Goal: Information Seeking & Learning: Learn about a topic

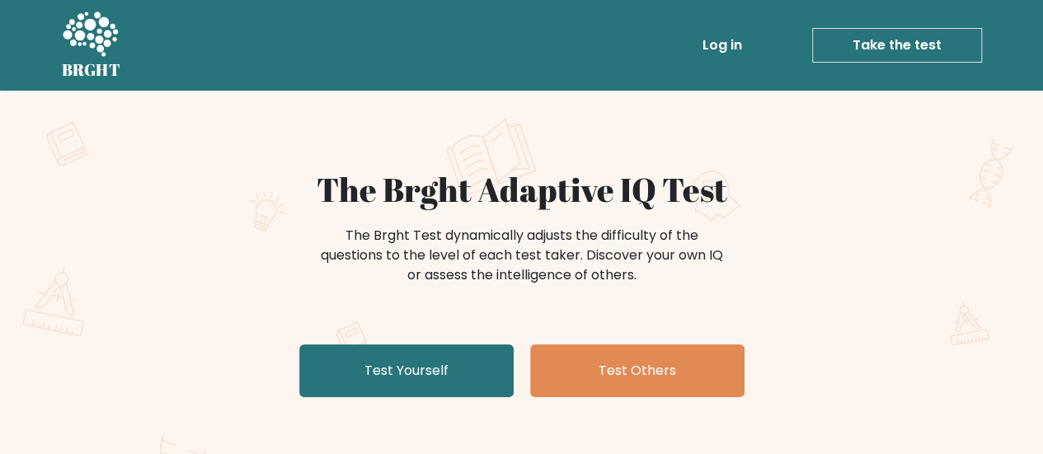
click at [720, 48] on link "Log in" at bounding box center [722, 45] width 53 height 33
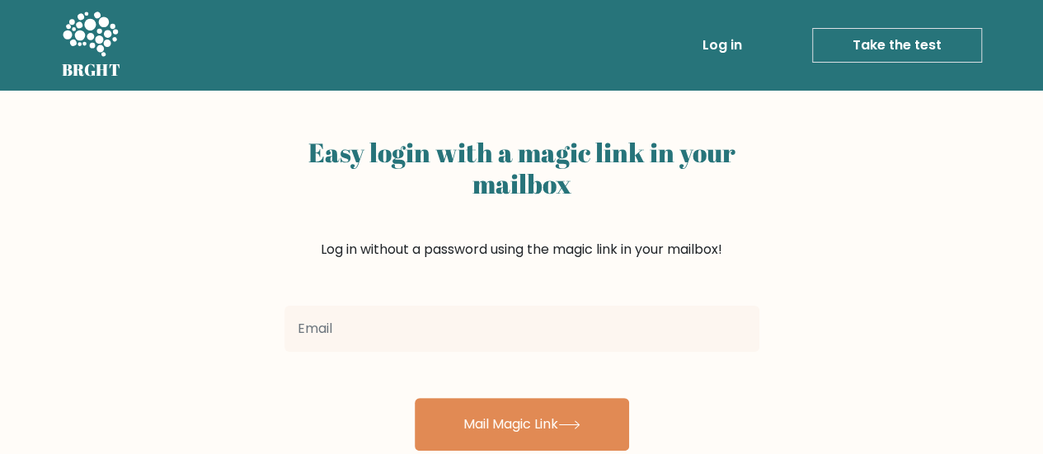
click at [524, 339] on input "email" at bounding box center [521, 329] width 475 height 46
type input "[EMAIL_ADDRESS][DOMAIN_NAME]"
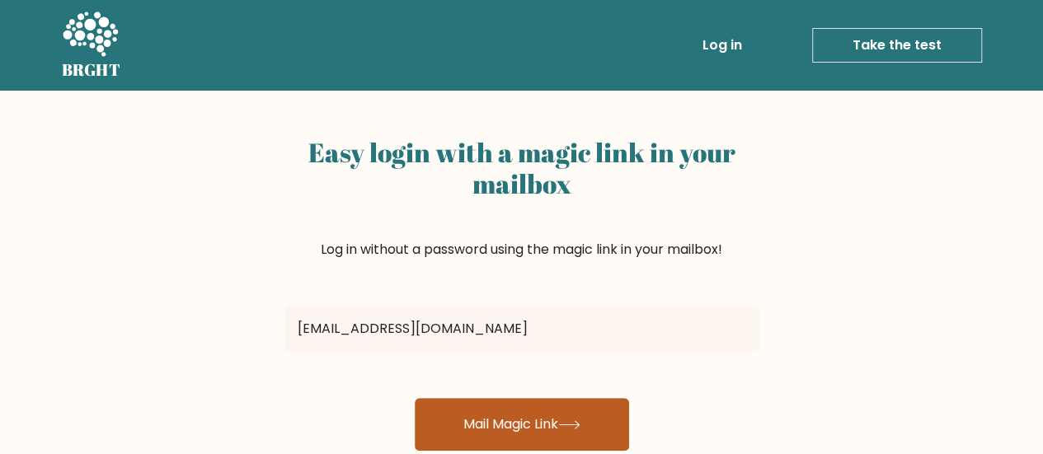
click at [528, 423] on button "Mail Magic Link" at bounding box center [522, 424] width 214 height 53
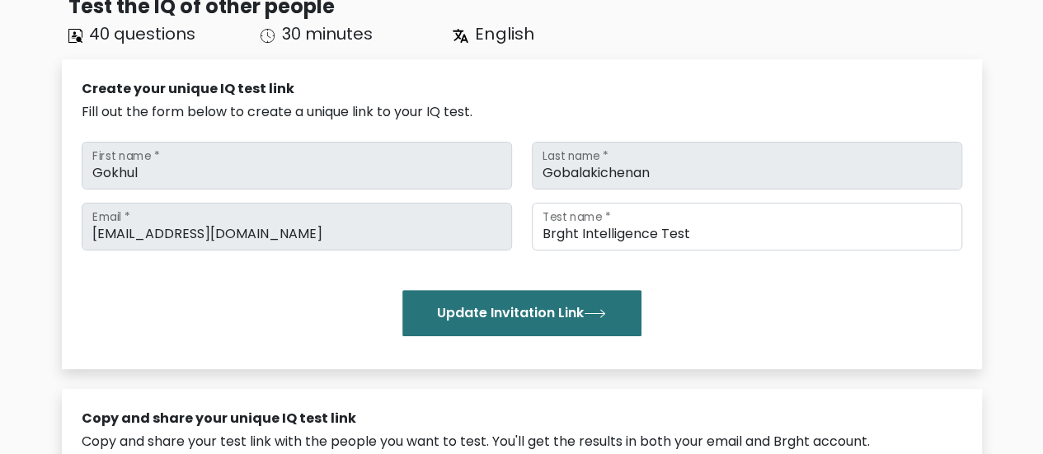
scroll to position [134, 0]
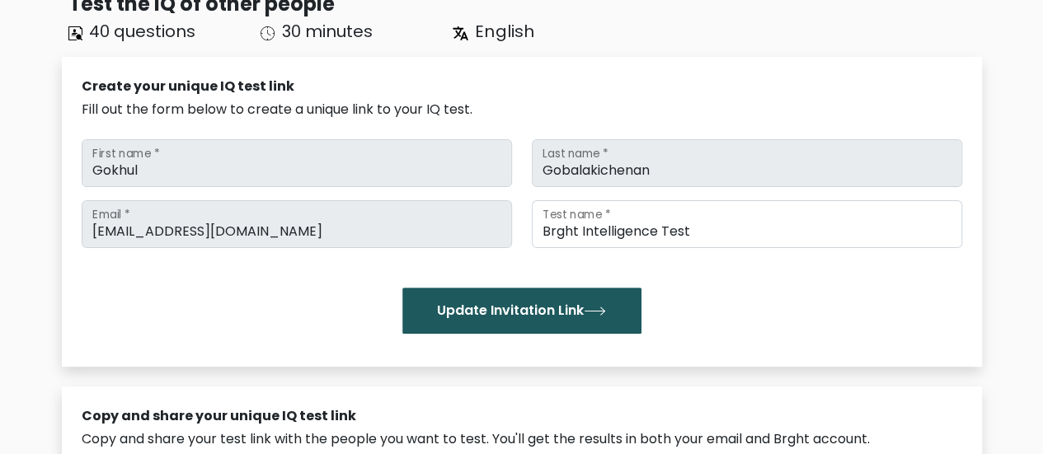
click at [434, 309] on button "Update Invitation Link" at bounding box center [521, 311] width 239 height 46
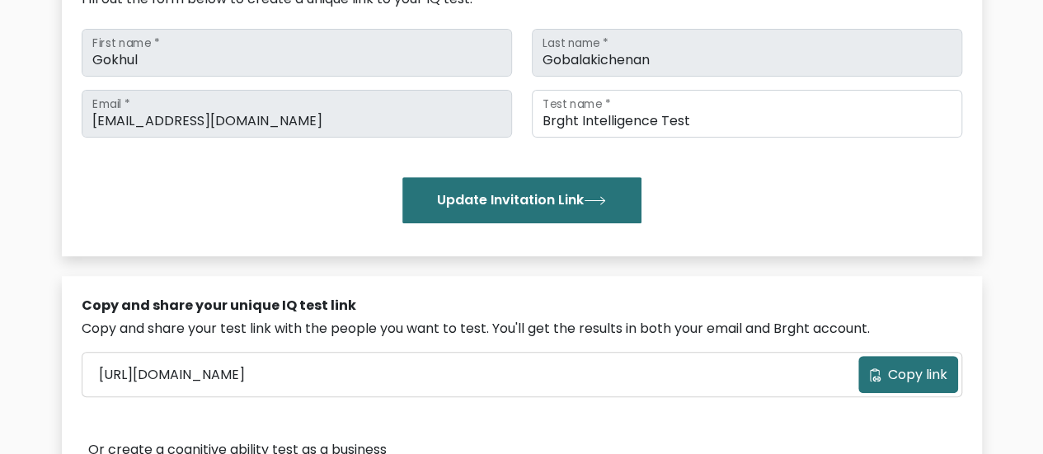
scroll to position [250, 0]
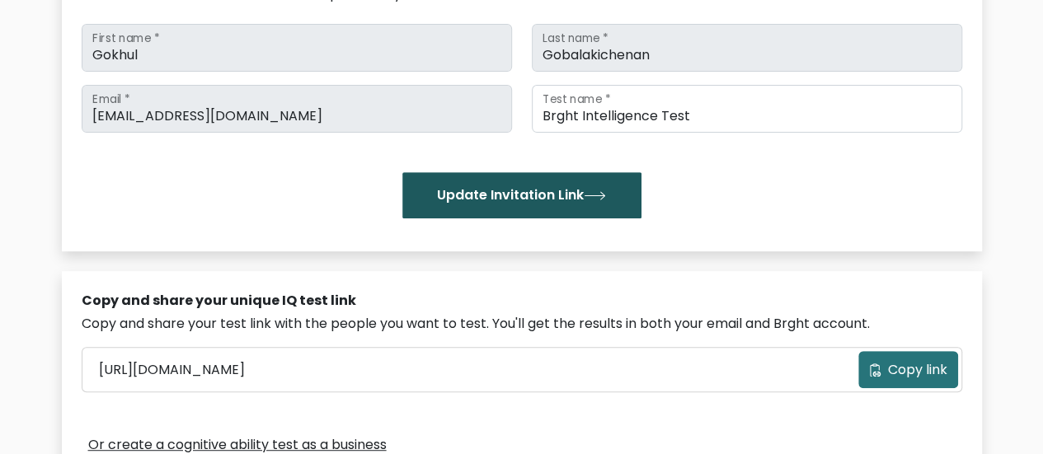
click at [519, 202] on button "Update Invitation Link" at bounding box center [521, 195] width 239 height 46
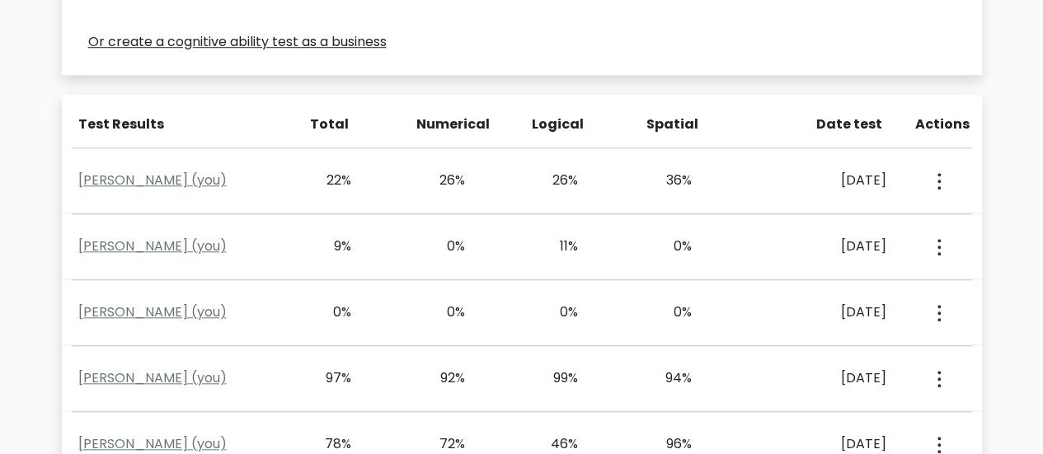
scroll to position [654, 0]
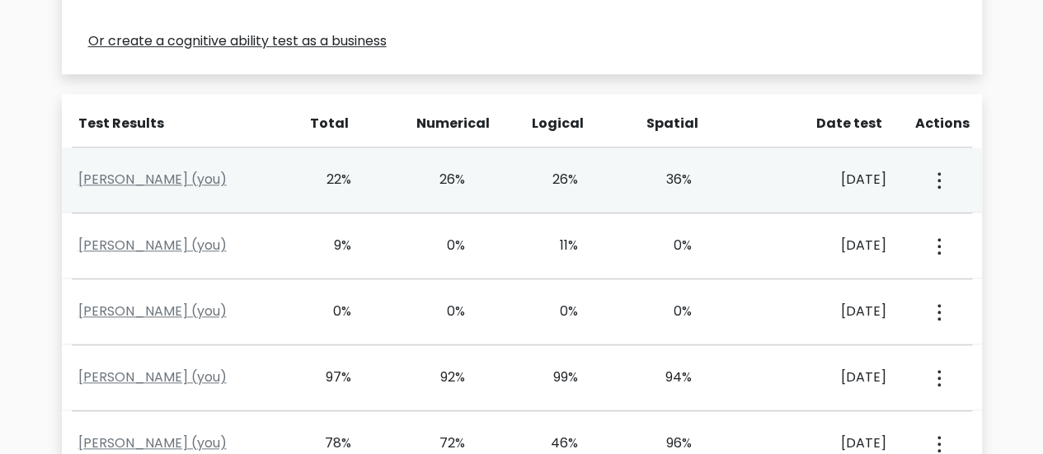
click at [924, 190] on div "View Profile" at bounding box center [937, 179] width 56 height 51
click at [938, 176] on icon "button" at bounding box center [938, 180] width 3 height 16
click at [892, 235] on link "View Profile" at bounding box center [877, 227] width 130 height 26
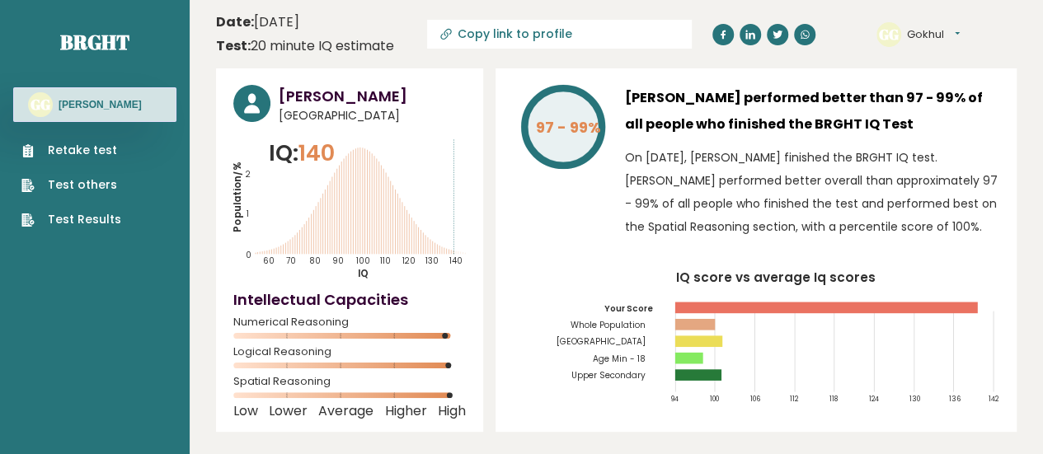
click at [87, 151] on link "Retake test" at bounding box center [71, 150] width 100 height 17
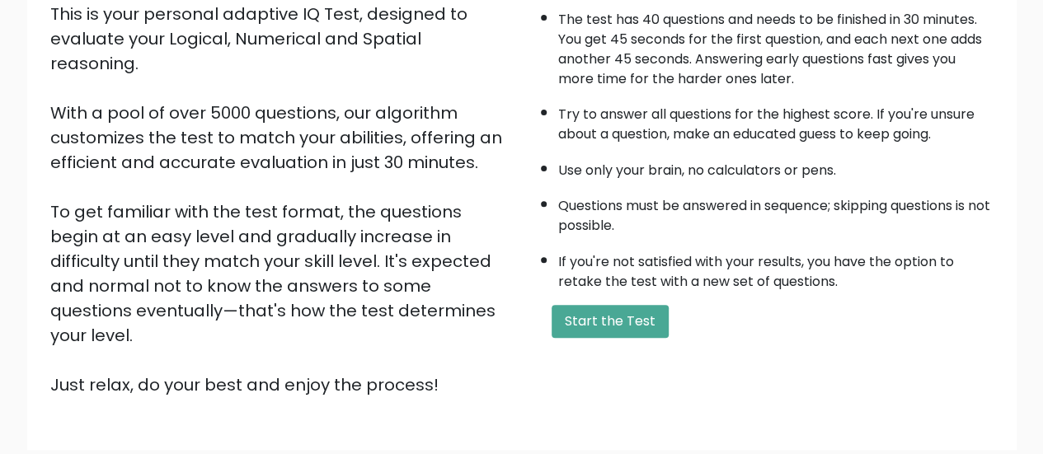
scroll to position [211, 0]
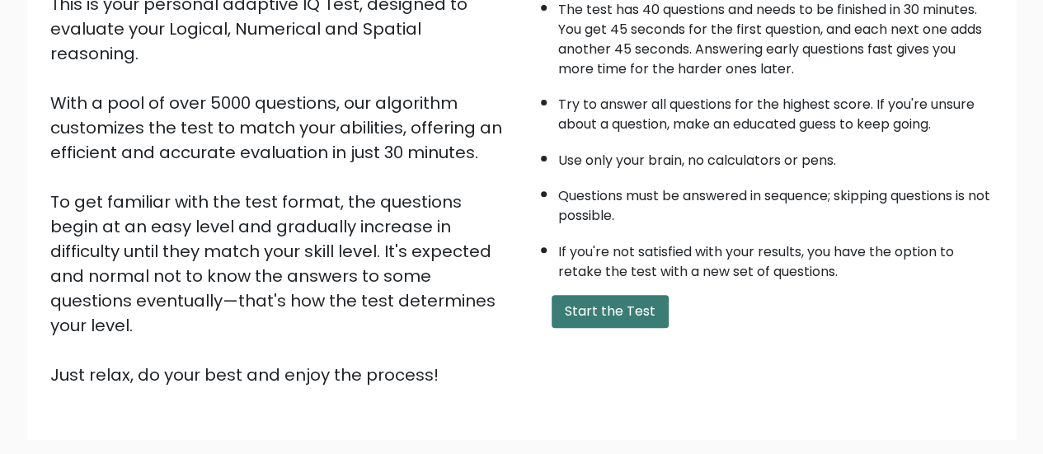
click at [597, 319] on button "Start the Test" at bounding box center [609, 311] width 117 height 33
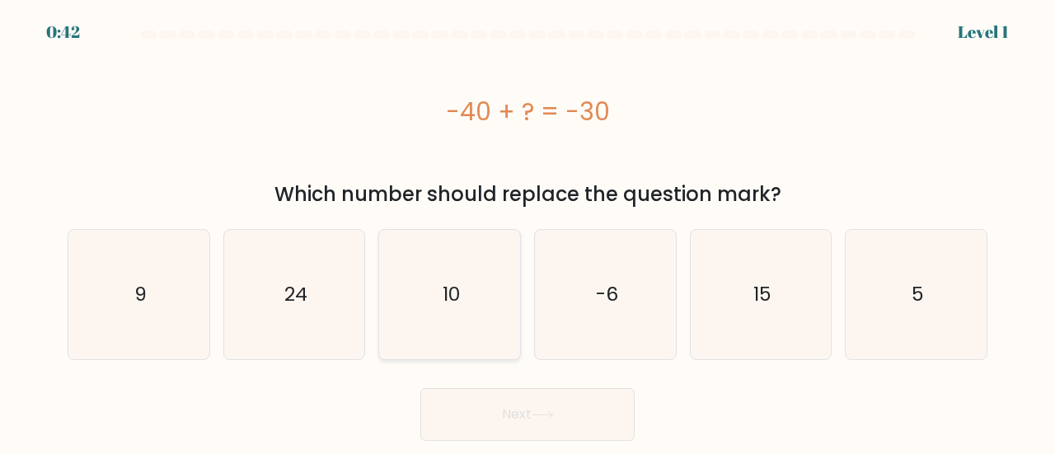
click at [480, 312] on icon "10" at bounding box center [449, 294] width 129 height 129
click at [528, 232] on input "c. 10" at bounding box center [528, 230] width 1 height 4
radio input "true"
click at [578, 430] on button "Next" at bounding box center [527, 414] width 214 height 53
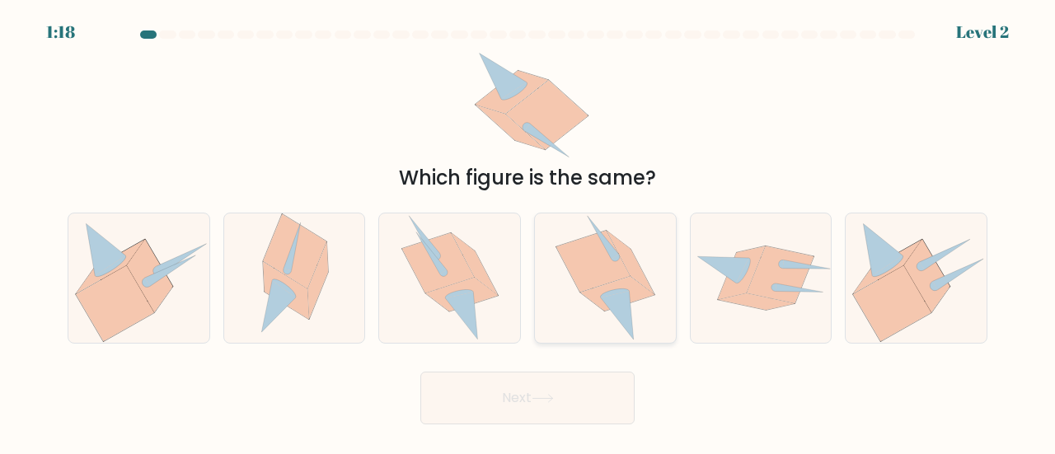
click at [631, 305] on icon at bounding box center [606, 278] width 100 height 129
click at [528, 232] on input "d." at bounding box center [528, 230] width 1 height 4
radio input "true"
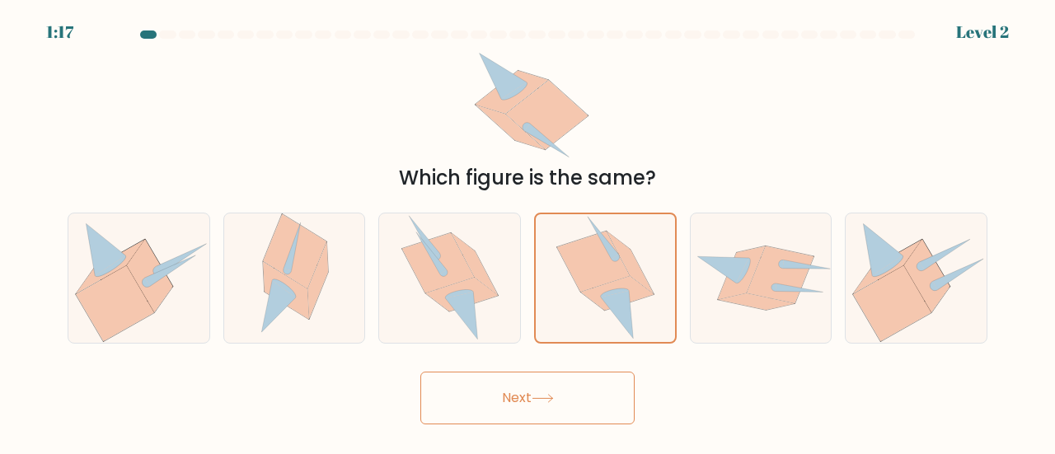
click at [561, 401] on button "Next" at bounding box center [527, 398] width 214 height 53
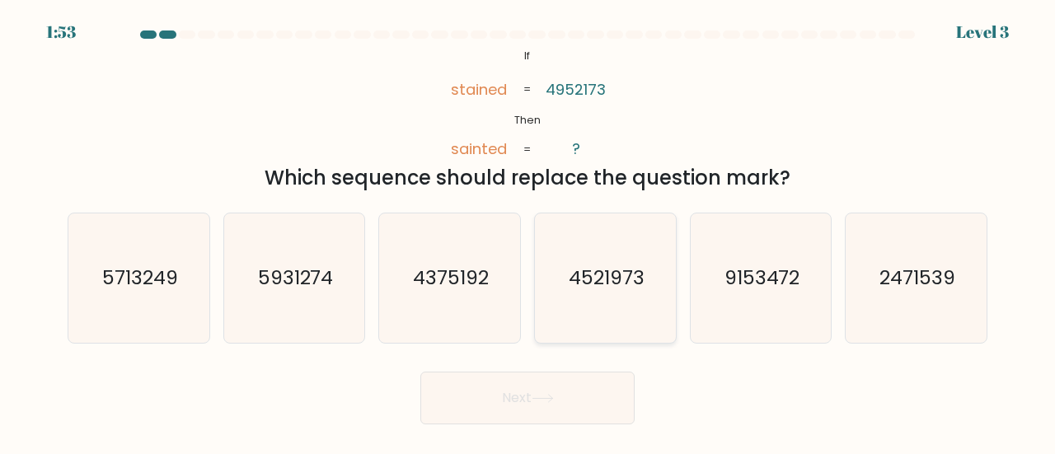
click at [605, 327] on icon "4521973" at bounding box center [605, 278] width 129 height 129
click at [528, 232] on input "d. 4521973" at bounding box center [528, 230] width 1 height 4
radio input "true"
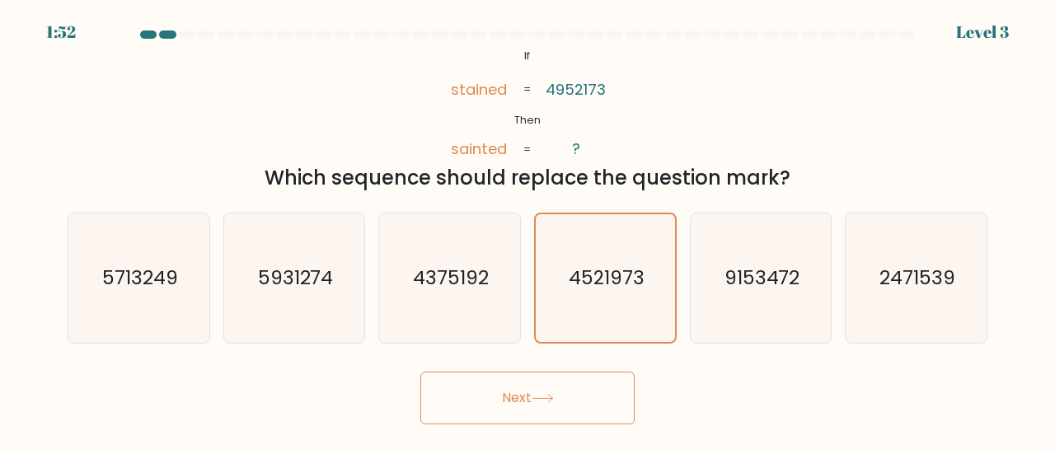
click at [607, 415] on button "Next" at bounding box center [527, 398] width 214 height 53
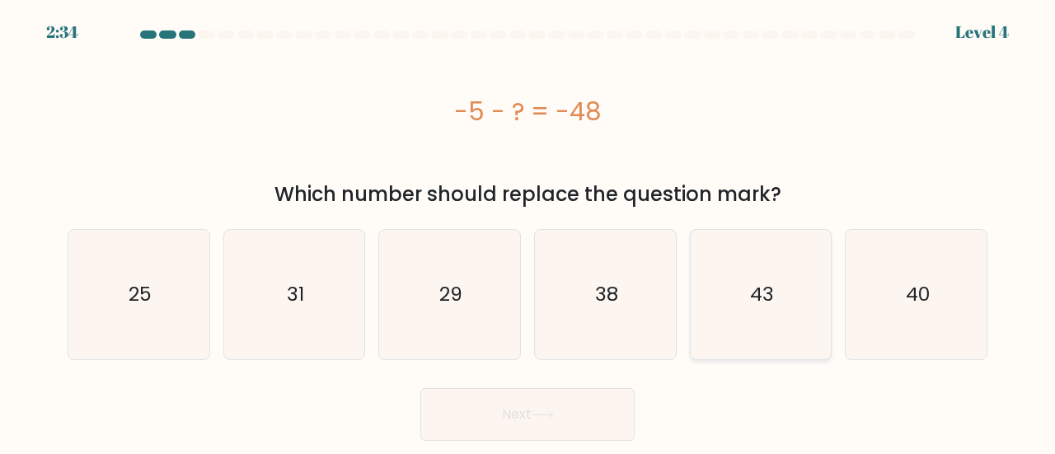
click at [782, 302] on icon "43" at bounding box center [761, 294] width 129 height 129
click at [528, 232] on input "e. 43" at bounding box center [528, 230] width 1 height 4
radio input "true"
click at [551, 411] on icon at bounding box center [543, 415] width 22 height 9
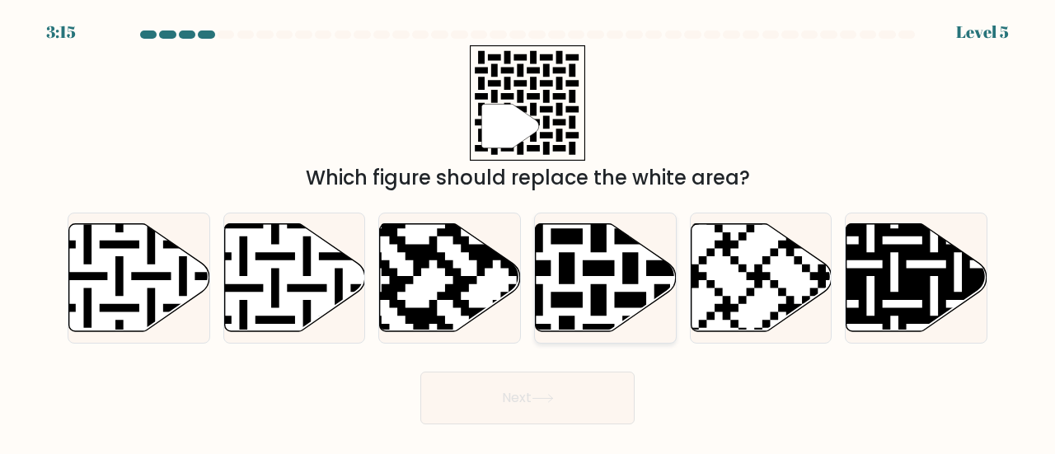
click at [625, 242] on icon at bounding box center [647, 221] width 256 height 256
click at [528, 232] on input "d." at bounding box center [528, 230] width 1 height 4
radio input "true"
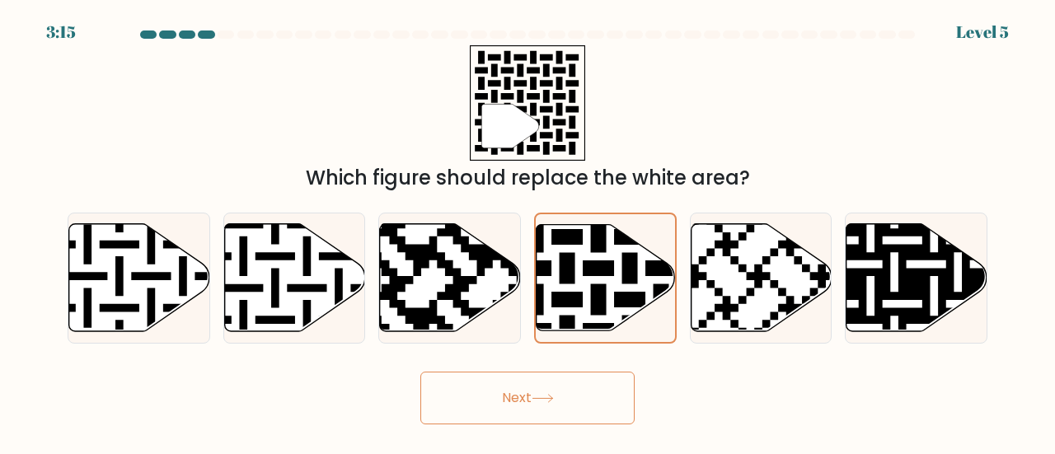
click at [558, 404] on button "Next" at bounding box center [527, 398] width 214 height 53
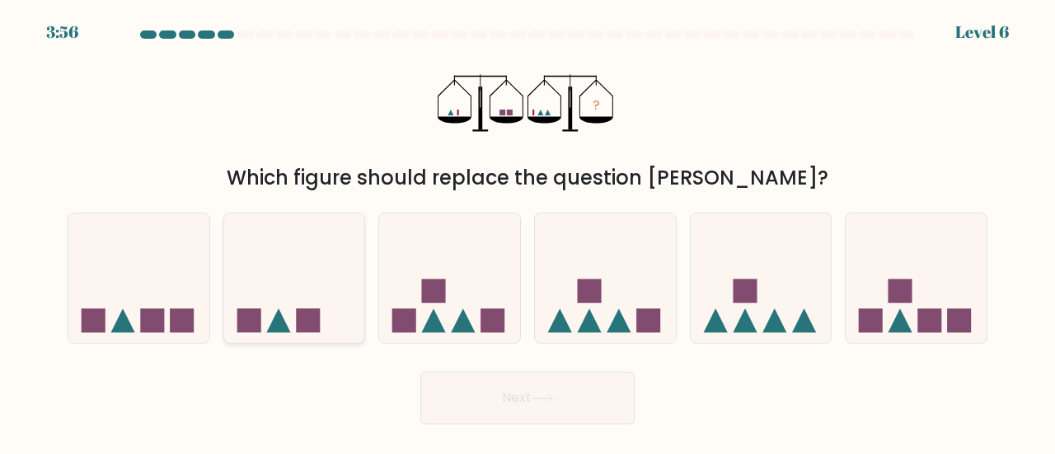
click at [289, 284] on icon at bounding box center [294, 278] width 141 height 116
click at [528, 232] on input "b." at bounding box center [528, 230] width 1 height 4
radio input "true"
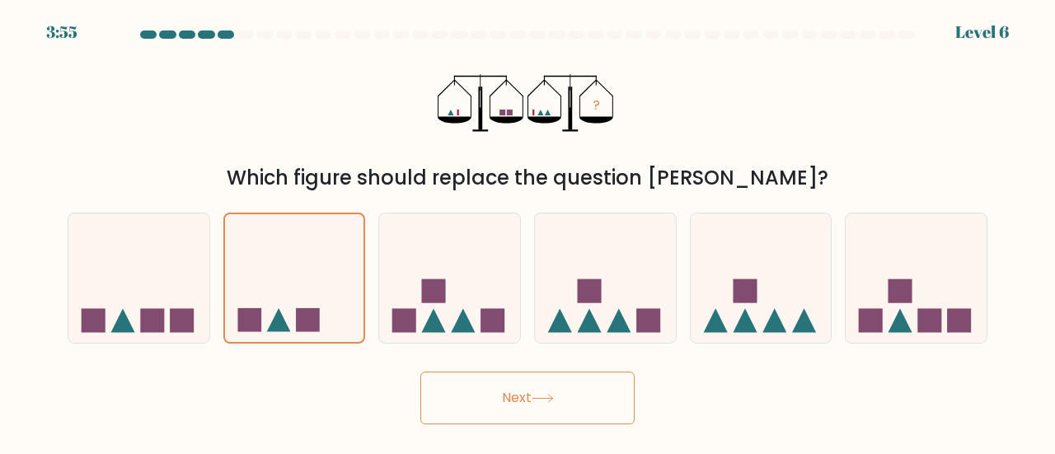
click at [457, 394] on button "Next" at bounding box center [527, 398] width 214 height 53
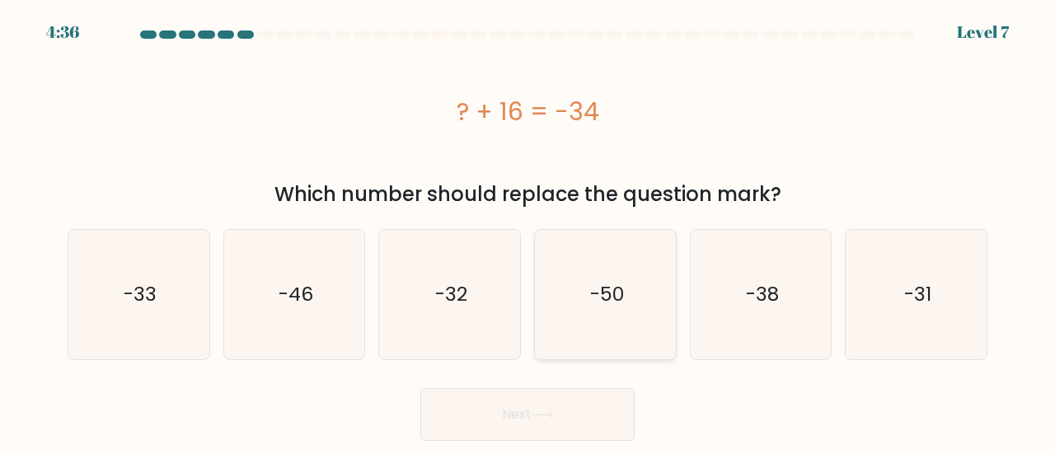
click at [604, 330] on icon "-50" at bounding box center [605, 294] width 129 height 129
click at [528, 232] on input "d. -50" at bounding box center [528, 230] width 1 height 4
radio input "true"
click at [567, 406] on button "Next" at bounding box center [527, 414] width 214 height 53
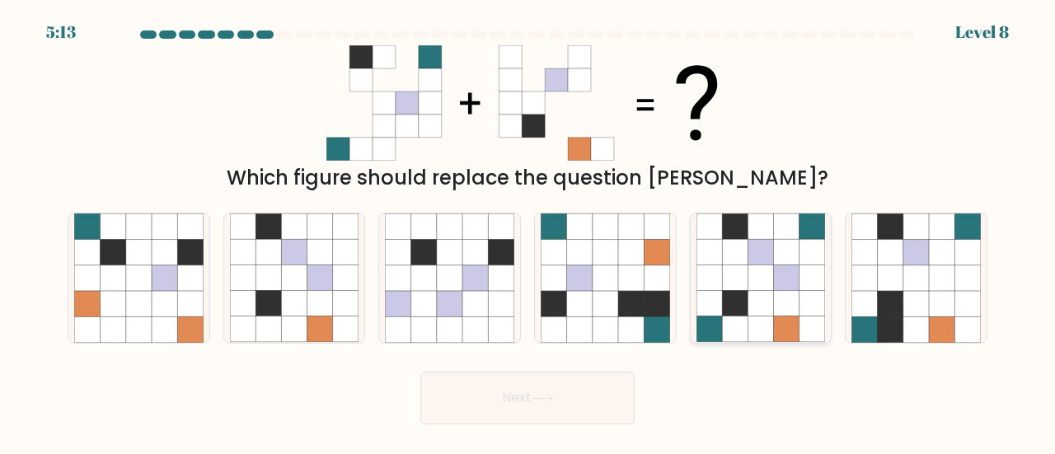
click at [772, 331] on icon at bounding box center [761, 330] width 26 height 26
click at [528, 232] on input "e." at bounding box center [528, 230] width 1 height 4
radio input "true"
click at [592, 404] on button "Next" at bounding box center [527, 398] width 214 height 53
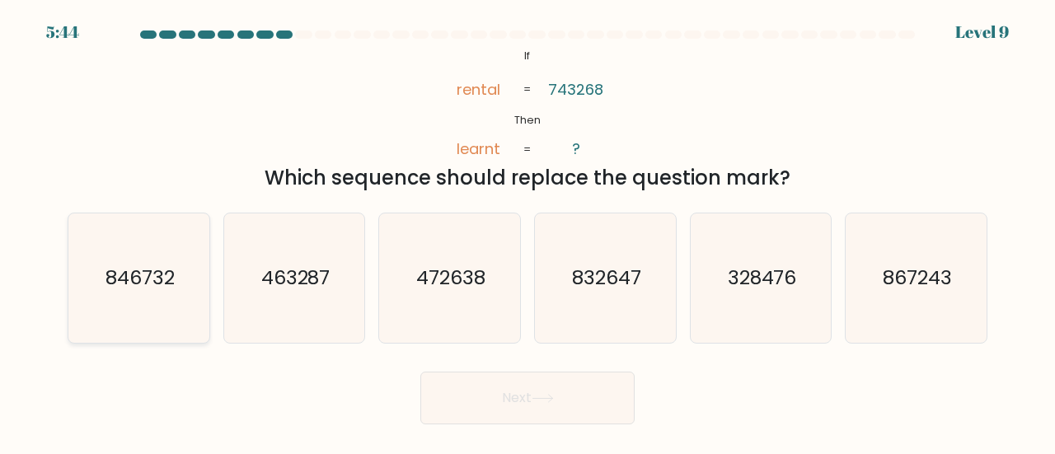
click at [185, 289] on icon "846732" at bounding box center [138, 278] width 129 height 129
click at [528, 232] on input "a. 846732" at bounding box center [528, 230] width 1 height 4
radio input "true"
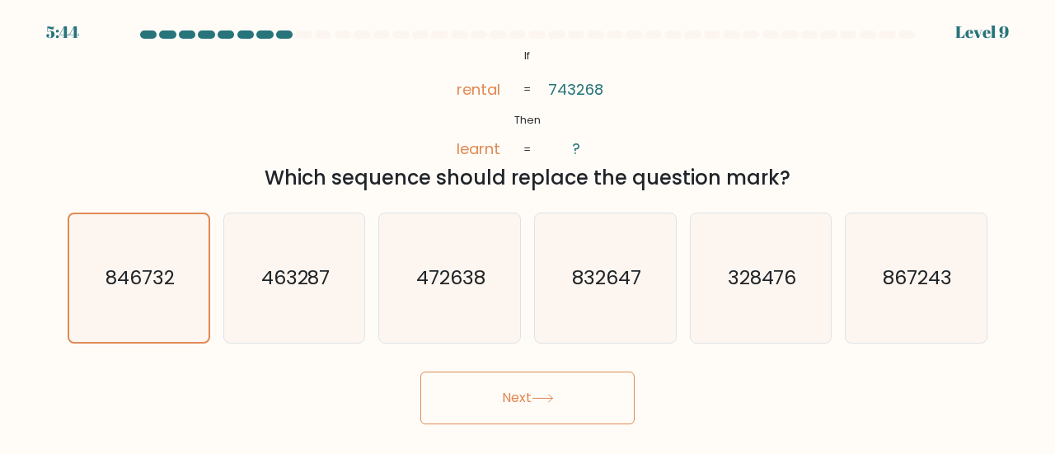
click at [566, 399] on button "Next" at bounding box center [527, 398] width 214 height 53
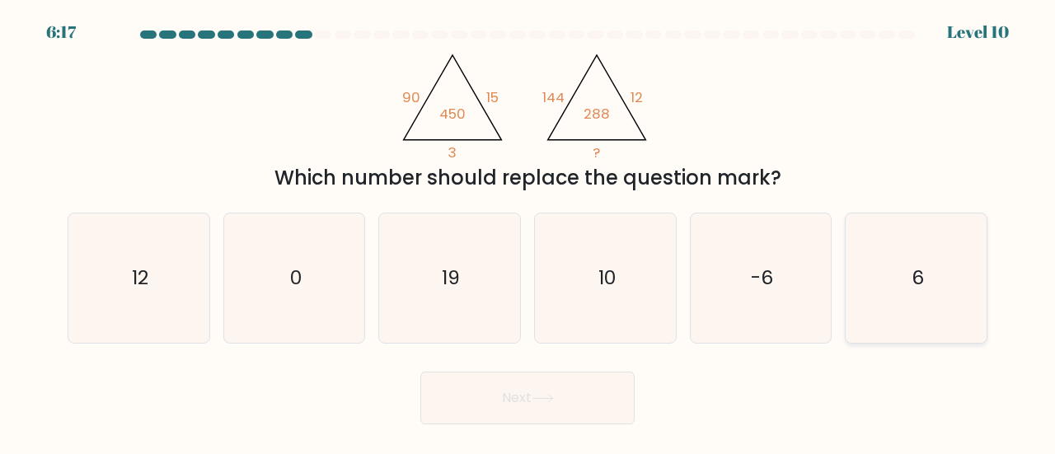
click at [960, 277] on icon "6" at bounding box center [916, 278] width 129 height 129
click at [528, 232] on input "f. 6" at bounding box center [528, 230] width 1 height 4
radio input "true"
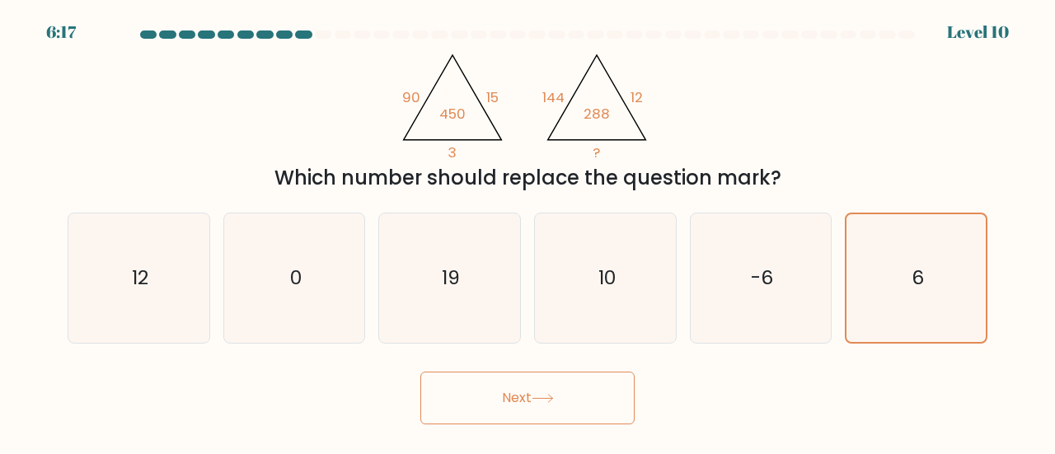
click at [580, 408] on button "Next" at bounding box center [527, 398] width 214 height 53
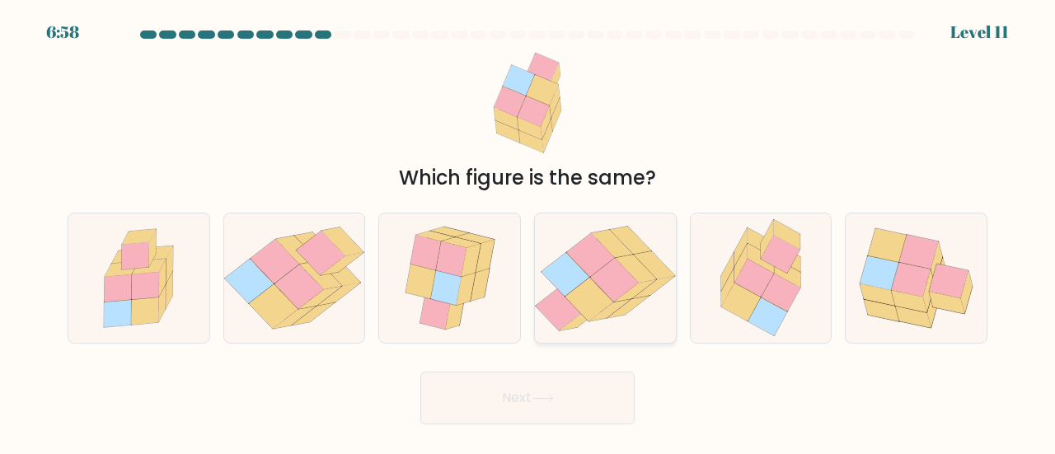
click at [578, 284] on icon at bounding box center [566, 274] width 48 height 44
click at [528, 232] on input "d." at bounding box center [528, 230] width 1 height 4
radio input "true"
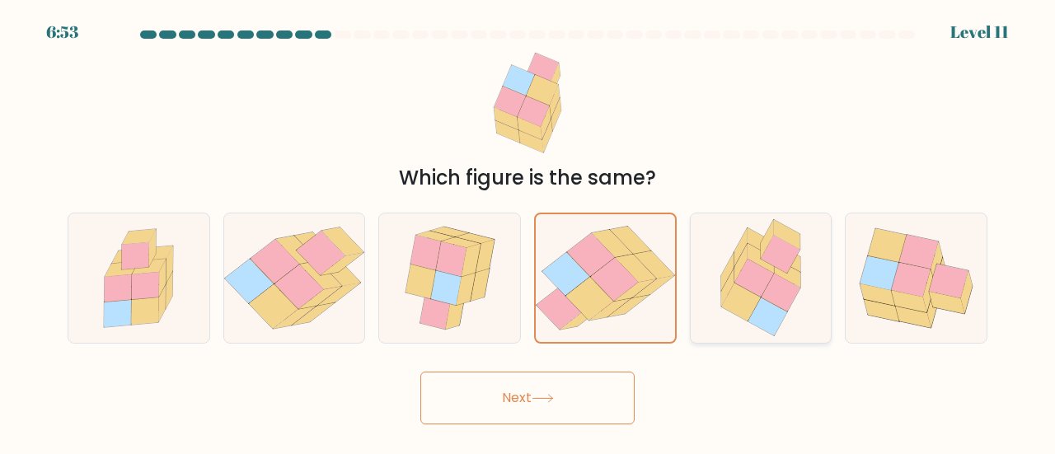
click at [776, 261] on icon at bounding box center [781, 255] width 40 height 38
click at [528, 232] on input "e." at bounding box center [528, 230] width 1 height 4
radio input "true"
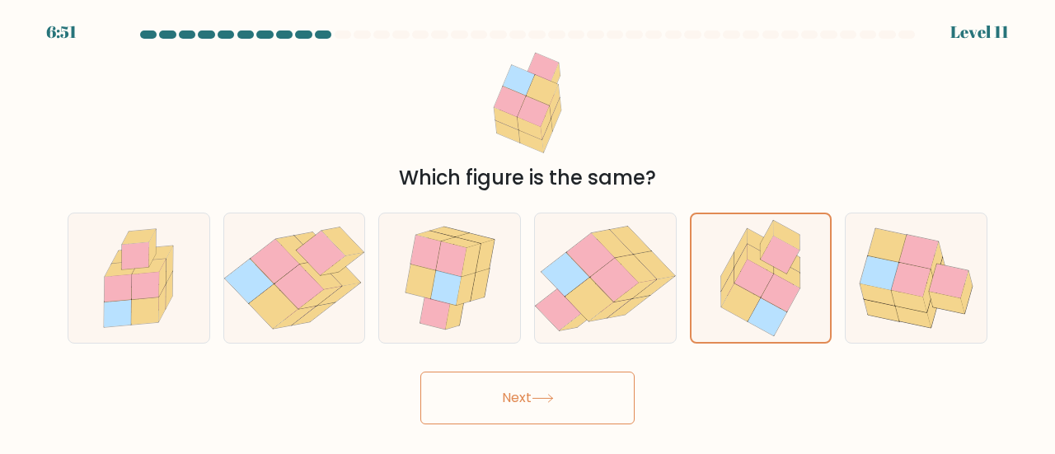
click at [481, 403] on button "Next" at bounding box center [527, 398] width 214 height 53
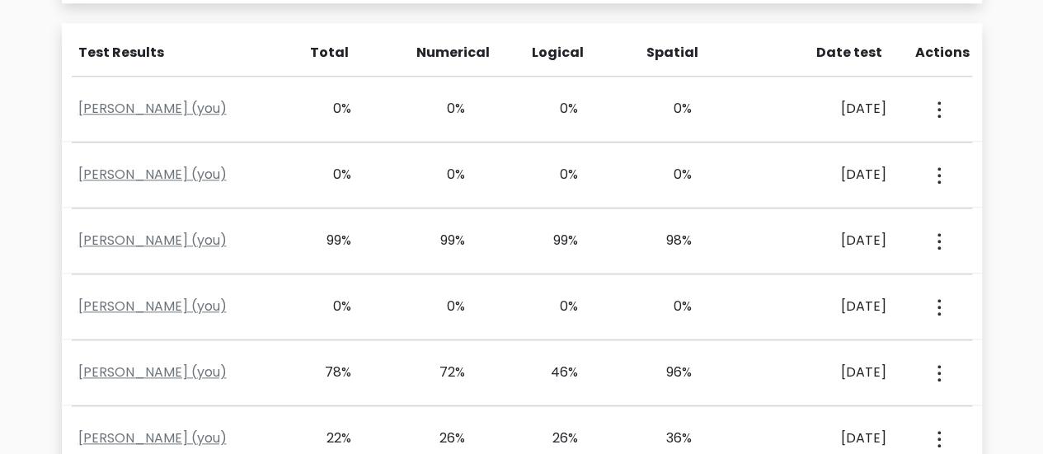
scroll to position [725, 0]
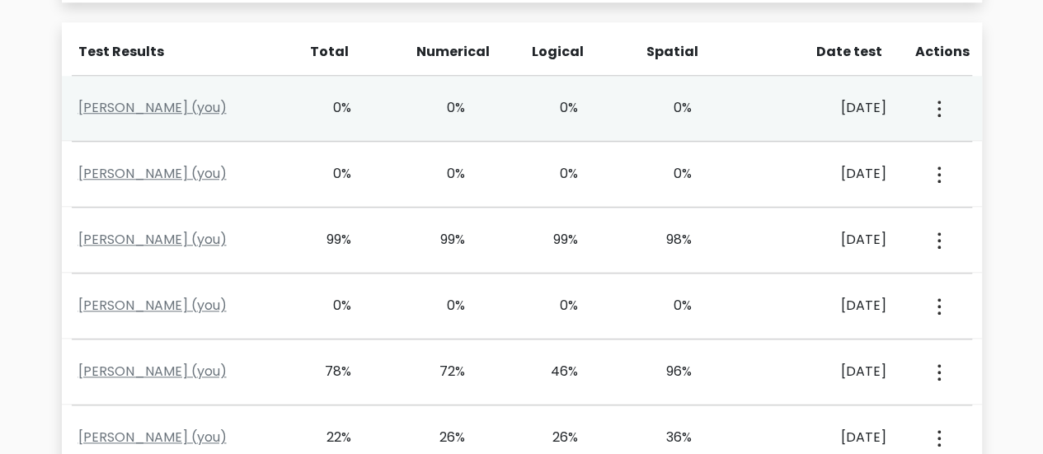
click at [938, 114] on circle "button" at bounding box center [938, 115] width 3 height 3
click at [895, 158] on link "View Profile" at bounding box center [877, 156] width 130 height 26
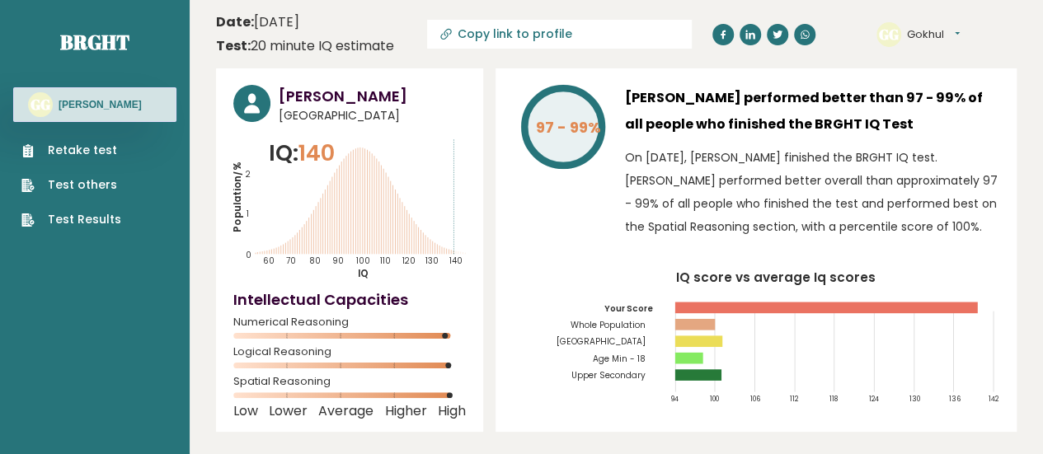
click at [101, 146] on link "Retake test" at bounding box center [71, 150] width 100 height 17
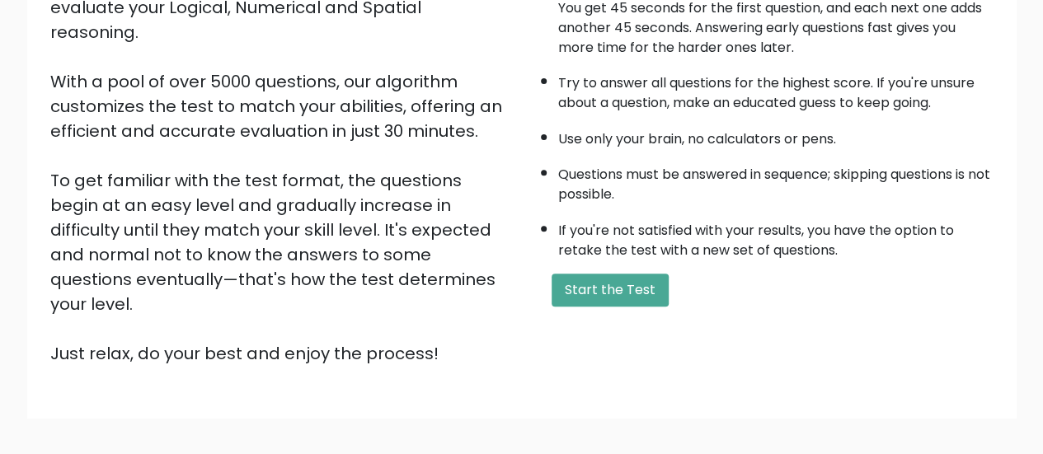
scroll to position [300, 0]
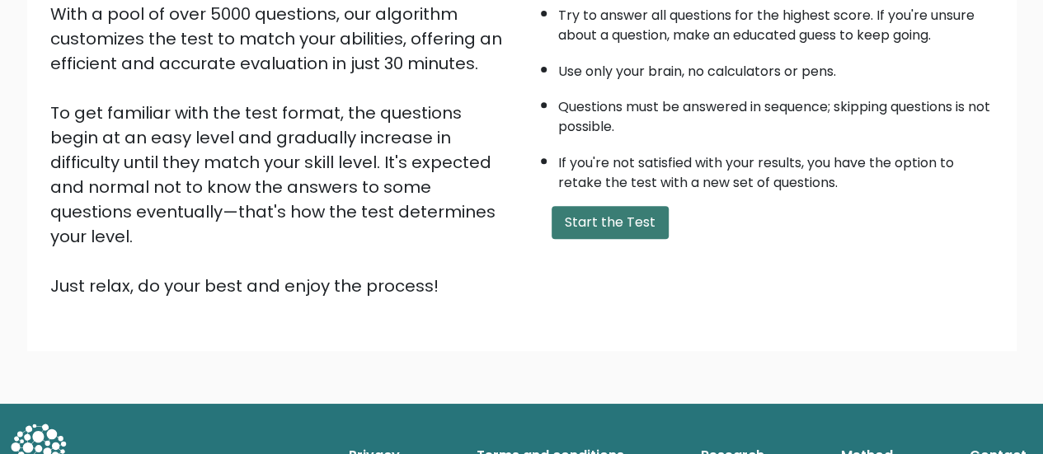
click at [587, 219] on button "Start the Test" at bounding box center [609, 222] width 117 height 33
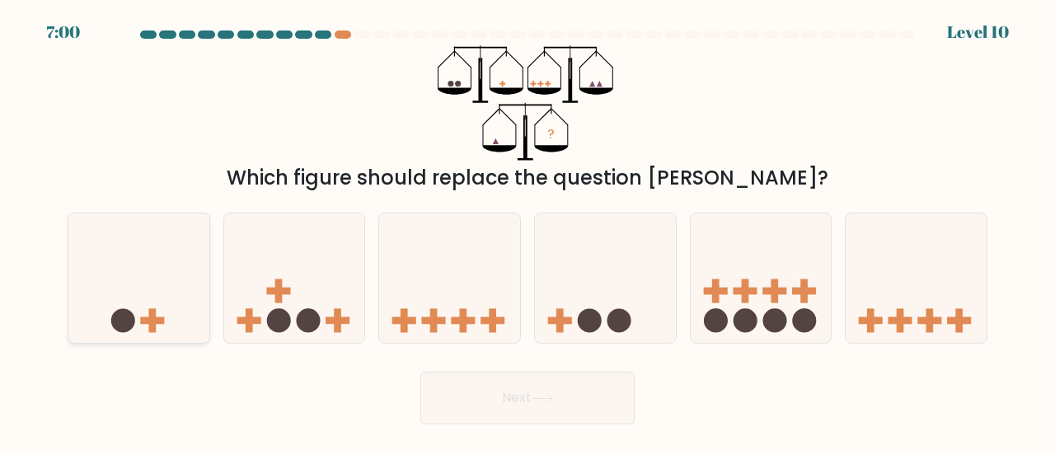
click at [167, 313] on icon at bounding box center [138, 278] width 141 height 116
click at [528, 232] on input "a." at bounding box center [528, 230] width 1 height 4
radio input "true"
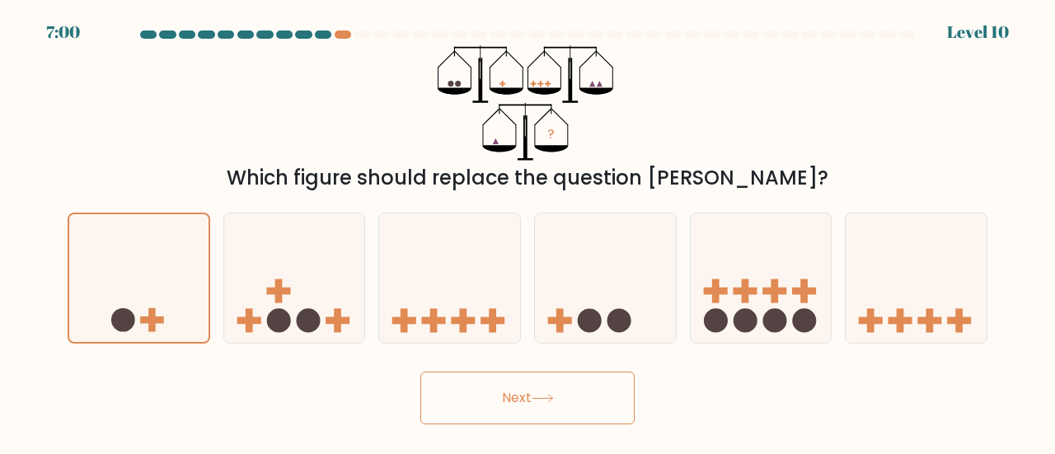
click at [491, 391] on button "Next" at bounding box center [527, 398] width 214 height 53
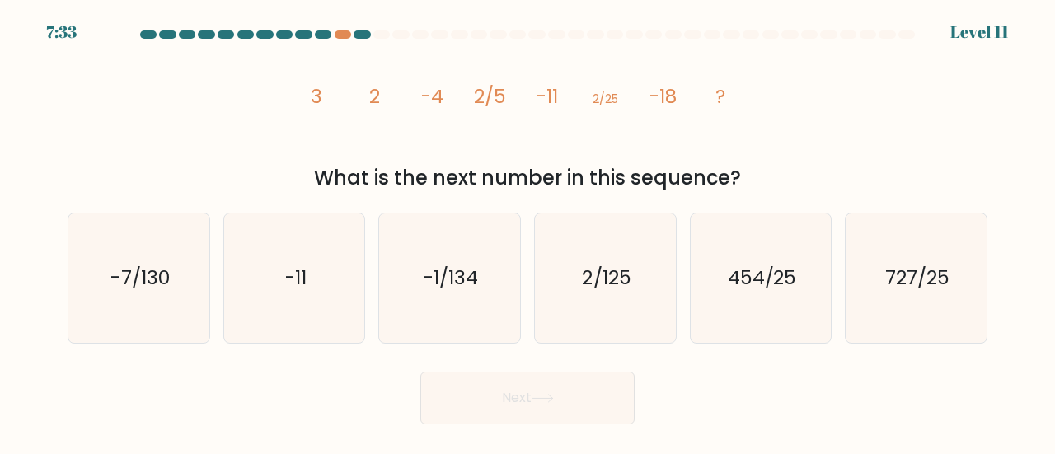
click at [121, 298] on icon "-7/130" at bounding box center [138, 278] width 129 height 129
click at [528, 232] on input "a. -7/130" at bounding box center [528, 230] width 1 height 4
radio input "true"
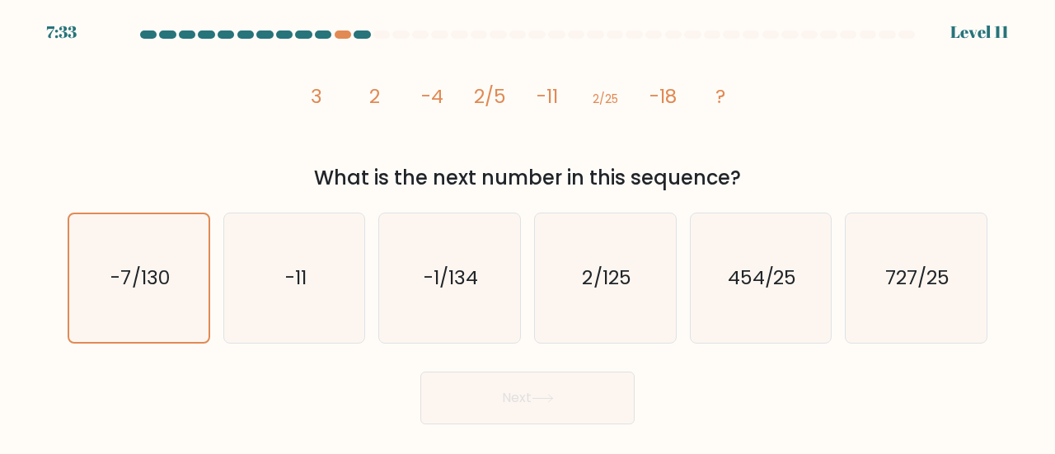
click at [558, 421] on button "Next" at bounding box center [527, 398] width 214 height 53
click at [115, 295] on icon "-7/130" at bounding box center [139, 278] width 128 height 128
click at [528, 232] on input "a. -7/130" at bounding box center [528, 230] width 1 height 4
click at [561, 415] on button "Next" at bounding box center [527, 398] width 214 height 53
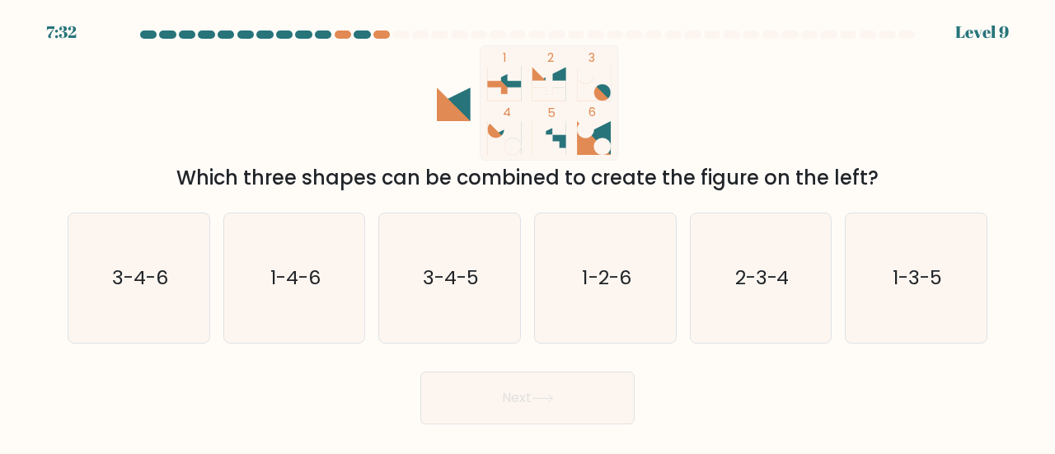
click at [114, 298] on icon "3-4-6" at bounding box center [138, 278] width 129 height 129
click at [528, 232] on input "a. 3-4-6" at bounding box center [528, 230] width 1 height 4
radio input "true"
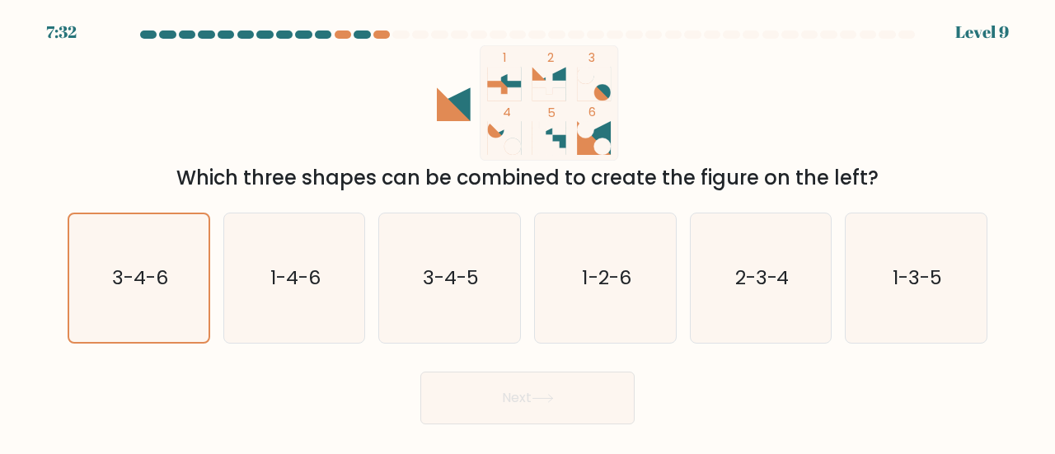
click at [568, 410] on button "Next" at bounding box center [527, 398] width 214 height 53
click at [125, 299] on icon "3-4-6" at bounding box center [139, 278] width 128 height 128
click at [528, 232] on input "a. 3-4-6" at bounding box center [528, 230] width 1 height 4
click at [568, 411] on button "Next" at bounding box center [527, 398] width 214 height 53
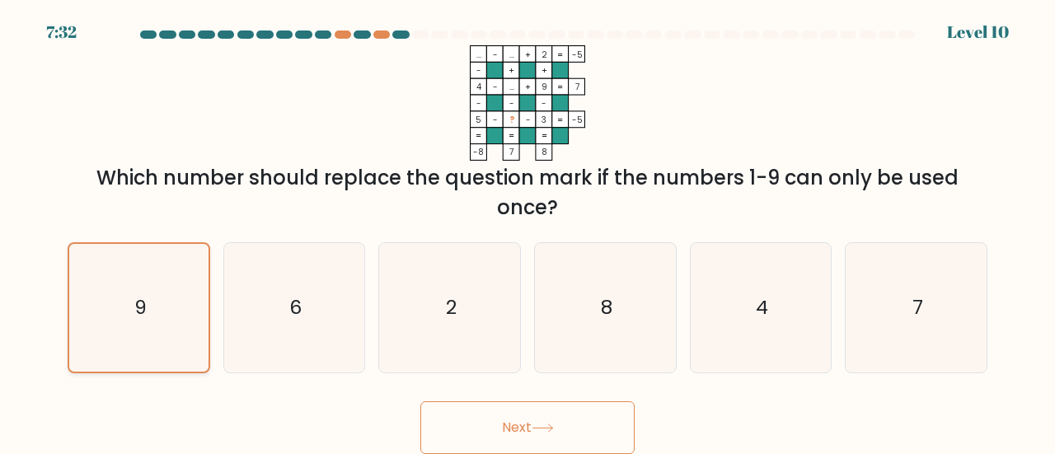
click at [567, 412] on button "Next" at bounding box center [527, 427] width 214 height 53
click at [129, 307] on icon "9" at bounding box center [139, 308] width 128 height 128
click at [528, 232] on input "a. 9" at bounding box center [528, 230] width 1 height 4
click at [556, 417] on button "Next" at bounding box center [527, 427] width 214 height 53
click at [130, 315] on icon "9" at bounding box center [139, 308] width 128 height 128
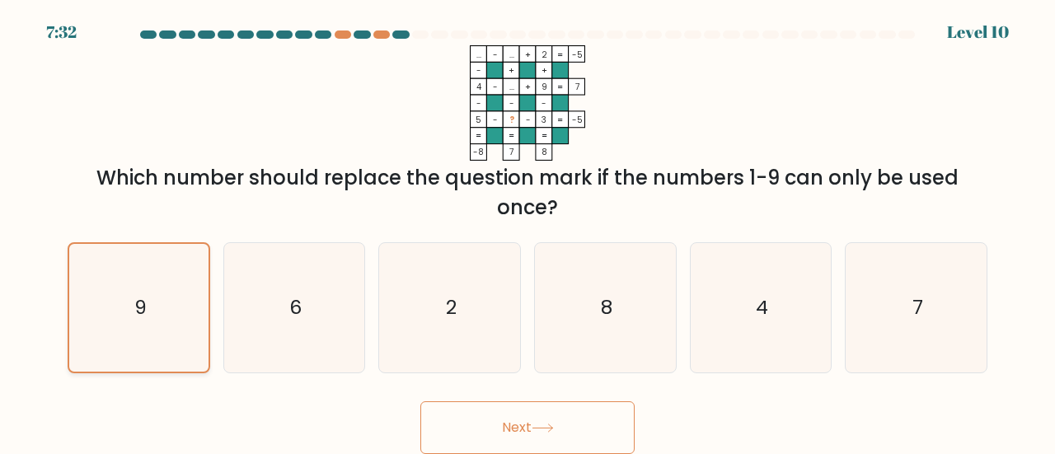
click at [528, 232] on input "a. 9" at bounding box center [528, 230] width 1 height 4
click at [558, 424] on button "Next" at bounding box center [527, 427] width 214 height 53
click at [131, 317] on icon "9" at bounding box center [139, 308] width 128 height 128
click at [528, 232] on input "a. 9" at bounding box center [528, 230] width 1 height 4
click at [561, 429] on body "9:01 Level 10" at bounding box center [527, 227] width 1055 height 454
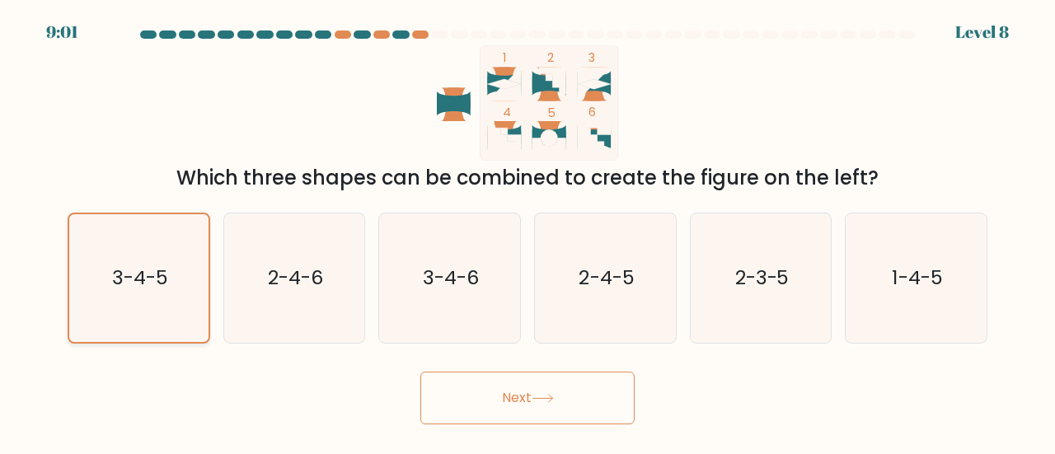
click at [557, 418] on button "Next" at bounding box center [527, 398] width 214 height 53
click at [125, 305] on icon "3-4-5" at bounding box center [139, 278] width 128 height 128
click at [528, 232] on input "a. 3-4-5" at bounding box center [528, 230] width 1 height 4
click at [553, 411] on button "Next" at bounding box center [527, 398] width 214 height 53
click at [123, 303] on icon "3-4-5" at bounding box center [139, 278] width 128 height 128
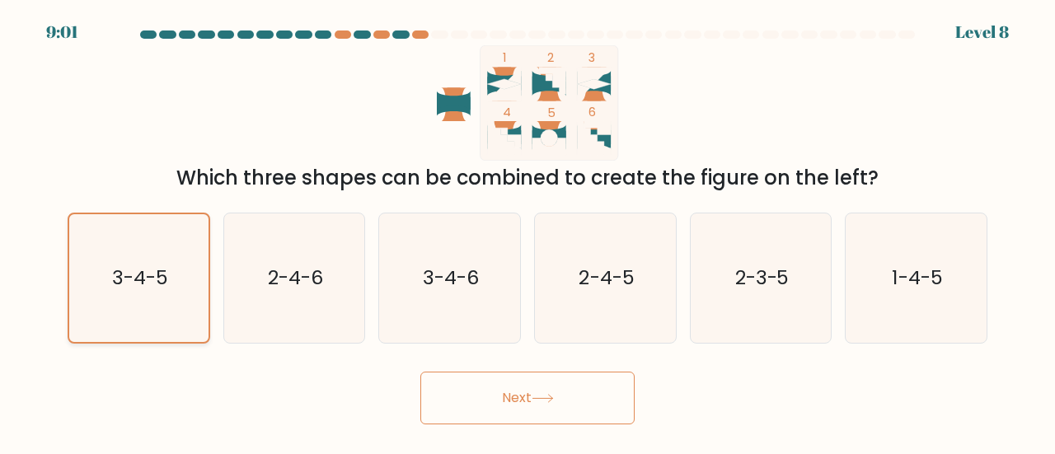
click at [528, 232] on input "a. 3-4-5" at bounding box center [528, 230] width 1 height 4
click at [550, 415] on button "Next" at bounding box center [527, 398] width 214 height 53
click at [123, 305] on icon "3-4-5" at bounding box center [139, 278] width 128 height 128
click at [528, 232] on input "a. 3-4-5" at bounding box center [528, 230] width 1 height 4
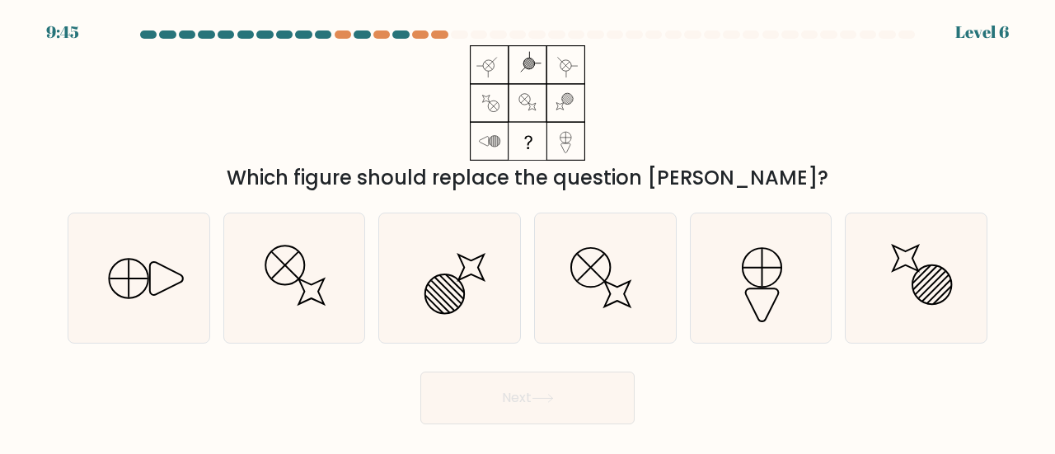
click at [570, 406] on button "Next" at bounding box center [527, 398] width 214 height 53
click at [129, 302] on icon at bounding box center [138, 278] width 129 height 129
click at [528, 232] on input "a." at bounding box center [528, 230] width 1 height 4
radio input "true"
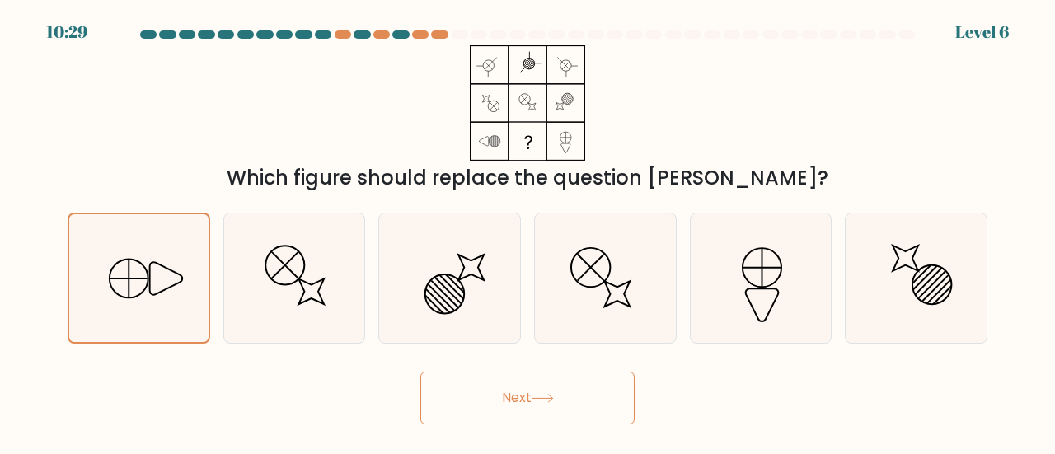
click at [564, 414] on button "Next" at bounding box center [527, 398] width 214 height 53
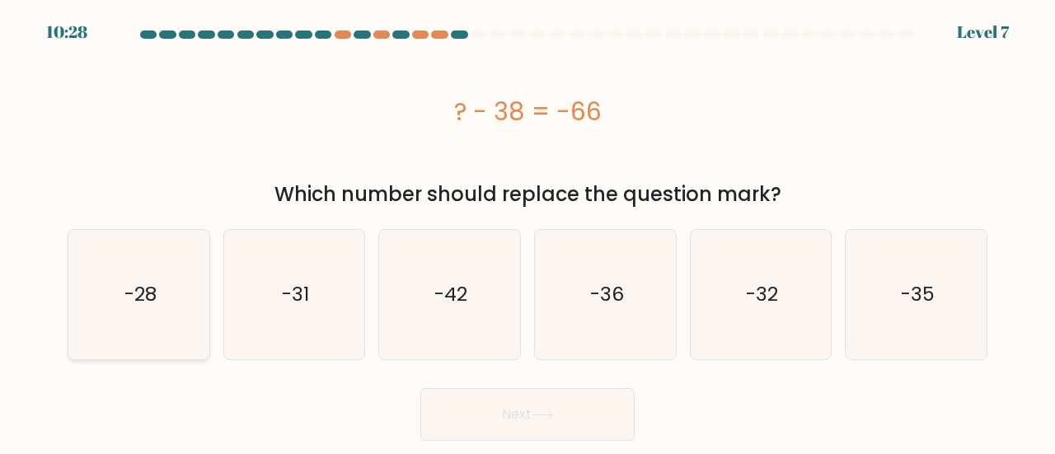
click at [134, 303] on text "-28" at bounding box center [140, 294] width 32 height 27
click at [528, 232] on input "a. -28" at bounding box center [528, 230] width 1 height 4
radio input "true"
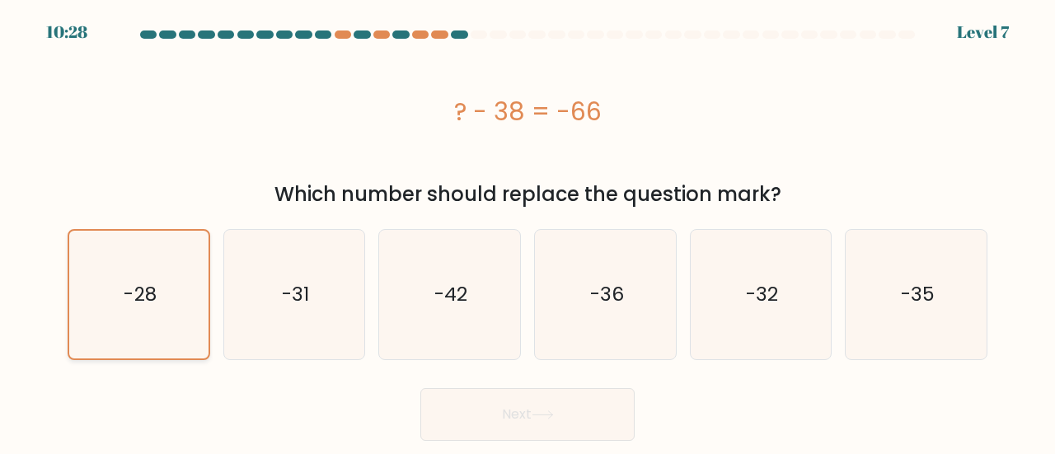
click at [130, 304] on text "-28" at bounding box center [140, 294] width 32 height 26
click at [528, 232] on input "a. -28" at bounding box center [528, 230] width 1 height 4
click at [546, 415] on icon at bounding box center [543, 415] width 22 height 9
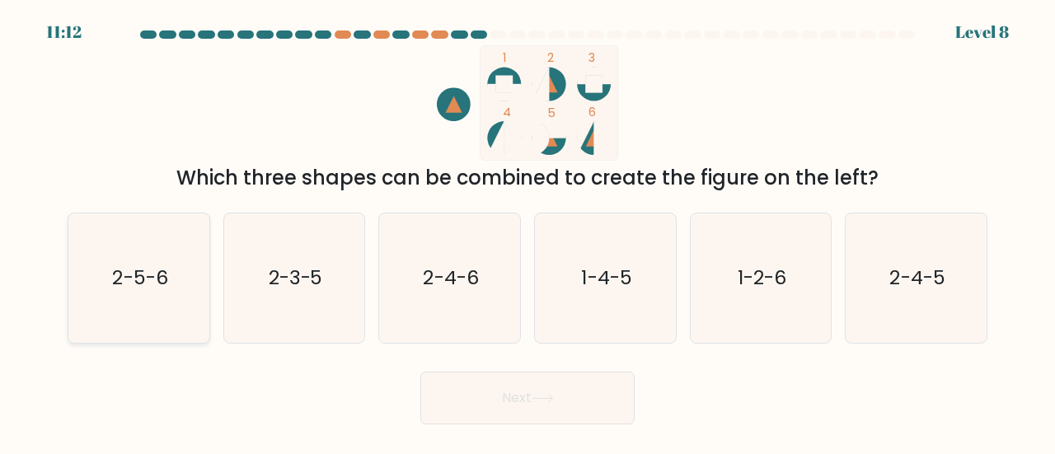
click at [129, 302] on icon "2-5-6" at bounding box center [138, 278] width 129 height 129
click at [528, 232] on input "a. 2-5-6" at bounding box center [528, 230] width 1 height 4
radio input "true"
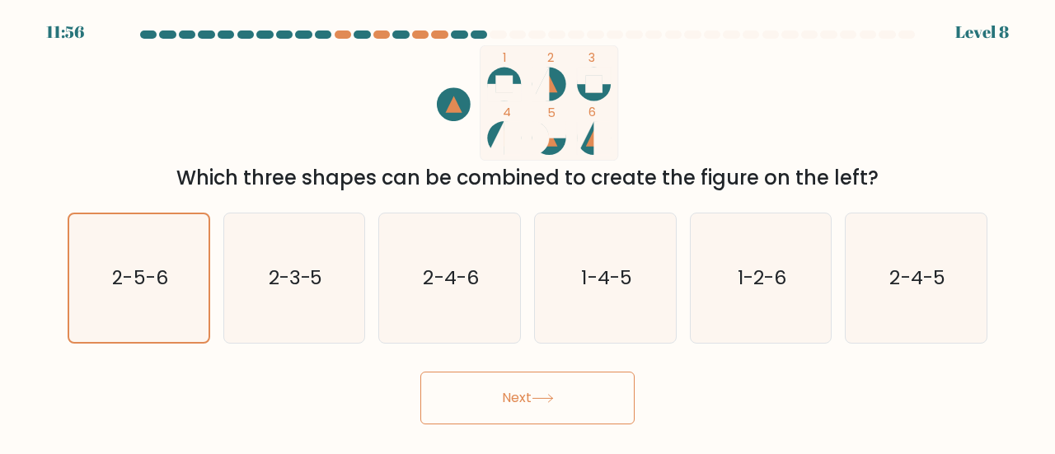
click at [514, 415] on button "Next" at bounding box center [527, 398] width 214 height 53
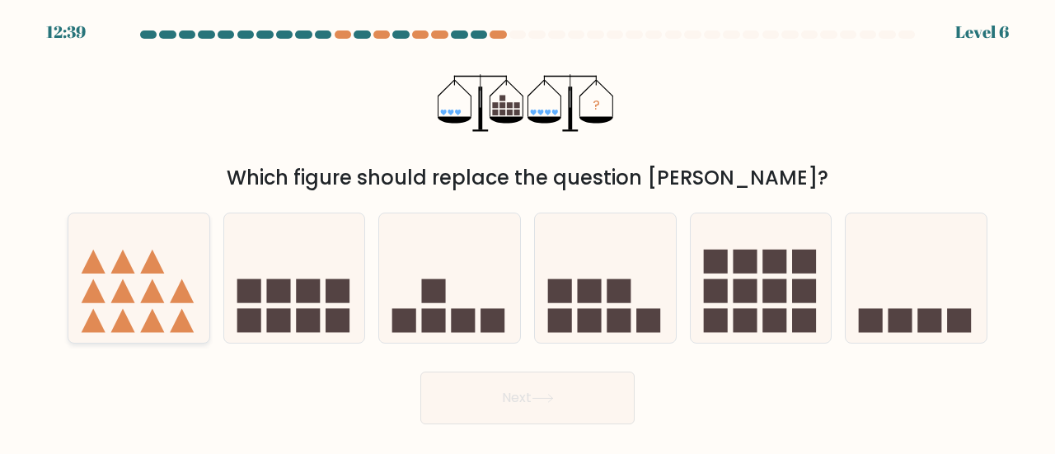
click at [123, 308] on icon at bounding box center [138, 278] width 141 height 116
click at [528, 232] on input "a." at bounding box center [528, 230] width 1 height 4
radio input "true"
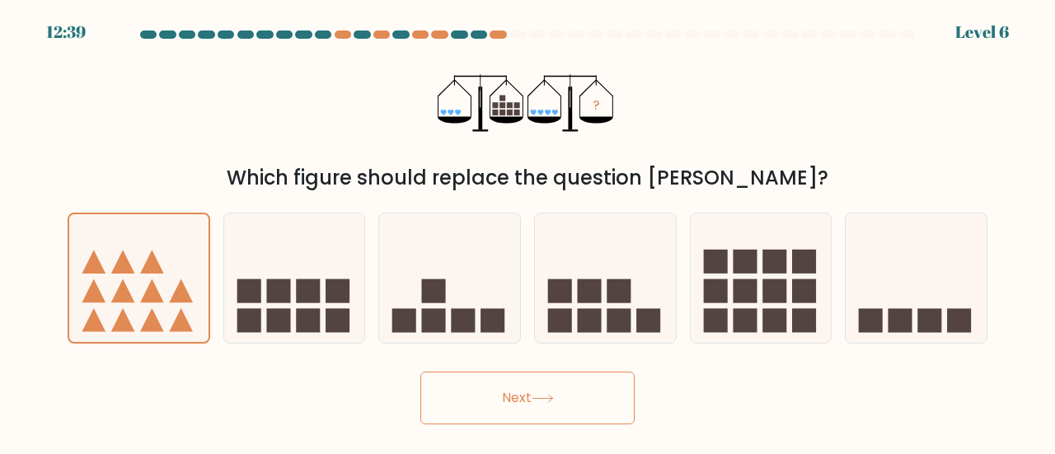
click at [537, 412] on button "Next" at bounding box center [527, 398] width 214 height 53
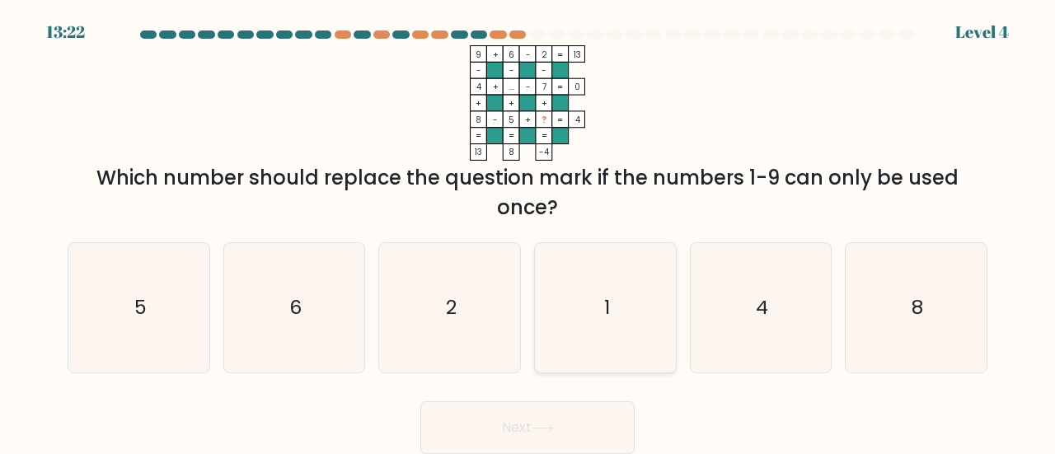
click at [592, 326] on icon "1" at bounding box center [605, 307] width 129 height 129
click at [528, 232] on input "d. 1" at bounding box center [528, 230] width 1 height 4
radio input "true"
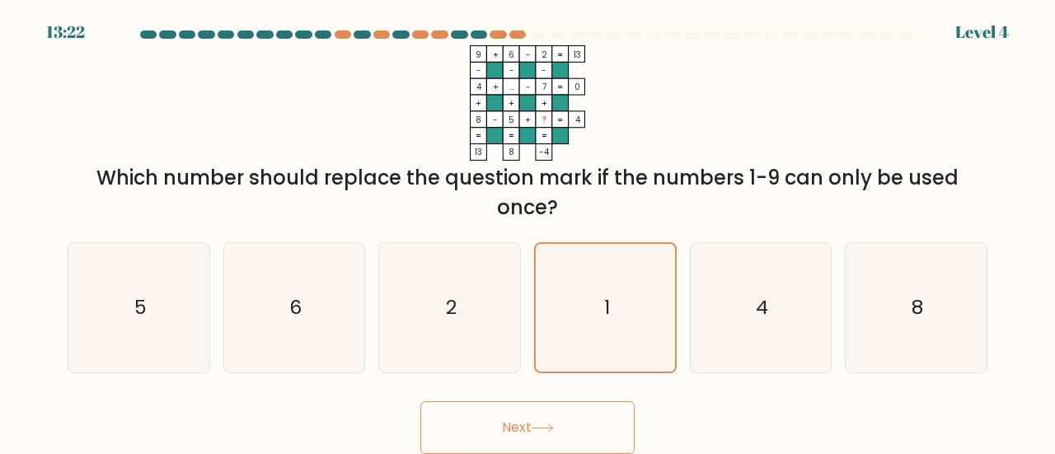
click at [543, 434] on button "Next" at bounding box center [527, 427] width 214 height 53
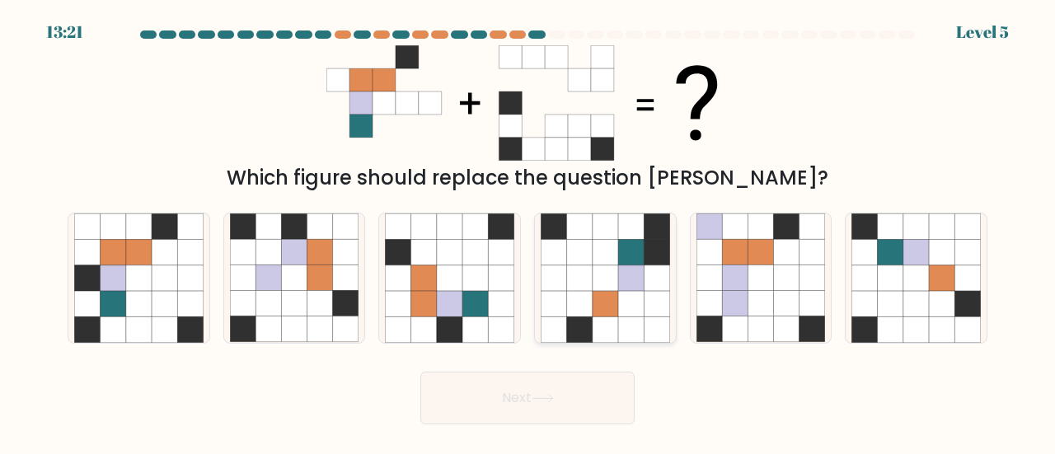
click at [596, 340] on icon at bounding box center [606, 330] width 26 height 26
click at [528, 232] on input "d." at bounding box center [528, 230] width 1 height 4
radio input "true"
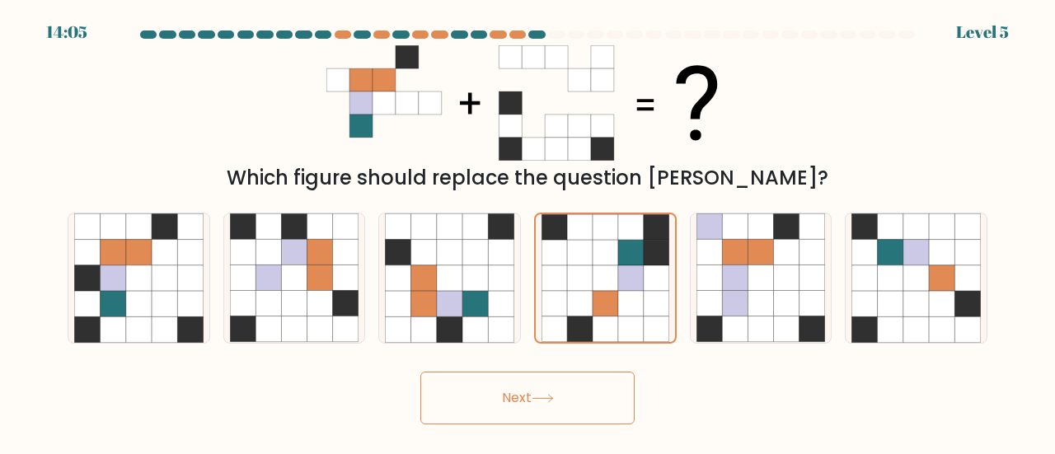
click at [551, 420] on button "Next" at bounding box center [527, 398] width 214 height 53
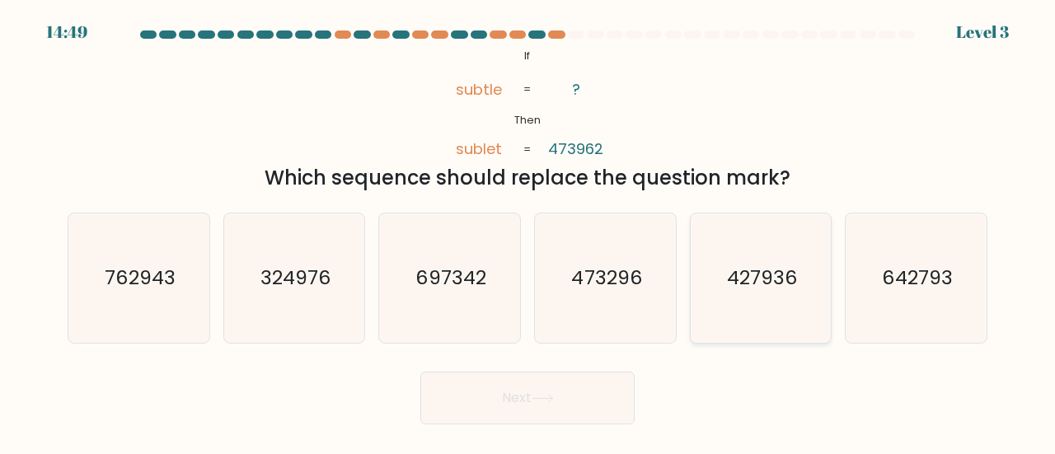
click at [720, 290] on icon "427936" at bounding box center [761, 278] width 129 height 129
click at [528, 232] on input "e. 427936" at bounding box center [528, 230] width 1 height 4
radio input "true"
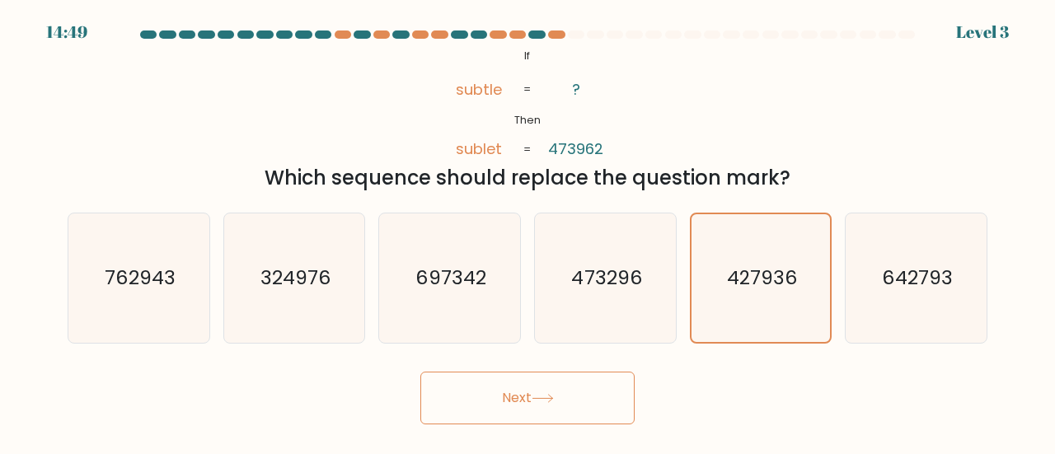
click at [573, 402] on button "Next" at bounding box center [527, 398] width 214 height 53
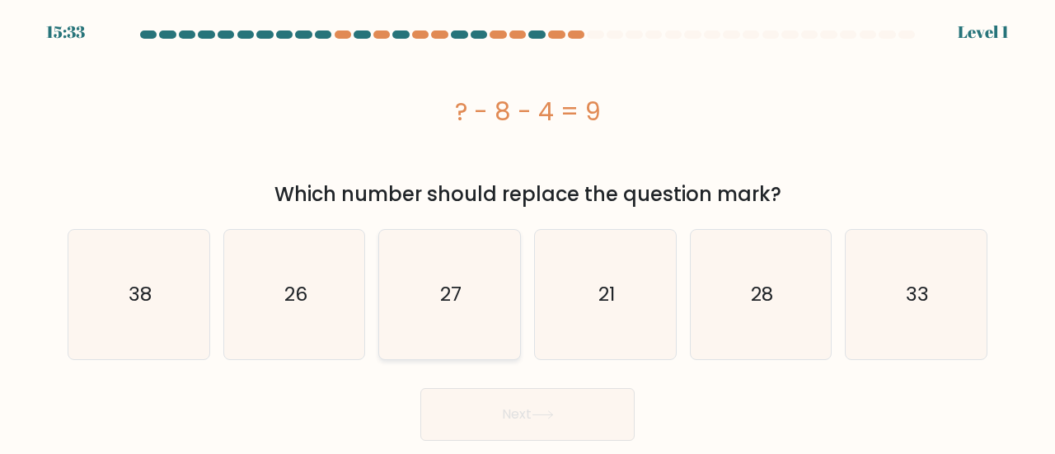
click at [420, 336] on icon "27" at bounding box center [449, 294] width 129 height 129
click at [528, 232] on input "c. 27" at bounding box center [528, 230] width 1 height 4
radio input "true"
click at [490, 403] on button "Next" at bounding box center [527, 414] width 214 height 53
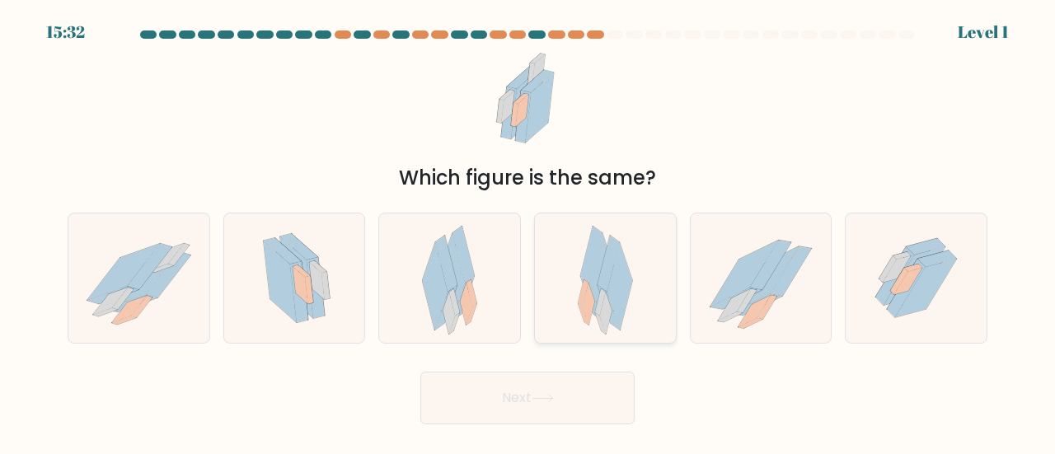
click at [592, 334] on icon at bounding box center [605, 278] width 55 height 129
click at [528, 232] on input "d." at bounding box center [528, 230] width 1 height 4
radio input "true"
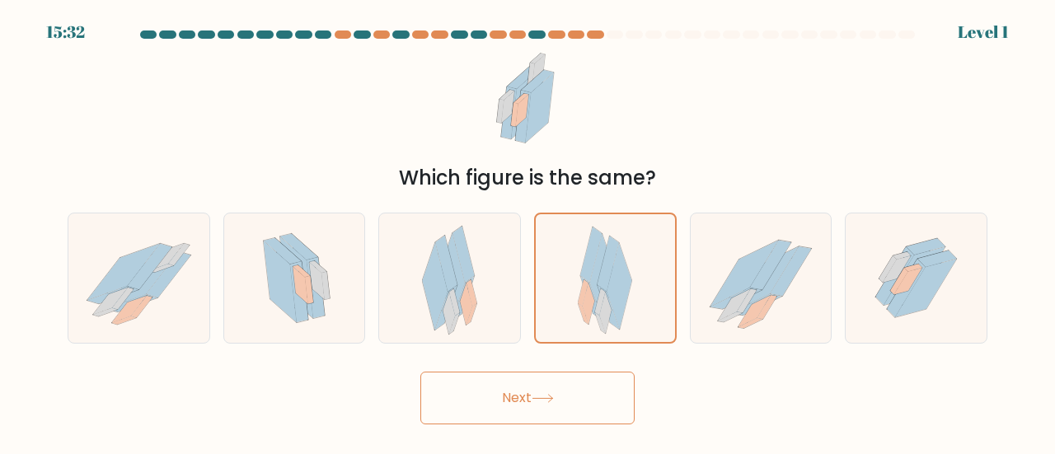
click at [522, 412] on button "Next" at bounding box center [527, 398] width 214 height 53
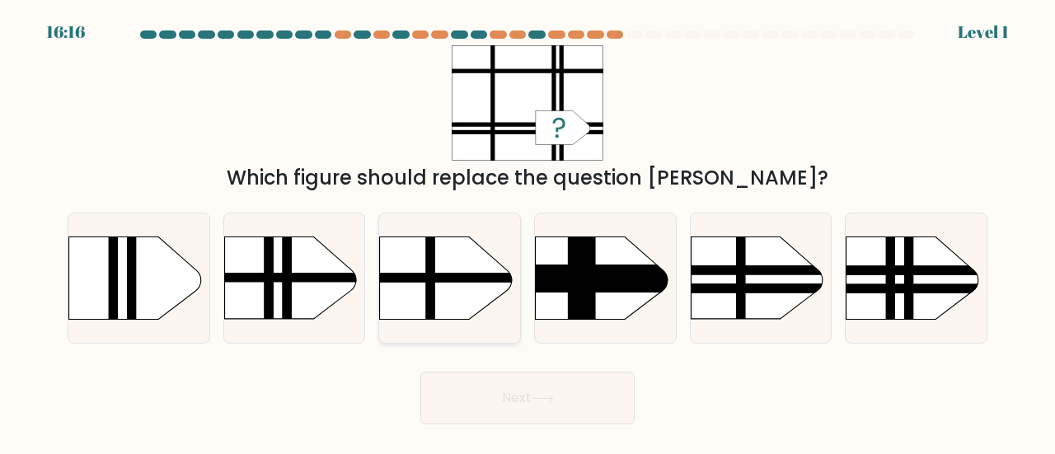
click at [496, 317] on rect at bounding box center [360, 218] width 366 height 279
click at [528, 232] on input "c." at bounding box center [528, 230] width 1 height 4
radio input "true"
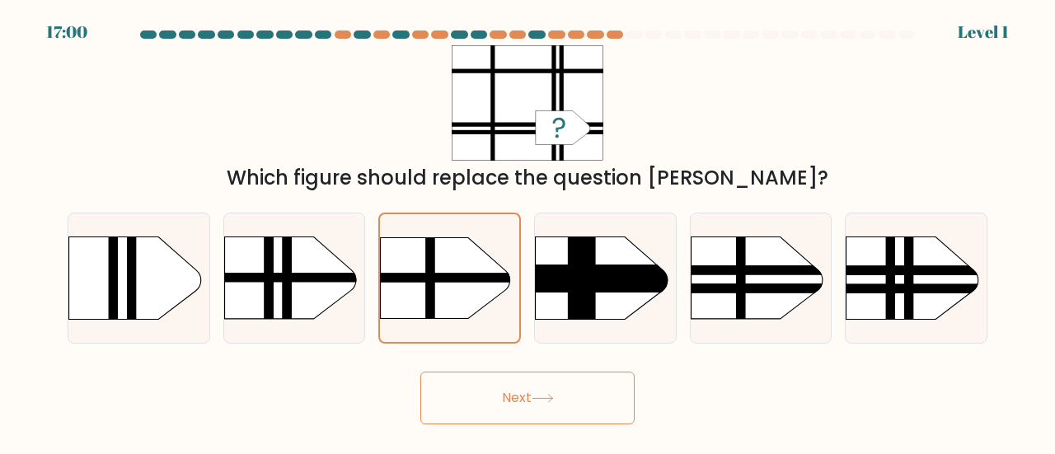
click at [519, 405] on button "Next" at bounding box center [527, 398] width 214 height 53
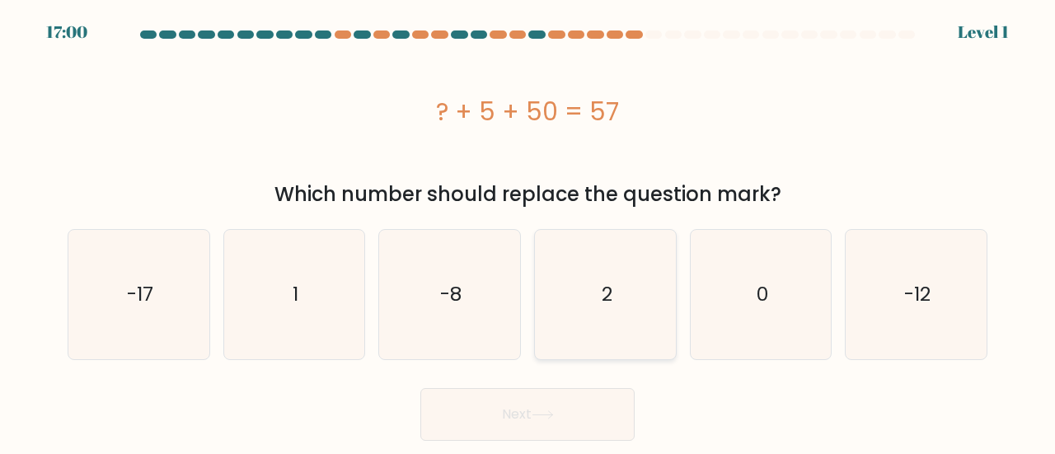
click at [618, 302] on icon "2" at bounding box center [605, 294] width 129 height 129
click at [528, 232] on input "d. 2" at bounding box center [528, 230] width 1 height 4
radio input "true"
click at [550, 392] on button "Next" at bounding box center [527, 414] width 214 height 53
click at [541, 411] on icon at bounding box center [543, 415] width 22 height 9
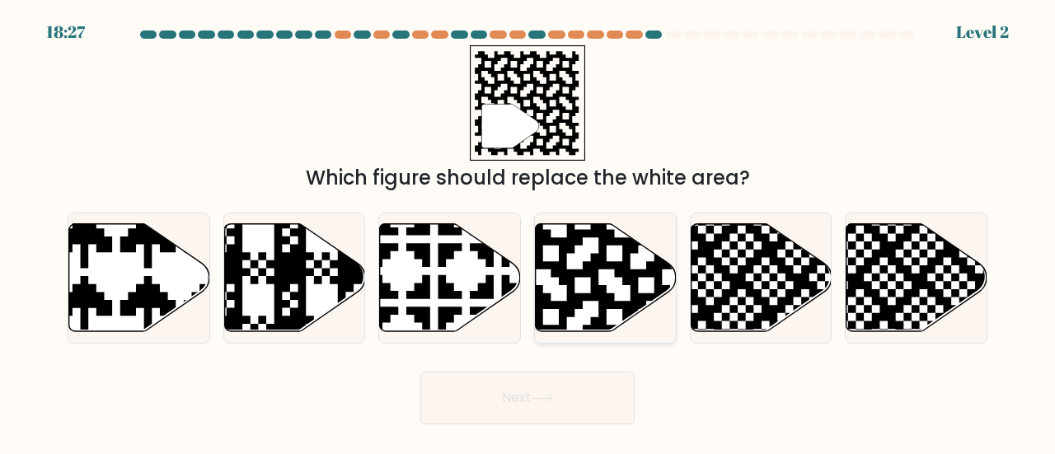
click at [566, 302] on icon at bounding box center [647, 222] width 256 height 256
click at [528, 232] on input "d." at bounding box center [528, 230] width 1 height 4
radio input "true"
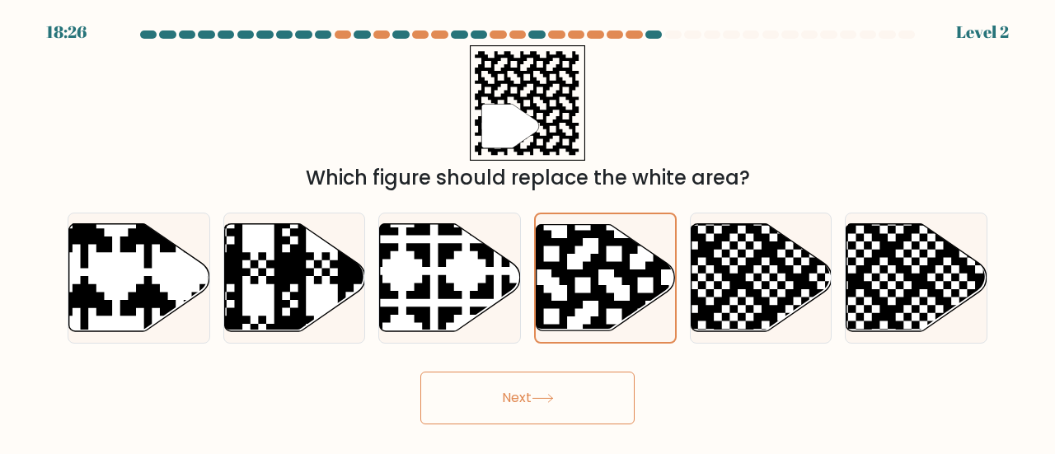
click at [509, 382] on button "Next" at bounding box center [527, 398] width 214 height 53
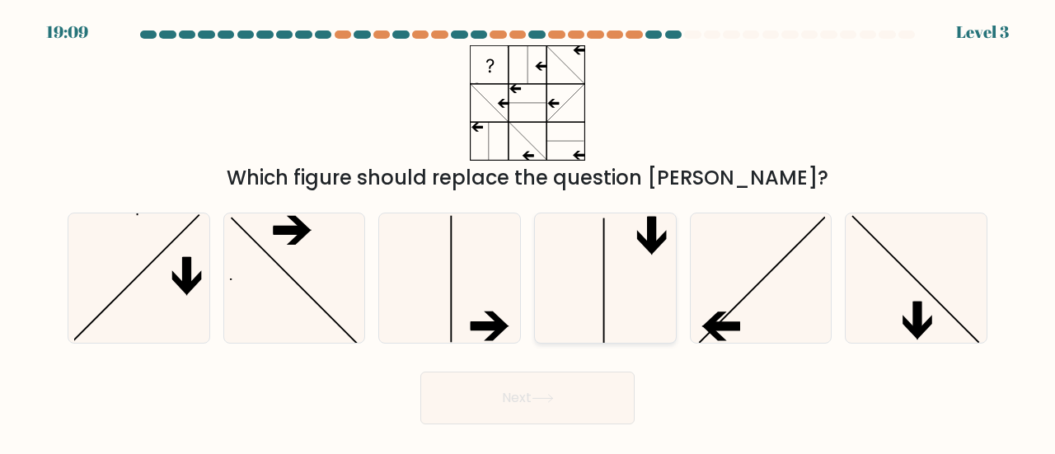
click at [545, 333] on icon at bounding box center [605, 278] width 129 height 129
click at [528, 232] on input "d." at bounding box center [528, 230] width 1 height 4
radio input "true"
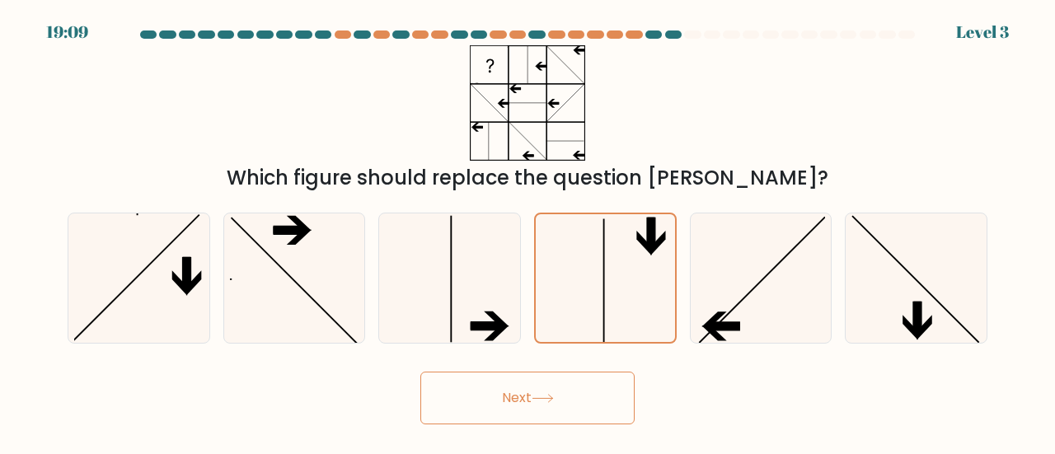
click at [519, 407] on button "Next" at bounding box center [527, 398] width 214 height 53
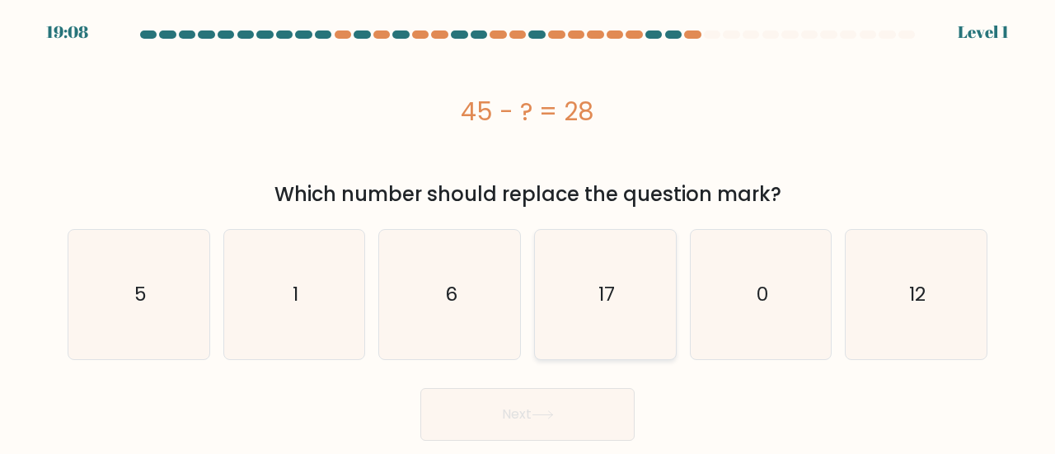
click at [550, 327] on icon "17" at bounding box center [605, 294] width 129 height 129
click at [528, 232] on input "d. 17" at bounding box center [528, 230] width 1 height 4
radio input "true"
click at [509, 413] on button "Next" at bounding box center [527, 414] width 214 height 53
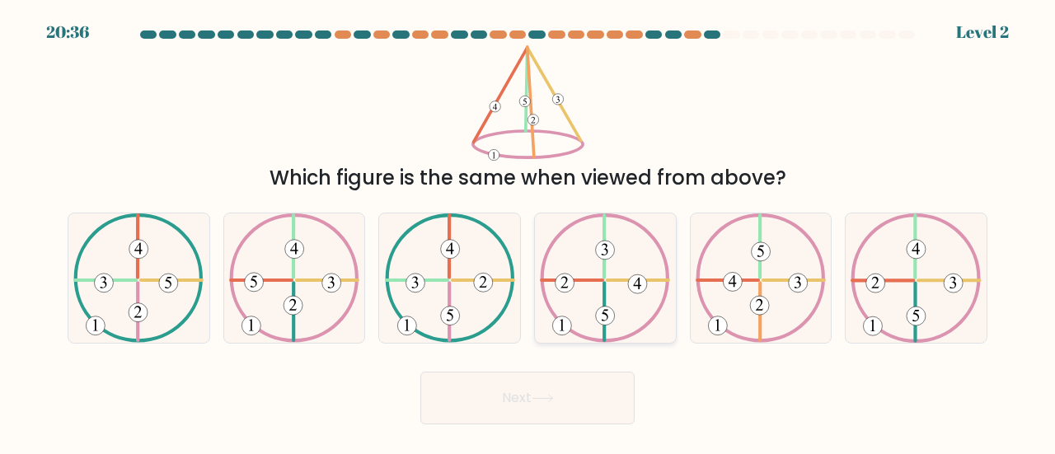
click at [557, 310] on icon at bounding box center [605, 278] width 130 height 129
click at [528, 232] on input "d." at bounding box center [528, 230] width 1 height 4
radio input "true"
click at [509, 450] on body "20:36 Level 2" at bounding box center [527, 227] width 1055 height 454
click at [500, 417] on button "Next" at bounding box center [527, 398] width 214 height 53
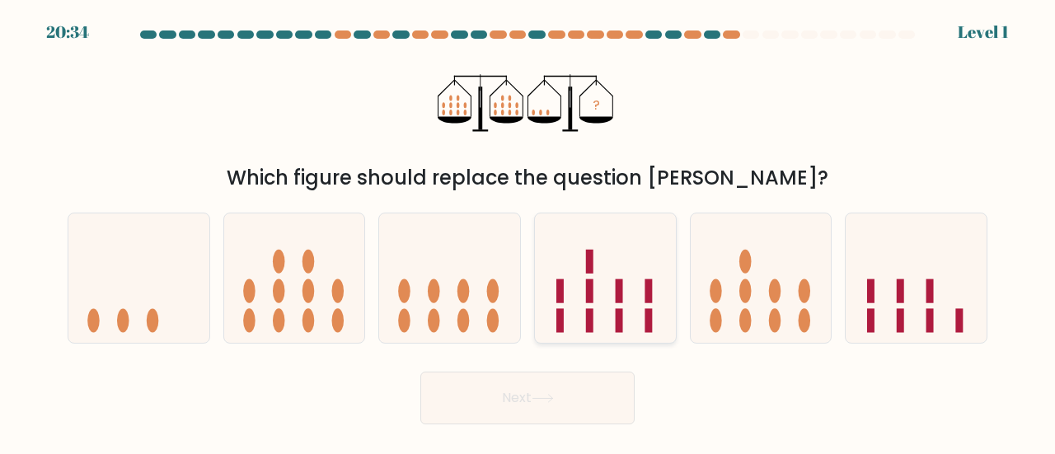
click at [552, 312] on icon at bounding box center [605, 278] width 141 height 116
click at [528, 232] on input "d." at bounding box center [528, 230] width 1 height 4
radio input "true"
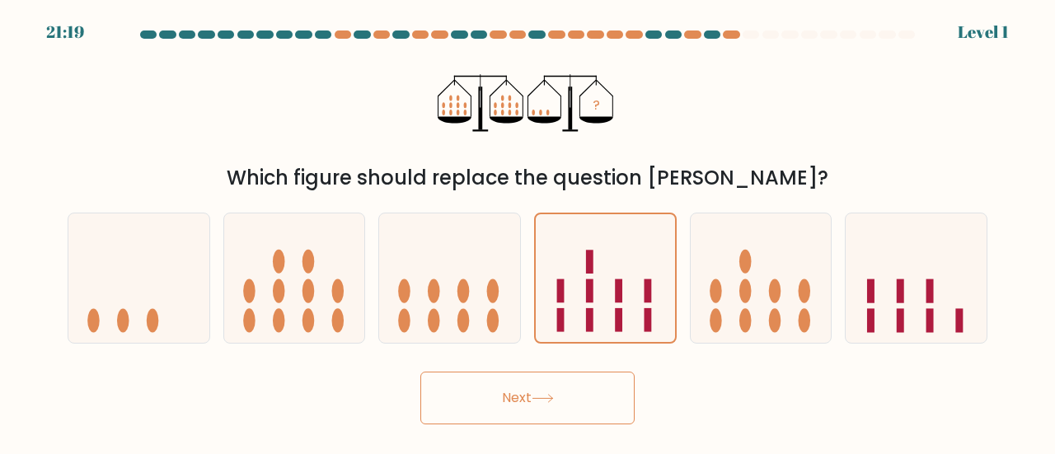
click at [509, 392] on button "Next" at bounding box center [527, 398] width 214 height 53
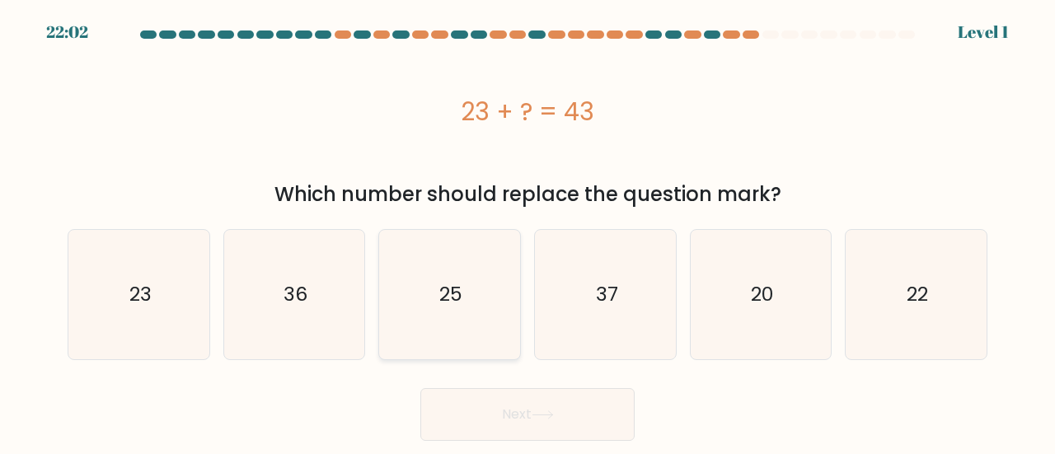
click at [460, 322] on icon "25" at bounding box center [449, 294] width 129 height 129
click at [528, 232] on input "c. 25" at bounding box center [528, 230] width 1 height 4
radio input "true"
click at [503, 407] on button "Next" at bounding box center [527, 414] width 214 height 53
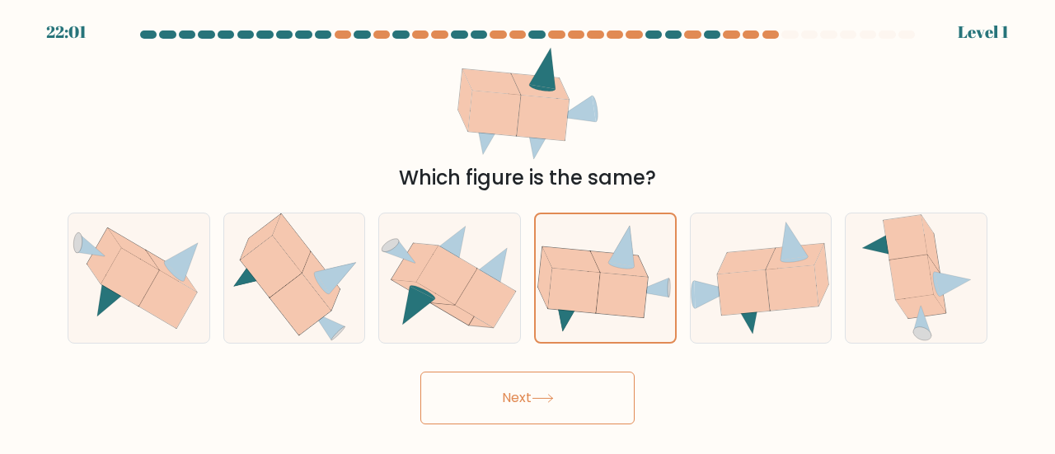
click at [540, 404] on button "Next" at bounding box center [527, 398] width 214 height 53
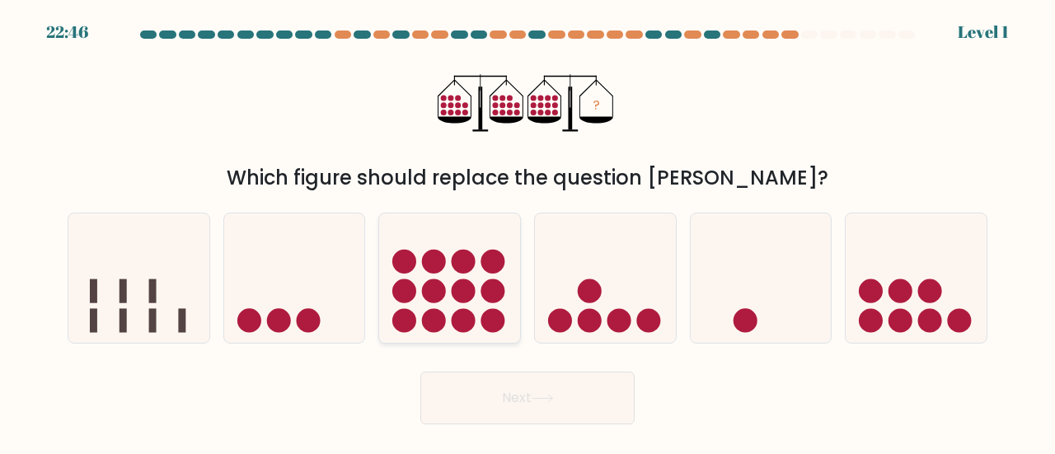
click at [476, 311] on icon at bounding box center [449, 278] width 141 height 116
click at [528, 232] on input "c." at bounding box center [528, 230] width 1 height 4
radio input "true"
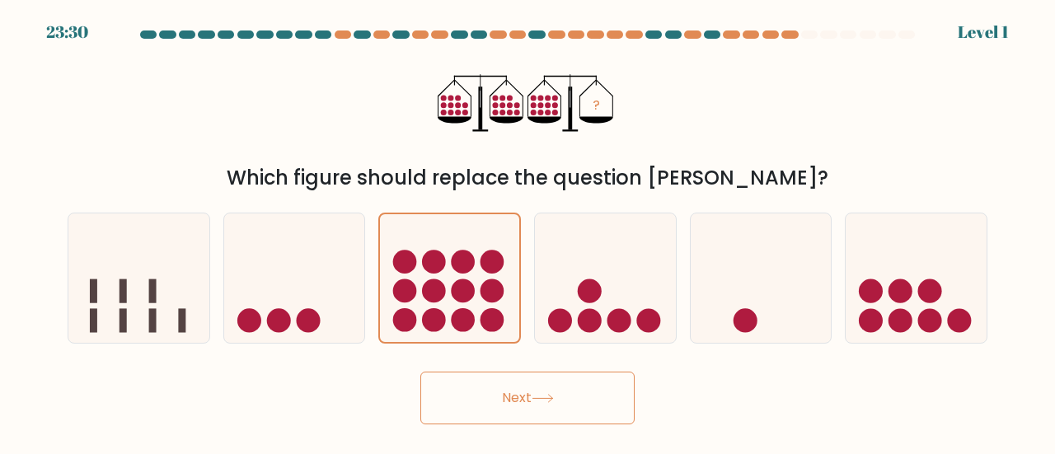
click at [496, 401] on button "Next" at bounding box center [527, 398] width 214 height 53
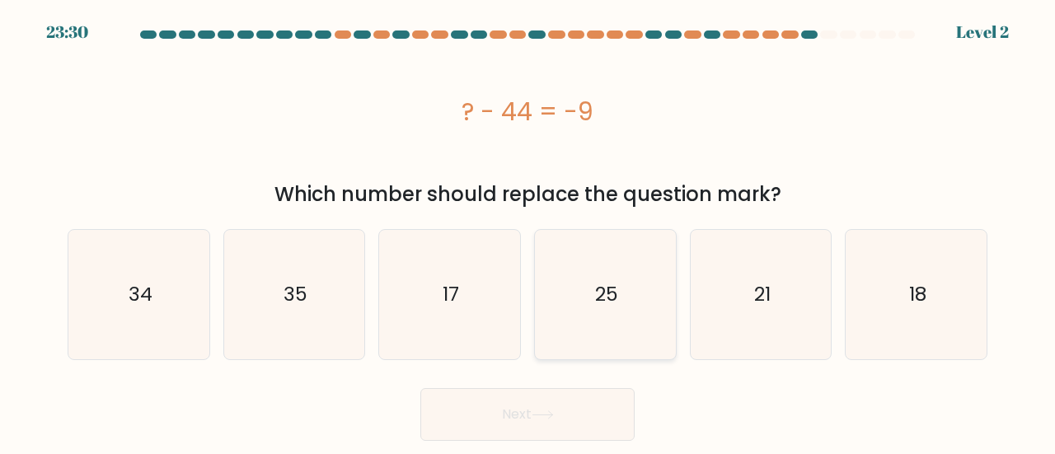
click at [636, 282] on icon "25" at bounding box center [605, 294] width 129 height 129
click at [528, 232] on input "d. 25" at bounding box center [528, 230] width 1 height 4
radio input "true"
click at [546, 390] on button "Next" at bounding box center [527, 414] width 214 height 53
click at [528, 430] on button "Next" at bounding box center [527, 414] width 214 height 53
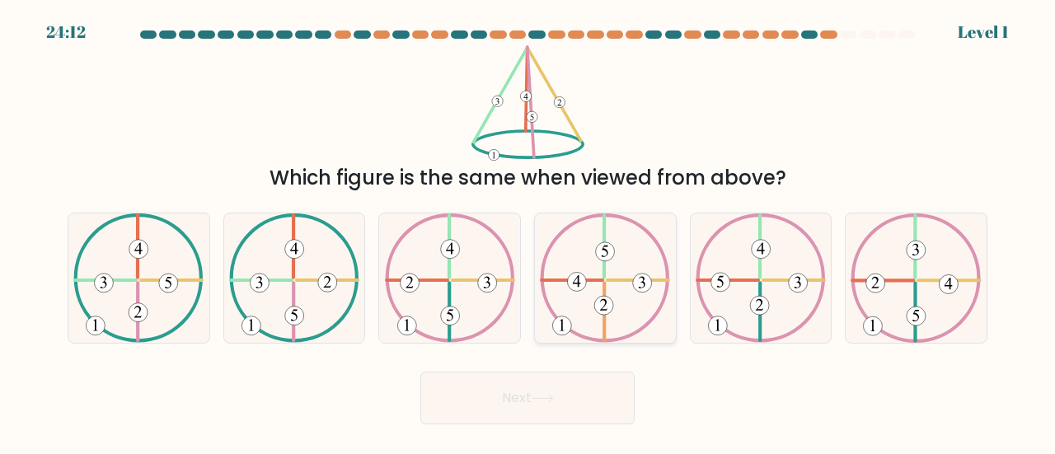
click at [613, 285] on icon at bounding box center [605, 278] width 130 height 129
click at [528, 232] on input "d." at bounding box center [528, 230] width 1 height 4
radio input "true"
click at [530, 419] on button "Next" at bounding box center [527, 398] width 214 height 53
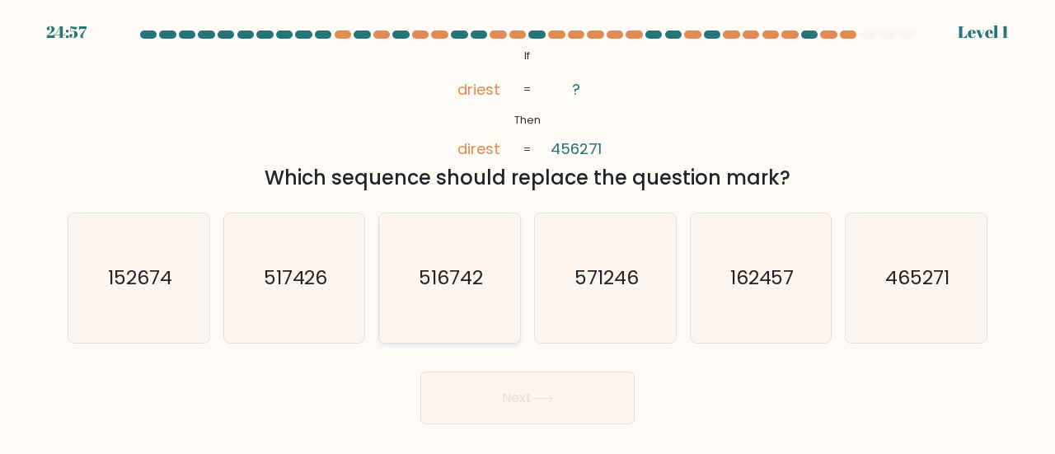
click at [392, 305] on icon "516742" at bounding box center [449, 278] width 129 height 129
click at [528, 232] on input "c. 516742" at bounding box center [528, 230] width 1 height 4
radio input "true"
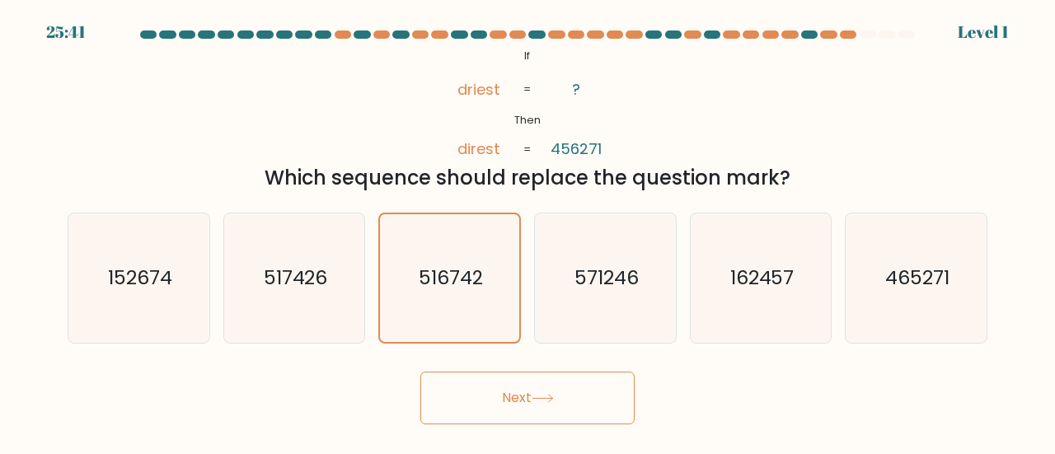
click at [481, 398] on button "Next" at bounding box center [527, 398] width 214 height 53
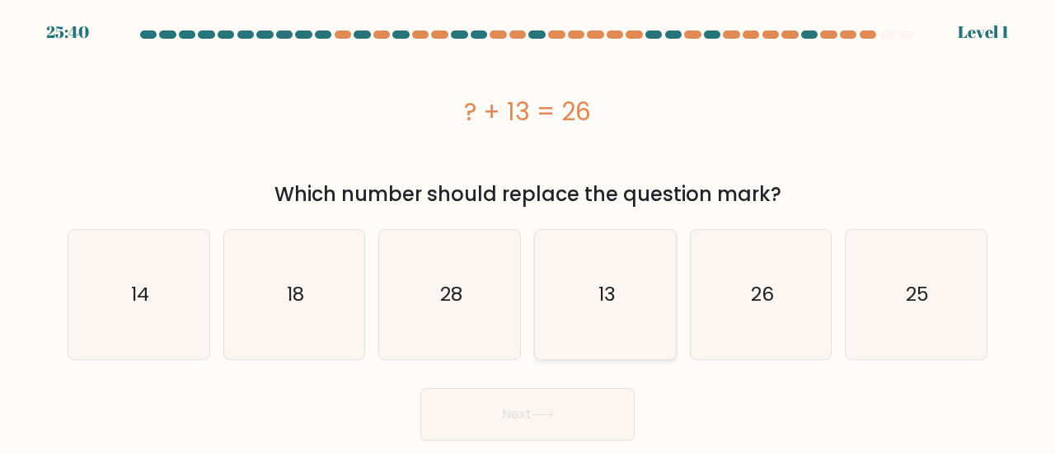
click at [586, 277] on icon "13" at bounding box center [605, 294] width 129 height 129
click at [528, 232] on input "d. 13" at bounding box center [528, 230] width 1 height 4
radio input "true"
click at [521, 417] on button "Next" at bounding box center [527, 414] width 214 height 53
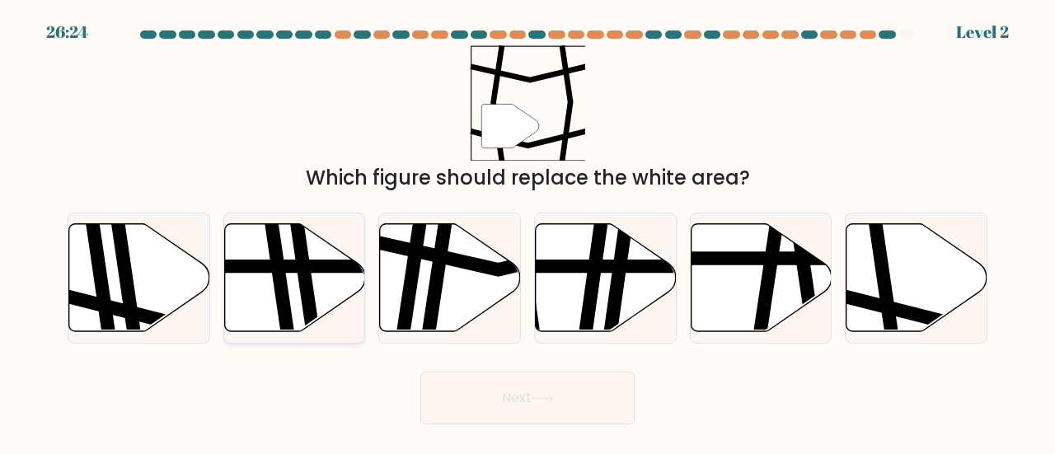
click at [251, 308] on icon at bounding box center [294, 277] width 141 height 108
click at [528, 232] on input "b." at bounding box center [528, 230] width 1 height 4
radio input "true"
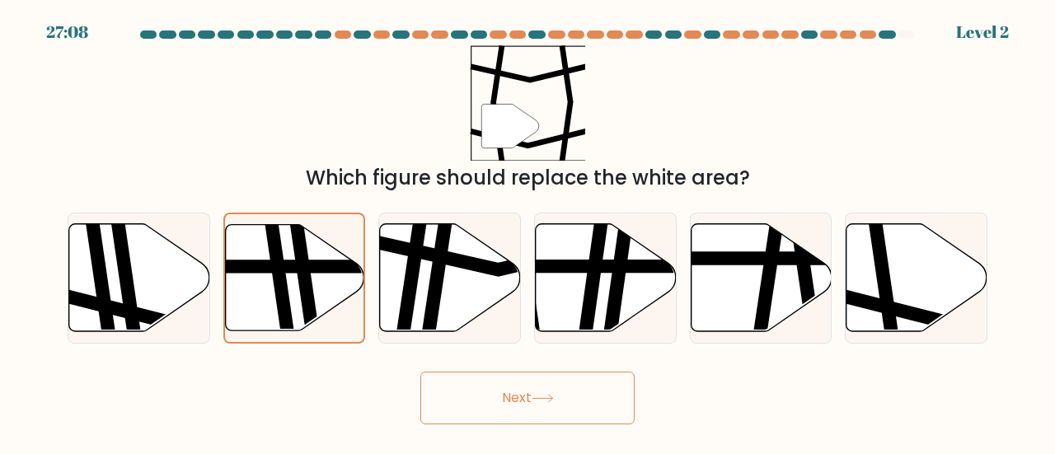
click at [473, 406] on button "Next" at bounding box center [527, 398] width 214 height 53
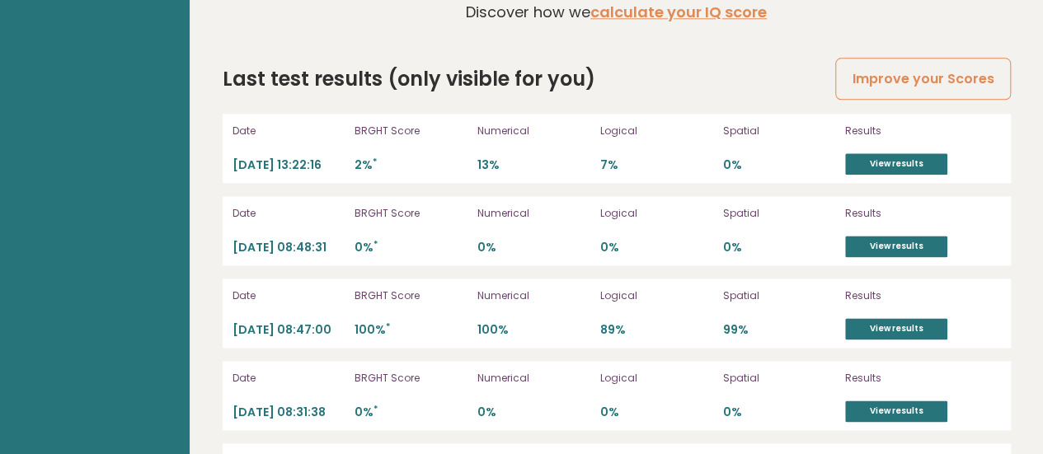
scroll to position [4087, 0]
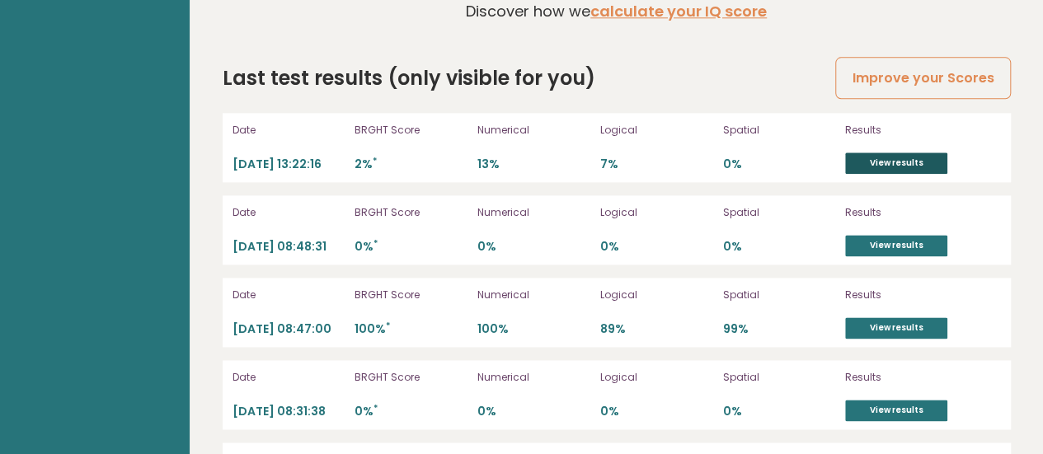
click at [882, 174] on link "View results" at bounding box center [896, 163] width 102 height 21
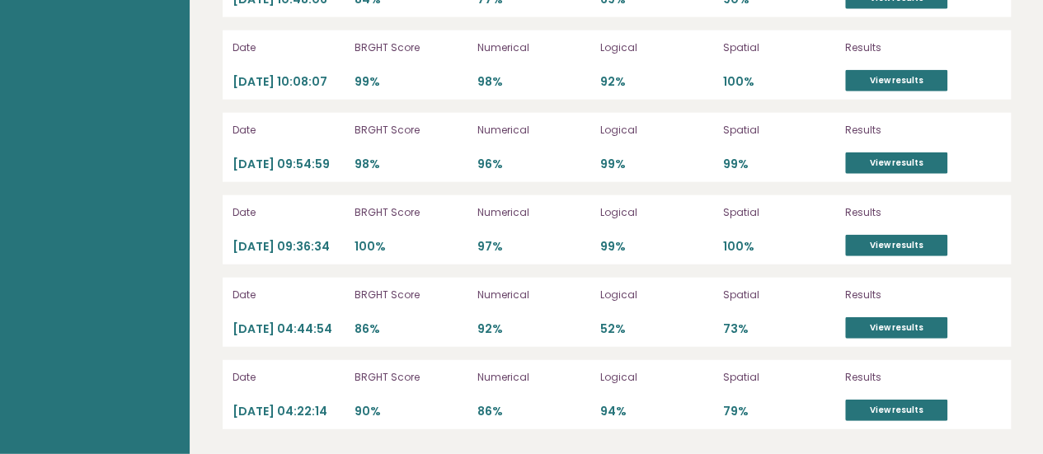
scroll to position [5255, 0]
click at [922, 388] on div "Results View results" at bounding box center [922, 394] width 155 height 53
click at [924, 419] on link "View results" at bounding box center [896, 410] width 102 height 21
click at [885, 235] on link "View results" at bounding box center [896, 245] width 102 height 21
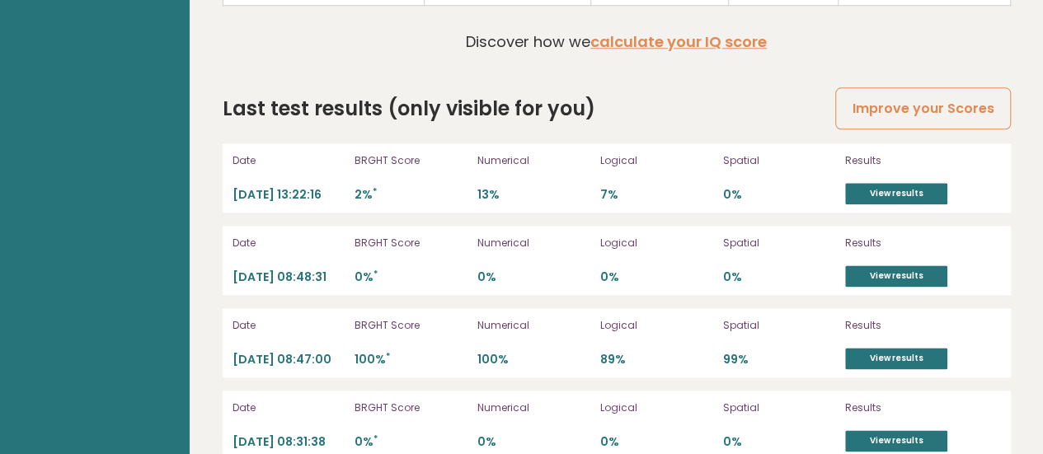
scroll to position [4056, 0]
click at [913, 370] on link "View results" at bounding box center [896, 359] width 102 height 21
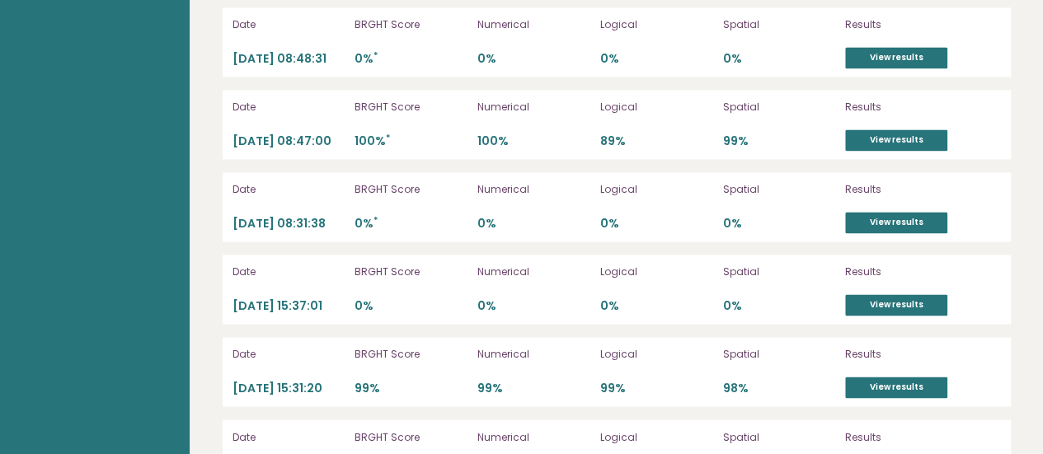
scroll to position [4277, 0]
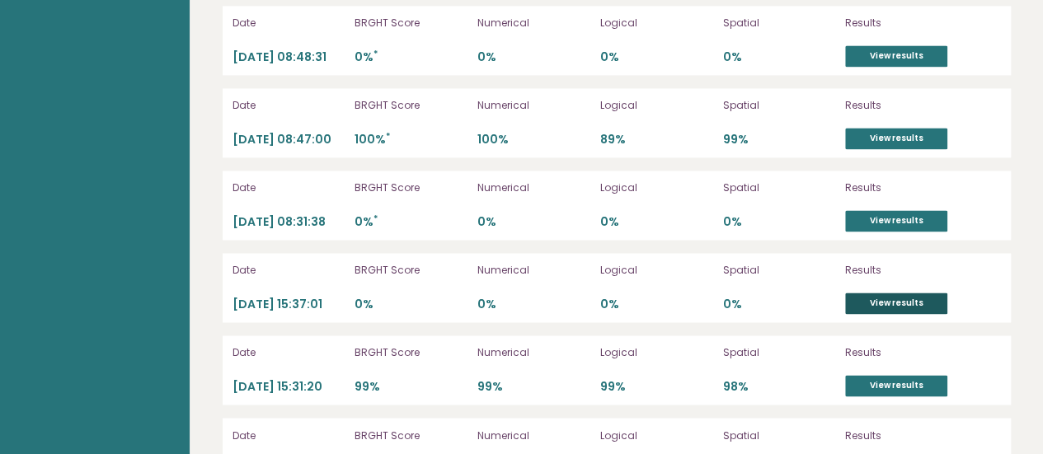
click at [916, 314] on link "View results" at bounding box center [896, 303] width 102 height 21
click at [910, 149] on link "View results" at bounding box center [896, 138] width 102 height 21
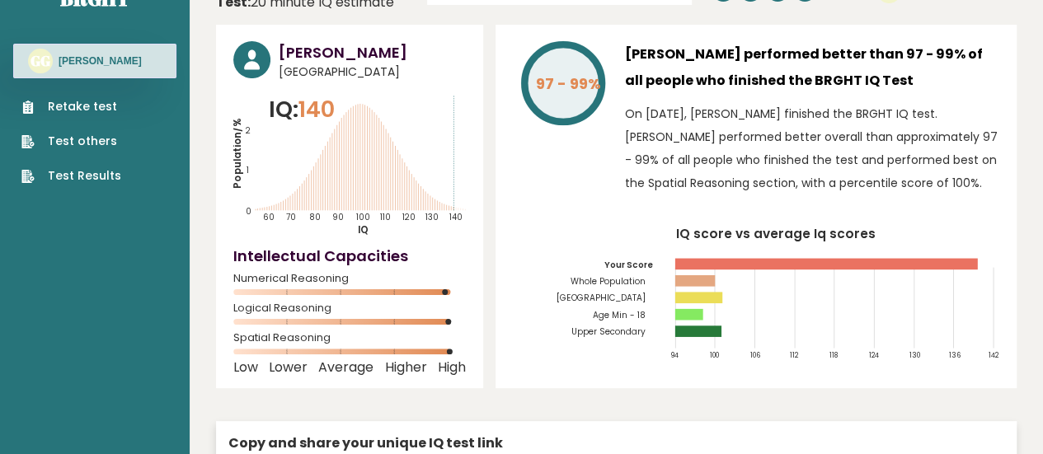
scroll to position [0, 0]
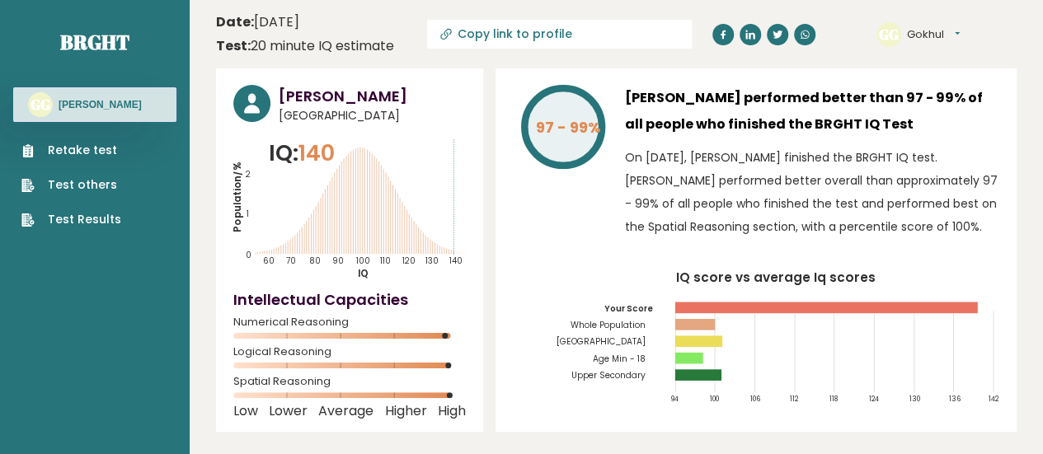
click at [89, 157] on link "Retake test" at bounding box center [71, 150] width 100 height 17
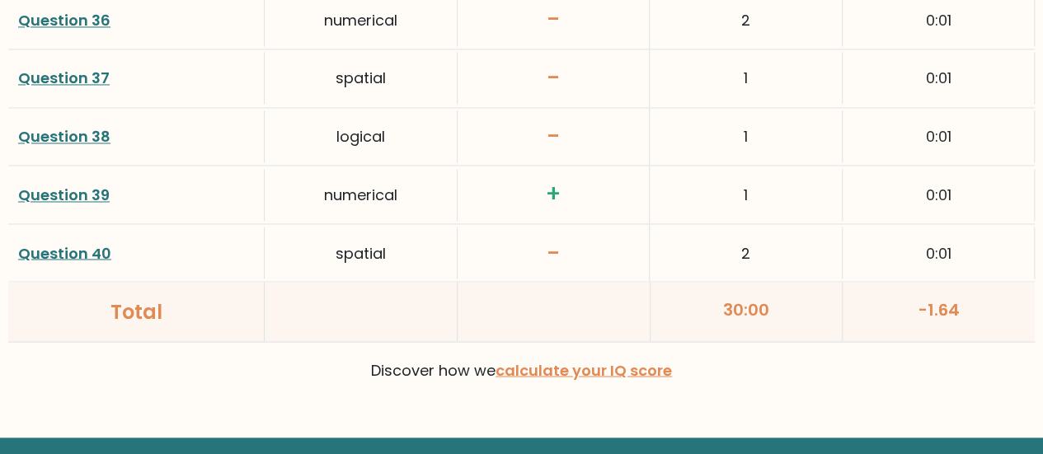
scroll to position [4506, 0]
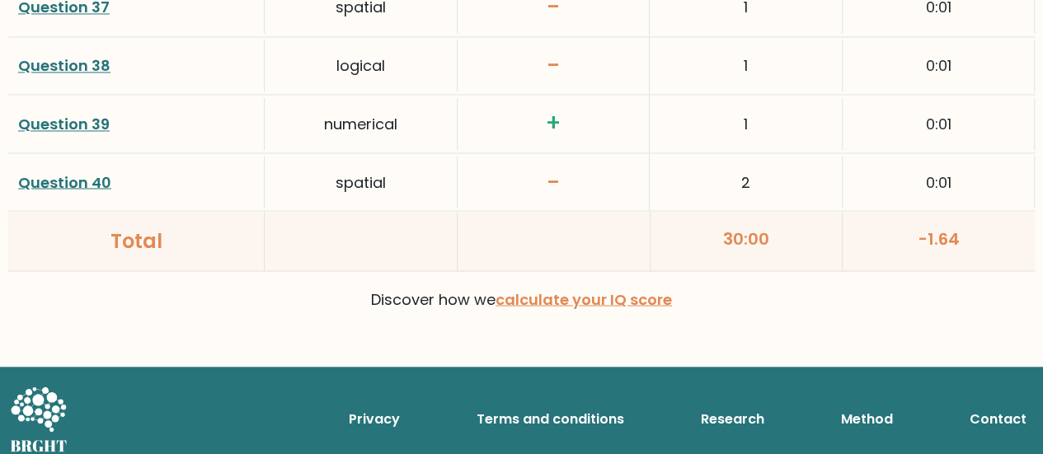
click at [1018, 187] on div "0:01" at bounding box center [938, 182] width 192 height 52
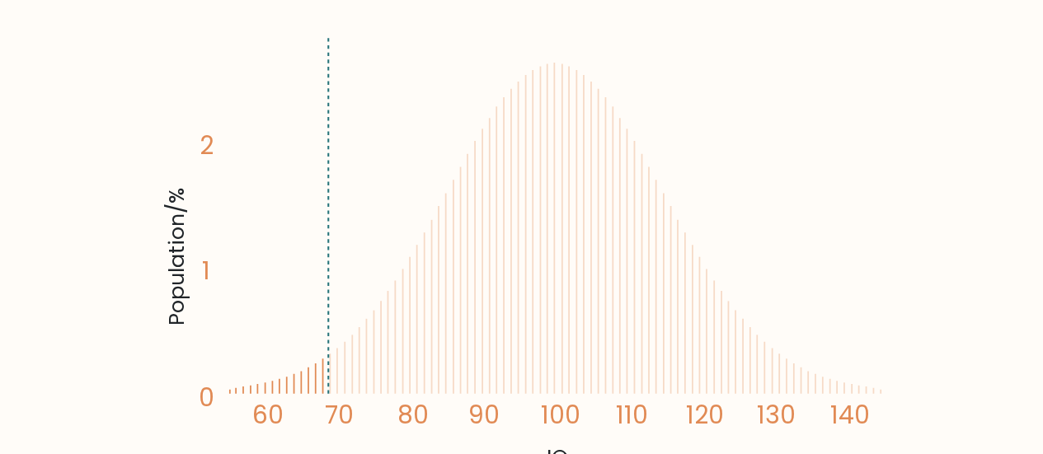
scroll to position [0, 0]
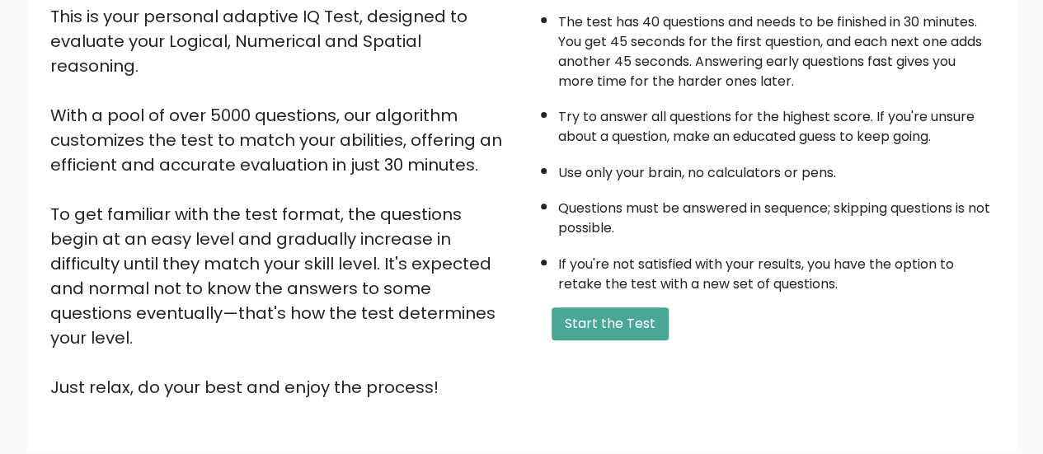
scroll to position [300, 0]
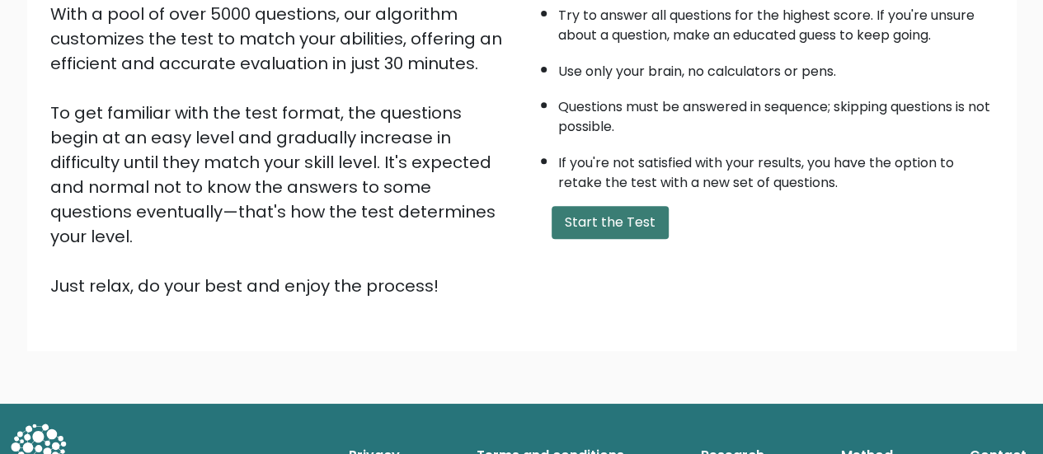
click at [606, 225] on button "Start the Test" at bounding box center [609, 222] width 117 height 33
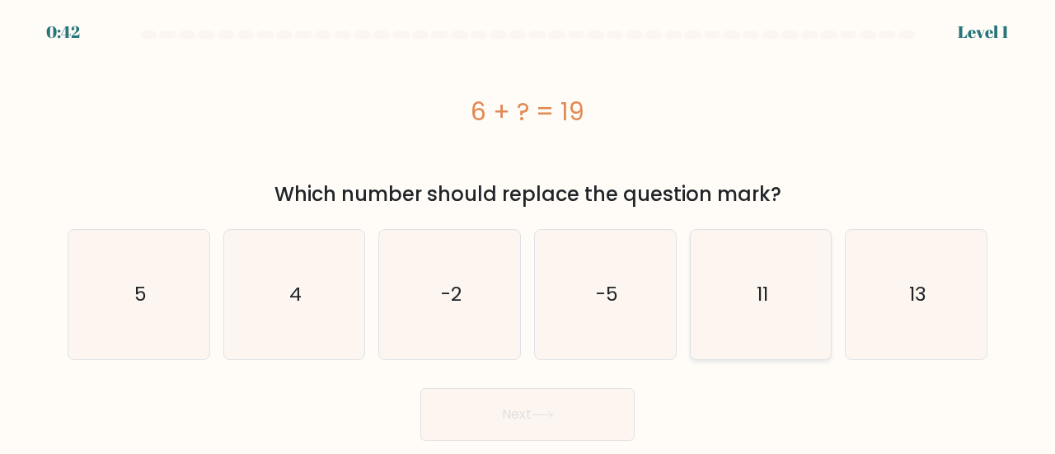
click at [778, 302] on icon "11" at bounding box center [761, 294] width 129 height 129
click at [528, 232] on input "e. 11" at bounding box center [528, 230] width 1 height 4
radio input "true"
click at [903, 311] on icon "13" at bounding box center [916, 294] width 129 height 129
click at [528, 232] on input "f. 13" at bounding box center [528, 230] width 1 height 4
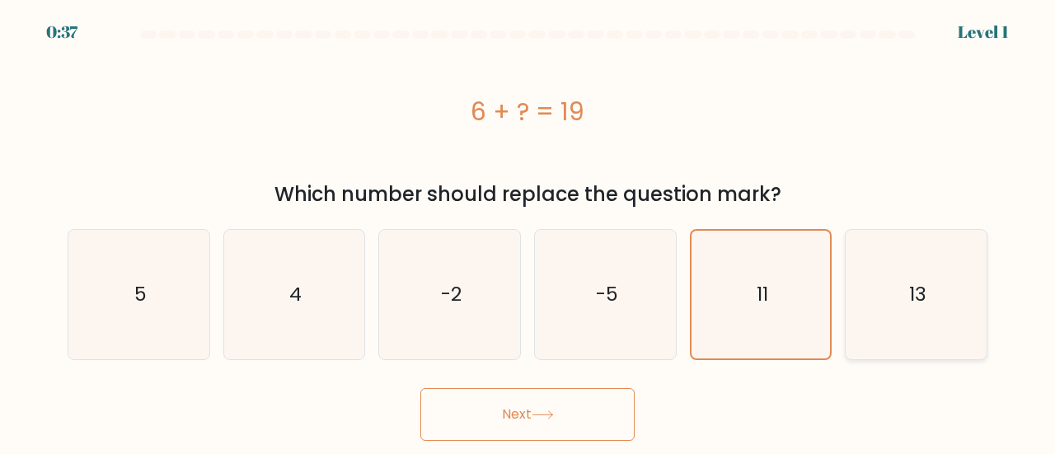
radio input "true"
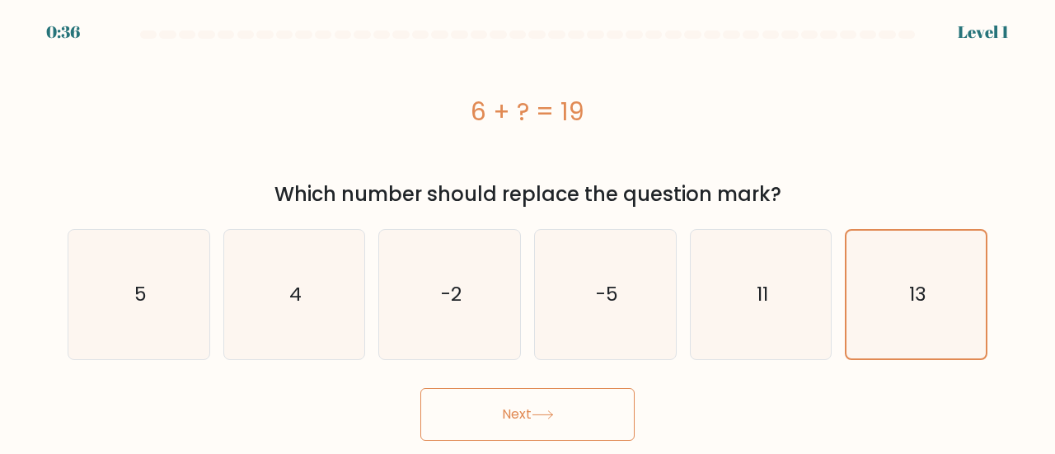
click at [596, 425] on button "Next" at bounding box center [527, 414] width 214 height 53
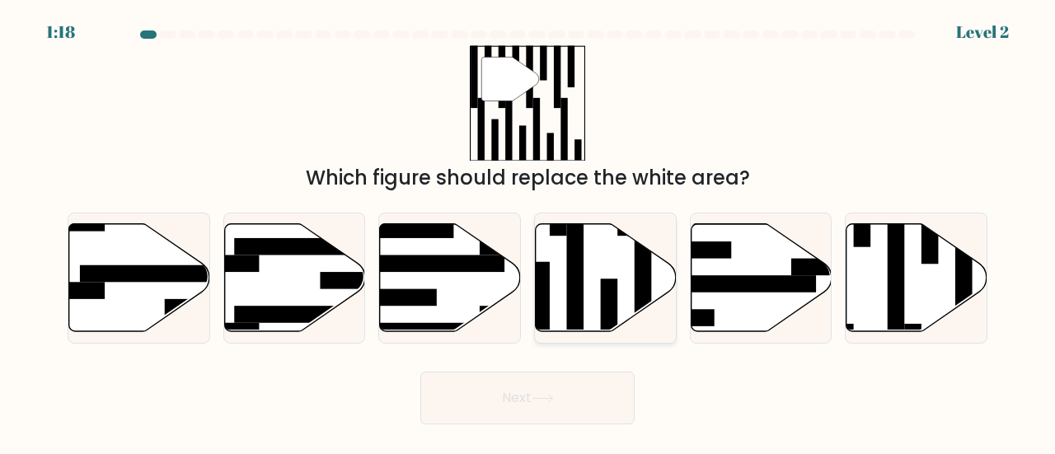
click at [637, 302] on rect at bounding box center [643, 287] width 17 height 153
click at [528, 232] on input "d." at bounding box center [528, 230] width 1 height 4
radio input "true"
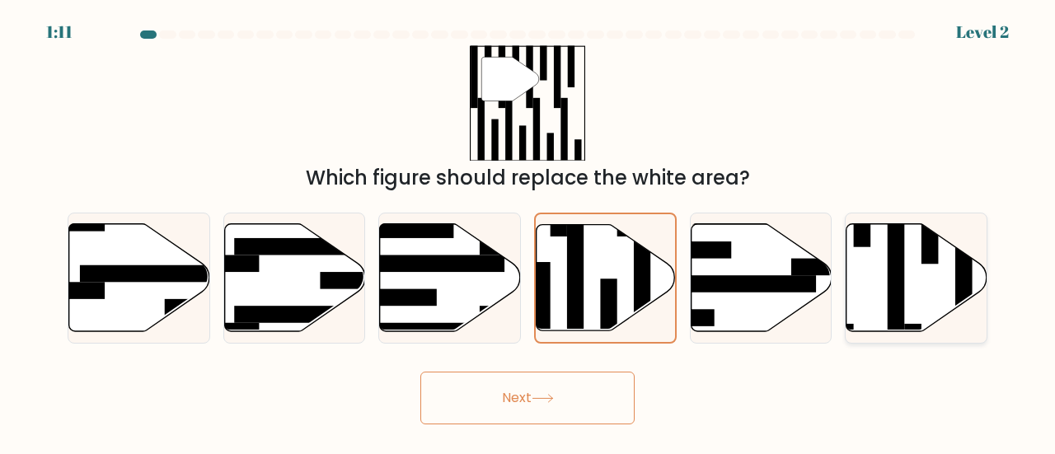
click at [922, 267] on icon at bounding box center [917, 277] width 141 height 108
click at [528, 232] on input "f." at bounding box center [528, 230] width 1 height 4
radio input "true"
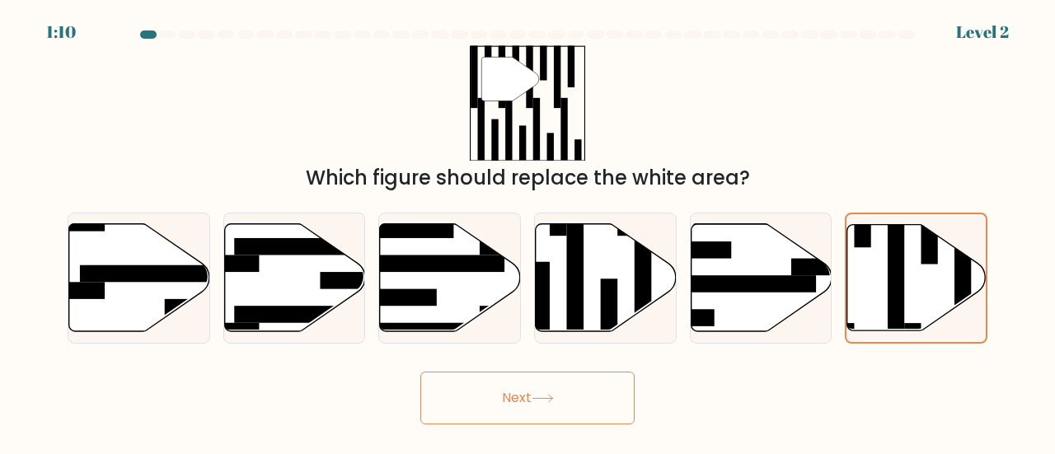
click at [603, 387] on button "Next" at bounding box center [527, 398] width 214 height 53
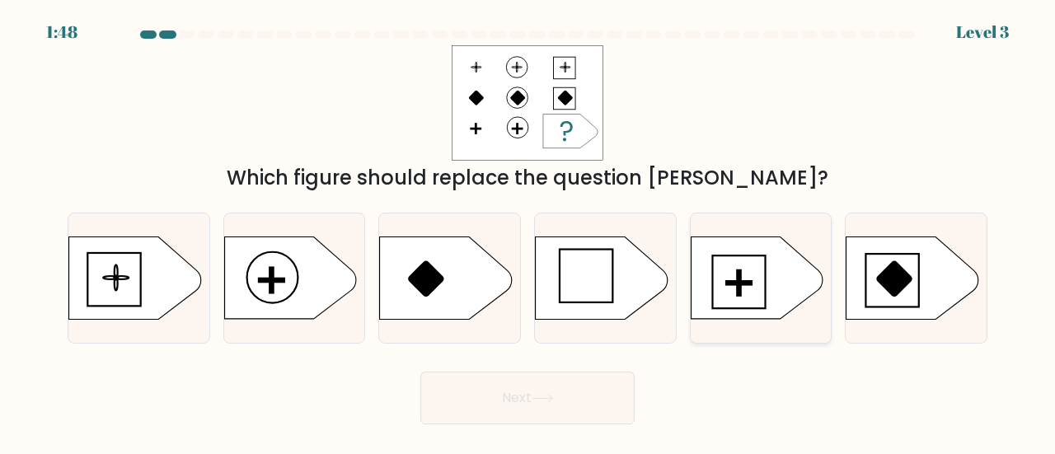
click at [763, 265] on icon at bounding box center [757, 278] width 132 height 82
click at [528, 232] on input "e." at bounding box center [528, 230] width 1 height 4
radio input "true"
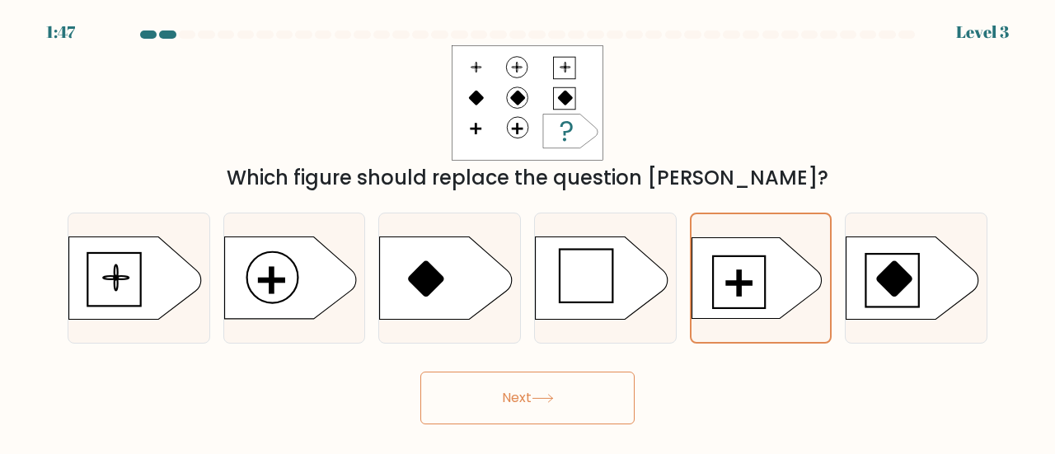
click at [620, 409] on button "Next" at bounding box center [527, 398] width 214 height 53
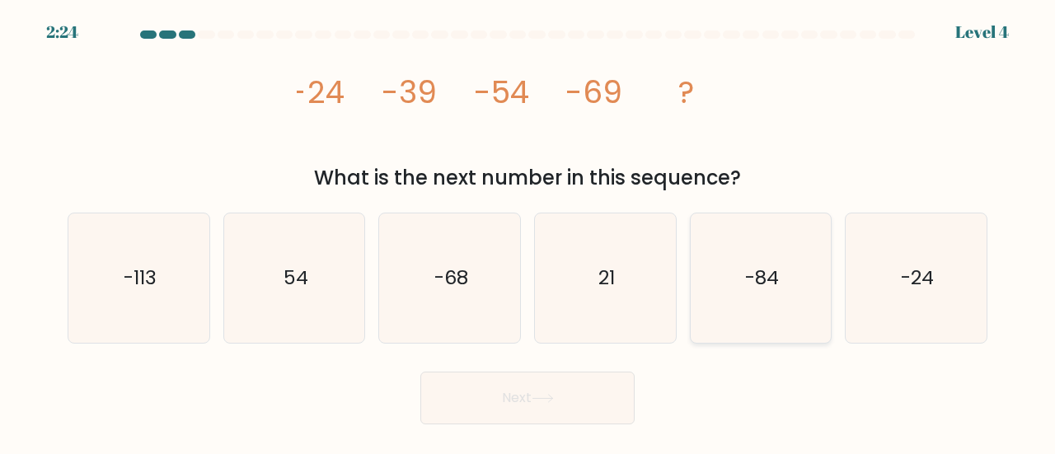
click at [740, 287] on icon "-84" at bounding box center [761, 278] width 129 height 129
click at [528, 232] on input "e. -84" at bounding box center [528, 230] width 1 height 4
radio input "true"
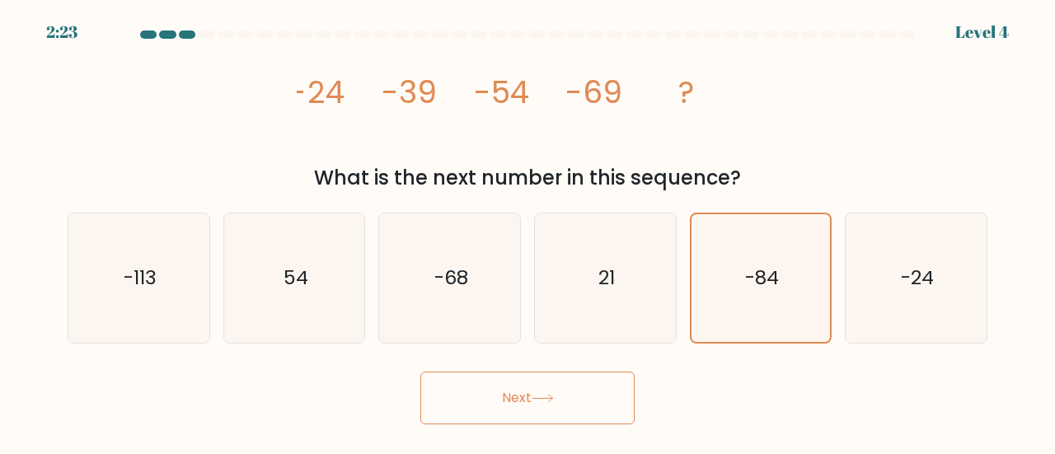
click at [592, 395] on button "Next" at bounding box center [527, 398] width 214 height 53
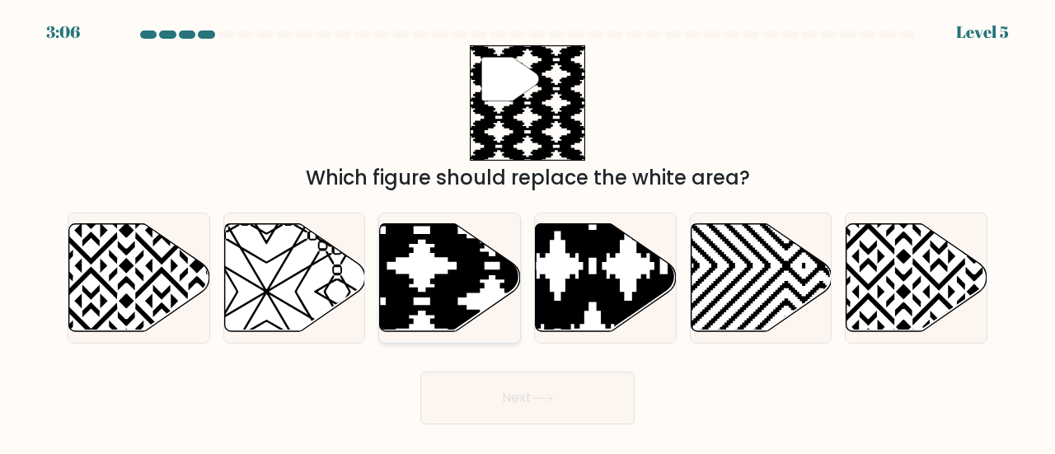
click at [435, 300] on icon at bounding box center [493, 337] width 284 height 284
click at [528, 232] on input "c." at bounding box center [528, 230] width 1 height 4
radio input "true"
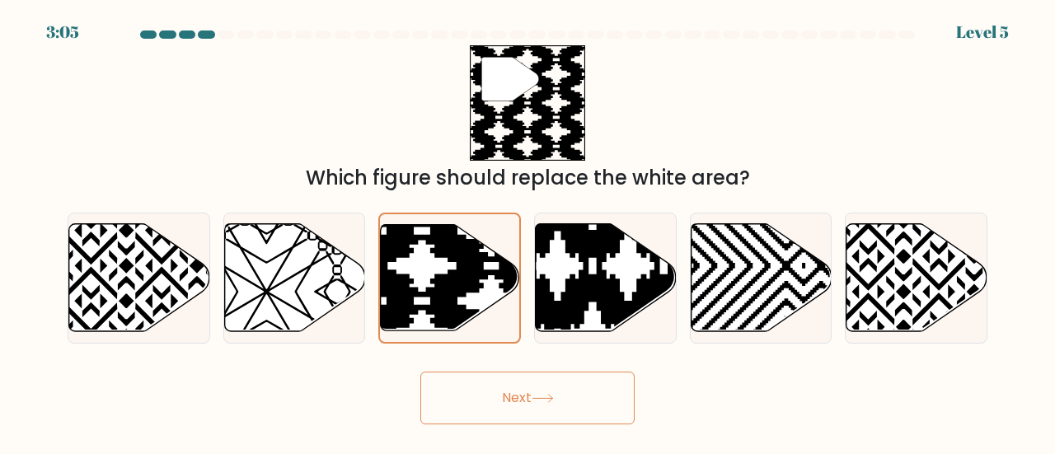
click at [514, 377] on button "Next" at bounding box center [527, 398] width 214 height 53
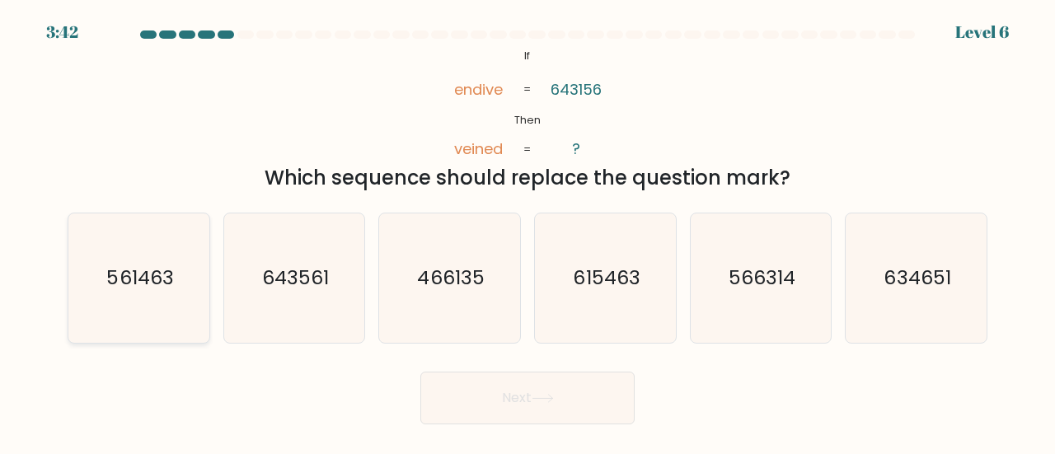
click at [164, 290] on text "561463" at bounding box center [139, 277] width 67 height 27
click at [528, 232] on input "a. 561463" at bounding box center [528, 230] width 1 height 4
radio input "true"
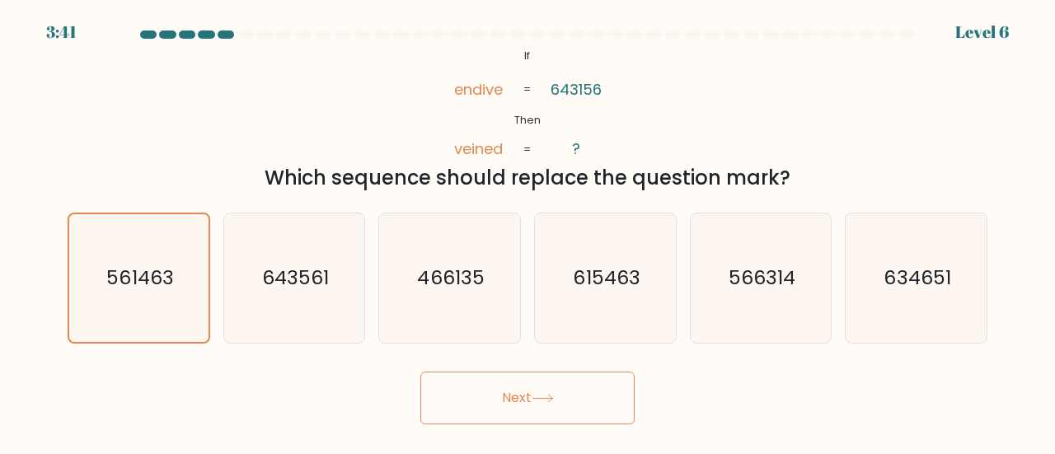
click at [491, 381] on button "Next" at bounding box center [527, 398] width 214 height 53
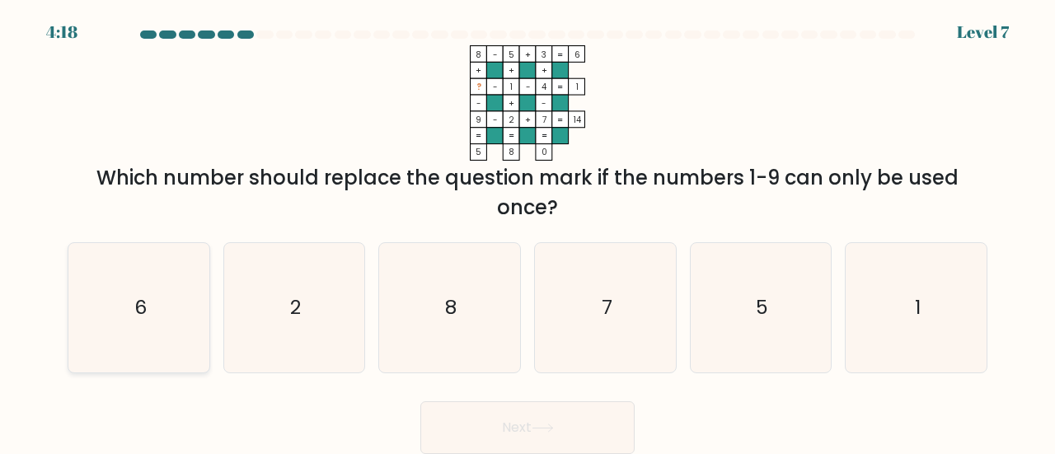
click at [190, 332] on icon "6" at bounding box center [138, 307] width 129 height 129
click at [528, 232] on input "a. 6" at bounding box center [528, 230] width 1 height 4
radio input "true"
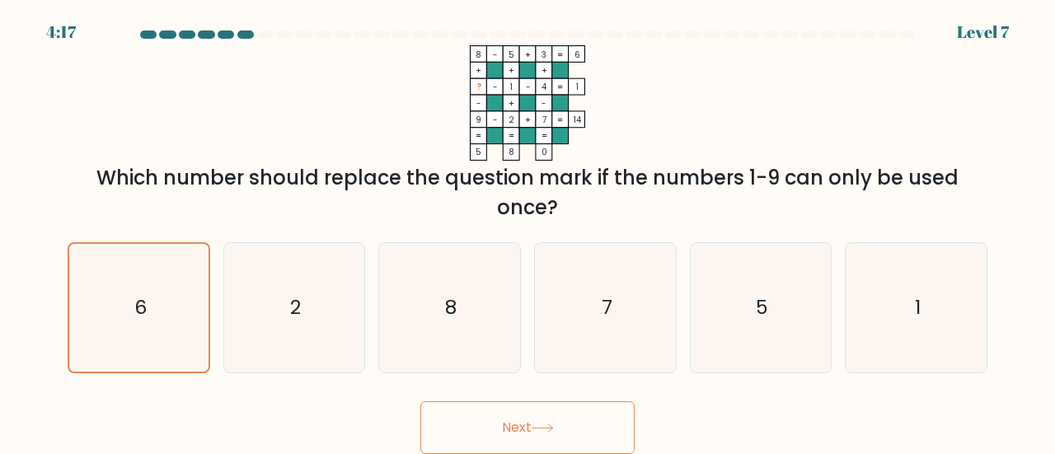
click at [528, 421] on button "Next" at bounding box center [527, 427] width 214 height 53
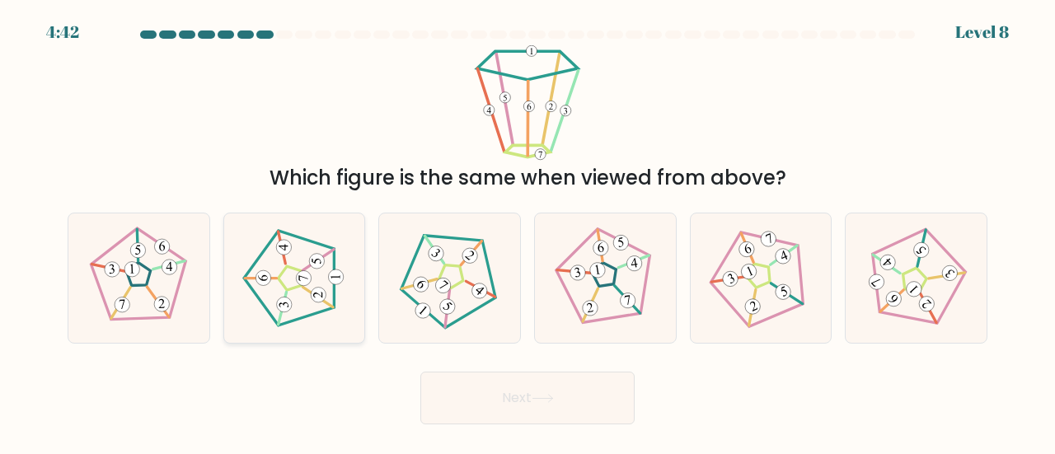
click at [323, 293] on 188 at bounding box center [319, 295] width 15 height 15
click at [528, 232] on input "b." at bounding box center [528, 230] width 1 height 4
radio input "true"
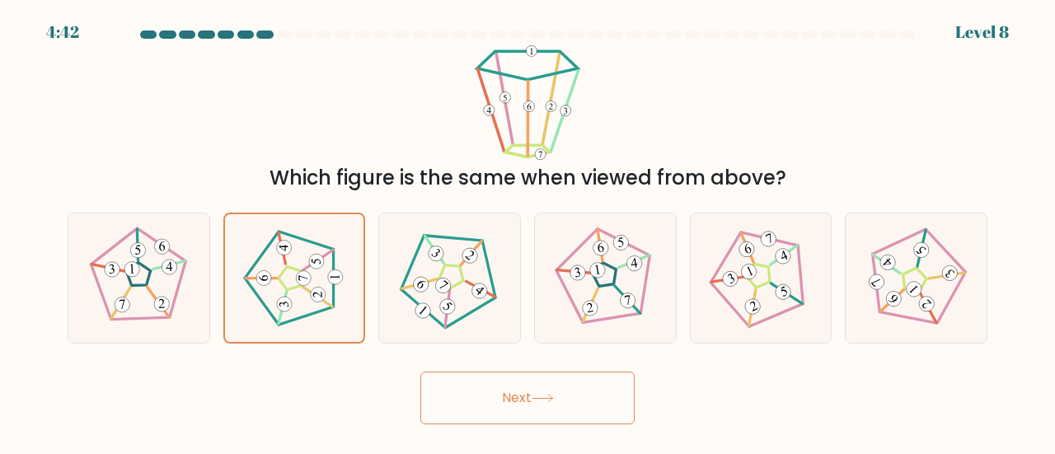
click at [472, 401] on button "Next" at bounding box center [527, 398] width 214 height 53
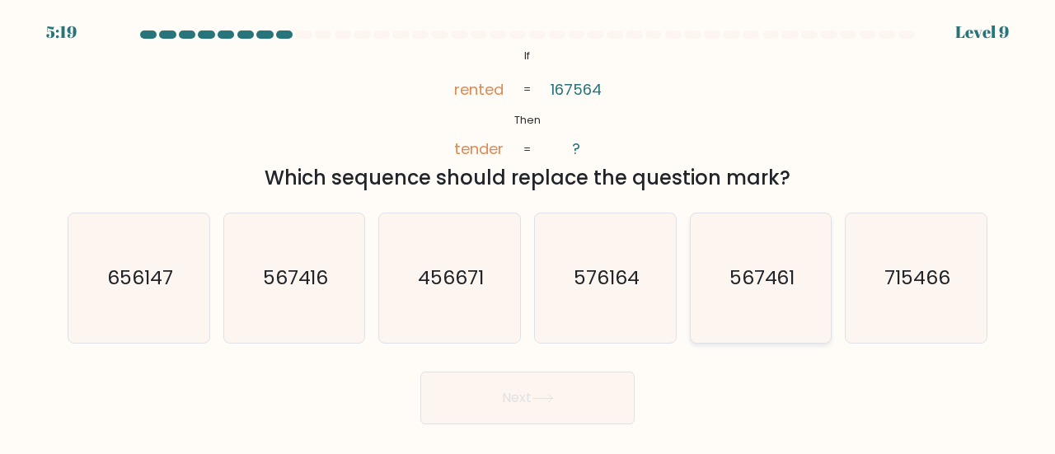
click at [756, 317] on icon "567461" at bounding box center [761, 278] width 129 height 129
click at [528, 232] on input "e. 567461" at bounding box center [528, 230] width 1 height 4
radio input "true"
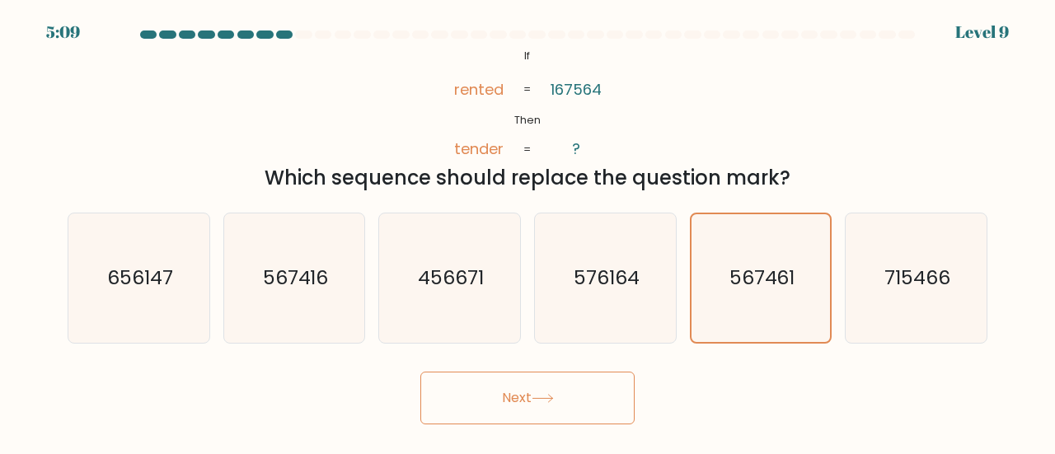
click at [585, 413] on button "Next" at bounding box center [527, 398] width 214 height 53
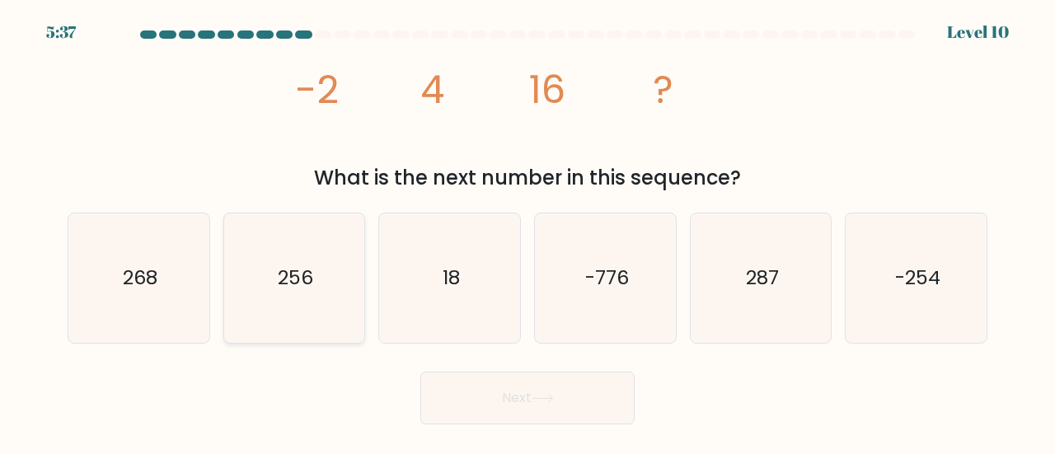
click at [321, 270] on icon "256" at bounding box center [294, 278] width 129 height 129
click at [528, 232] on input "b. 256" at bounding box center [528, 230] width 1 height 4
radio input "true"
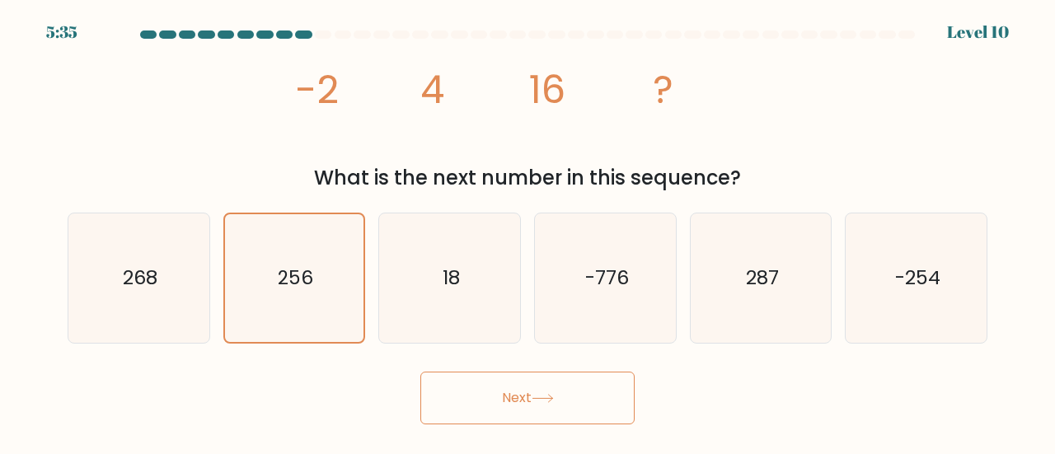
click at [488, 390] on button "Next" at bounding box center [527, 398] width 214 height 53
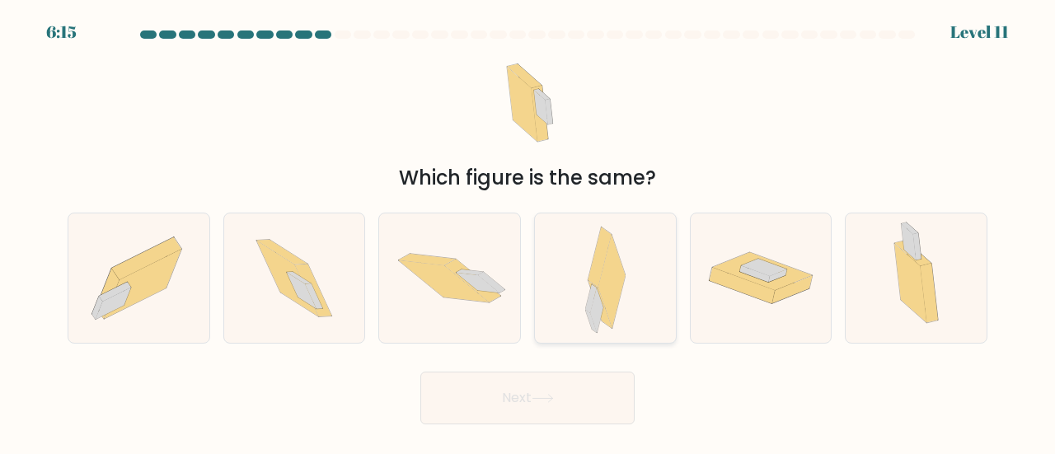
click at [605, 321] on icon at bounding box center [600, 305] width 24 height 48
click at [528, 232] on input "d." at bounding box center [528, 230] width 1 height 4
radio input "true"
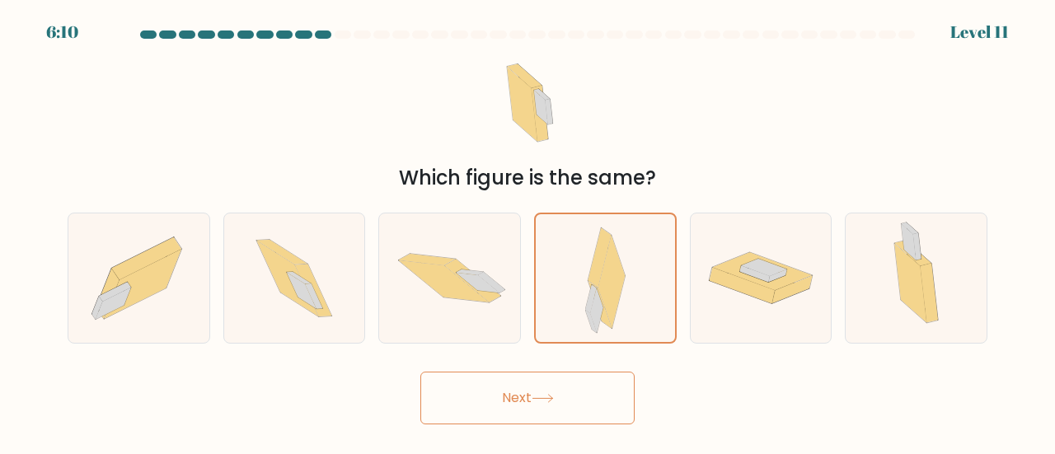
click at [514, 417] on button "Next" at bounding box center [527, 398] width 214 height 53
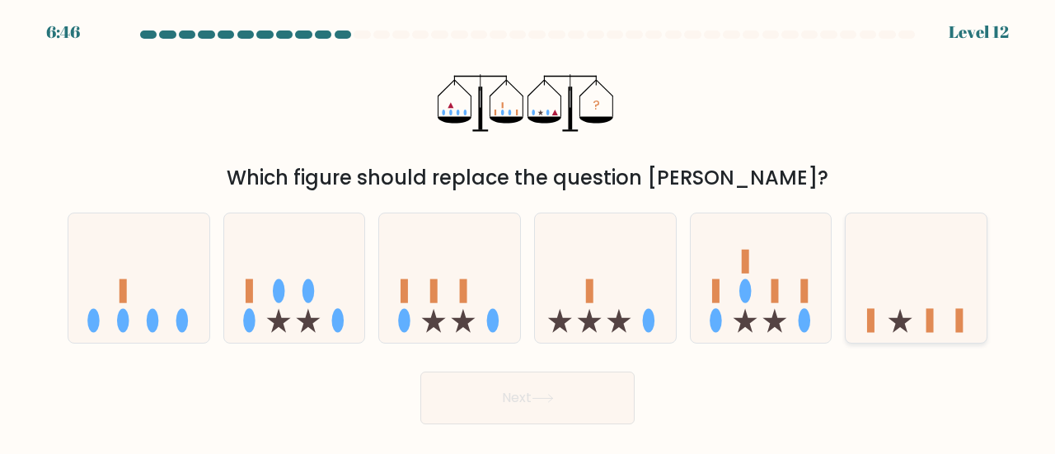
click at [880, 271] on icon at bounding box center [916, 278] width 141 height 116
click at [528, 232] on input "f." at bounding box center [528, 230] width 1 height 4
radio input "true"
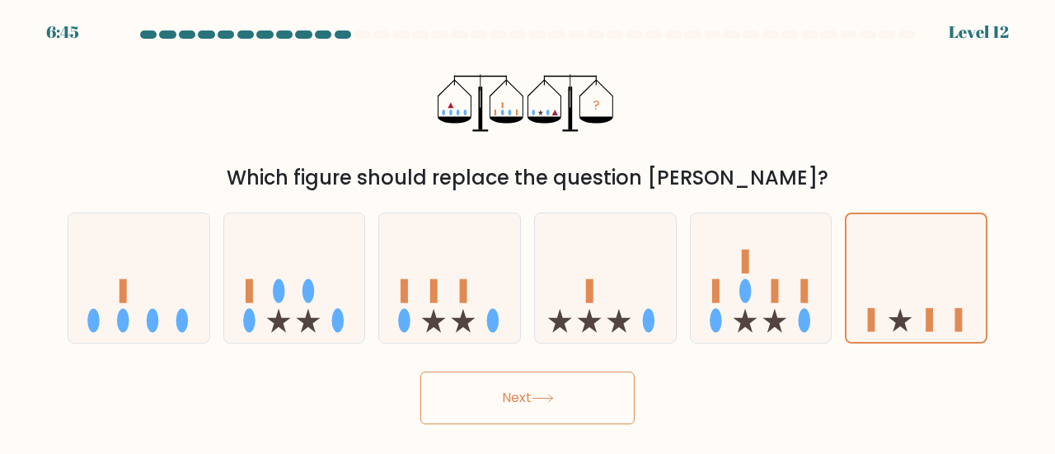
click at [594, 399] on button "Next" at bounding box center [527, 398] width 214 height 53
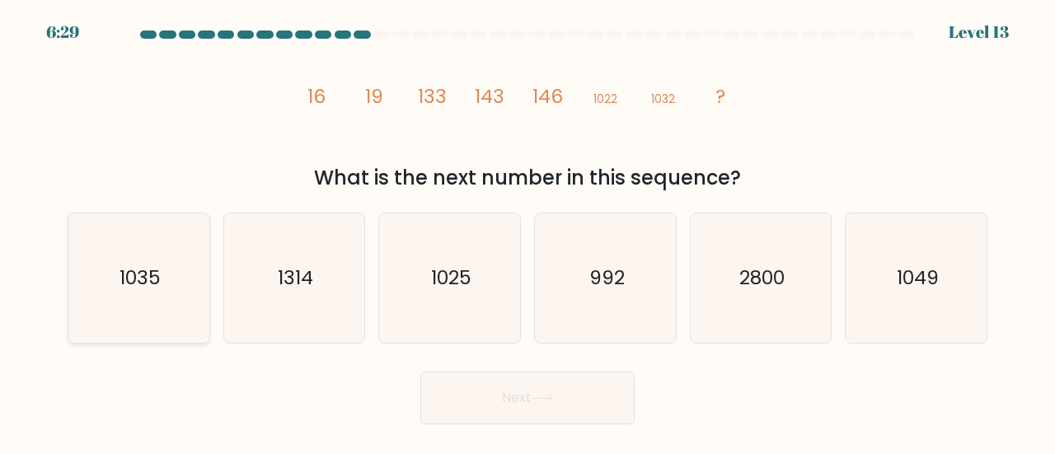
click at [186, 312] on icon "1035" at bounding box center [138, 278] width 129 height 129
click at [528, 232] on input "a. 1035" at bounding box center [528, 230] width 1 height 4
radio input "true"
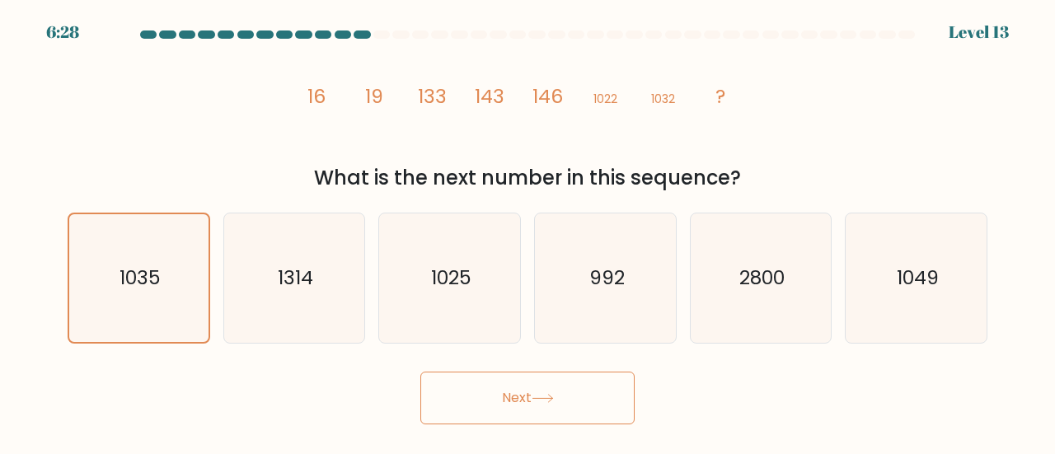
click at [507, 411] on button "Next" at bounding box center [527, 398] width 214 height 53
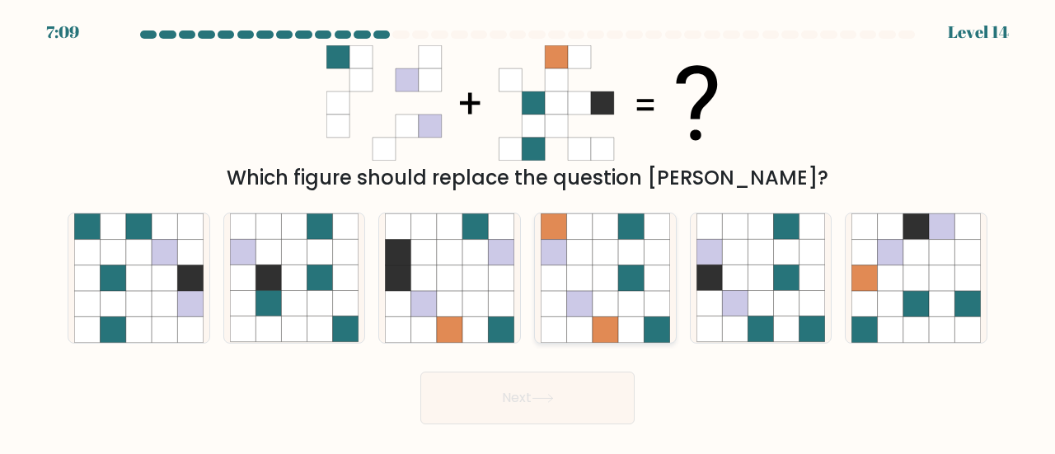
click at [635, 307] on icon at bounding box center [631, 304] width 26 height 26
click at [528, 232] on input "d." at bounding box center [528, 230] width 1 height 4
radio input "true"
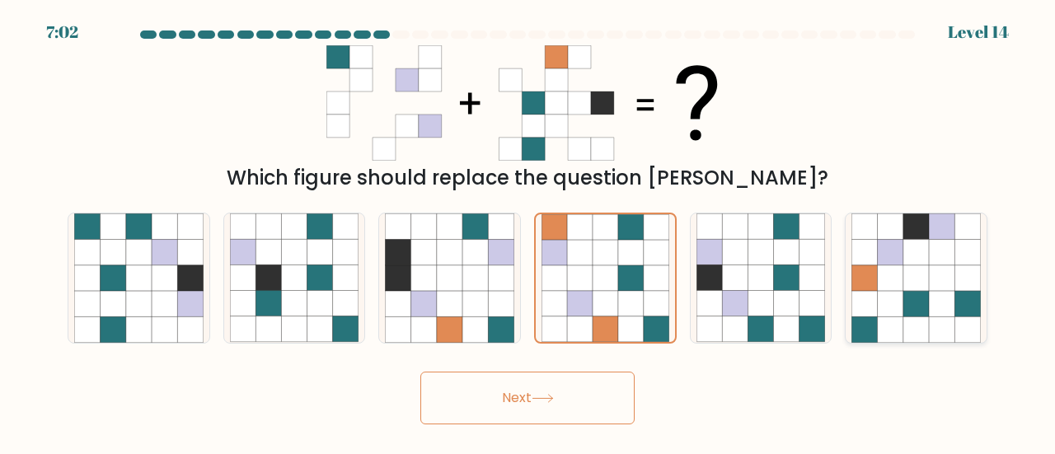
click at [912, 317] on icon at bounding box center [916, 330] width 26 height 26
click at [528, 232] on input "f." at bounding box center [528, 230] width 1 height 4
radio input "true"
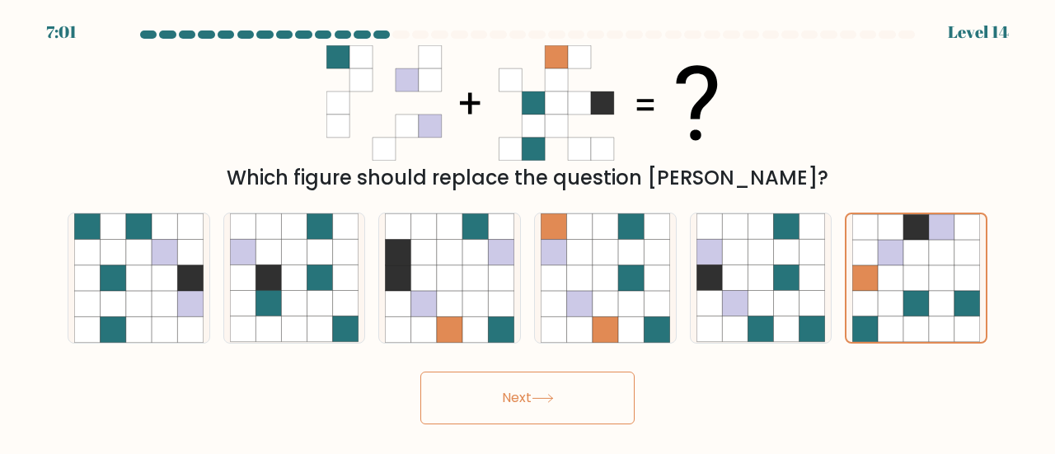
click at [631, 396] on button "Next" at bounding box center [527, 398] width 214 height 53
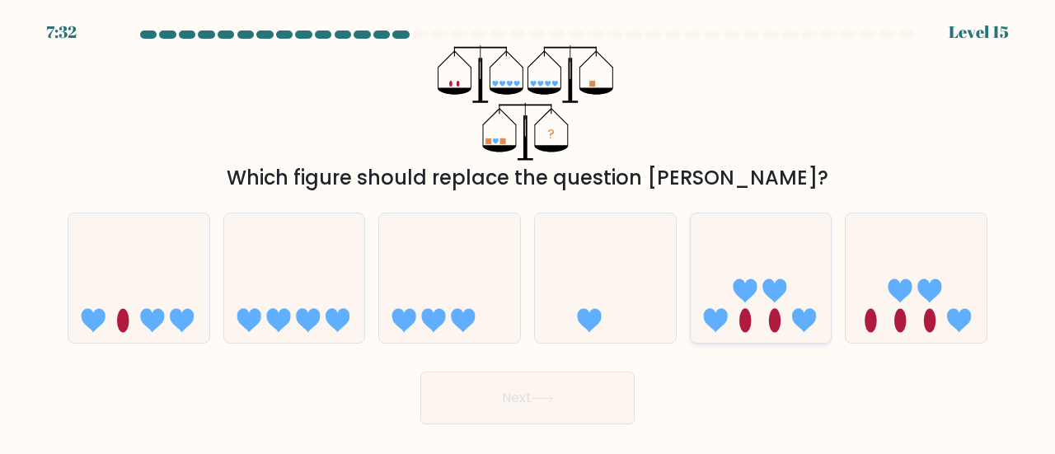
click at [748, 297] on icon at bounding box center [745, 291] width 24 height 24
click at [528, 232] on input "e." at bounding box center [528, 230] width 1 height 4
radio input "true"
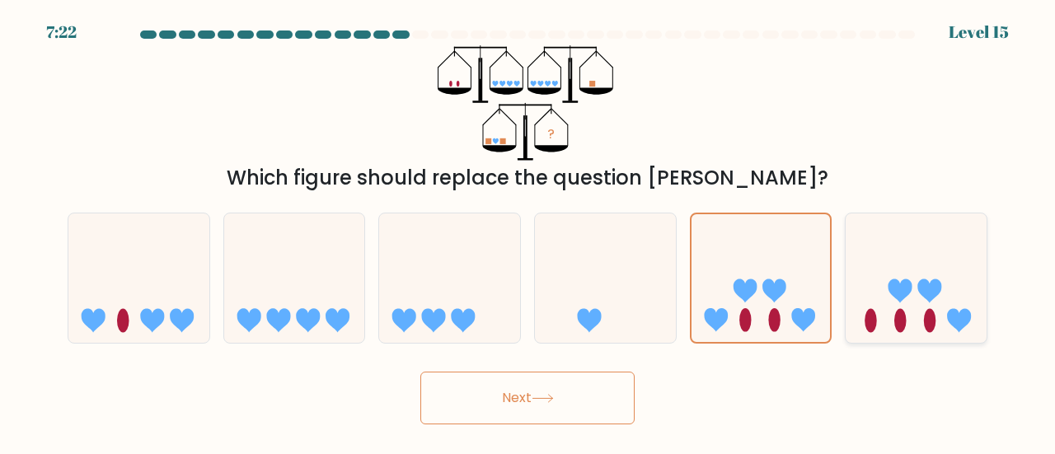
click at [906, 242] on icon at bounding box center [916, 278] width 141 height 116
click at [528, 232] on input "f." at bounding box center [528, 230] width 1 height 4
radio input "true"
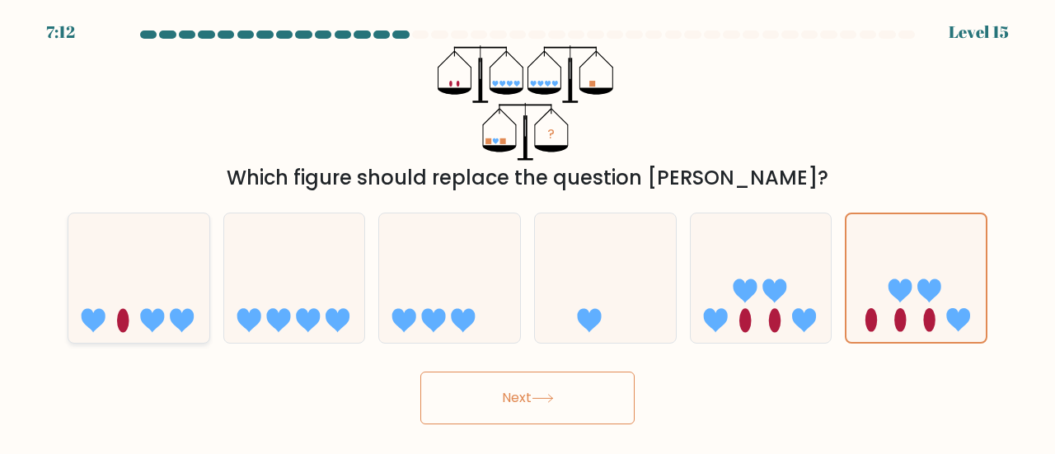
click at [163, 307] on icon at bounding box center [138, 278] width 141 height 116
click at [528, 232] on input "a." at bounding box center [528, 230] width 1 height 4
radio input "true"
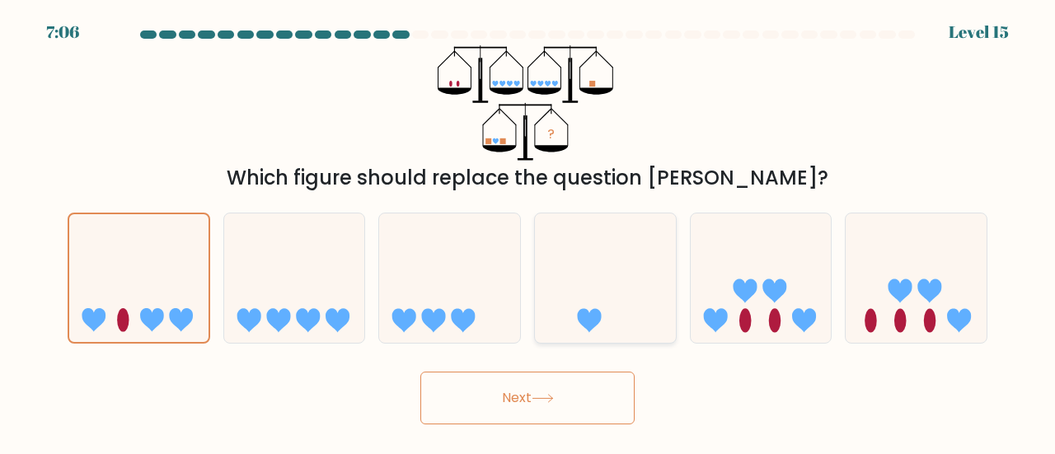
click at [590, 293] on icon at bounding box center [605, 278] width 141 height 116
click at [528, 232] on input "d." at bounding box center [528, 230] width 1 height 4
radio input "true"
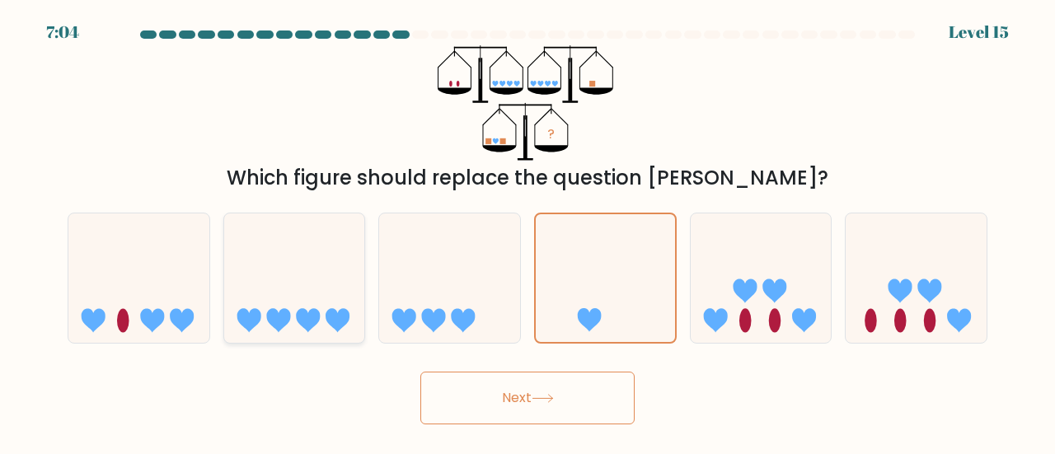
click at [328, 317] on icon at bounding box center [338, 321] width 24 height 24
click at [528, 232] on input "b." at bounding box center [528, 230] width 1 height 4
radio input "true"
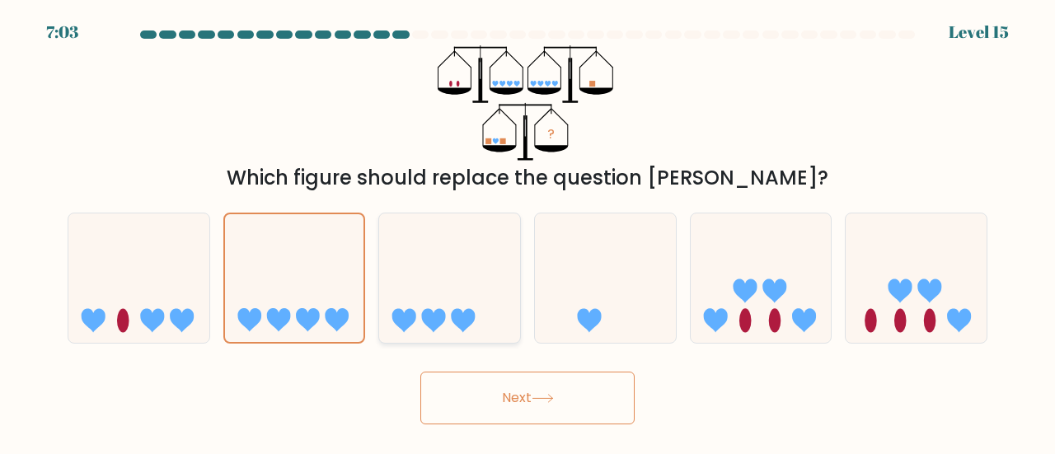
click at [451, 308] on icon at bounding box center [449, 278] width 141 height 116
click at [528, 232] on input "c." at bounding box center [528, 230] width 1 height 4
radio input "true"
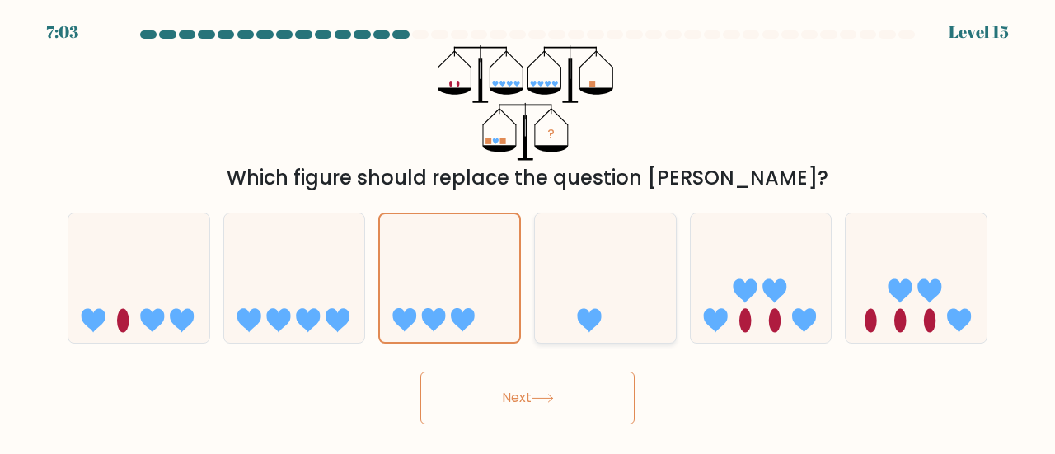
click at [573, 303] on icon at bounding box center [605, 278] width 141 height 116
click at [528, 232] on input "d." at bounding box center [528, 230] width 1 height 4
radio input "true"
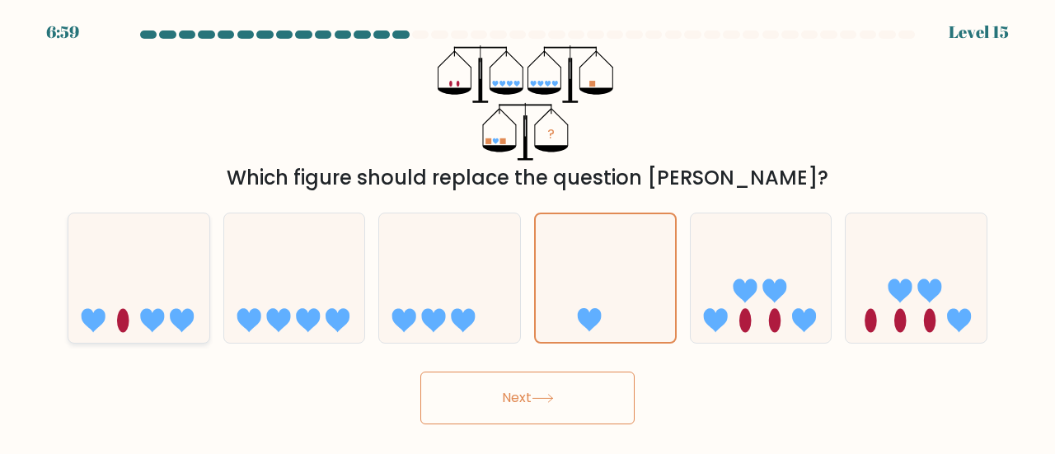
click at [82, 330] on icon at bounding box center [138, 278] width 141 height 116
click at [528, 232] on input "a." at bounding box center [528, 230] width 1 height 4
radio input "true"
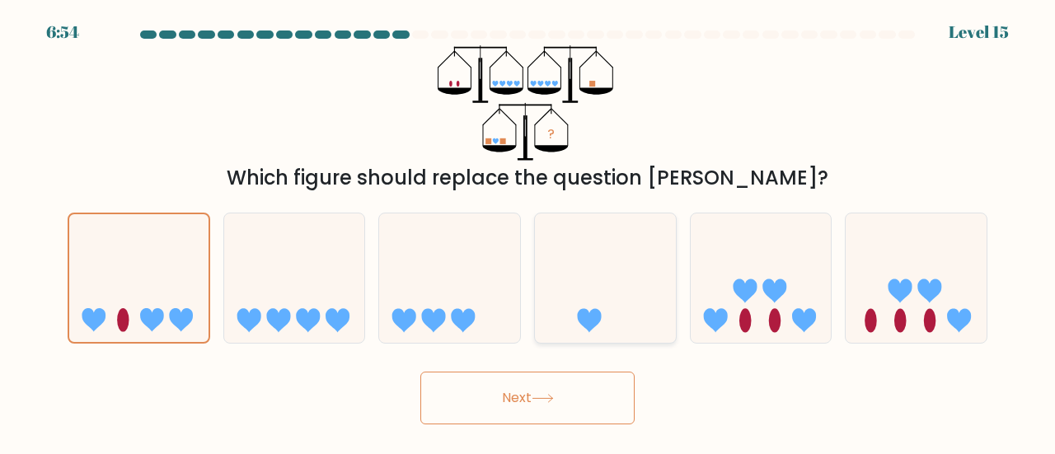
click at [597, 283] on icon at bounding box center [605, 278] width 141 height 116
click at [528, 232] on input "d." at bounding box center [528, 230] width 1 height 4
radio input "true"
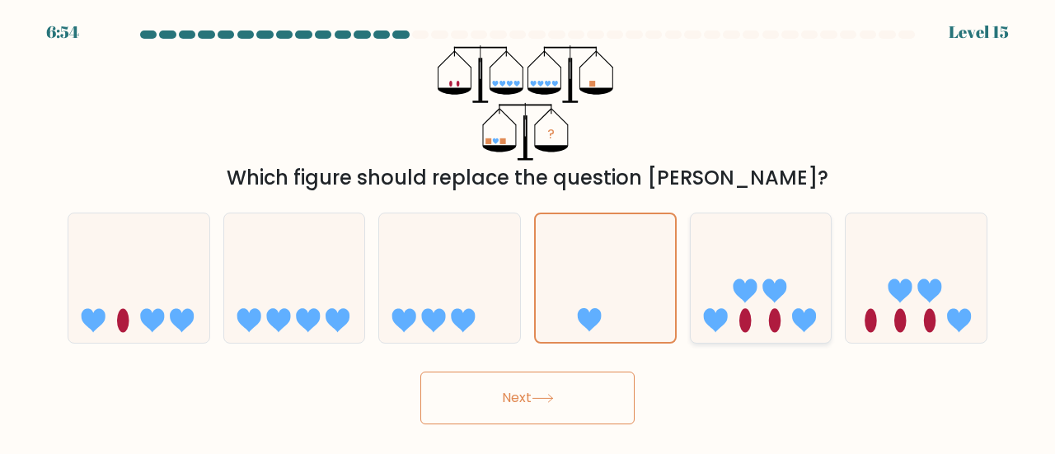
click at [770, 281] on icon at bounding box center [775, 291] width 24 height 24
click at [528, 232] on input "e." at bounding box center [528, 230] width 1 height 4
radio input "true"
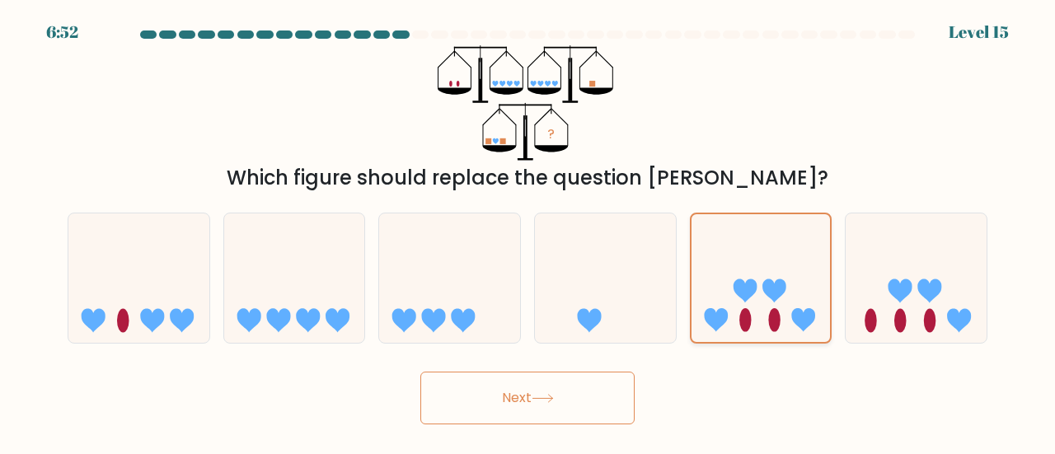
click at [784, 335] on icon at bounding box center [761, 278] width 139 height 115
click at [528, 232] on input "e." at bounding box center [528, 230] width 1 height 4
click at [908, 343] on div at bounding box center [916, 278] width 143 height 131
click at [528, 232] on input "f." at bounding box center [528, 230] width 1 height 4
radio input "true"
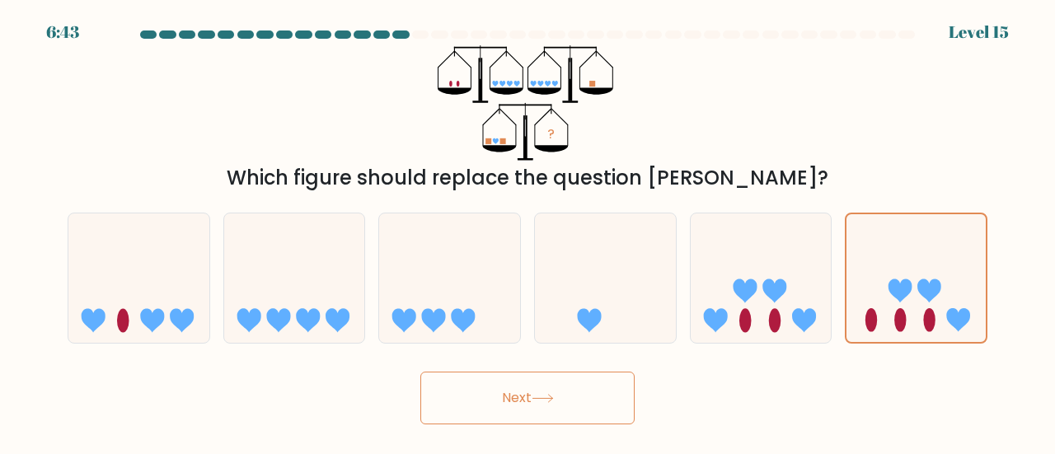
click at [619, 401] on button "Next" at bounding box center [527, 398] width 214 height 53
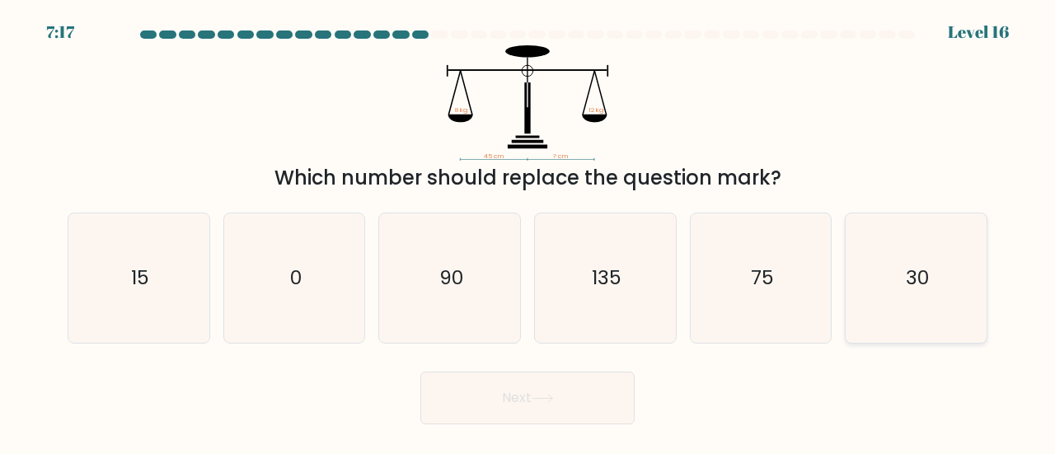
click at [923, 272] on text "30" at bounding box center [917, 277] width 23 height 27
click at [528, 232] on input "f. 30" at bounding box center [528, 230] width 1 height 4
radio input "true"
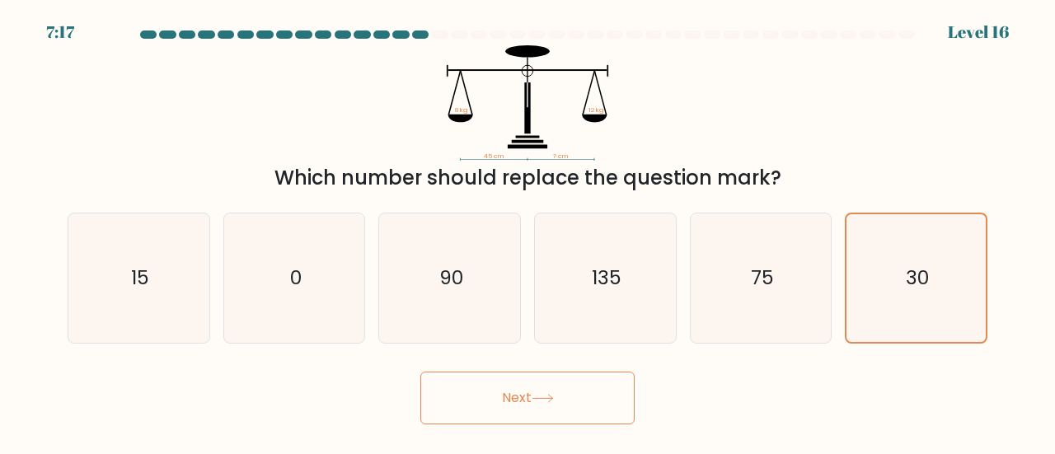
click at [610, 406] on button "Next" at bounding box center [527, 398] width 214 height 53
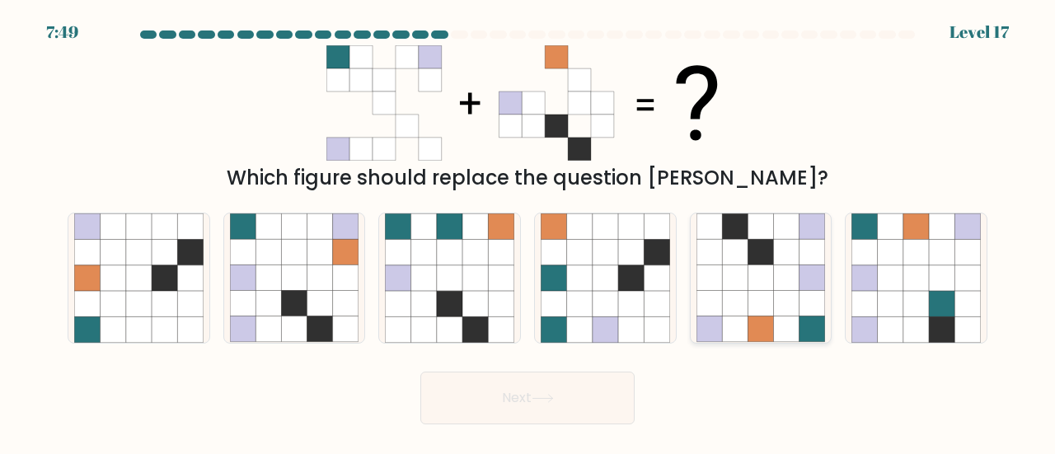
click at [801, 333] on icon at bounding box center [813, 330] width 26 height 26
click at [528, 232] on input "e." at bounding box center [528, 230] width 1 height 4
radio input "true"
click at [587, 417] on button "Next" at bounding box center [527, 398] width 214 height 53
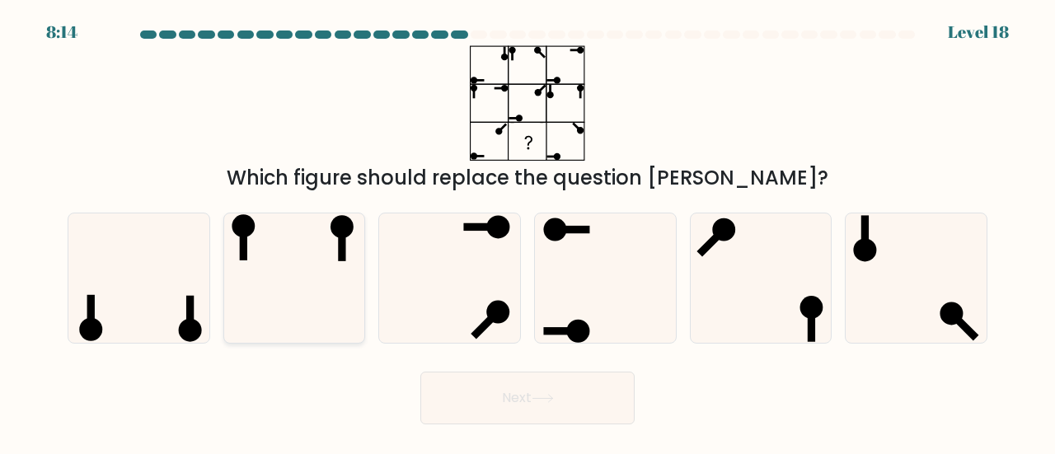
click at [281, 264] on icon at bounding box center [294, 278] width 129 height 129
click at [528, 232] on input "b." at bounding box center [528, 230] width 1 height 4
radio input "true"
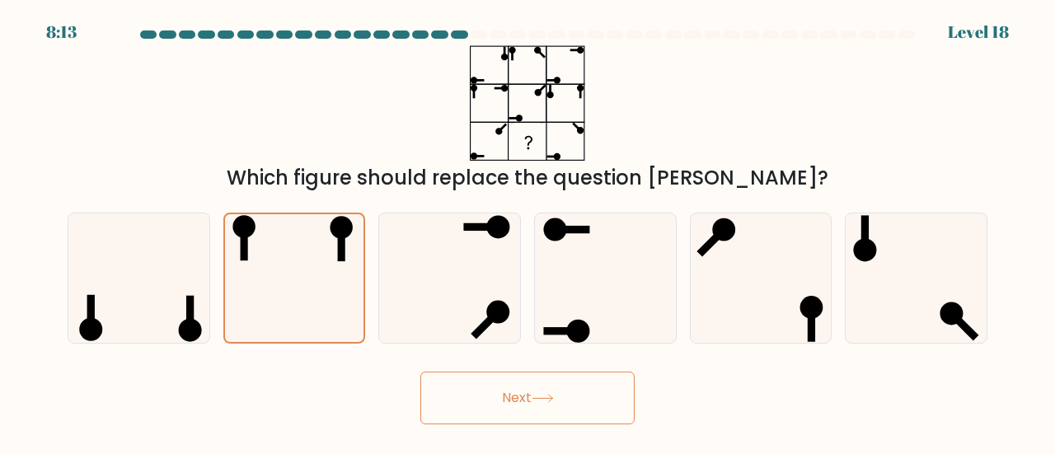
click at [519, 401] on button "Next" at bounding box center [527, 398] width 214 height 53
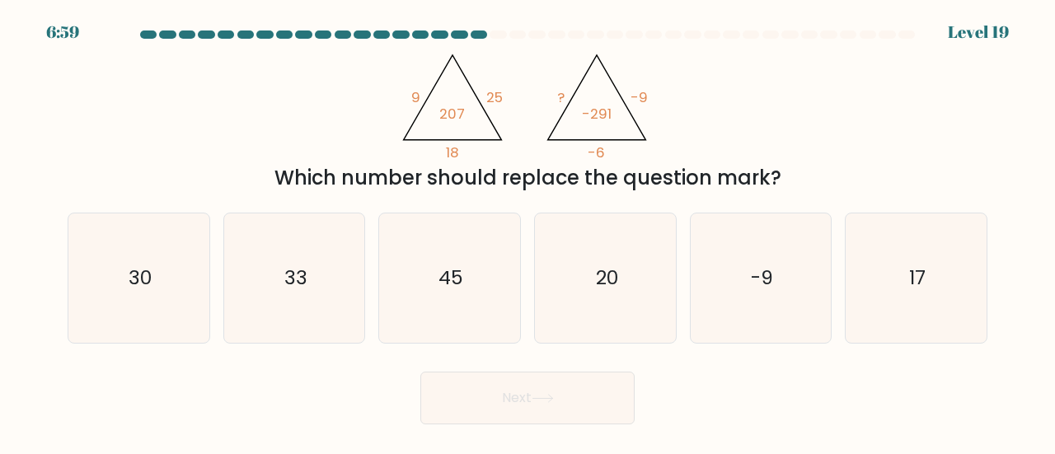
click at [420, 372] on button "Next" at bounding box center [527, 398] width 214 height 53
click at [528, 228] on input "a. 30" at bounding box center [528, 230] width 1 height 4
radio input "true"
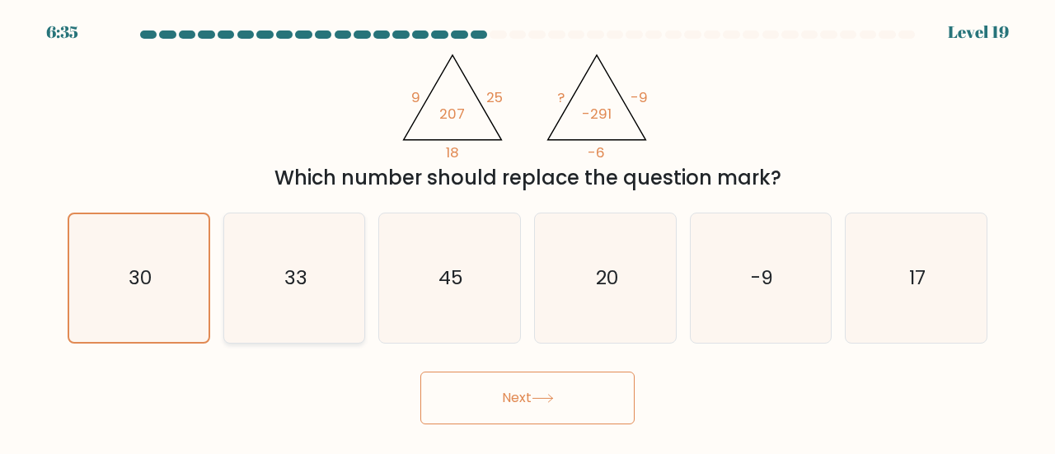
click at [351, 312] on icon "33" at bounding box center [294, 278] width 129 height 129
click at [528, 232] on input "b. 33" at bounding box center [528, 230] width 1 height 4
radio input "true"
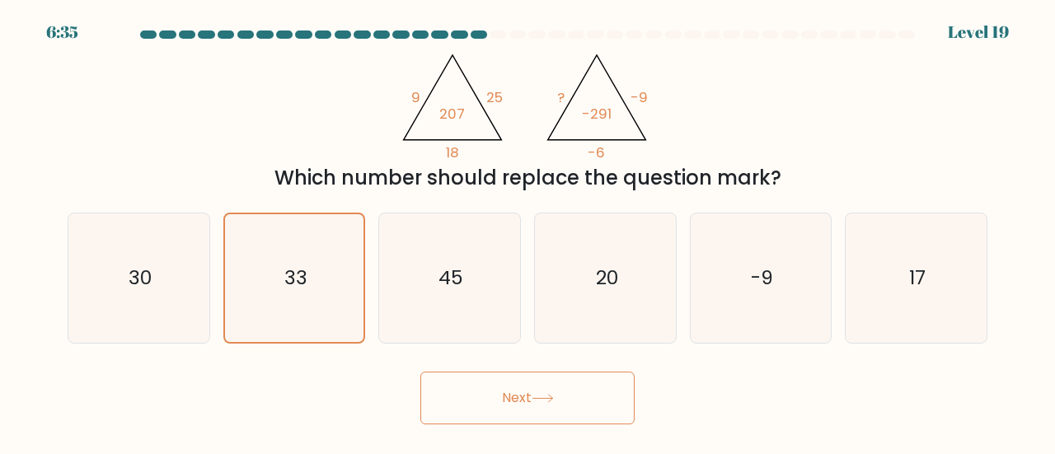
click at [518, 402] on button "Next" at bounding box center [527, 398] width 214 height 53
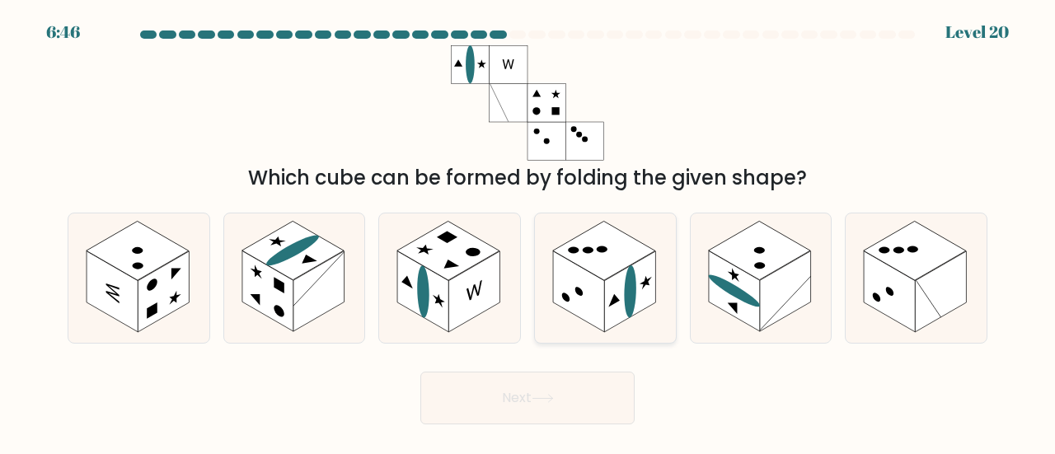
click at [575, 313] on rect at bounding box center [578, 291] width 51 height 81
click at [528, 232] on input "d." at bounding box center [528, 230] width 1 height 4
radio input "true"
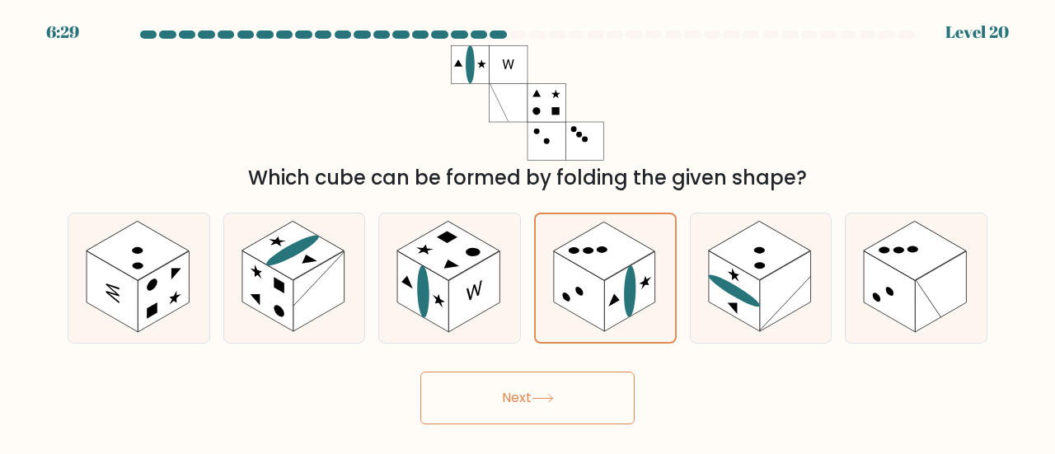
click at [584, 405] on button "Next" at bounding box center [527, 398] width 214 height 53
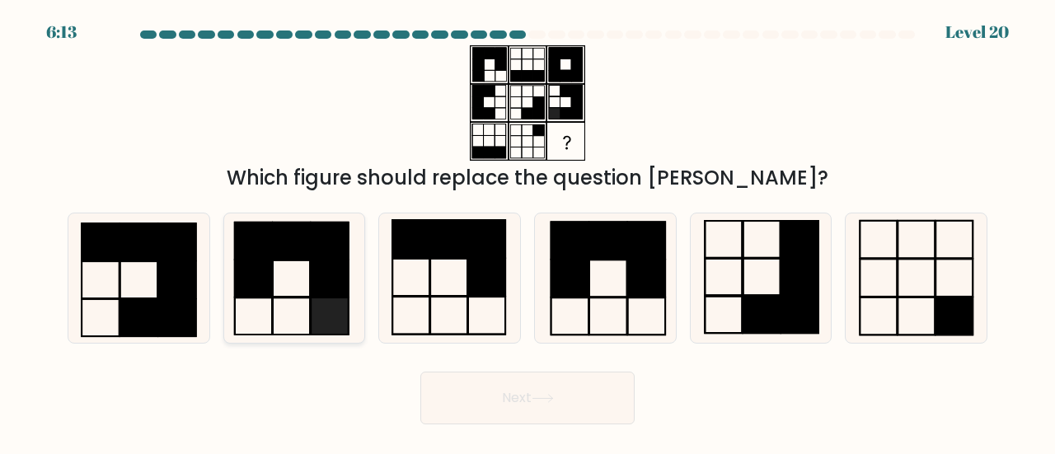
click at [272, 340] on icon at bounding box center [294, 278] width 129 height 129
click at [528, 232] on input "b." at bounding box center [528, 230] width 1 height 4
radio input "true"
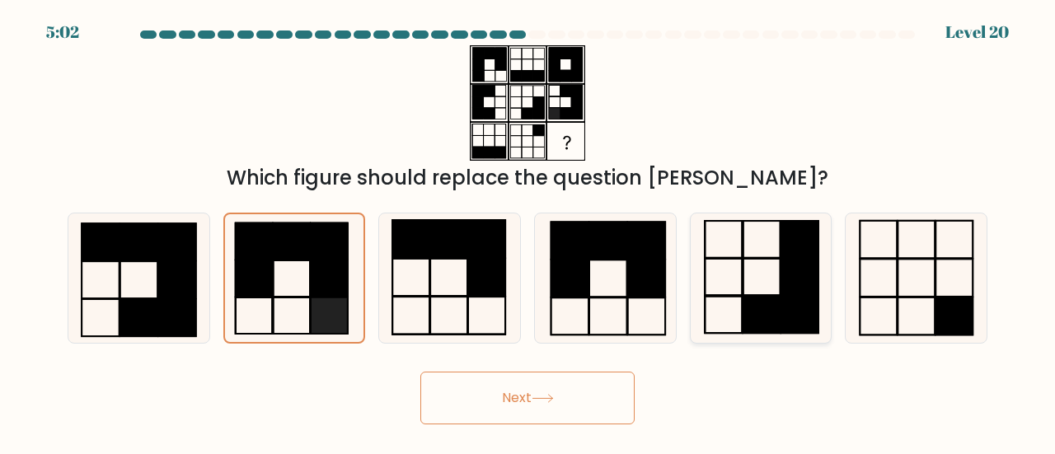
click at [775, 282] on icon at bounding box center [761, 278] width 129 height 129
click at [528, 232] on input "e." at bounding box center [528, 230] width 1 height 4
radio input "true"
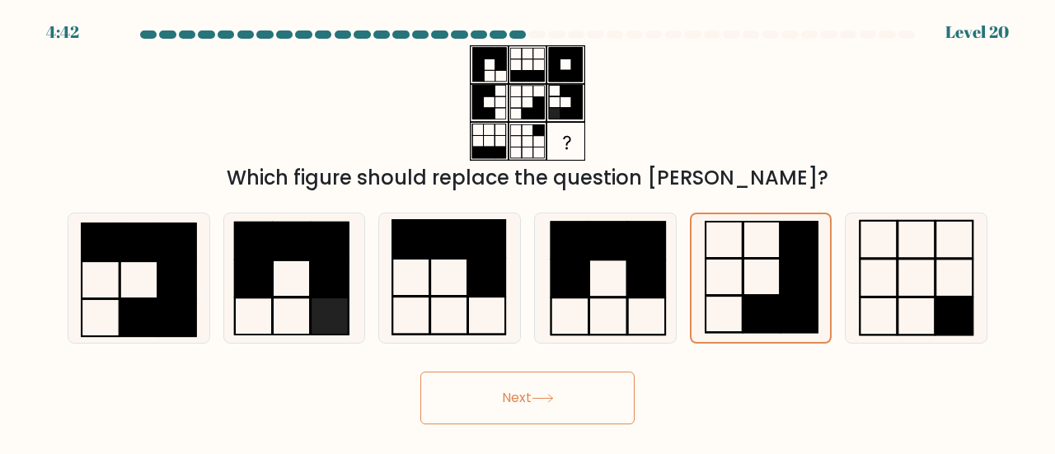
click at [603, 396] on button "Next" at bounding box center [527, 398] width 214 height 53
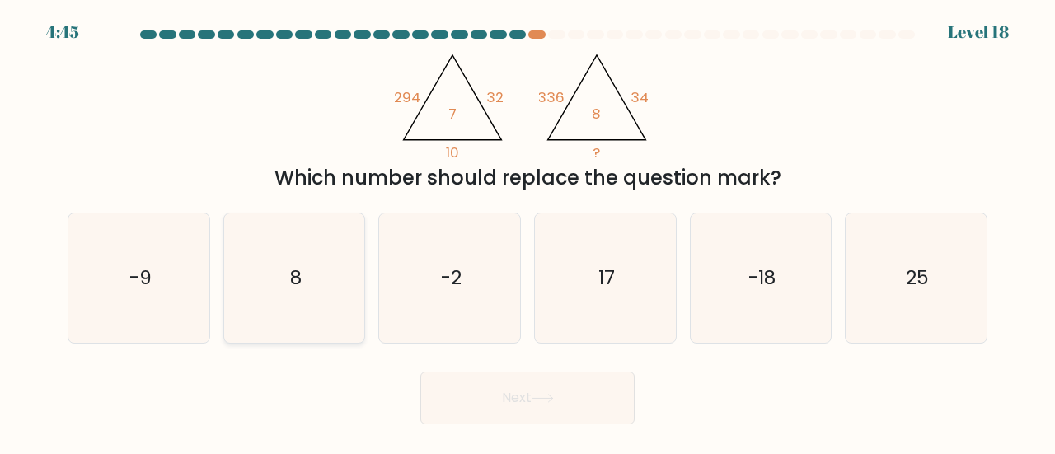
click at [230, 247] on icon "8" at bounding box center [294, 278] width 129 height 129
click at [528, 232] on input "b. 8" at bounding box center [528, 230] width 1 height 4
radio input "true"
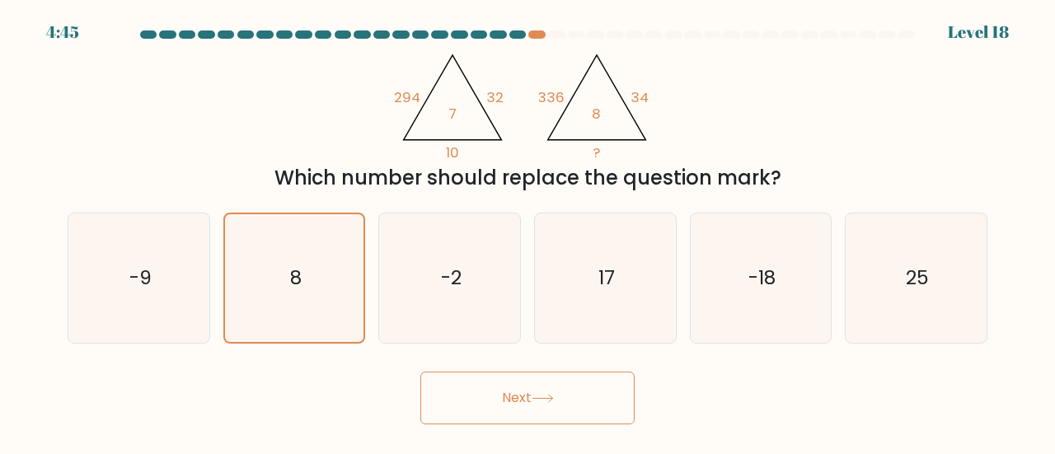
click at [541, 400] on icon at bounding box center [543, 398] width 22 height 9
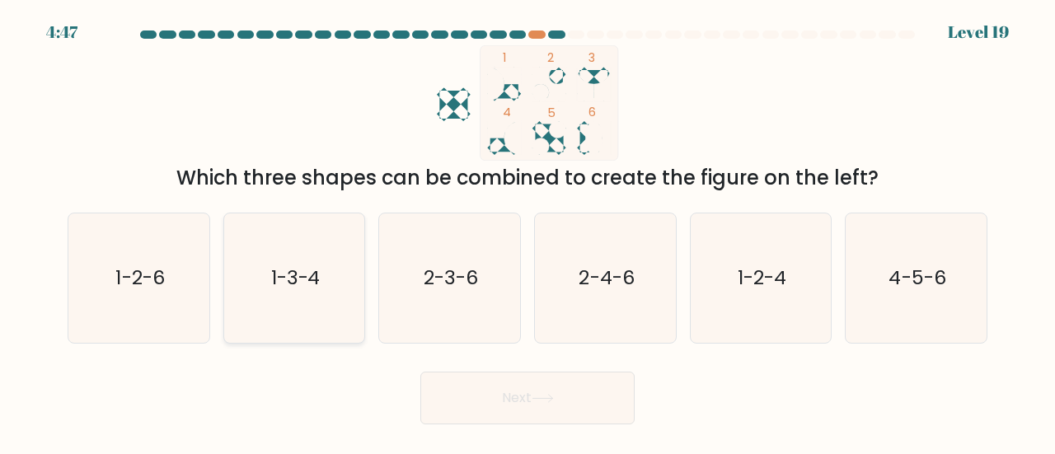
click at [292, 279] on text "1-3-4" at bounding box center [295, 277] width 49 height 27
click at [528, 232] on input "b. 1-3-4" at bounding box center [528, 230] width 1 height 4
radio input "true"
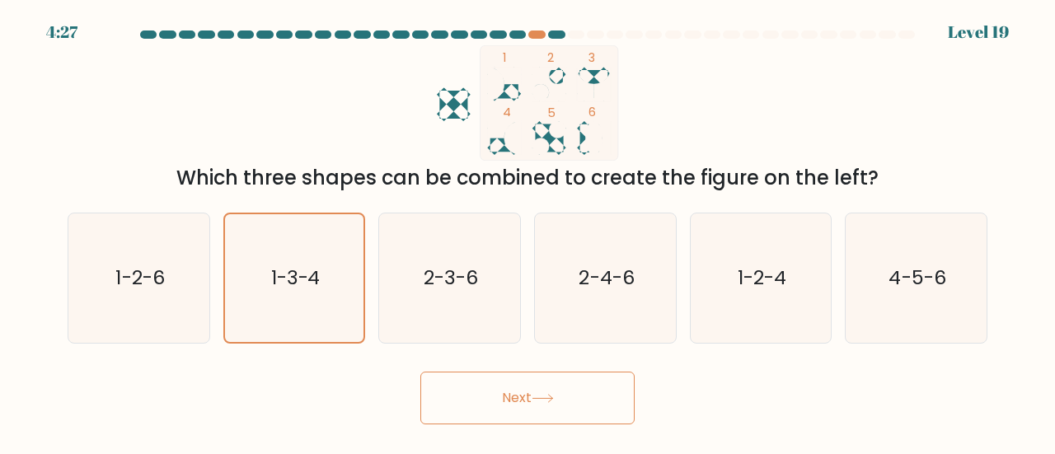
click at [587, 406] on button "Next" at bounding box center [527, 398] width 214 height 53
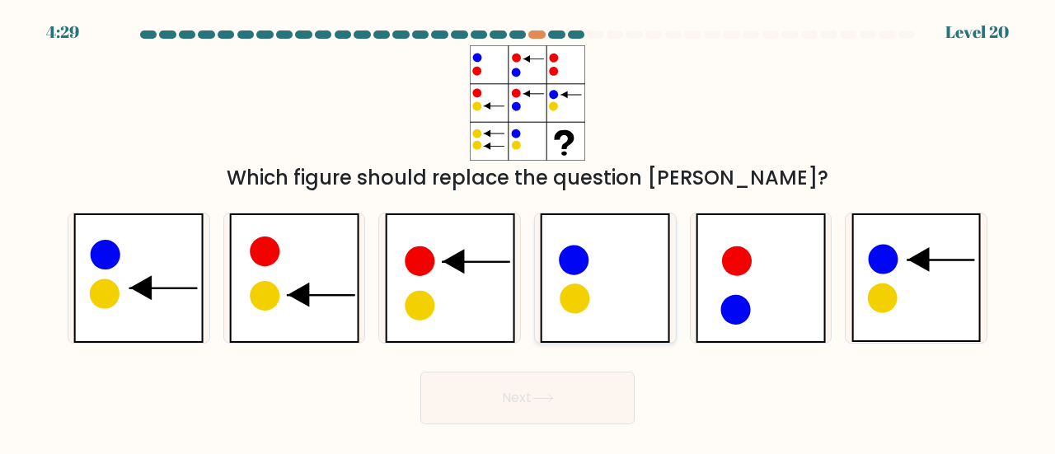
click at [598, 246] on icon at bounding box center [605, 278] width 130 height 129
click at [528, 232] on input "d." at bounding box center [528, 230] width 1 height 4
radio input "true"
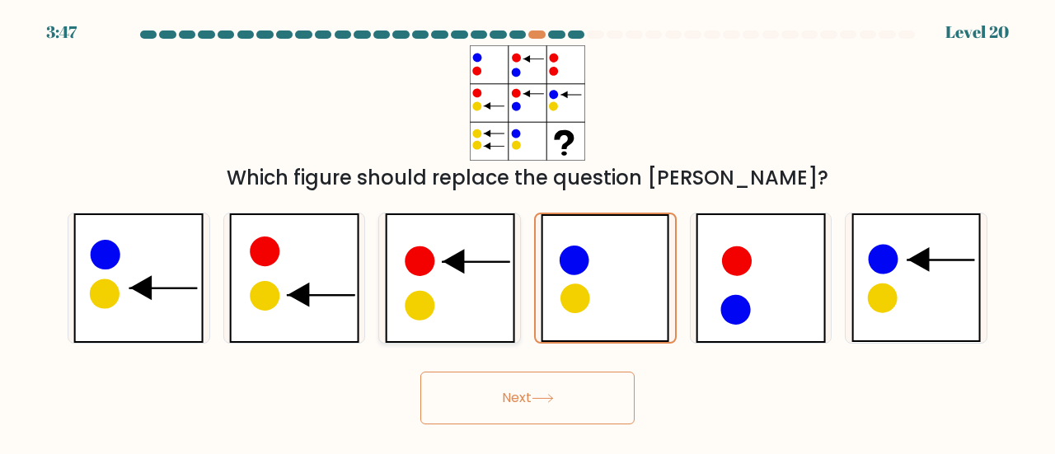
click at [453, 293] on icon at bounding box center [450, 278] width 130 height 129
click at [528, 232] on input "c." at bounding box center [528, 230] width 1 height 4
radio input "true"
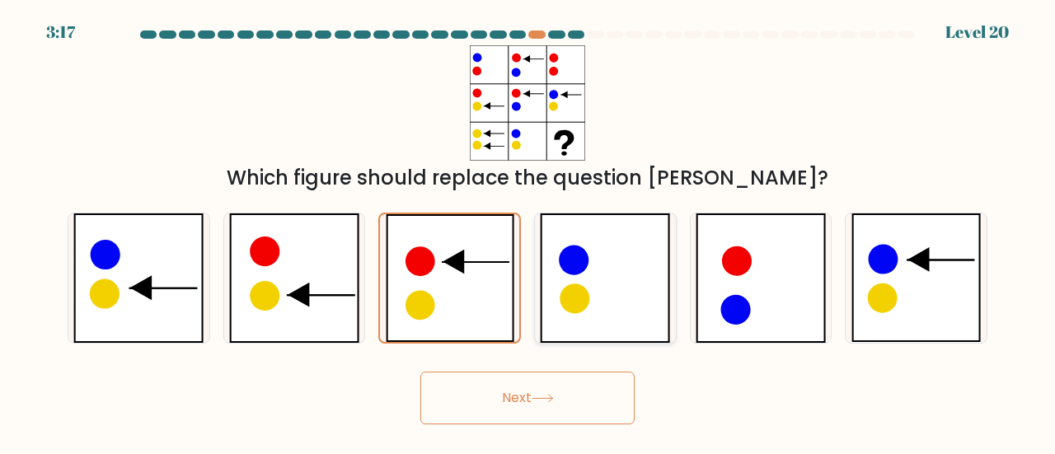
click at [594, 279] on icon at bounding box center [605, 278] width 130 height 129
click at [528, 232] on input "d." at bounding box center [528, 230] width 1 height 4
radio input "true"
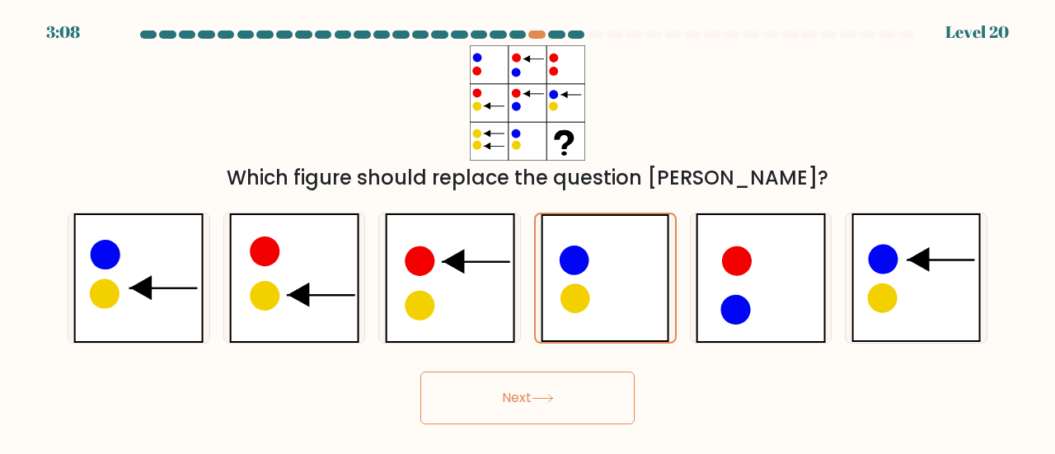
click at [523, 372] on button "Next" at bounding box center [527, 398] width 214 height 53
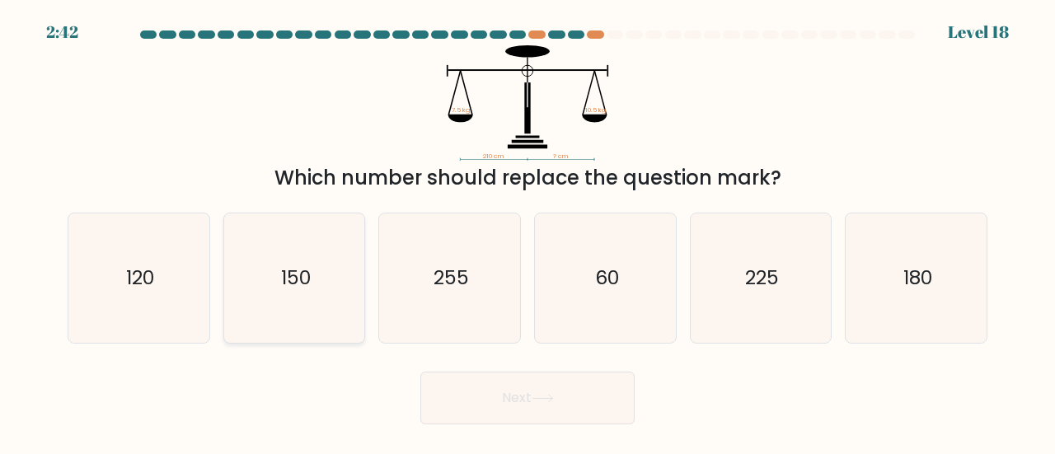
click at [268, 317] on icon "150" at bounding box center [294, 278] width 129 height 129
click at [528, 232] on input "b. 150" at bounding box center [528, 230] width 1 height 4
radio input "true"
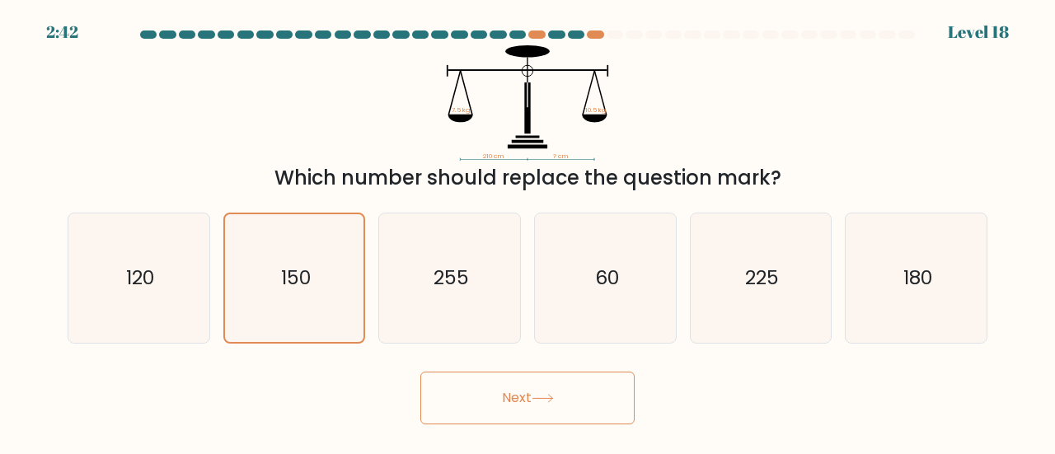
click at [472, 399] on button "Next" at bounding box center [527, 398] width 214 height 53
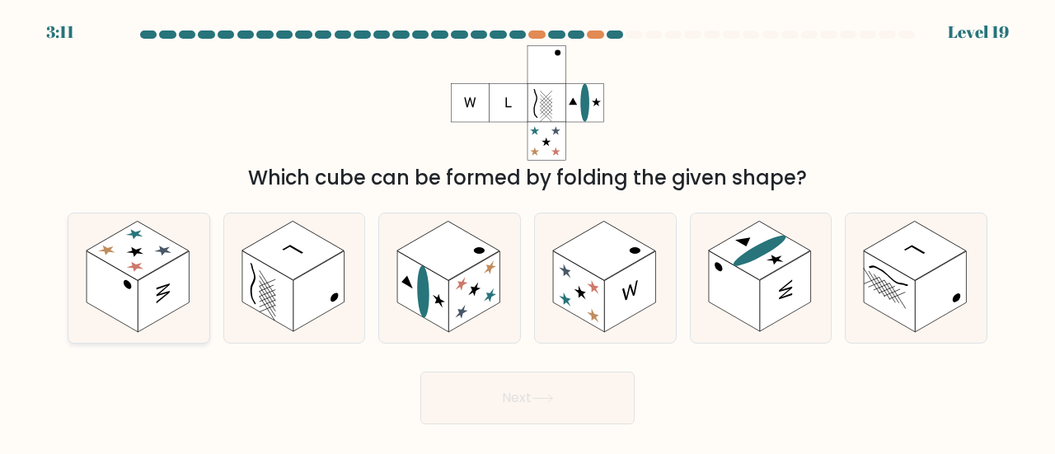
click at [153, 292] on rect at bounding box center [163, 291] width 51 height 81
click at [528, 232] on input "a." at bounding box center [528, 230] width 1 height 4
radio input "true"
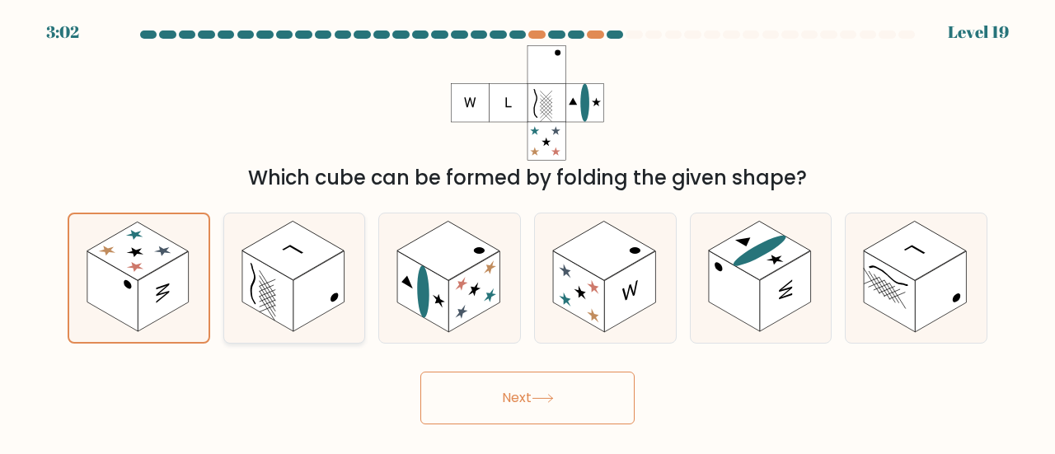
click at [303, 244] on rect at bounding box center [293, 251] width 102 height 59
click at [528, 232] on input "b." at bounding box center [528, 230] width 1 height 4
radio input "true"
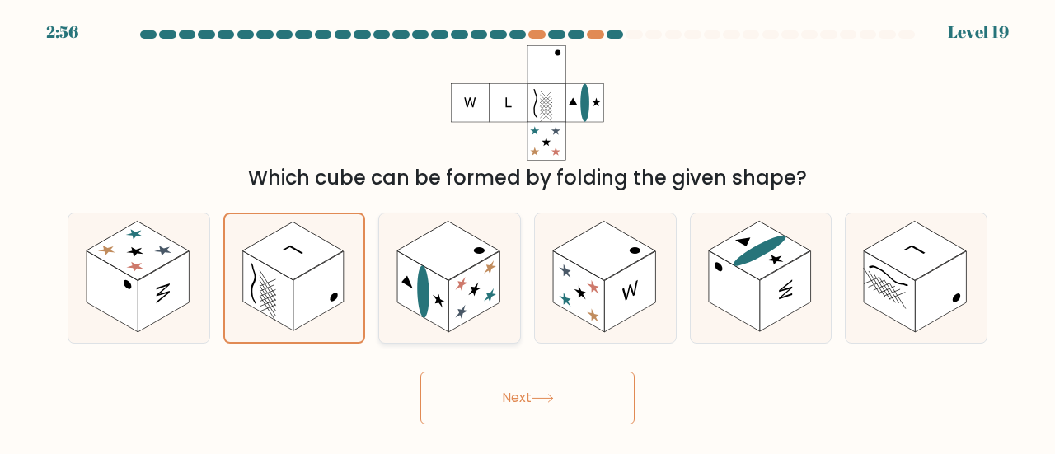
click at [501, 270] on icon at bounding box center [449, 278] width 141 height 129
click at [528, 232] on input "c." at bounding box center [528, 230] width 1 height 4
radio input "true"
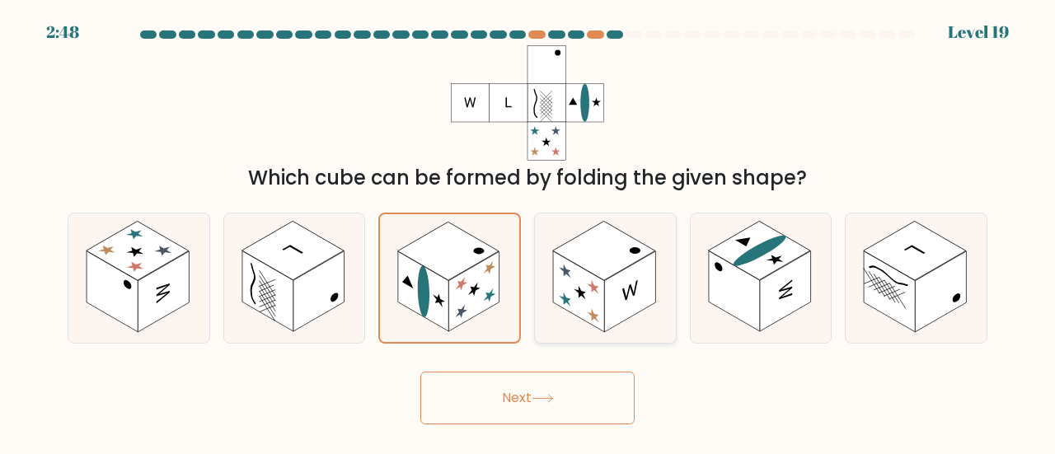
click at [654, 331] on icon at bounding box center [605, 278] width 141 height 129
click at [528, 232] on input "d." at bounding box center [528, 230] width 1 height 4
radio input "true"
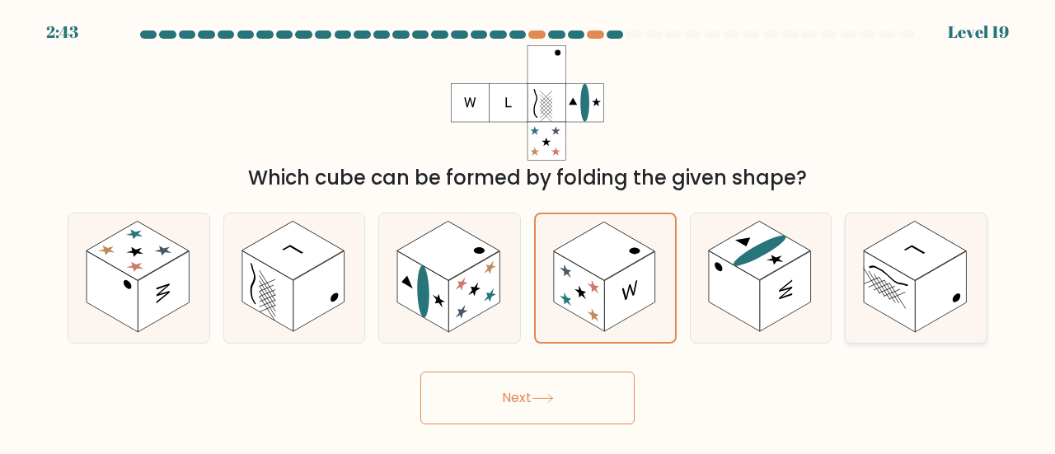
click at [903, 300] on rect at bounding box center [889, 291] width 51 height 81
click at [528, 232] on input "f." at bounding box center [528, 230] width 1 height 4
radio input "true"
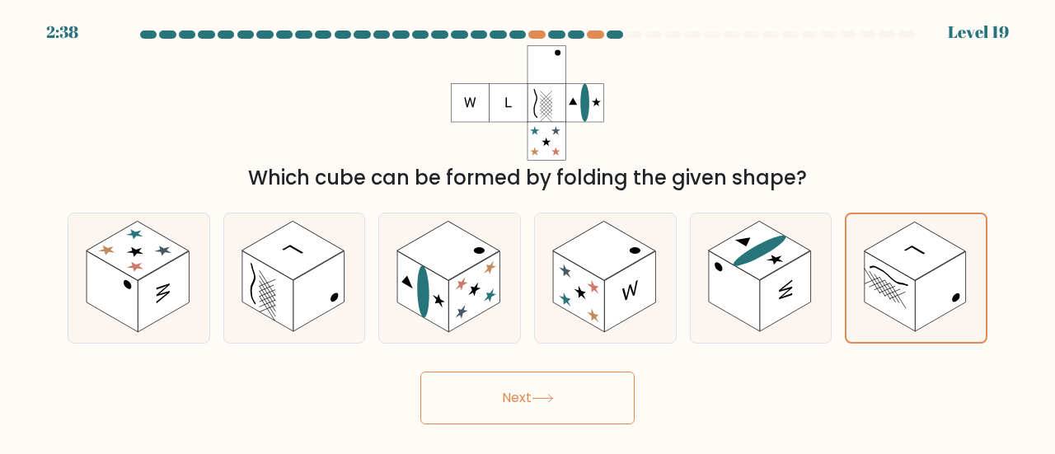
click at [584, 392] on button "Next" at bounding box center [527, 398] width 214 height 53
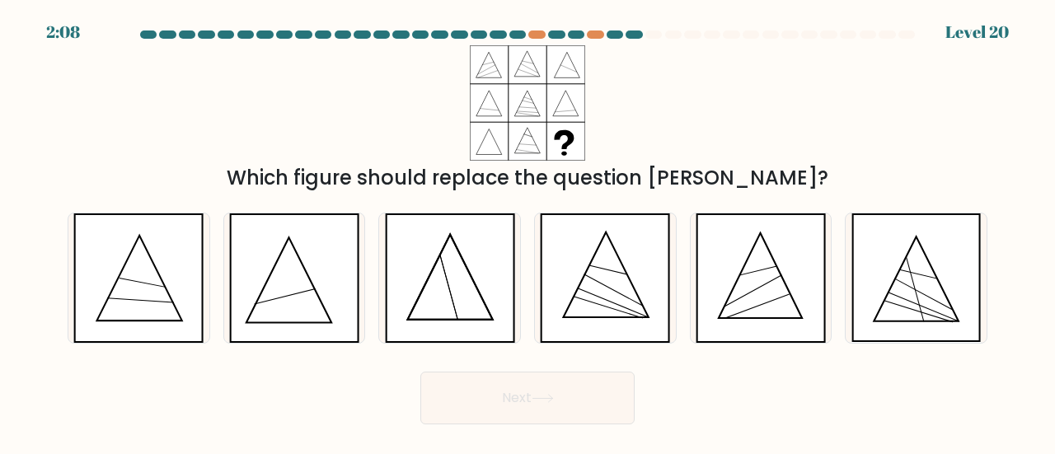
click at [551, 375] on button "Next" at bounding box center [527, 398] width 214 height 53
click at [176, 302] on icon at bounding box center [138, 278] width 130 height 129
click at [528, 232] on input "a." at bounding box center [528, 230] width 1 height 4
radio input "true"
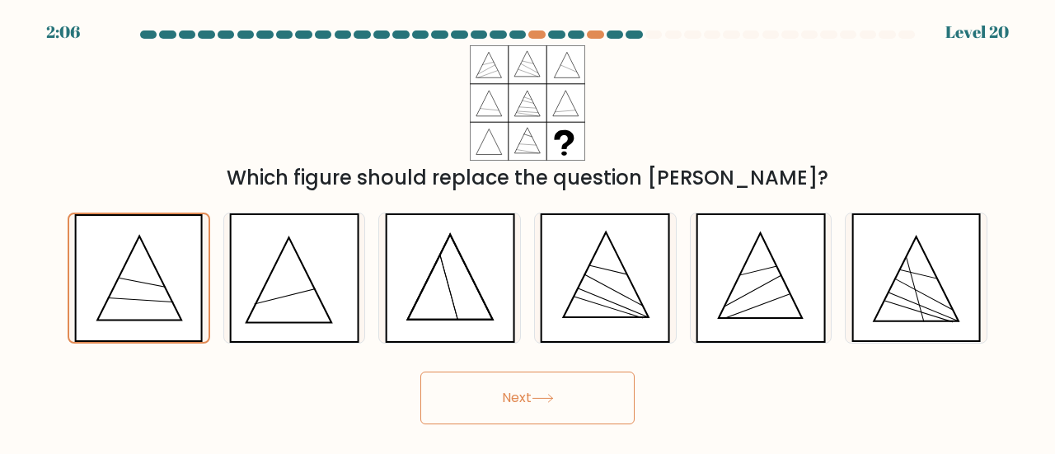
click at [506, 396] on button "Next" at bounding box center [527, 398] width 214 height 53
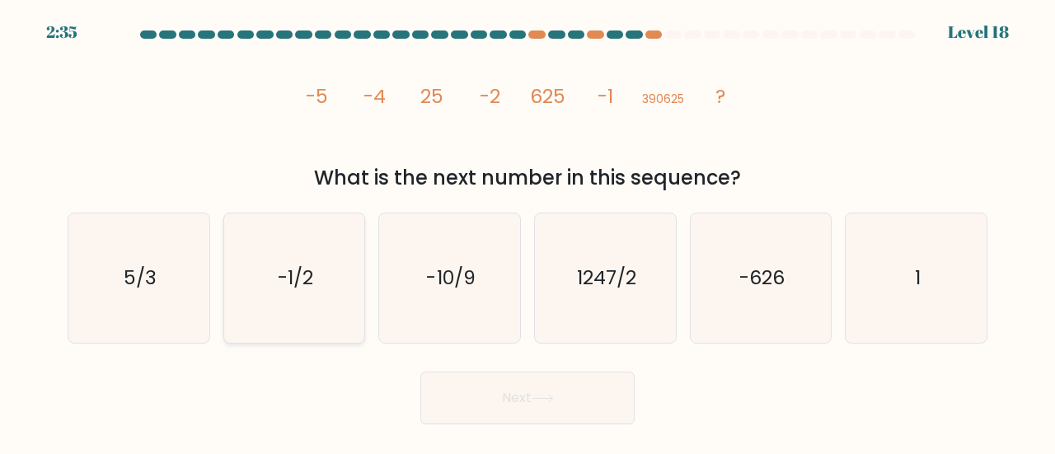
click at [293, 279] on text "-1/2" at bounding box center [295, 277] width 35 height 27
click at [528, 232] on input "b. -1/2" at bounding box center [528, 230] width 1 height 4
radio input "true"
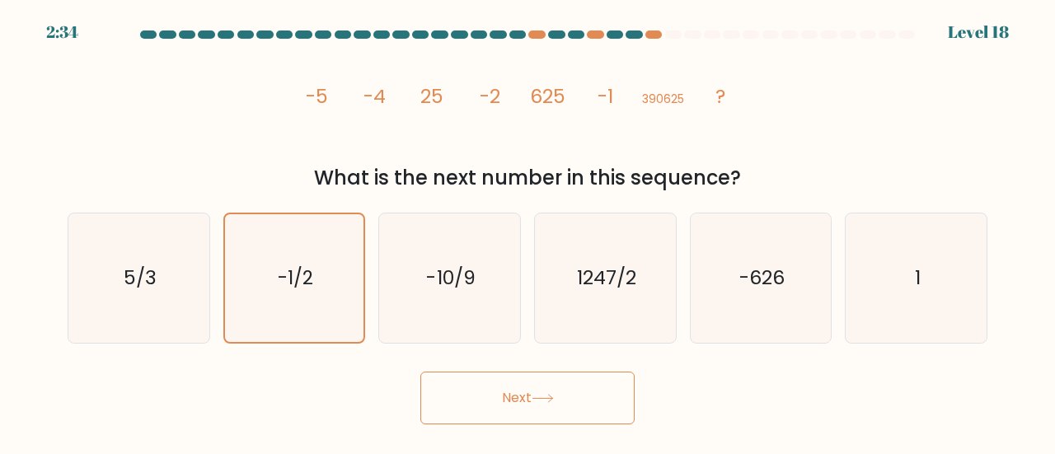
click at [482, 401] on button "Next" at bounding box center [527, 398] width 214 height 53
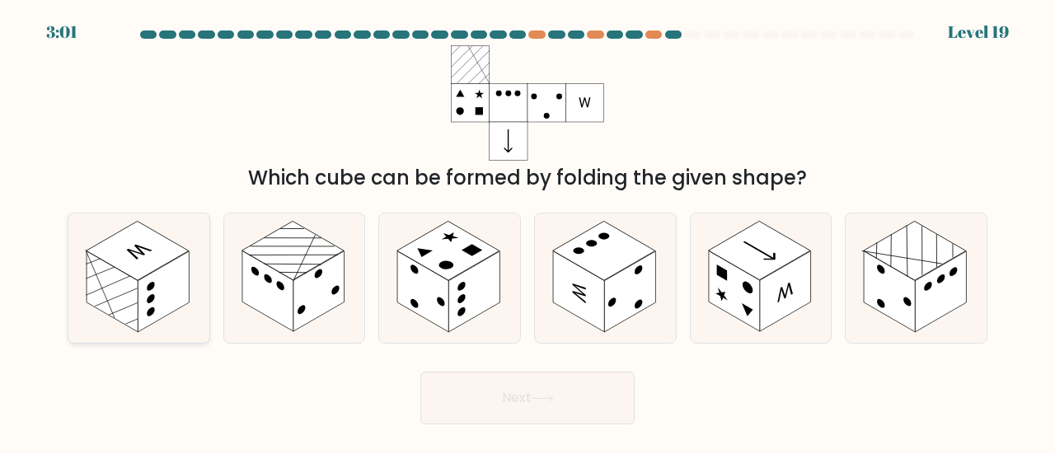
click at [104, 279] on rect at bounding box center [112, 291] width 51 height 81
click at [528, 232] on input "a." at bounding box center [528, 230] width 1 height 4
radio input "true"
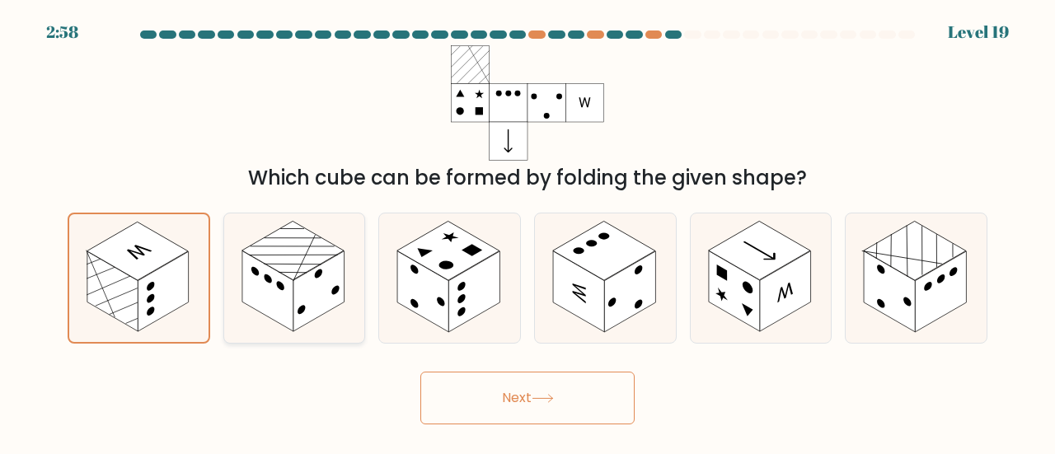
click at [314, 298] on rect at bounding box center [318, 291] width 51 height 81
click at [528, 232] on input "b." at bounding box center [528, 230] width 1 height 4
radio input "true"
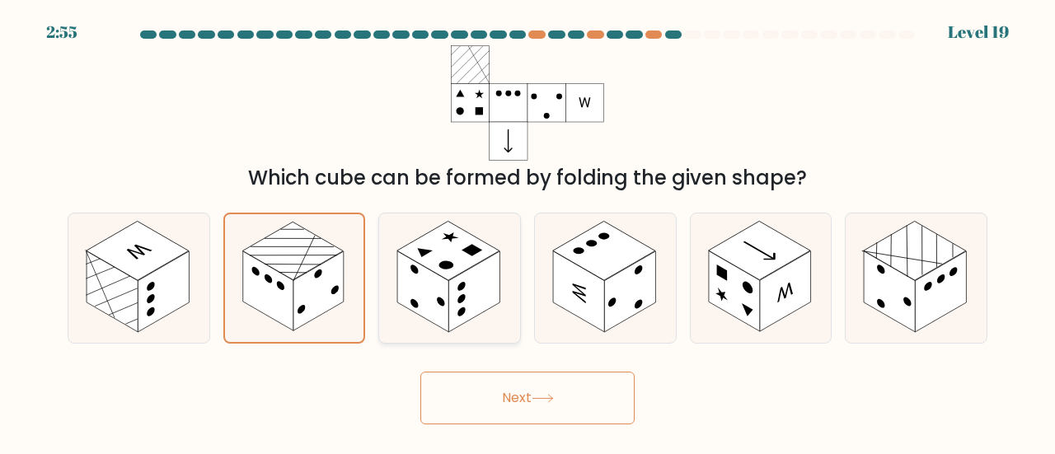
click at [513, 264] on icon at bounding box center [449, 278] width 141 height 129
click at [528, 232] on input "c." at bounding box center [528, 230] width 1 height 4
radio input "true"
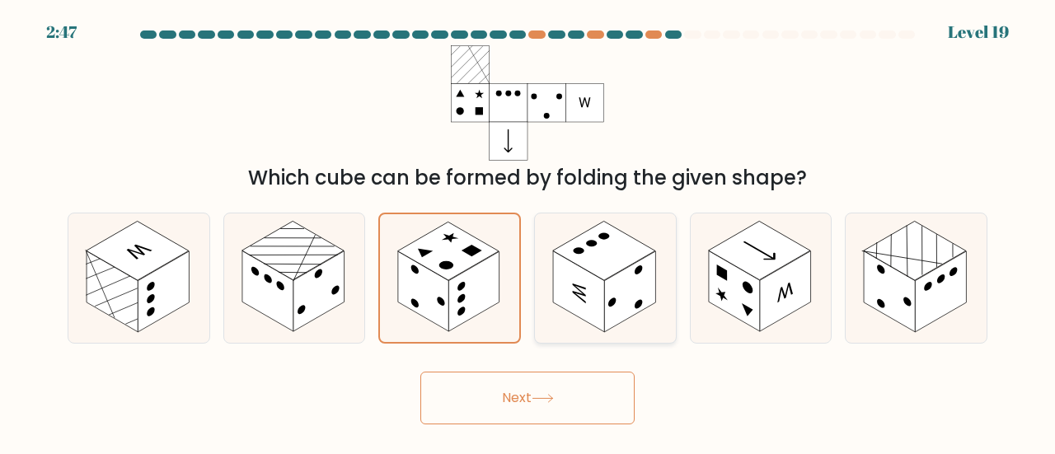
click at [627, 275] on rect at bounding box center [629, 291] width 51 height 81
click at [528, 232] on input "d." at bounding box center [528, 230] width 1 height 4
radio input "true"
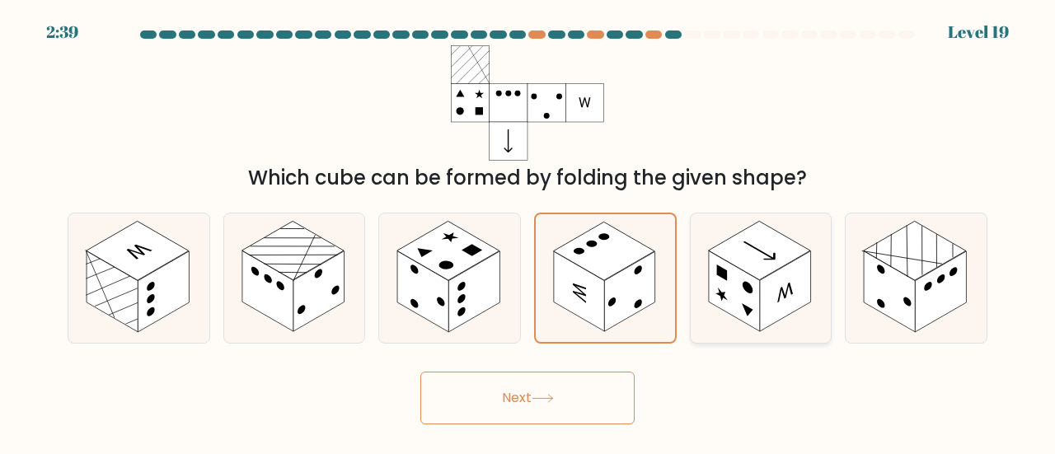
click at [795, 303] on rect at bounding box center [785, 291] width 51 height 81
click at [528, 232] on input "e." at bounding box center [528, 230] width 1 height 4
radio input "true"
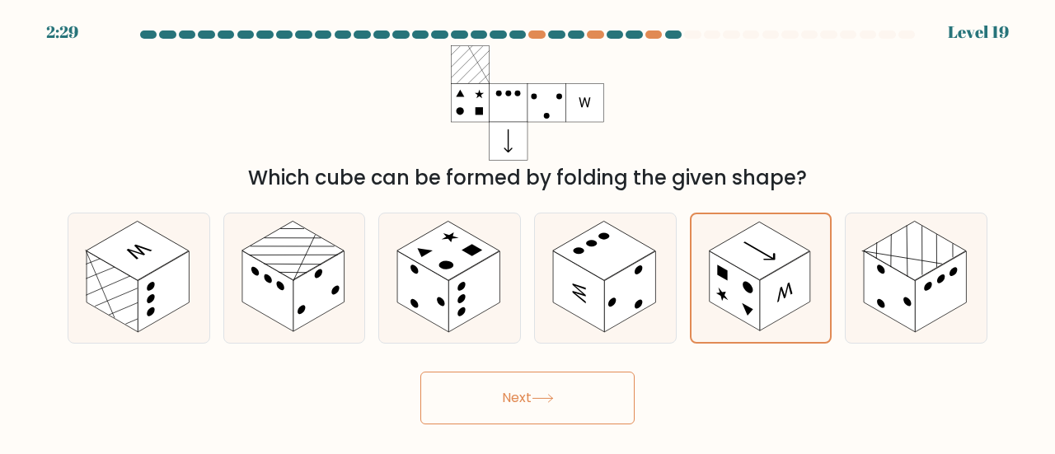
click at [592, 414] on button "Next" at bounding box center [527, 398] width 214 height 53
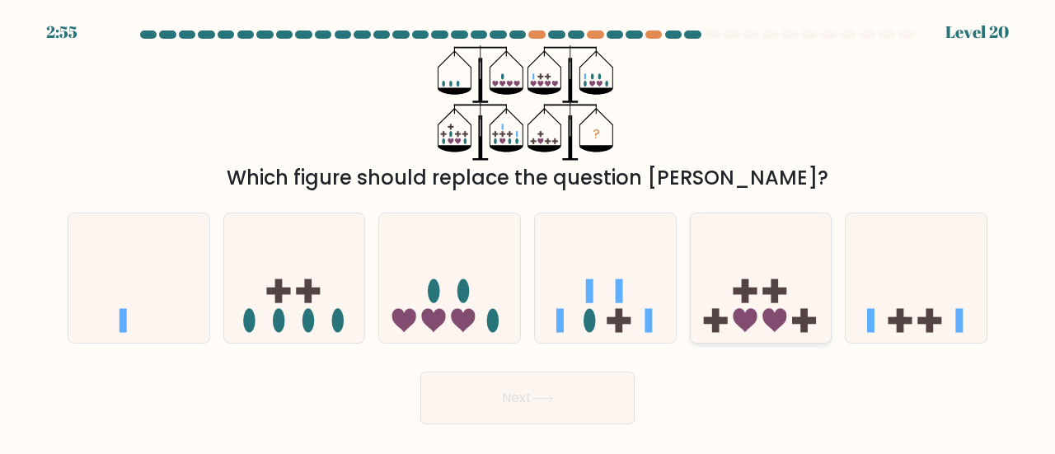
click at [786, 300] on icon at bounding box center [761, 278] width 141 height 116
click at [528, 232] on input "e." at bounding box center [528, 230] width 1 height 4
radio input "true"
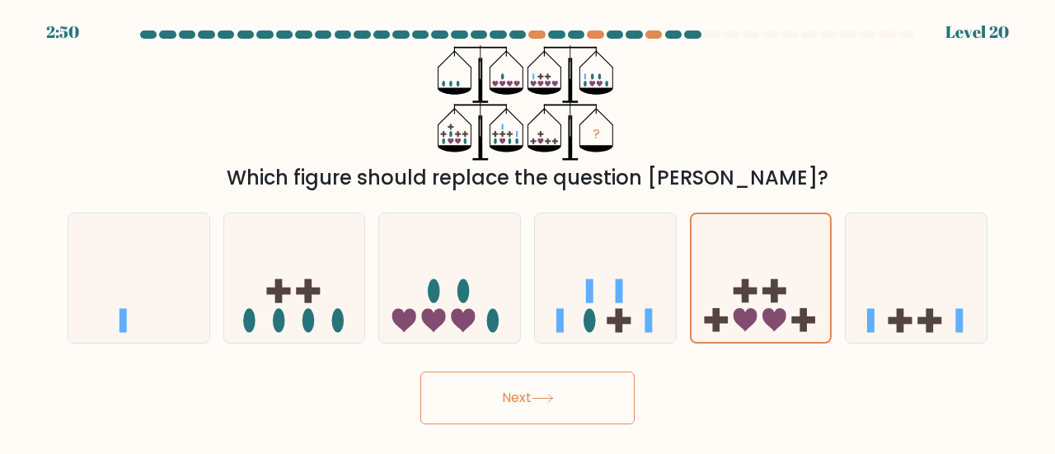
click at [94, 181] on div "Which figure should replace the question mark?" at bounding box center [527, 178] width 900 height 30
click at [157, 246] on icon at bounding box center [138, 278] width 141 height 116
click at [528, 232] on input "a." at bounding box center [528, 230] width 1 height 4
radio input "true"
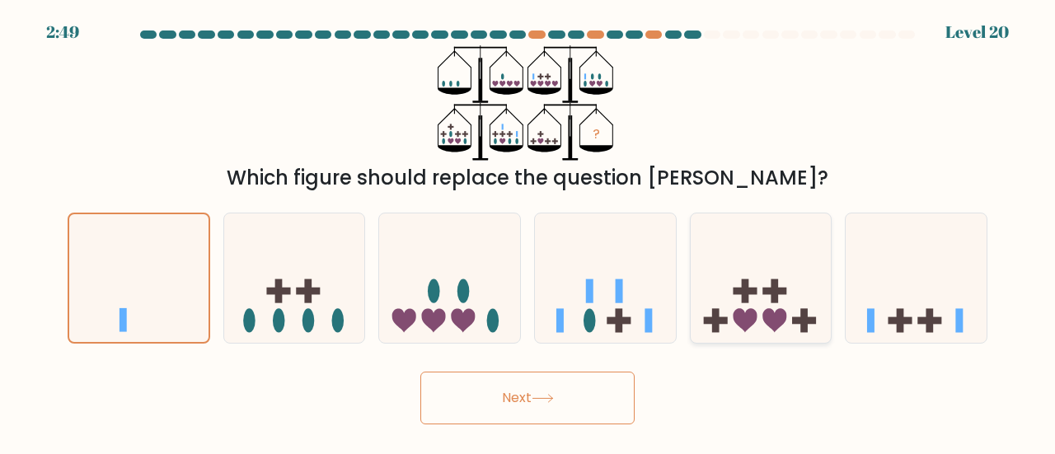
click at [829, 313] on icon at bounding box center [761, 278] width 141 height 116
click at [528, 232] on input "e." at bounding box center [528, 230] width 1 height 4
radio input "true"
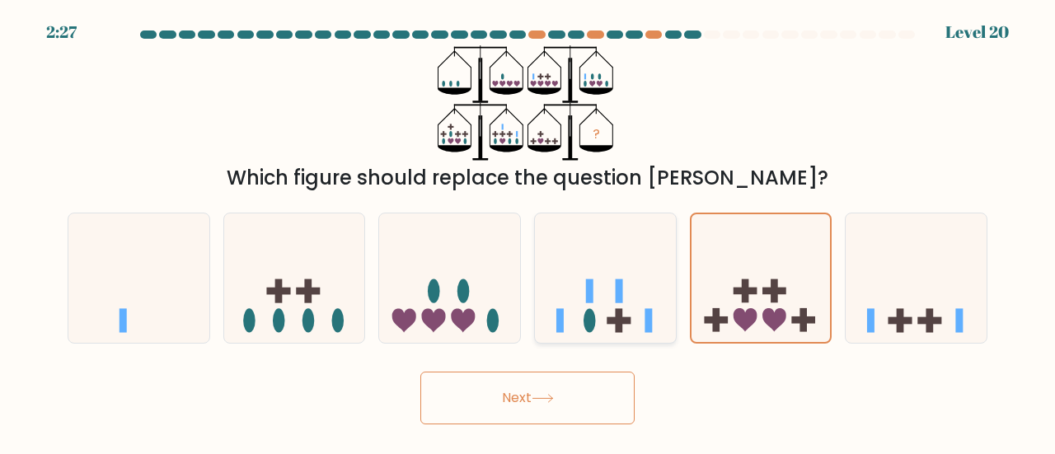
click at [663, 312] on icon at bounding box center [605, 278] width 141 height 116
click at [528, 232] on input "d." at bounding box center [528, 230] width 1 height 4
radio input "true"
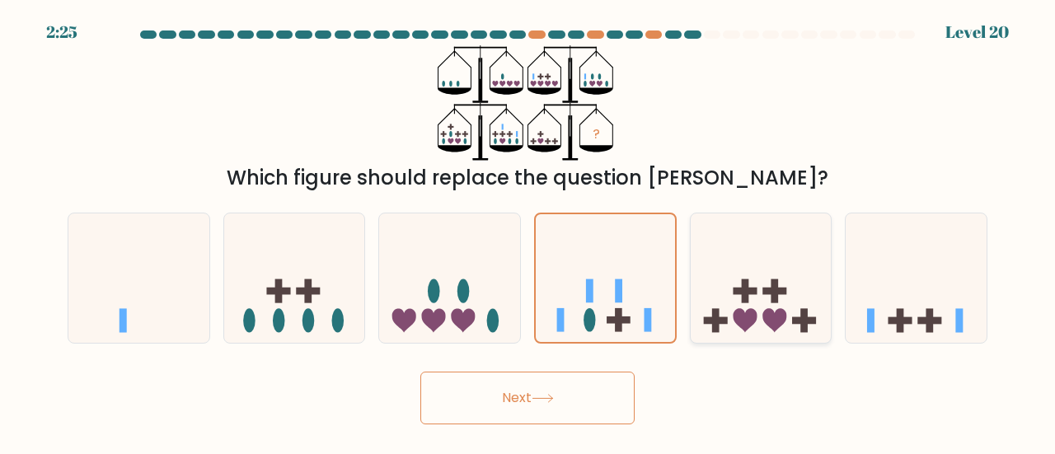
click at [793, 343] on div at bounding box center [761, 278] width 143 height 131
click at [528, 232] on input "e." at bounding box center [528, 230] width 1 height 4
radio input "true"
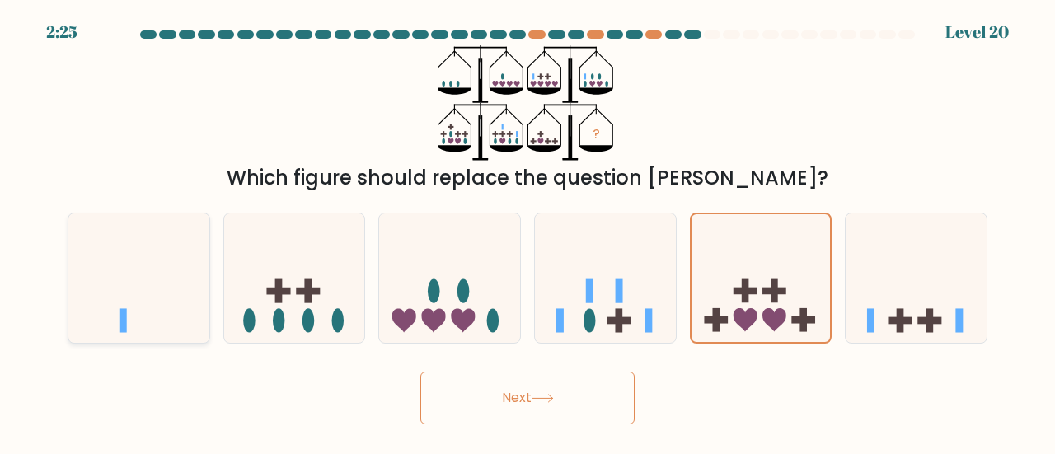
click at [199, 246] on icon at bounding box center [138, 278] width 141 height 116
click at [528, 232] on input "a." at bounding box center [528, 230] width 1 height 4
radio input "true"
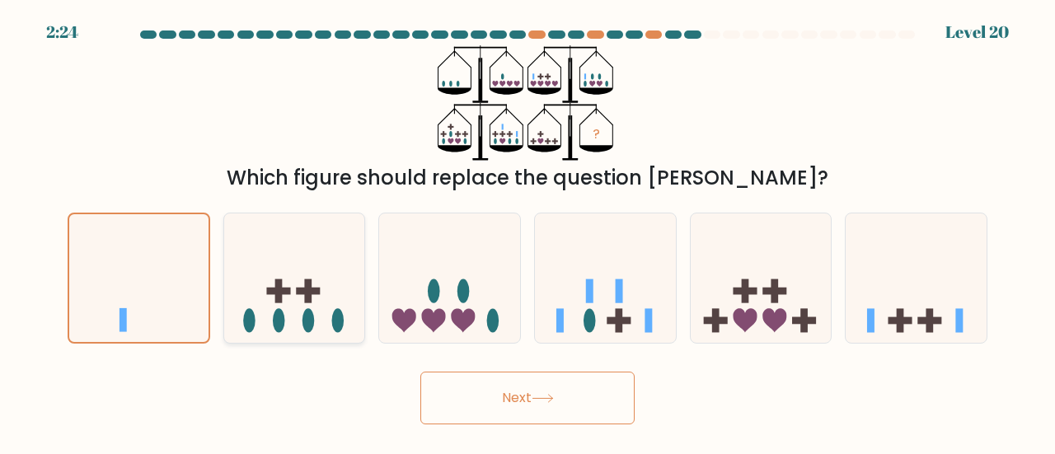
click at [277, 280] on rect at bounding box center [278, 291] width 7 height 24
click at [528, 232] on input "b." at bounding box center [528, 230] width 1 height 4
radio input "true"
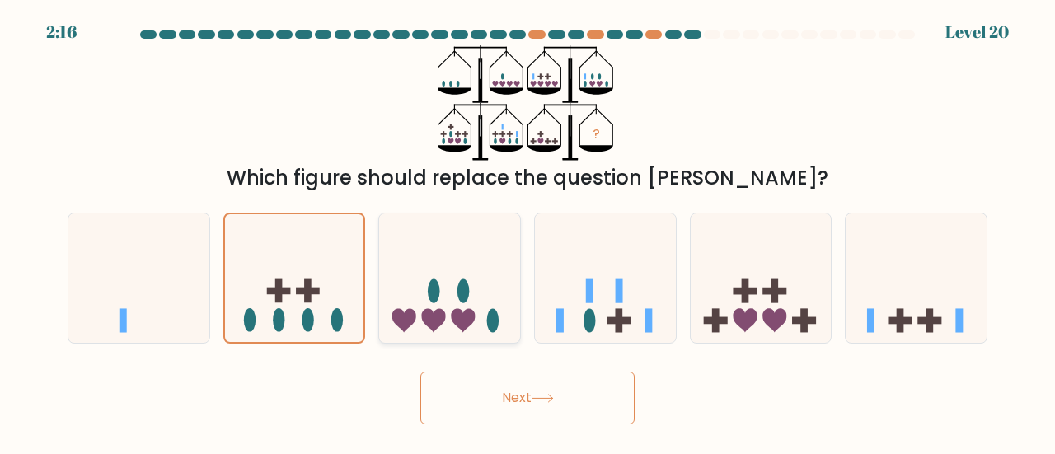
click at [434, 266] on icon at bounding box center [449, 278] width 141 height 116
click at [528, 232] on input "c." at bounding box center [528, 230] width 1 height 4
radio input "true"
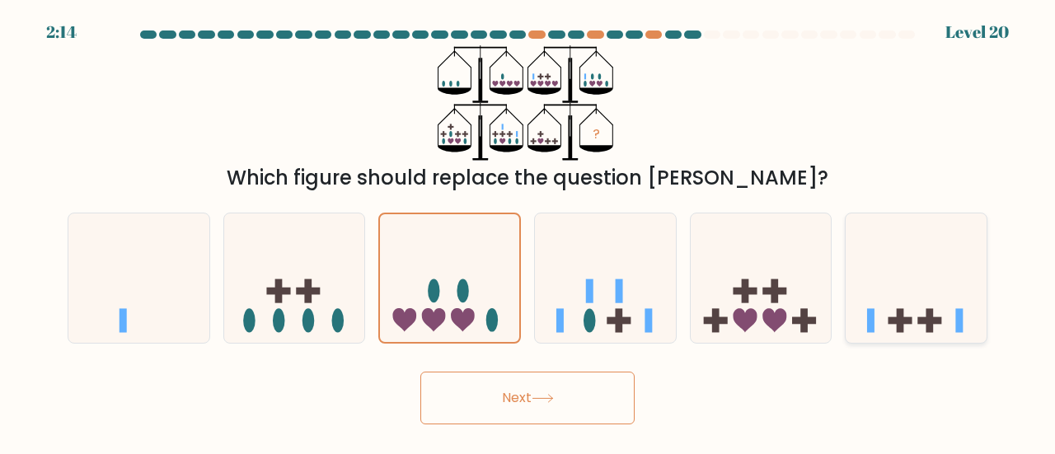
click at [932, 296] on icon at bounding box center [916, 278] width 141 height 116
click at [528, 232] on input "f." at bounding box center [528, 230] width 1 height 4
radio input "true"
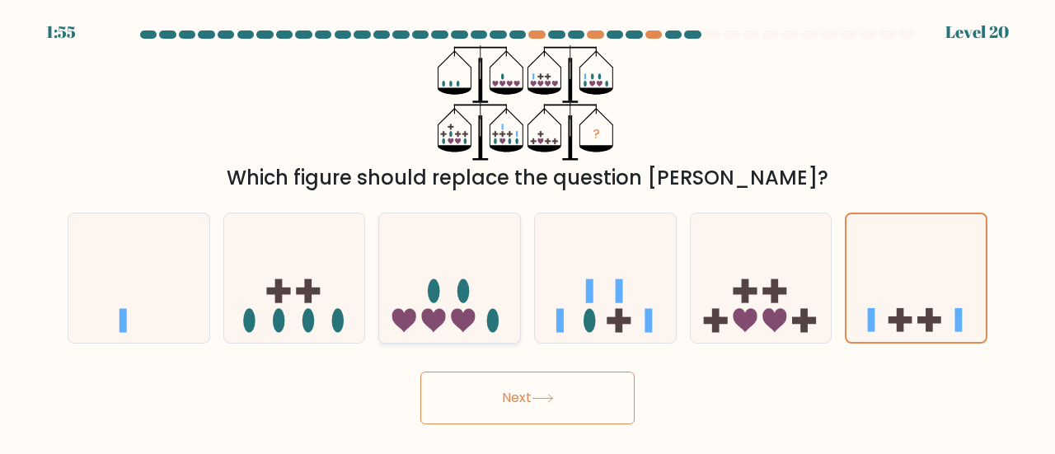
click at [417, 319] on icon at bounding box center [449, 278] width 141 height 116
click at [528, 232] on input "c." at bounding box center [528, 230] width 1 height 4
radio input "true"
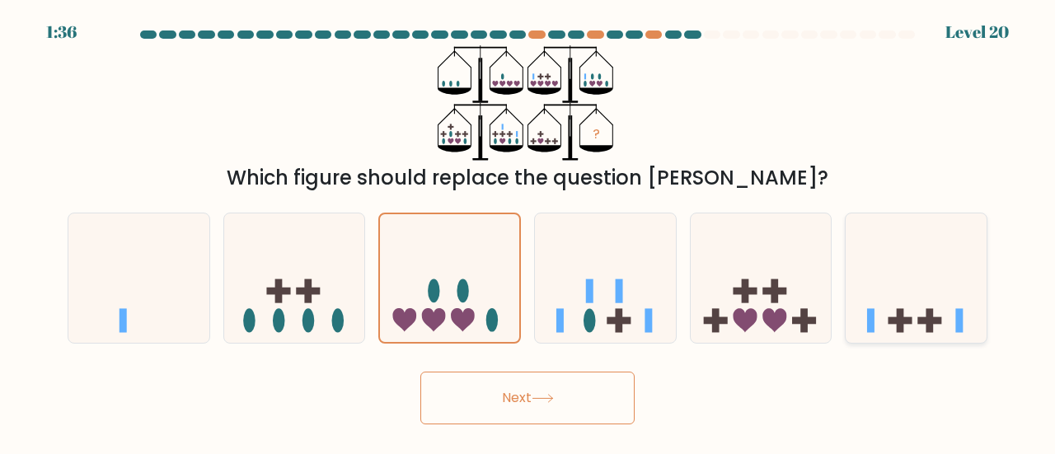
click at [893, 319] on rect at bounding box center [901, 320] width 24 height 7
click at [528, 232] on input "f." at bounding box center [528, 230] width 1 height 4
radio input "true"
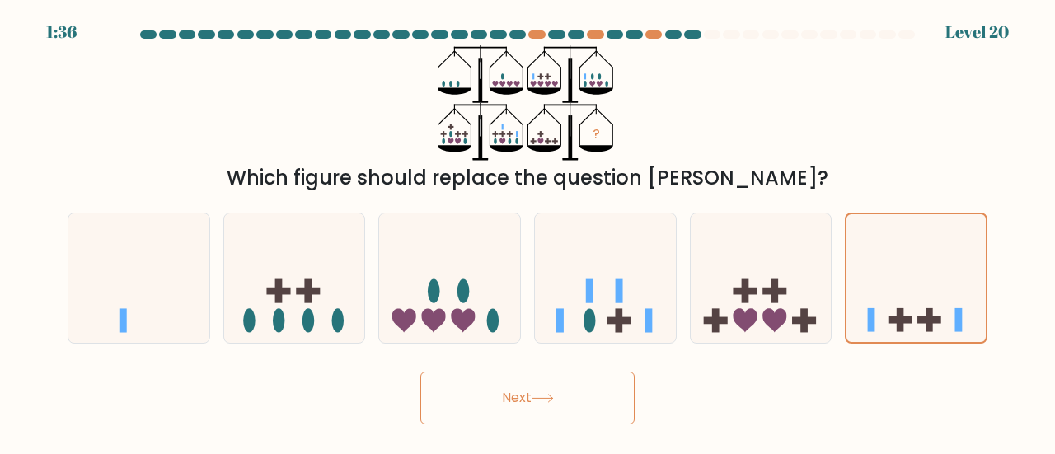
click at [600, 408] on button "Next" at bounding box center [527, 398] width 214 height 53
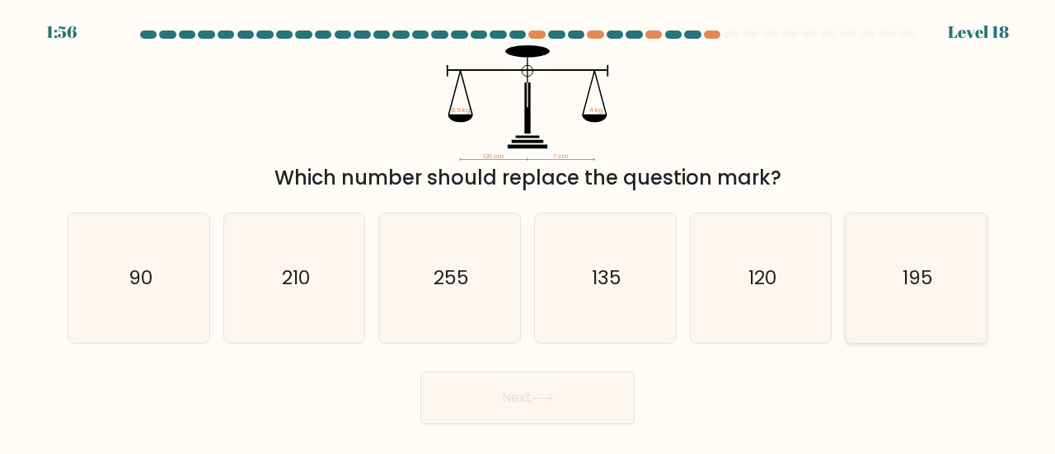
click at [933, 279] on icon "195" at bounding box center [916, 278] width 129 height 129
click at [528, 232] on input "f. 195" at bounding box center [528, 230] width 1 height 4
radio input "true"
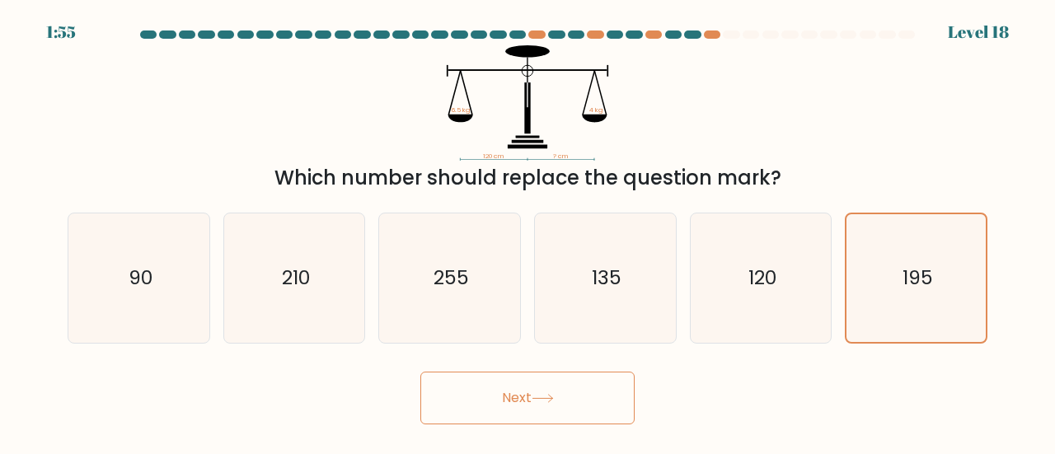
click at [603, 397] on button "Next" at bounding box center [527, 398] width 214 height 53
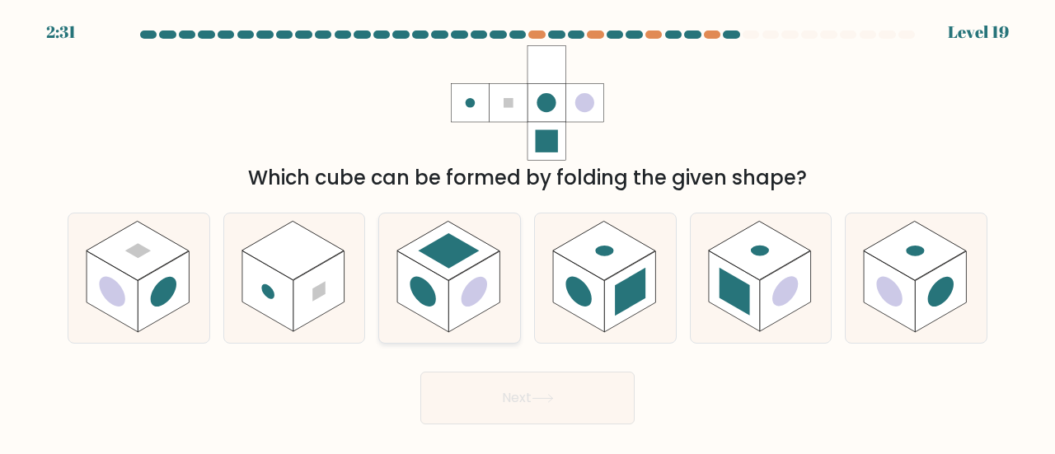
click at [462, 275] on rect at bounding box center [473, 291] width 51 height 81
click at [528, 232] on input "c." at bounding box center [528, 230] width 1 height 4
radio input "true"
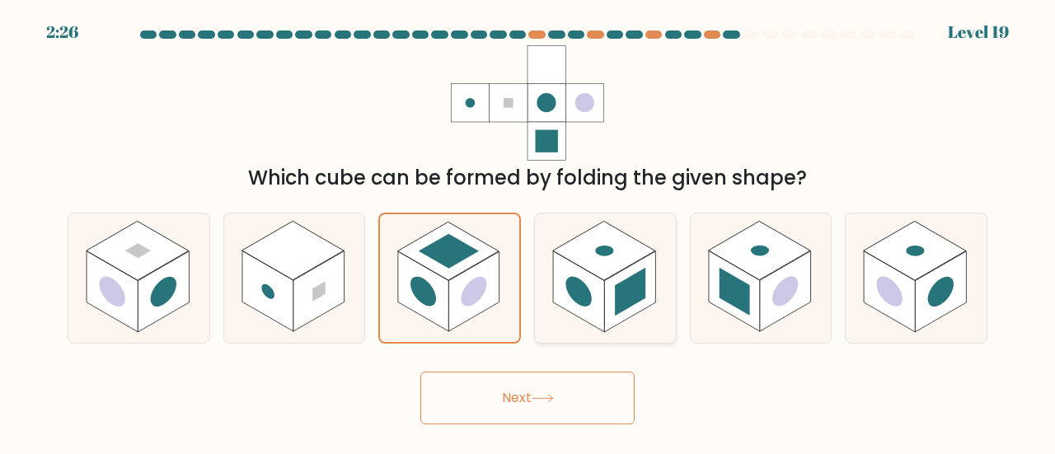
click at [635, 298] on rect at bounding box center [630, 292] width 31 height 48
click at [528, 232] on input "d." at bounding box center [528, 230] width 1 height 4
radio input "true"
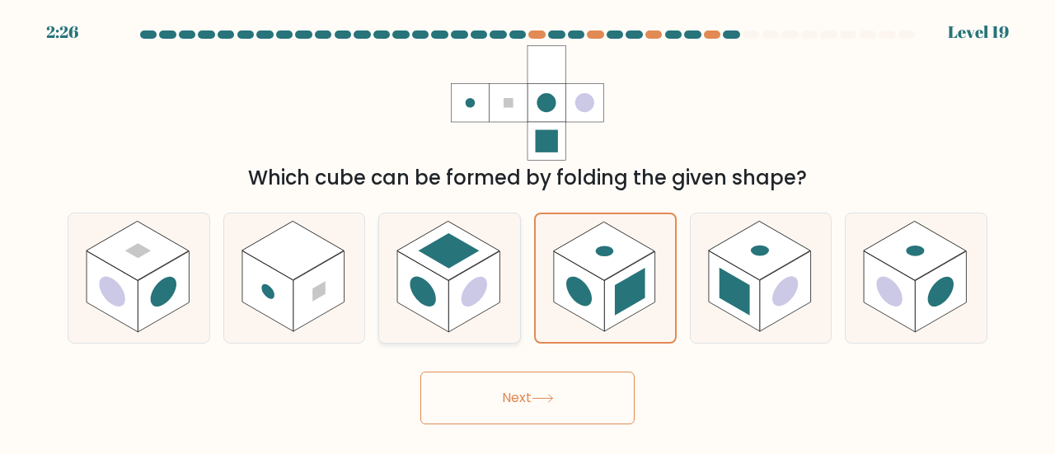
click at [482, 277] on circle at bounding box center [475, 291] width 26 height 40
click at [528, 232] on input "c." at bounding box center [528, 230] width 1 height 4
radio input "true"
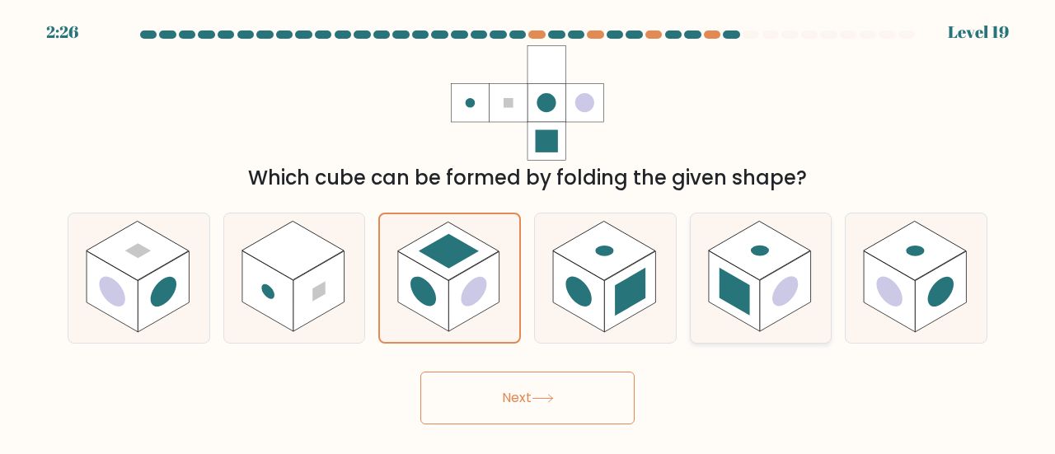
click at [770, 339] on icon at bounding box center [761, 278] width 141 height 129
click at [528, 232] on input "e." at bounding box center [528, 230] width 1 height 4
radio input "true"
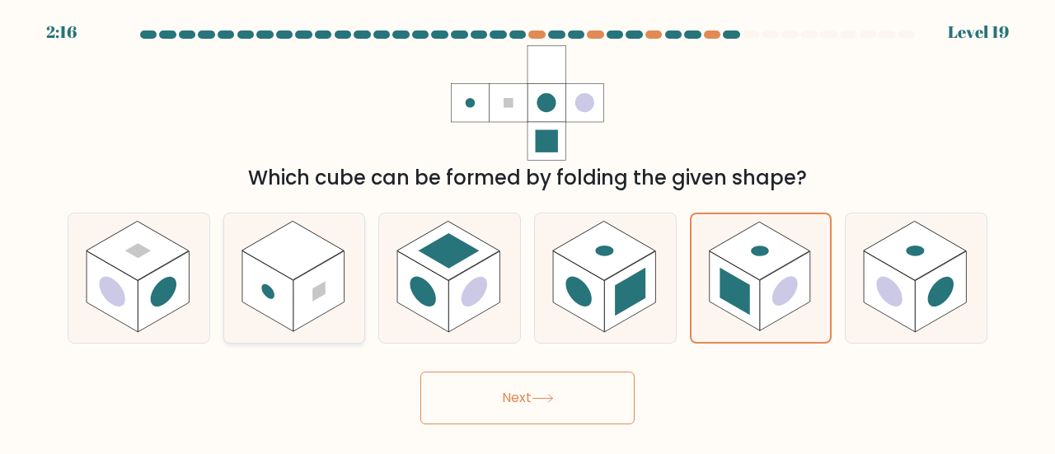
click at [363, 274] on icon at bounding box center [294, 278] width 141 height 129
click at [528, 232] on input "b." at bounding box center [528, 230] width 1 height 4
radio input "true"
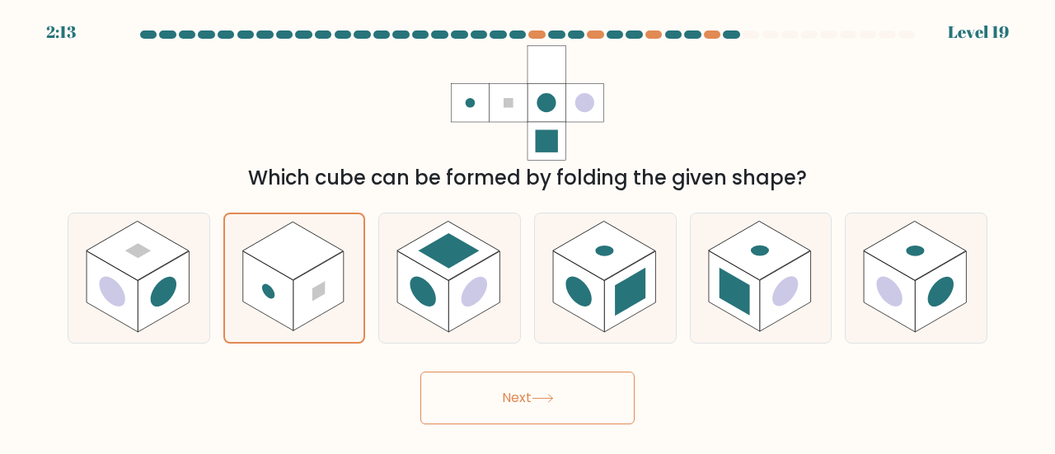
click at [496, 407] on button "Next" at bounding box center [527, 398] width 214 height 53
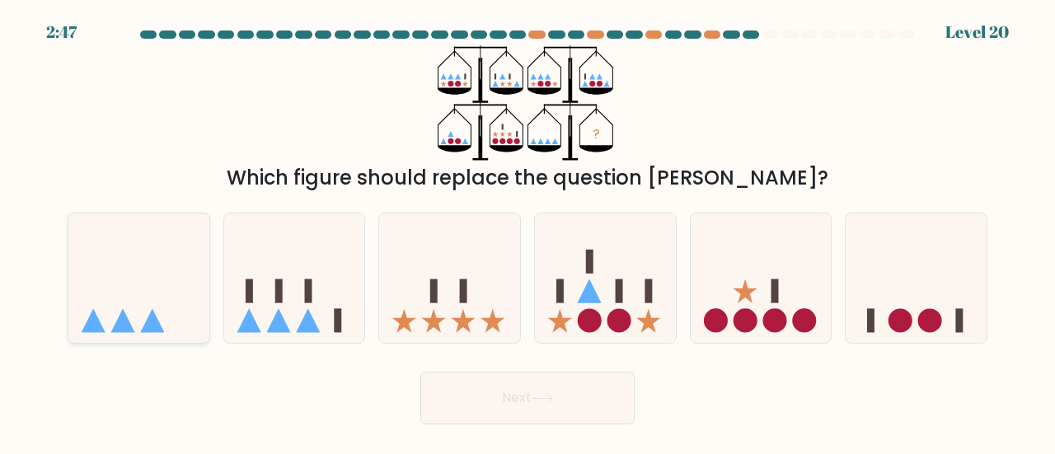
click at [111, 267] on icon at bounding box center [138, 278] width 141 height 116
click at [528, 232] on input "a." at bounding box center [528, 230] width 1 height 4
radio input "true"
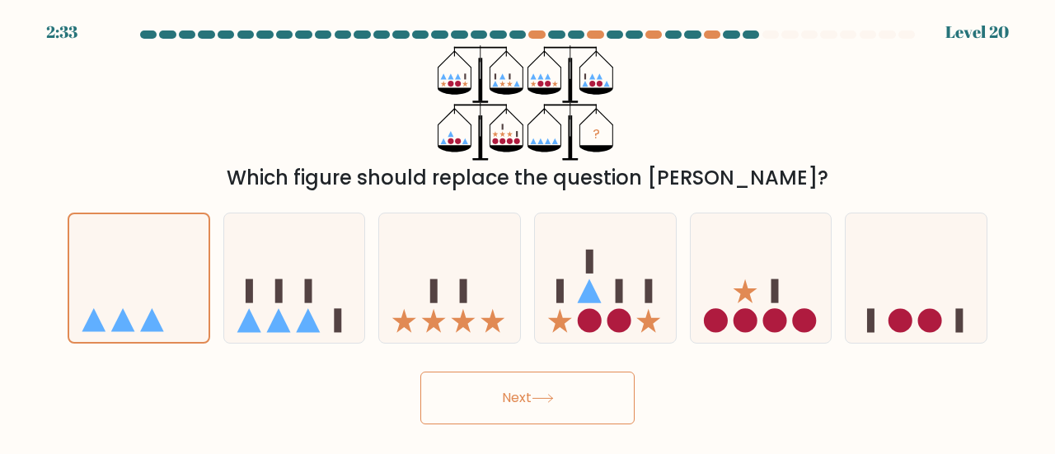
click at [0, 452] on body "2:33 Level 20" at bounding box center [527, 227] width 1055 height 454
click at [415, 297] on icon at bounding box center [449, 278] width 141 height 116
click at [528, 232] on input "c." at bounding box center [528, 230] width 1 height 4
radio input "true"
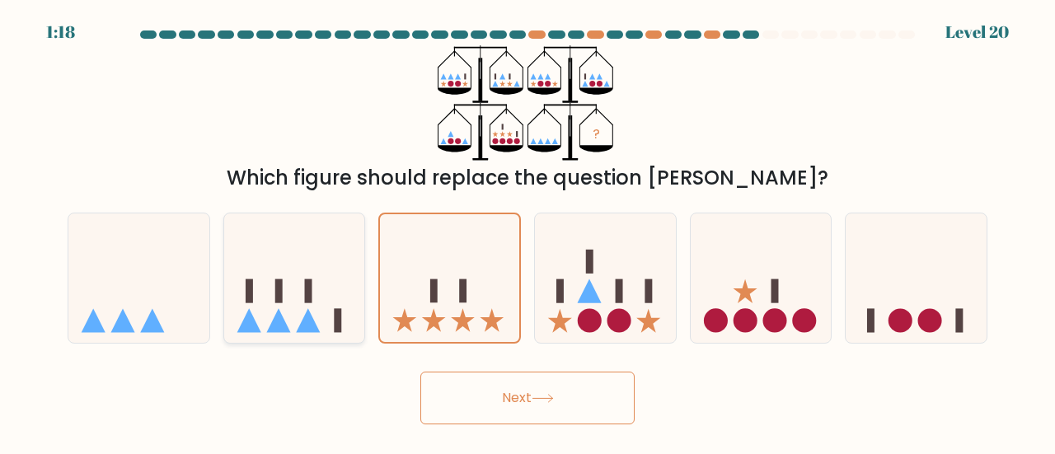
click at [291, 268] on icon at bounding box center [294, 278] width 141 height 116
click at [528, 232] on input "b." at bounding box center [528, 230] width 1 height 4
radio input "true"
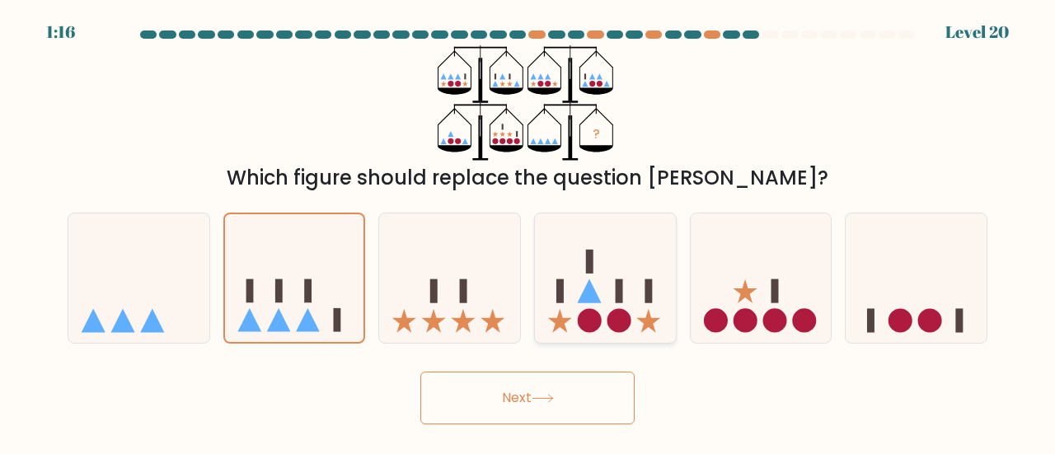
click at [617, 278] on icon at bounding box center [605, 278] width 141 height 116
click at [528, 232] on input "d." at bounding box center [528, 230] width 1 height 4
radio input "true"
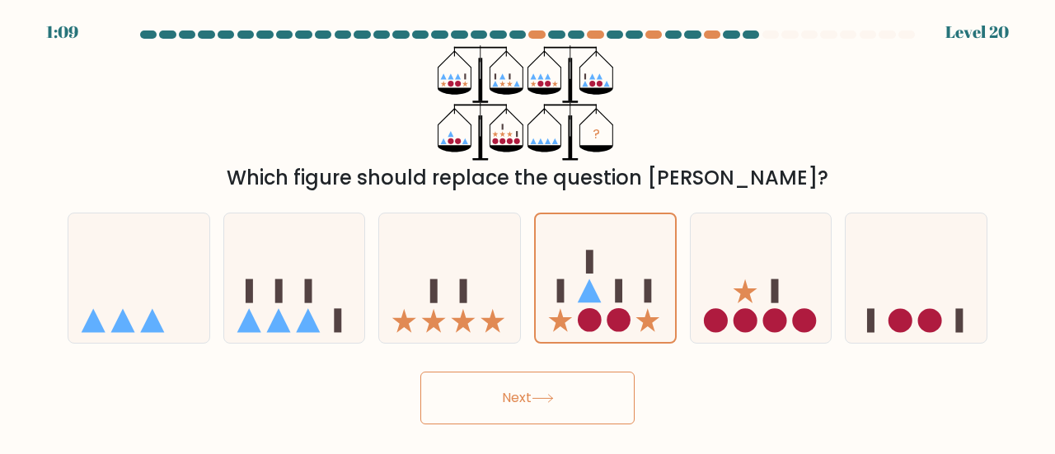
click at [580, 381] on button "Next" at bounding box center [527, 398] width 214 height 53
click at [587, 406] on button "Next" at bounding box center [527, 398] width 214 height 53
click at [651, 321] on icon at bounding box center [648, 320] width 24 height 24
click at [528, 232] on input "d." at bounding box center [528, 230] width 1 height 4
click at [589, 397] on button "Next" at bounding box center [527, 398] width 214 height 53
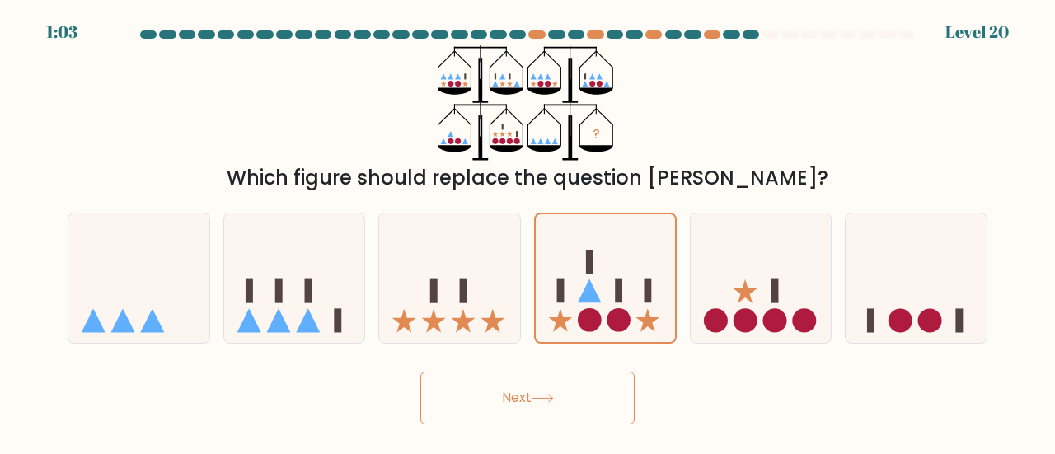
click at [591, 400] on button "Next" at bounding box center [527, 398] width 214 height 53
click at [594, 401] on button "Next" at bounding box center [527, 398] width 214 height 53
click at [605, 402] on button "Next" at bounding box center [527, 398] width 214 height 53
click at [453, 246] on icon at bounding box center [449, 278] width 141 height 116
click at [528, 232] on input "c." at bounding box center [528, 230] width 1 height 4
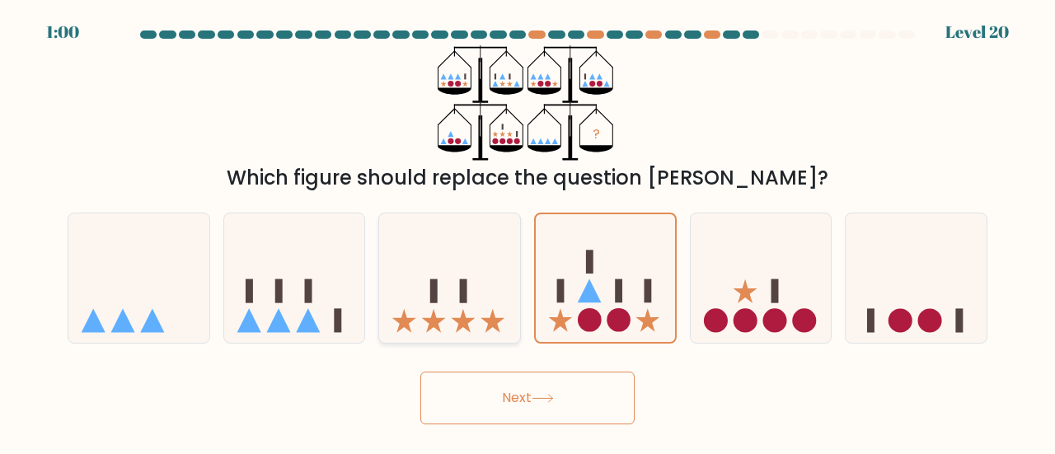
radio input "true"
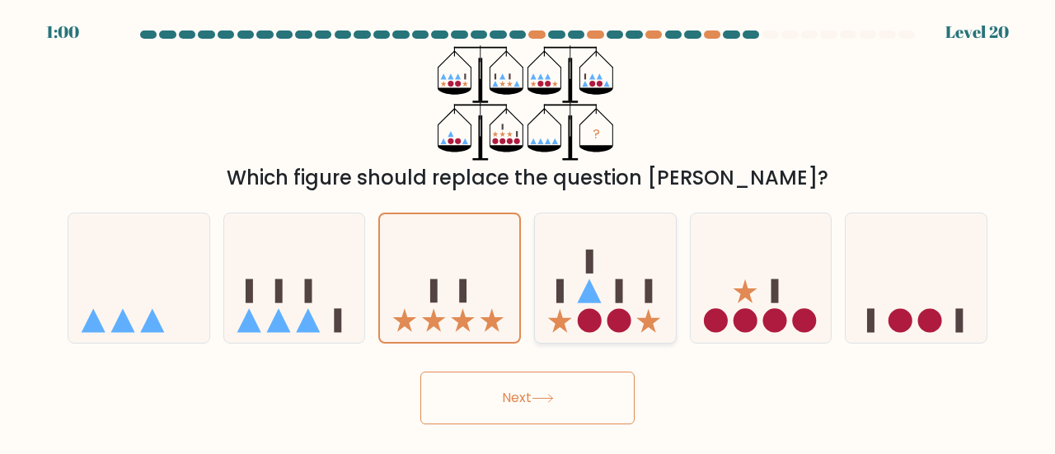
click at [570, 278] on icon at bounding box center [605, 278] width 141 height 116
click at [528, 232] on input "d." at bounding box center [528, 230] width 1 height 4
radio input "true"
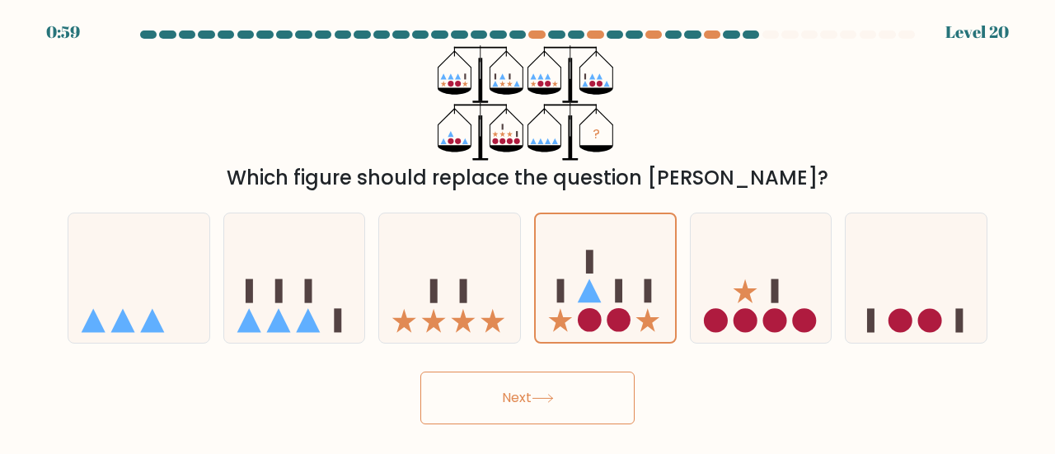
click at [520, 397] on button "Next" at bounding box center [527, 398] width 214 height 53
click at [584, 397] on button "Next" at bounding box center [527, 398] width 214 height 53
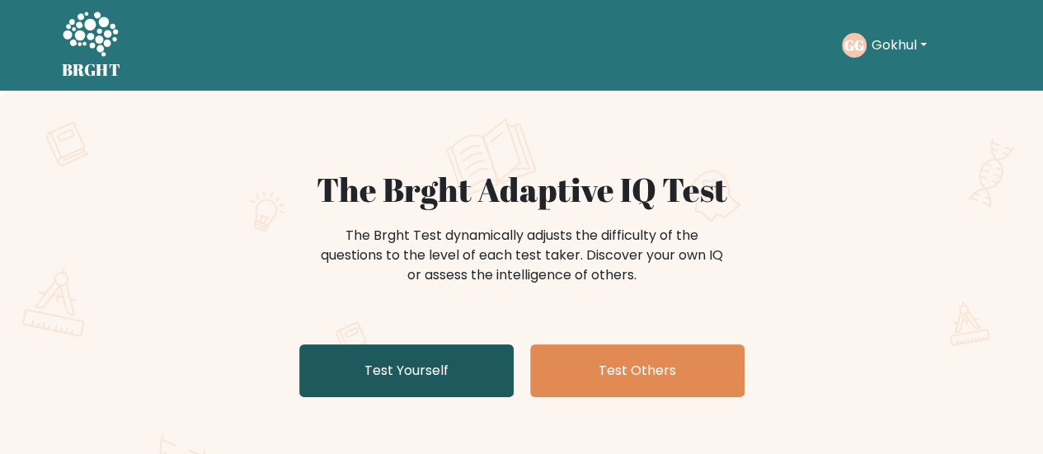
click at [401, 368] on link "Test Yourself" at bounding box center [406, 371] width 214 height 53
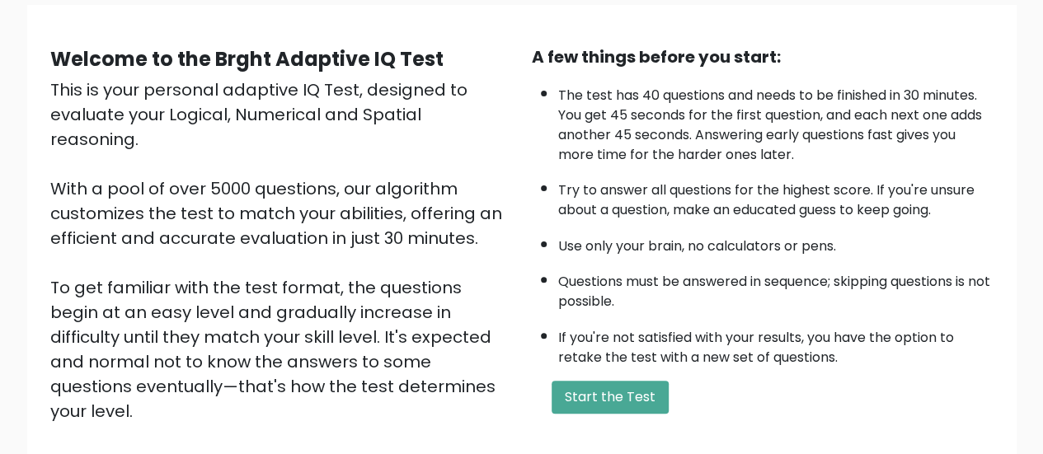
scroll to position [127, 0]
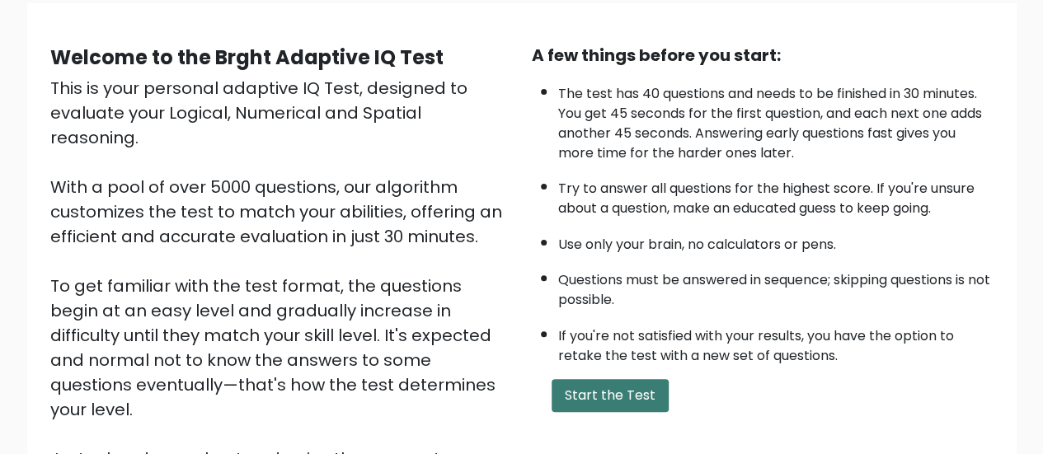
click at [633, 389] on button "Start the Test" at bounding box center [609, 395] width 117 height 33
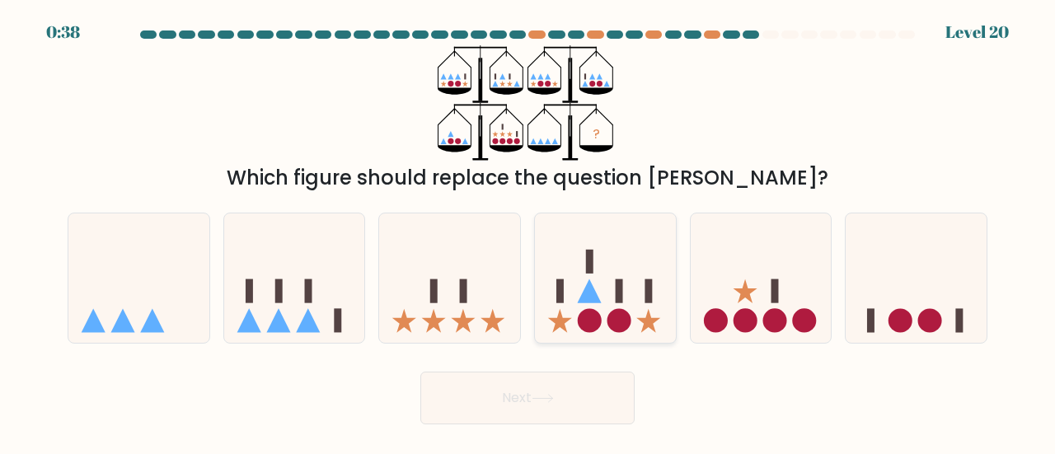
click at [643, 303] on icon at bounding box center [605, 278] width 141 height 116
click at [528, 232] on input "d." at bounding box center [528, 230] width 1 height 4
radio input "true"
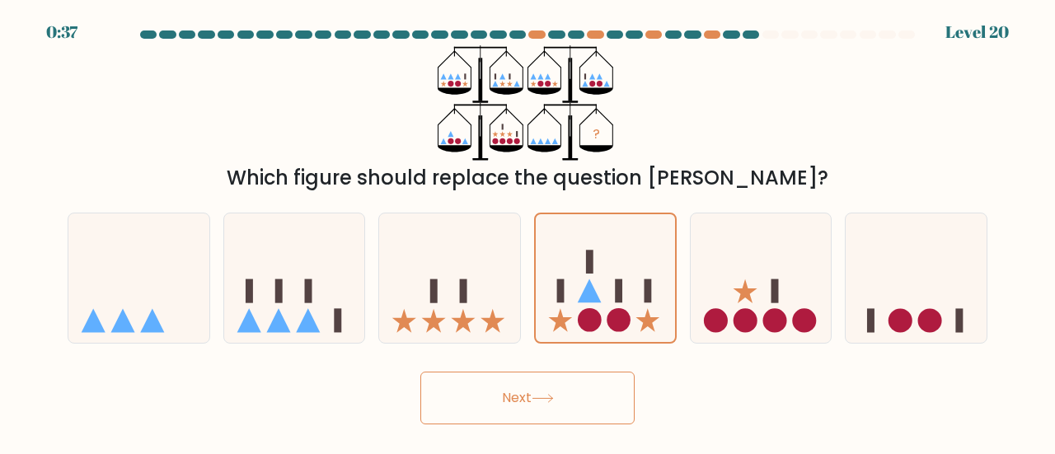
click at [592, 409] on button "Next" at bounding box center [527, 398] width 214 height 53
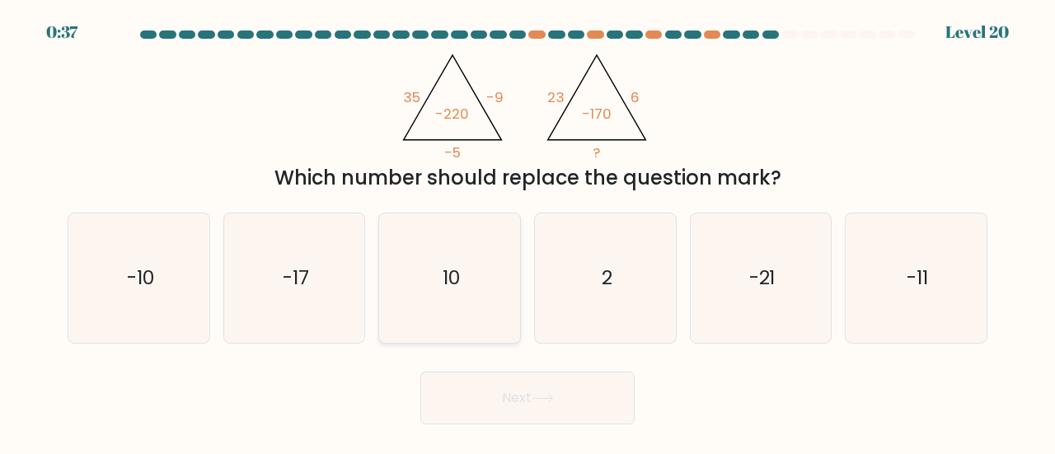
click at [480, 290] on icon "10" at bounding box center [449, 278] width 129 height 129
click at [528, 232] on input "c. 10" at bounding box center [528, 230] width 1 height 4
radio input "true"
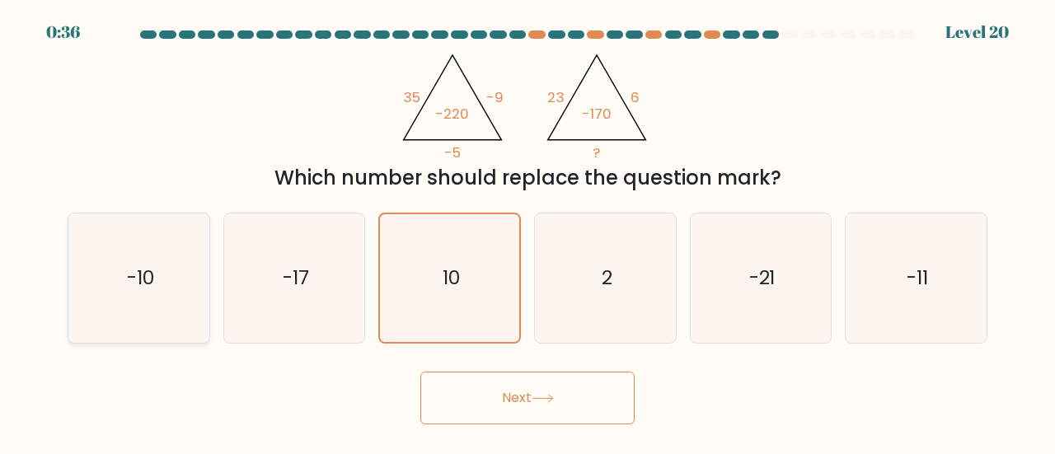
click at [162, 319] on icon "-10" at bounding box center [138, 278] width 129 height 129
click at [528, 232] on input "a. -10" at bounding box center [528, 230] width 1 height 4
radio input "true"
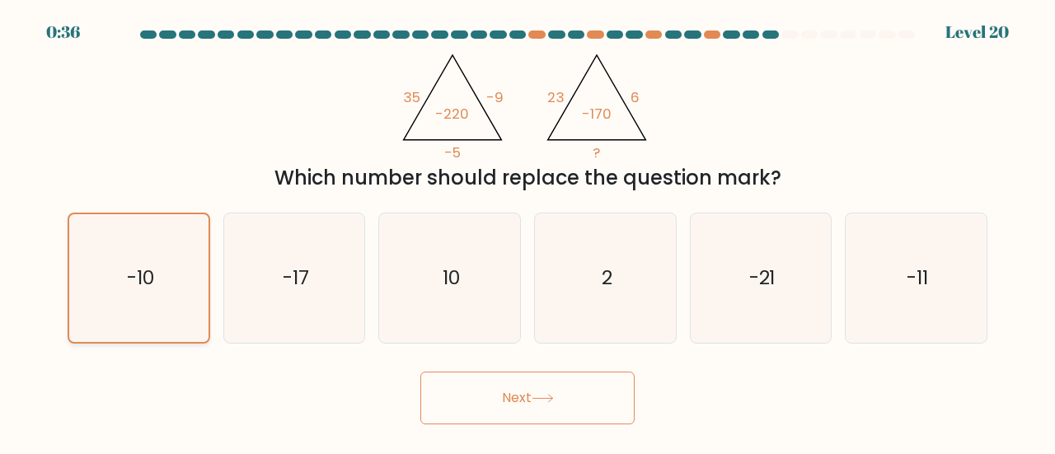
click at [500, 395] on button "Next" at bounding box center [527, 398] width 214 height 53
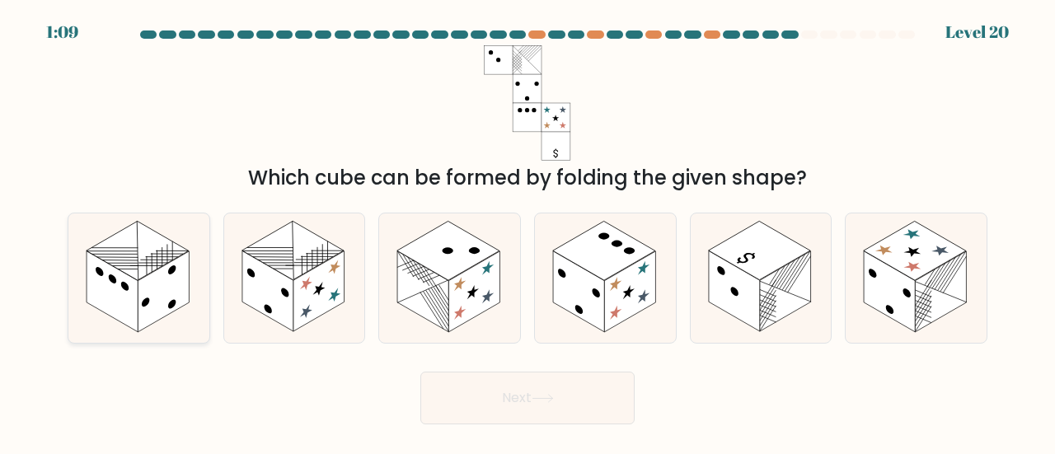
click at [155, 275] on rect at bounding box center [163, 291] width 51 height 81
click at [528, 232] on input "a." at bounding box center [528, 230] width 1 height 4
radio input "true"
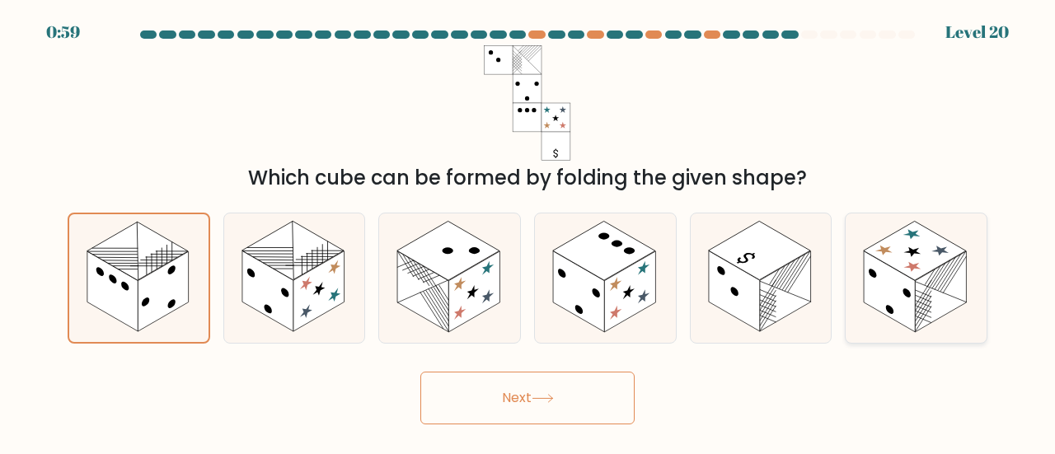
click at [933, 315] on rect at bounding box center [940, 291] width 51 height 81
click at [528, 232] on input "f." at bounding box center [528, 230] width 1 height 4
radio input "true"
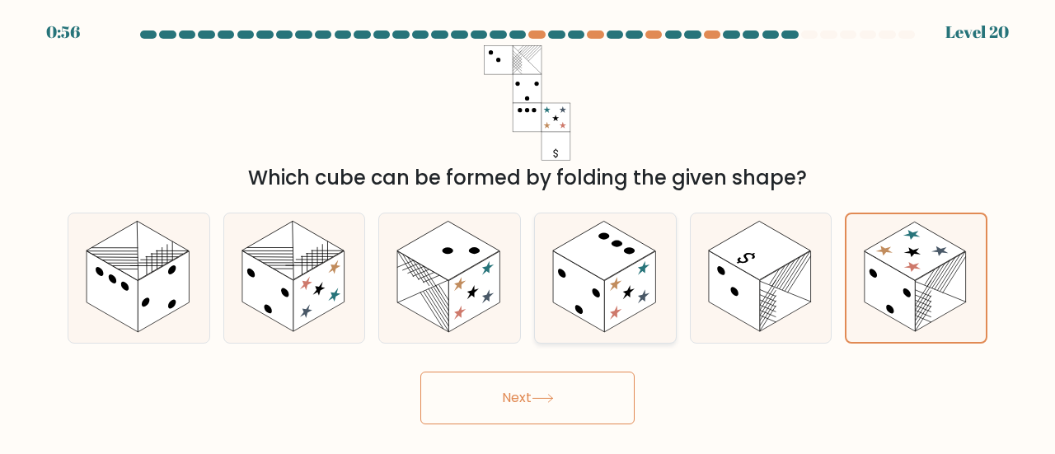
click at [641, 300] on icon at bounding box center [644, 296] width 12 height 19
click at [528, 232] on input "d." at bounding box center [528, 230] width 1 height 4
radio input "true"
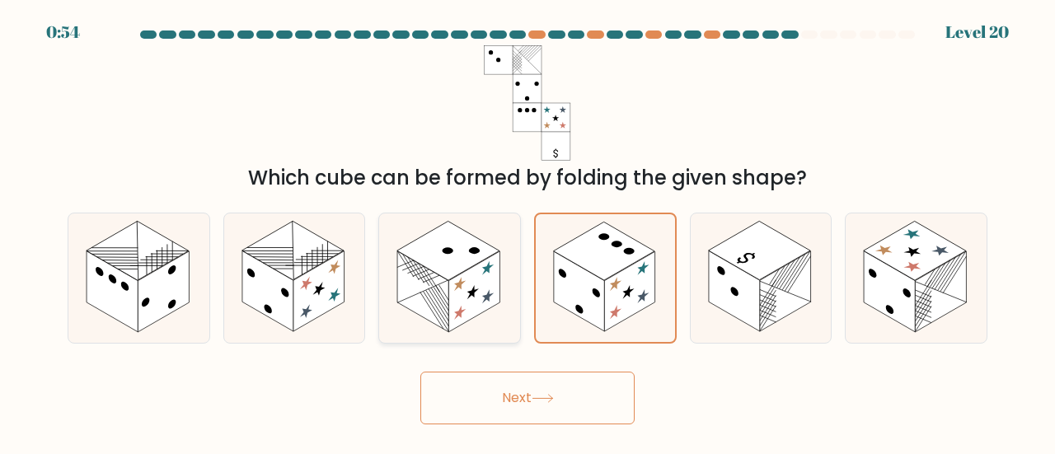
click at [486, 311] on icon at bounding box center [449, 278] width 141 height 129
click at [528, 232] on input "c." at bounding box center [528, 230] width 1 height 4
radio input "true"
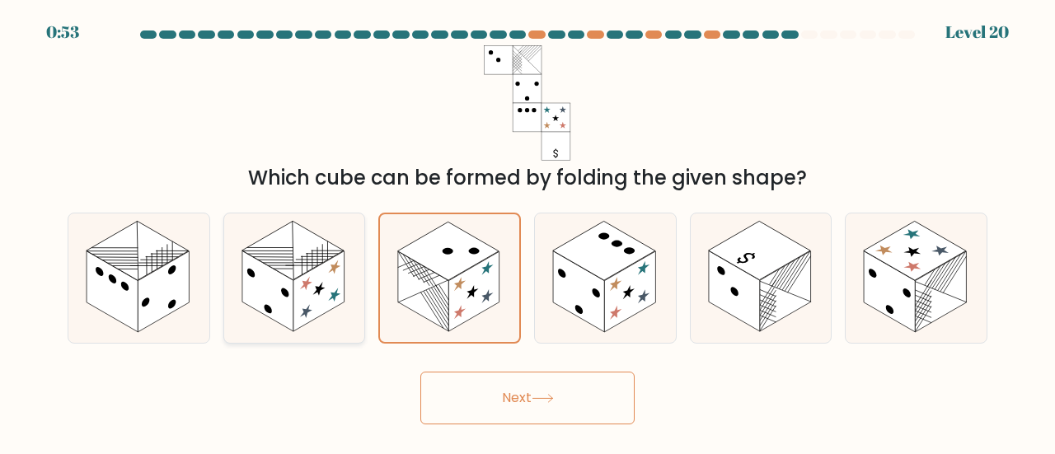
click at [341, 301] on rect at bounding box center [318, 291] width 51 height 81
click at [528, 232] on input "b." at bounding box center [528, 230] width 1 height 4
radio input "true"
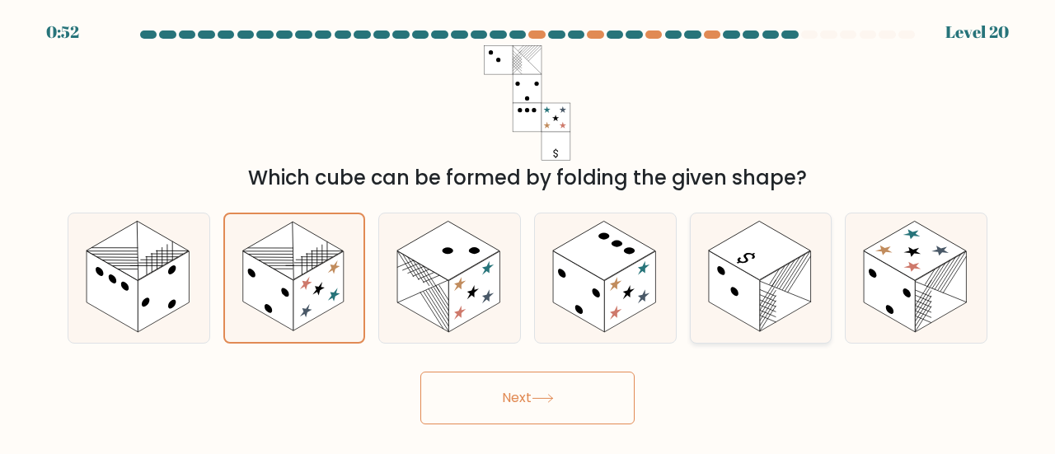
click at [758, 340] on icon at bounding box center [761, 278] width 141 height 129
click at [528, 232] on input "e." at bounding box center [528, 230] width 1 height 4
radio input "true"
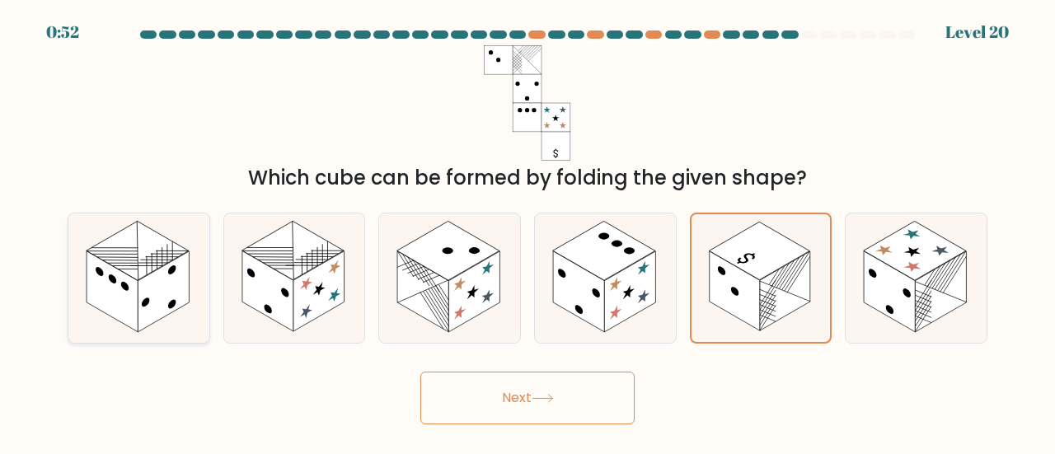
click at [132, 300] on rect at bounding box center [112, 291] width 51 height 81
click at [528, 232] on input "a." at bounding box center [528, 230] width 1 height 4
radio input "true"
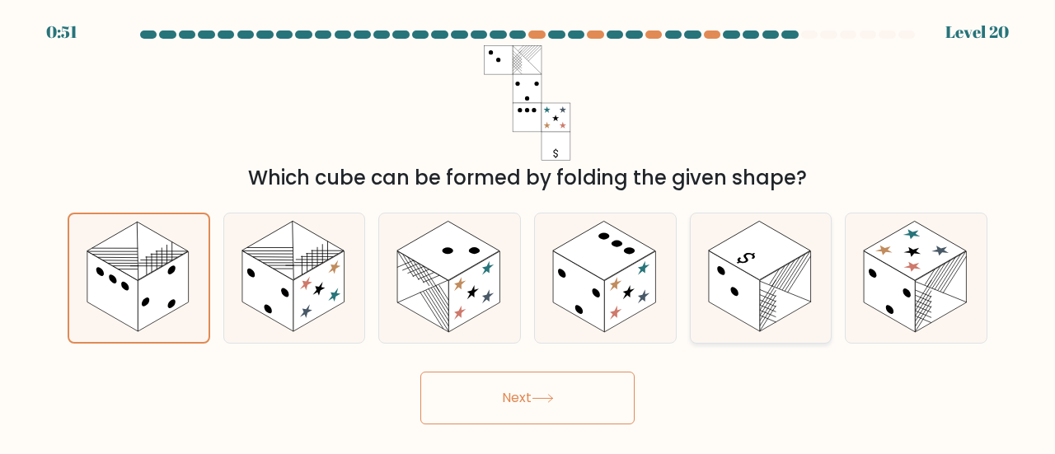
click at [811, 325] on icon at bounding box center [761, 278] width 141 height 129
click at [528, 232] on input "e." at bounding box center [528, 230] width 1 height 4
radio input "true"
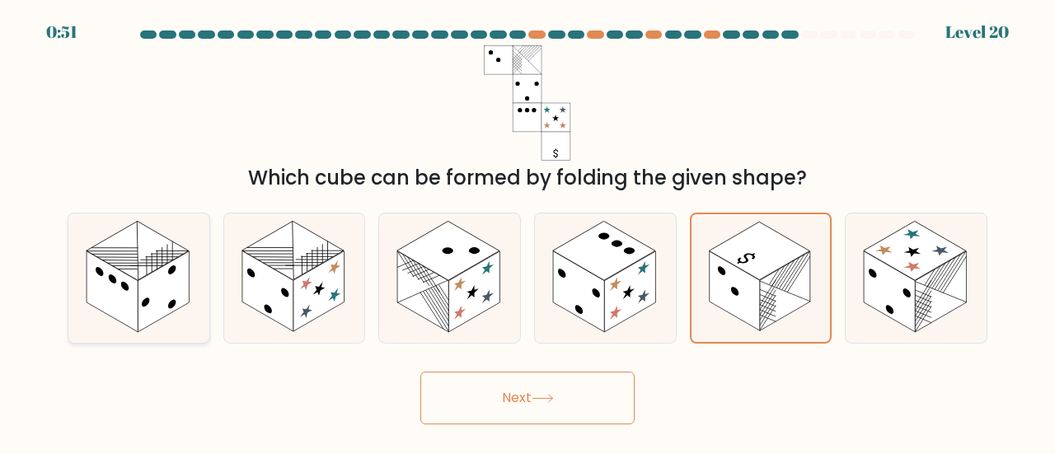
click at [124, 320] on rect at bounding box center [112, 291] width 51 height 81
click at [528, 232] on input "a." at bounding box center [528, 230] width 1 height 4
radio input "true"
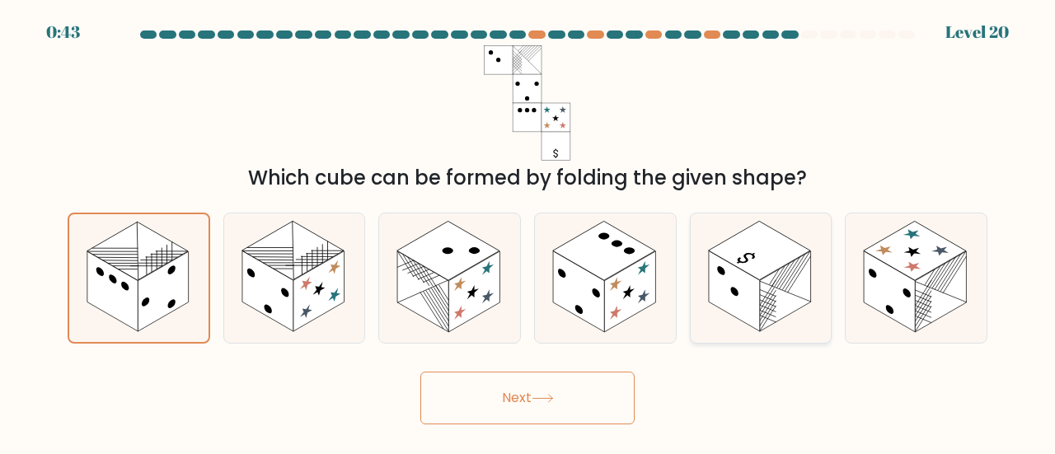
click at [780, 257] on rect at bounding box center [759, 251] width 102 height 59
click at [528, 232] on input "e." at bounding box center [528, 230] width 1 height 4
radio input "true"
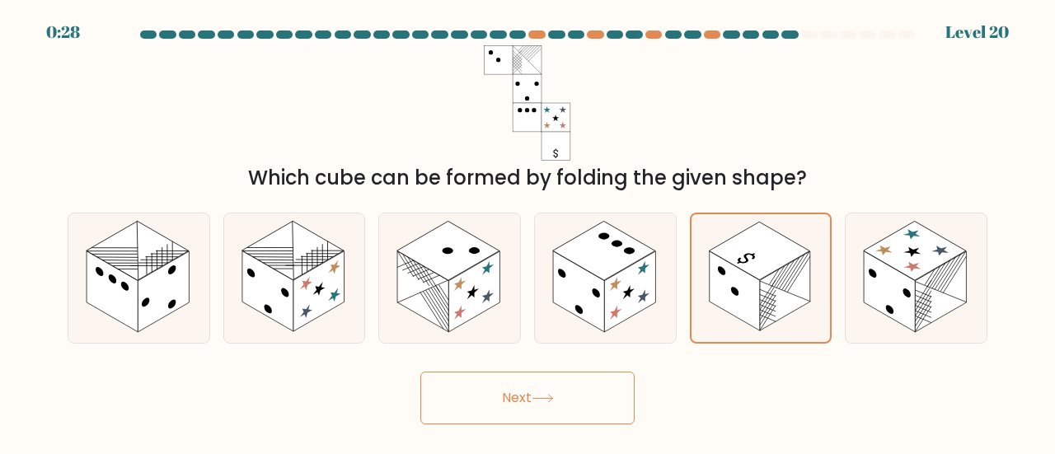
click at [537, 402] on icon at bounding box center [543, 398] width 22 height 9
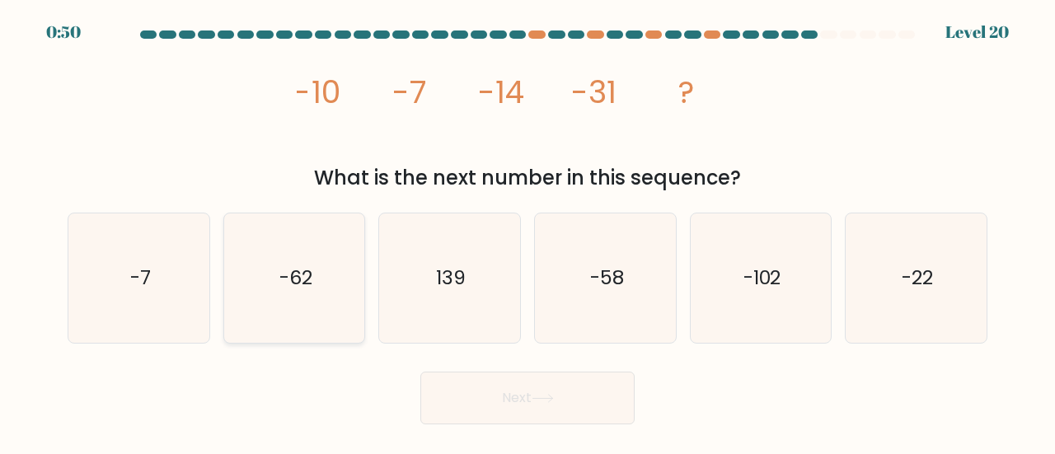
click at [307, 287] on text "-62" at bounding box center [295, 277] width 33 height 27
click at [528, 232] on input "b. -62" at bounding box center [528, 230] width 1 height 4
radio input "true"
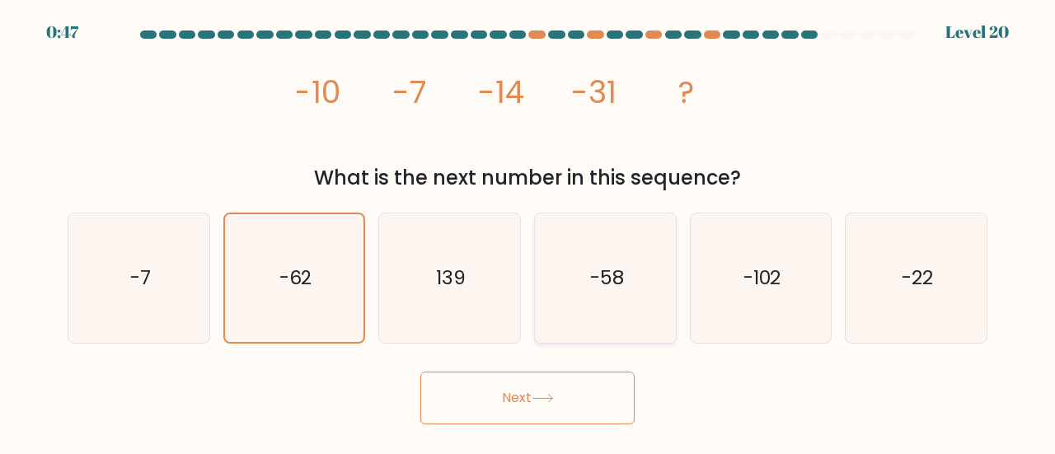
click at [559, 280] on icon "-58" at bounding box center [605, 278] width 129 height 129
click at [528, 232] on input "d. -58" at bounding box center [528, 230] width 1 height 4
radio input "true"
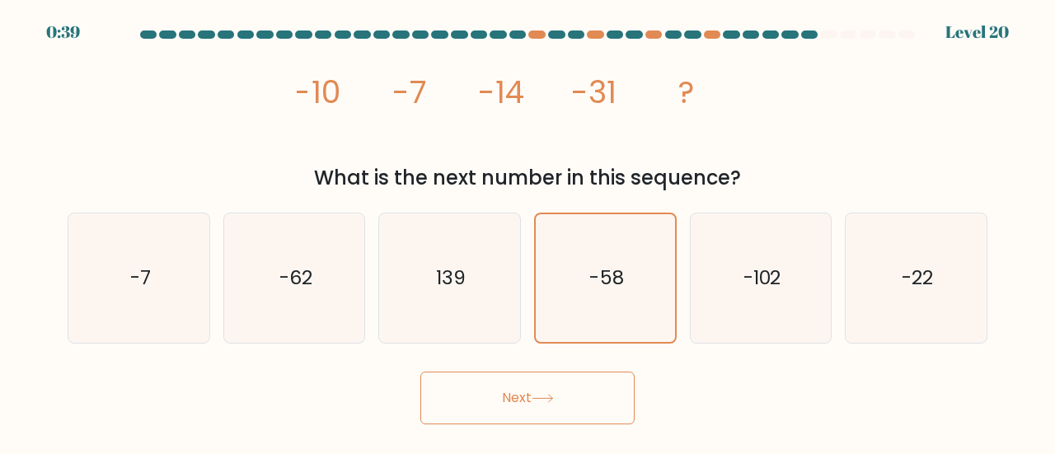
click at [531, 412] on button "Next" at bounding box center [527, 398] width 214 height 53
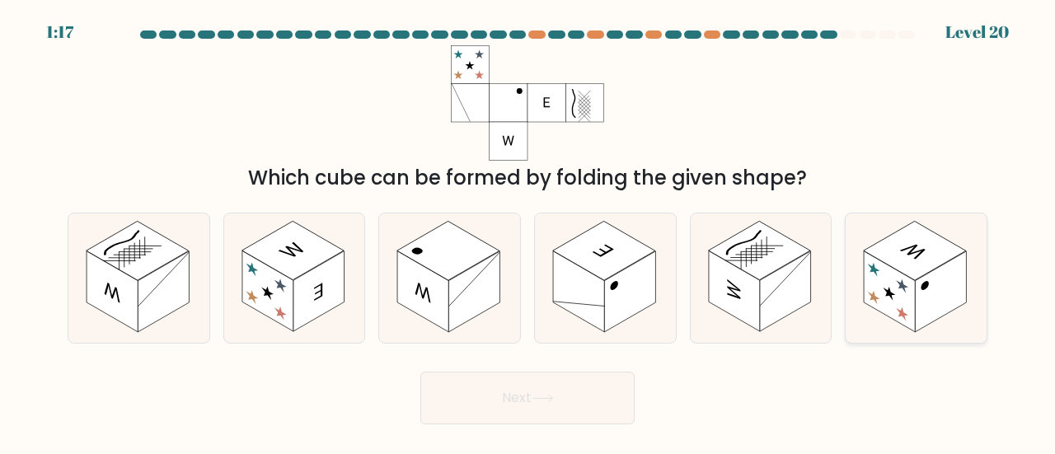
click at [875, 303] on rect at bounding box center [889, 291] width 51 height 81
click at [528, 232] on input "f." at bounding box center [528, 230] width 1 height 4
radio input "true"
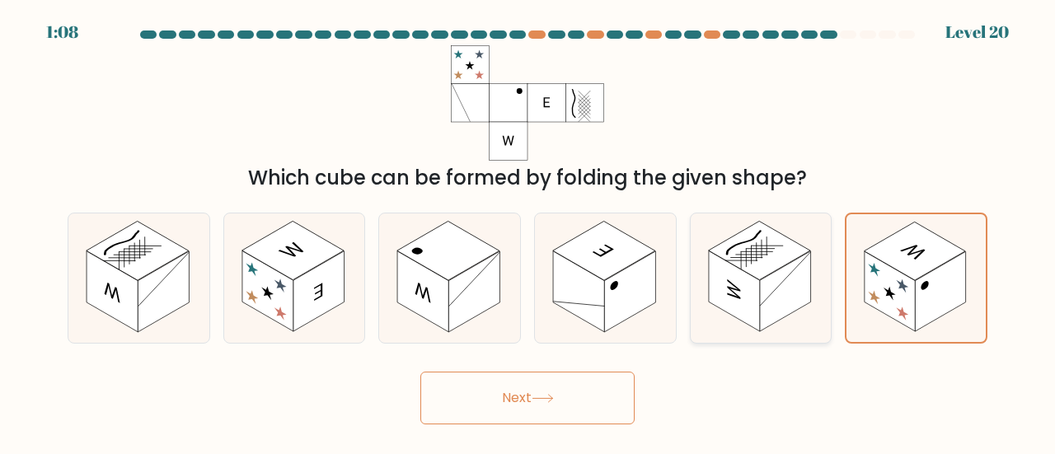
click at [760, 317] on rect at bounding box center [785, 291] width 51 height 81
click at [528, 232] on input "e." at bounding box center [528, 230] width 1 height 4
radio input "true"
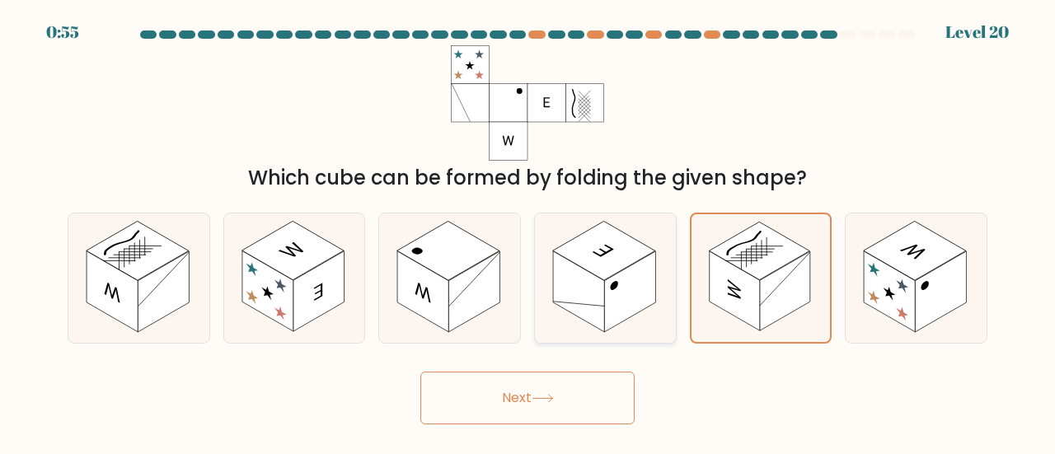
click at [623, 320] on rect at bounding box center [629, 291] width 51 height 81
click at [528, 232] on input "d." at bounding box center [528, 230] width 1 height 4
radio input "true"
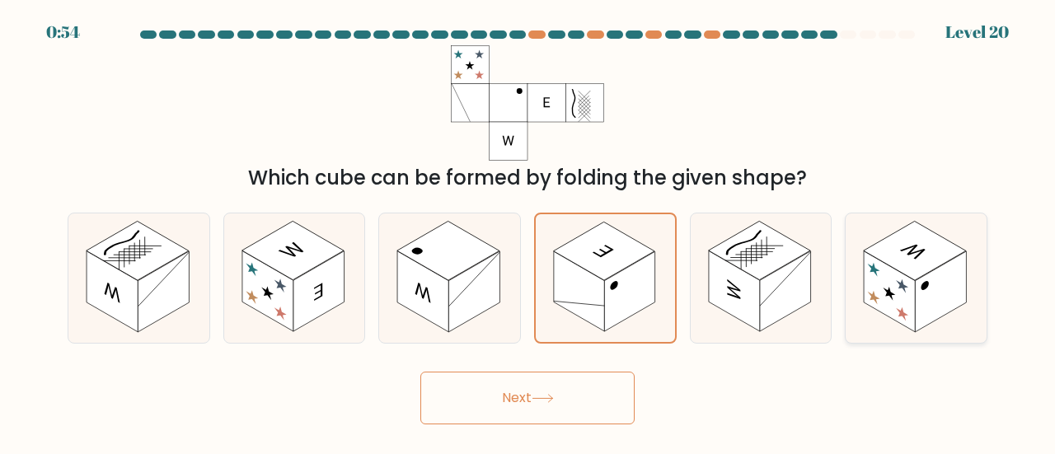
click at [936, 296] on rect at bounding box center [940, 291] width 51 height 81
click at [528, 232] on input "f." at bounding box center [528, 230] width 1 height 4
radio input "true"
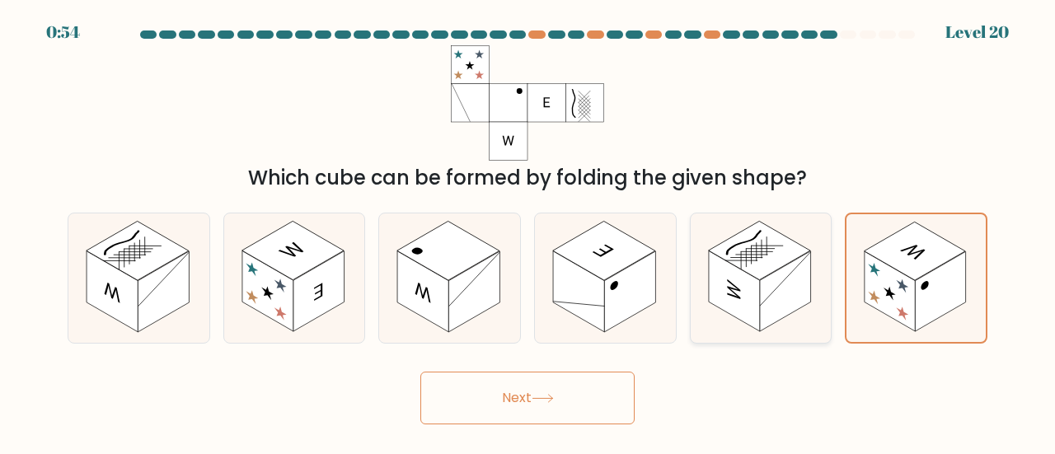
click at [793, 308] on rect at bounding box center [785, 291] width 51 height 81
click at [528, 232] on input "e." at bounding box center [528, 230] width 1 height 4
radio input "true"
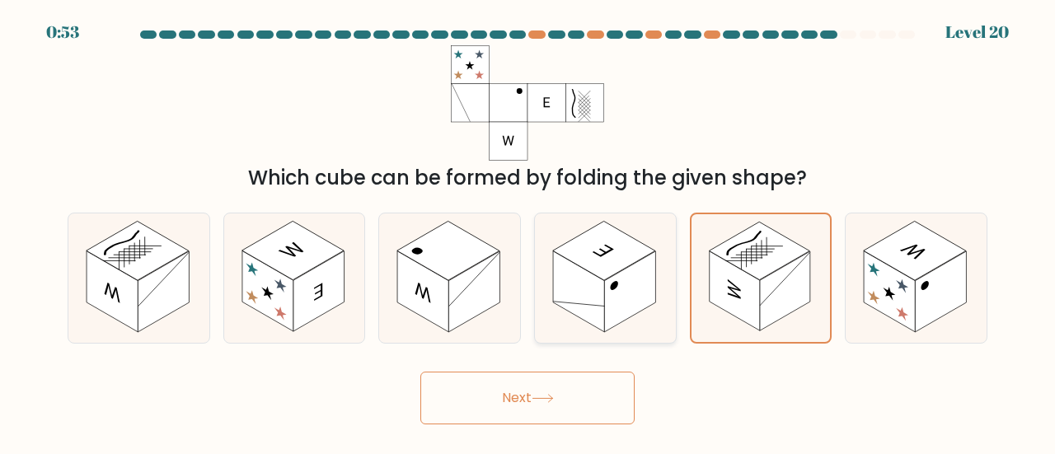
click at [639, 308] on rect at bounding box center [629, 291] width 51 height 81
click at [528, 232] on input "d." at bounding box center [528, 230] width 1 height 4
radio input "true"
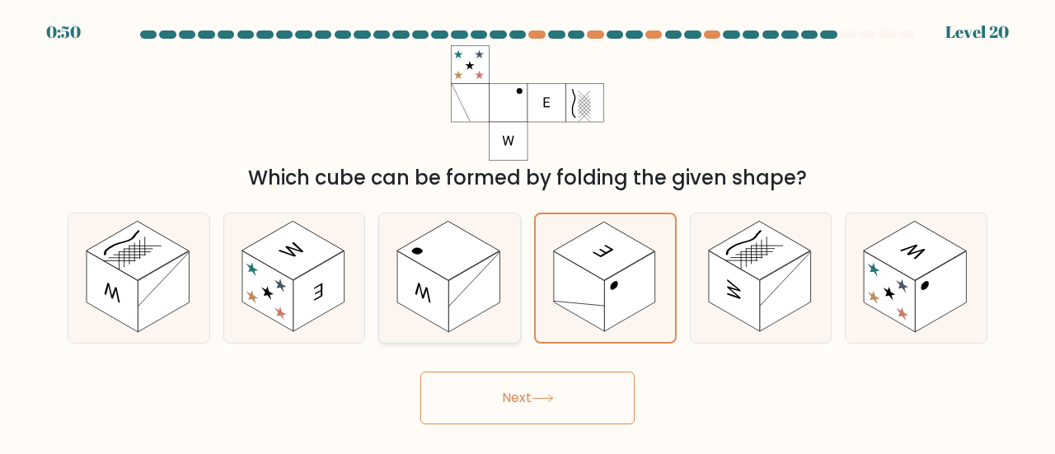
click at [455, 312] on rect at bounding box center [473, 291] width 51 height 81
click at [528, 232] on input "c." at bounding box center [528, 230] width 1 height 4
radio input "true"
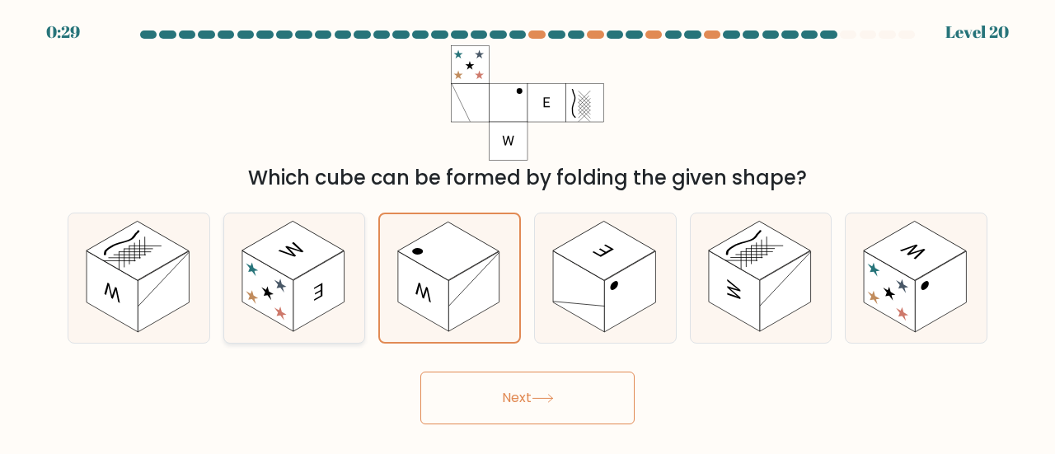
click at [295, 266] on rect at bounding box center [293, 251] width 102 height 59
click at [528, 232] on input "b." at bounding box center [528, 230] width 1 height 4
radio input "true"
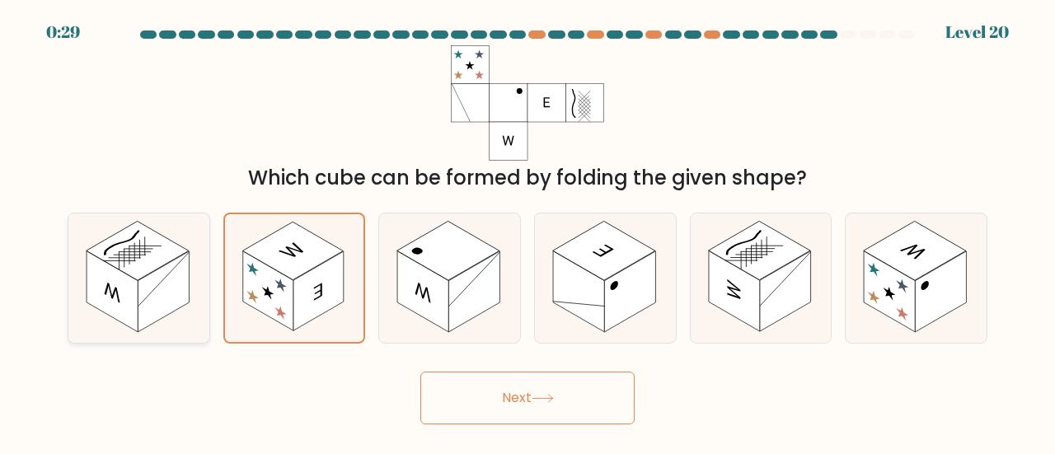
click at [163, 313] on rect at bounding box center [163, 291] width 51 height 81
click at [528, 232] on input "a." at bounding box center [528, 230] width 1 height 4
radio input "true"
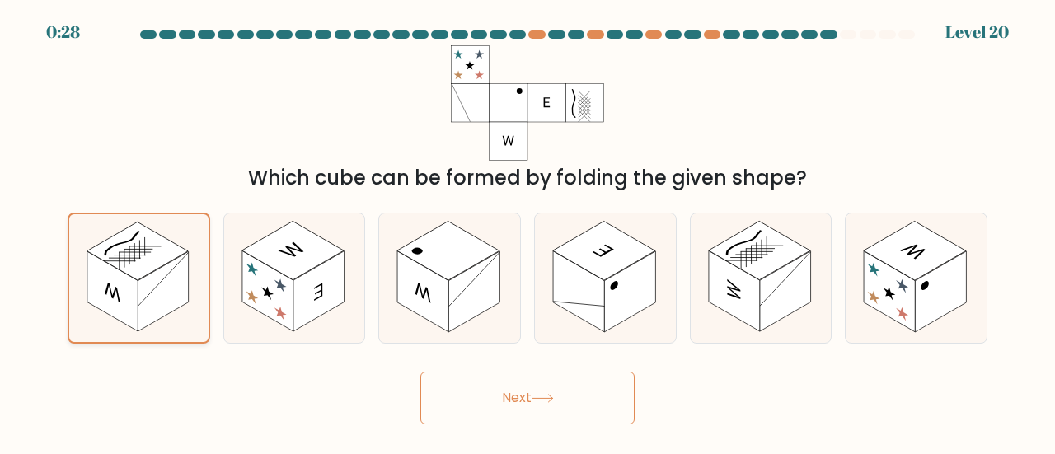
click at [153, 334] on icon at bounding box center [138, 278] width 139 height 128
click at [528, 232] on input "a." at bounding box center [528, 230] width 1 height 4
click at [286, 298] on rect at bounding box center [267, 291] width 51 height 81
click at [528, 232] on input "b." at bounding box center [528, 230] width 1 height 4
radio input "true"
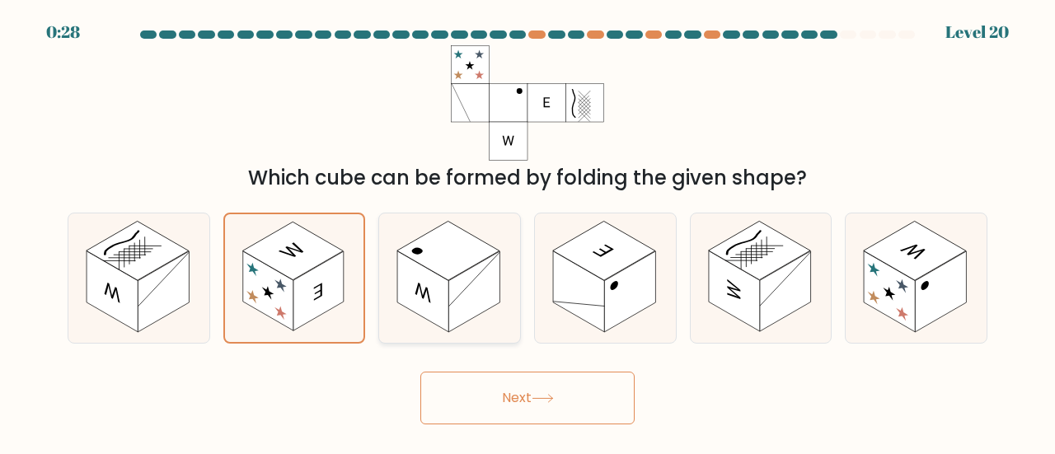
click at [438, 249] on rect at bounding box center [448, 251] width 102 height 59
click at [528, 232] on input "c." at bounding box center [528, 230] width 1 height 4
radio input "true"
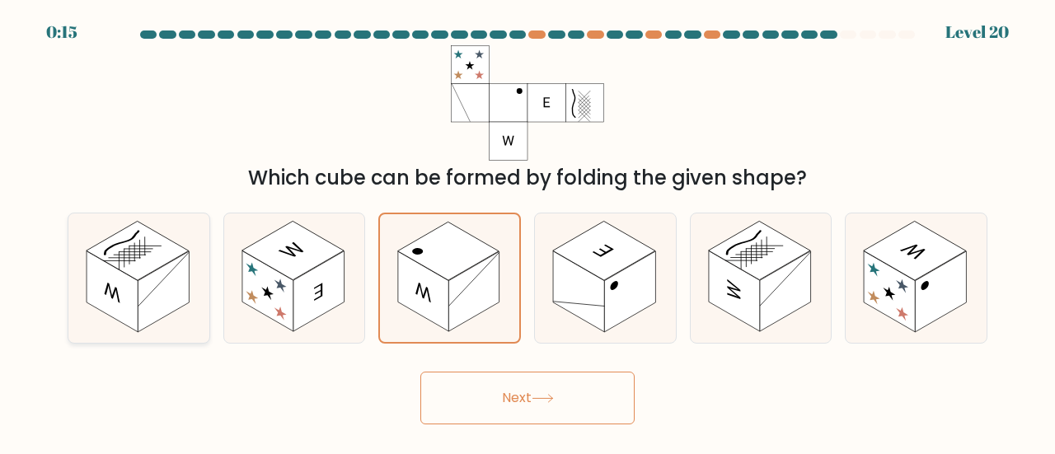
click at [196, 320] on icon at bounding box center [138, 278] width 141 height 129
click at [528, 232] on input "a." at bounding box center [528, 230] width 1 height 4
radio input "true"
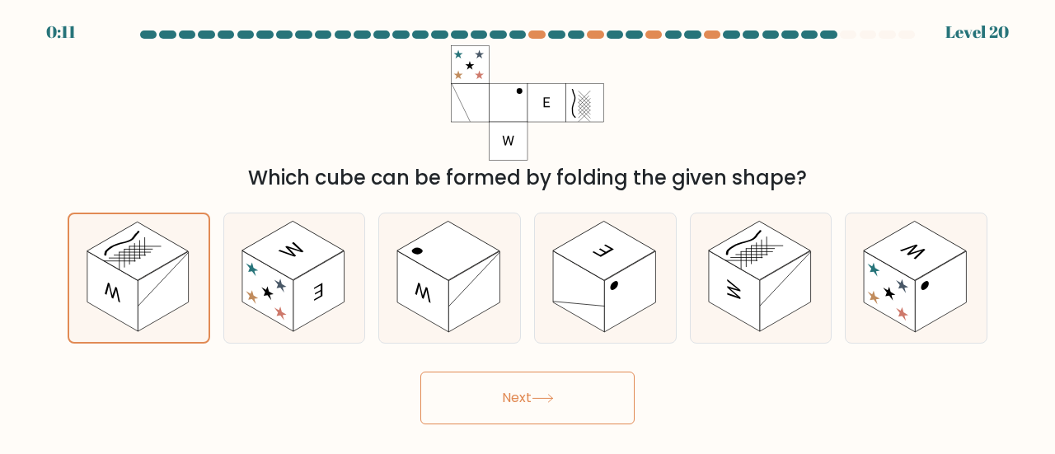
click at [513, 399] on button "Next" at bounding box center [527, 398] width 214 height 53
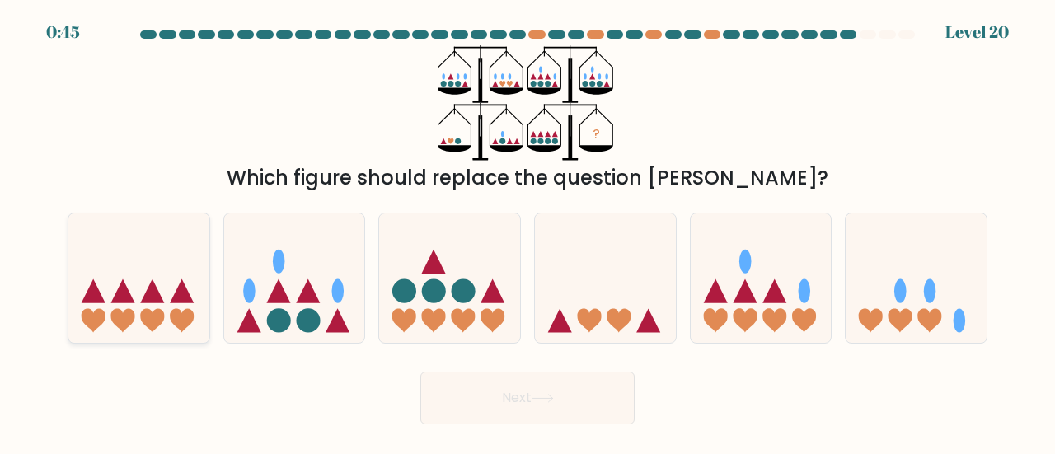
click at [143, 304] on icon at bounding box center [138, 278] width 141 height 116
click at [528, 232] on input "a." at bounding box center [528, 230] width 1 height 4
radio input "true"
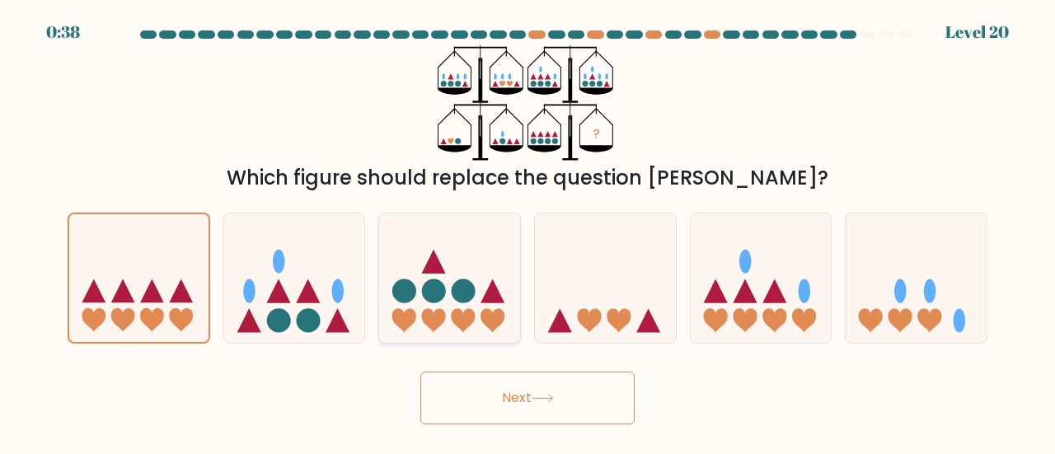
click at [414, 289] on circle at bounding box center [404, 291] width 24 height 24
click at [528, 232] on input "c." at bounding box center [528, 230] width 1 height 4
radio input "true"
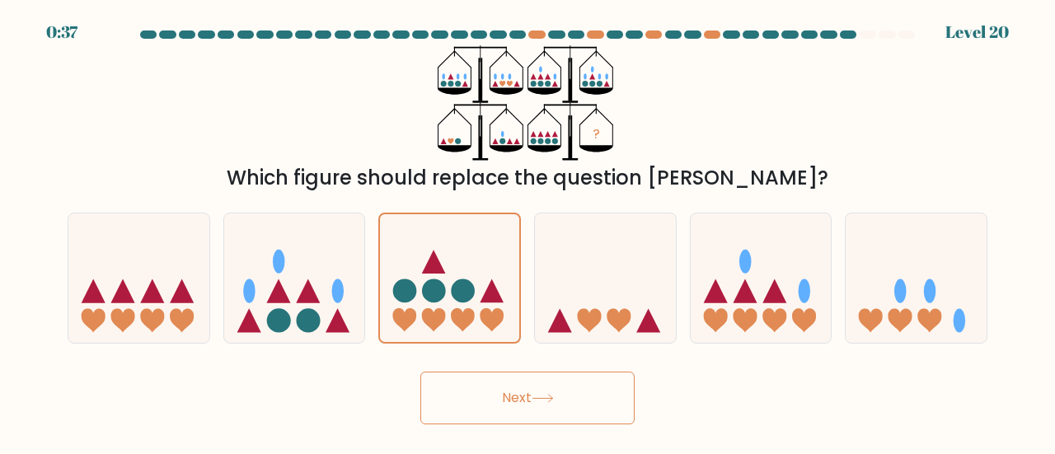
click at [443, 387] on button "Next" at bounding box center [527, 398] width 214 height 53
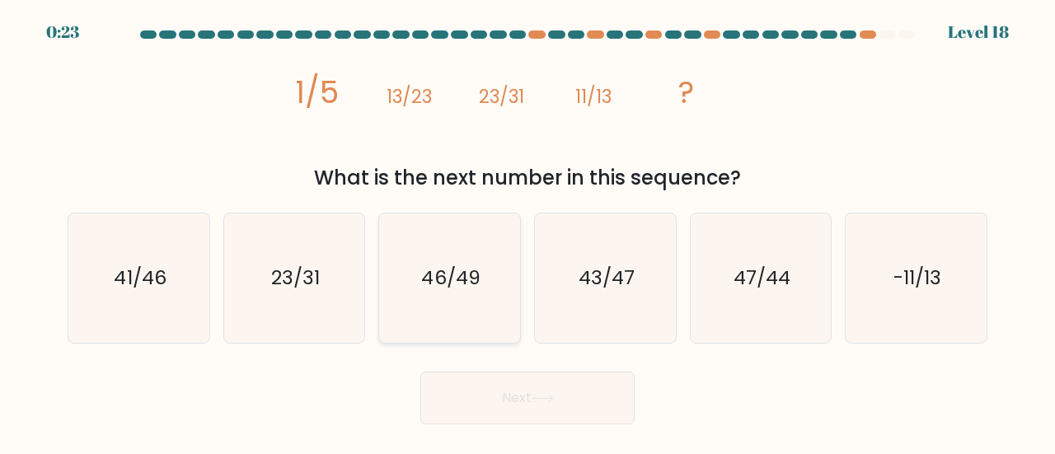
click at [472, 315] on icon "46/49" at bounding box center [449, 278] width 129 height 129
click at [528, 232] on input "c. 46/49" at bounding box center [528, 230] width 1 height 4
radio input "true"
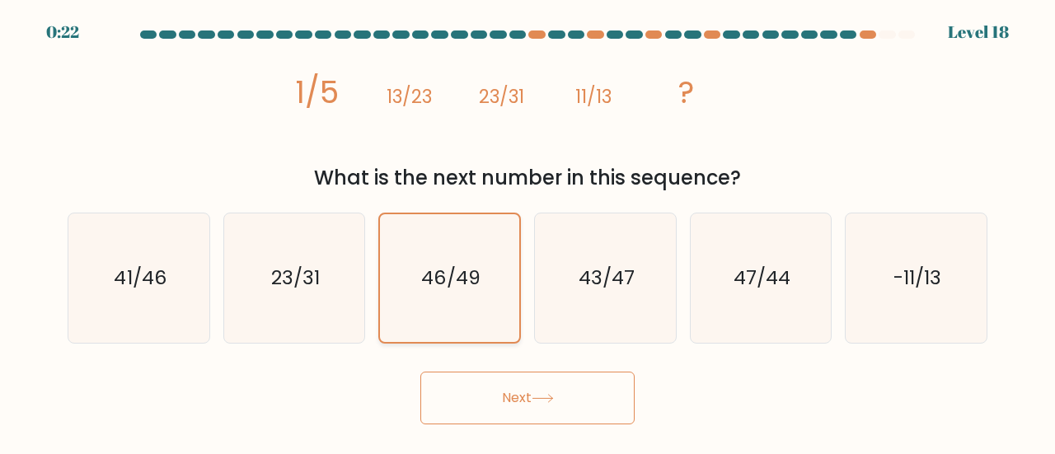
click at [472, 391] on button "Next" at bounding box center [527, 398] width 214 height 53
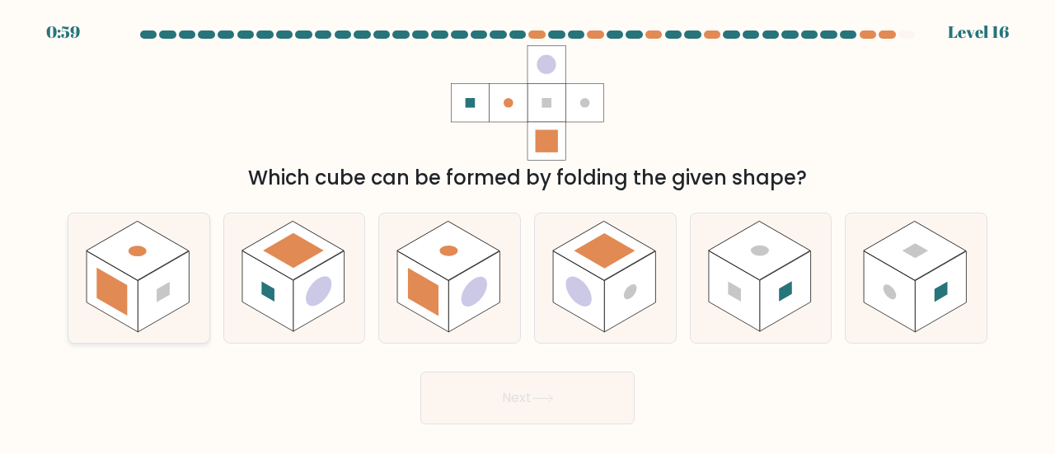
click at [165, 289] on rect at bounding box center [163, 292] width 13 height 21
click at [528, 232] on input "a." at bounding box center [528, 230] width 1 height 4
radio input "true"
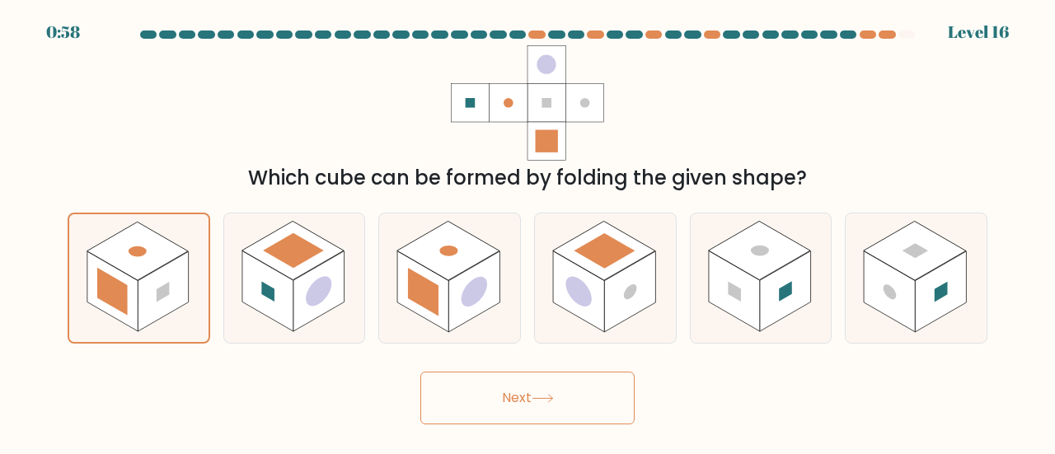
click at [473, 387] on button "Next" at bounding box center [527, 398] width 214 height 53
click at [539, 418] on button "Next" at bounding box center [527, 398] width 214 height 53
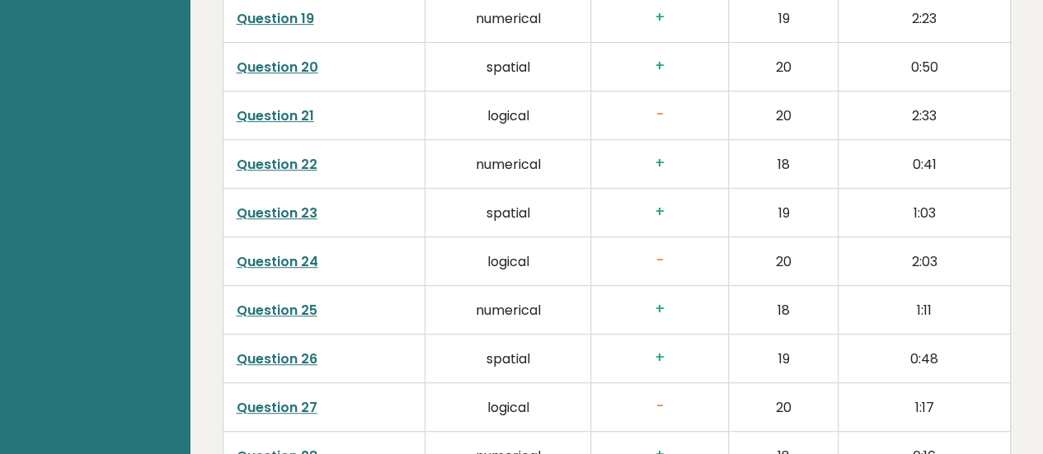
scroll to position [3513, 0]
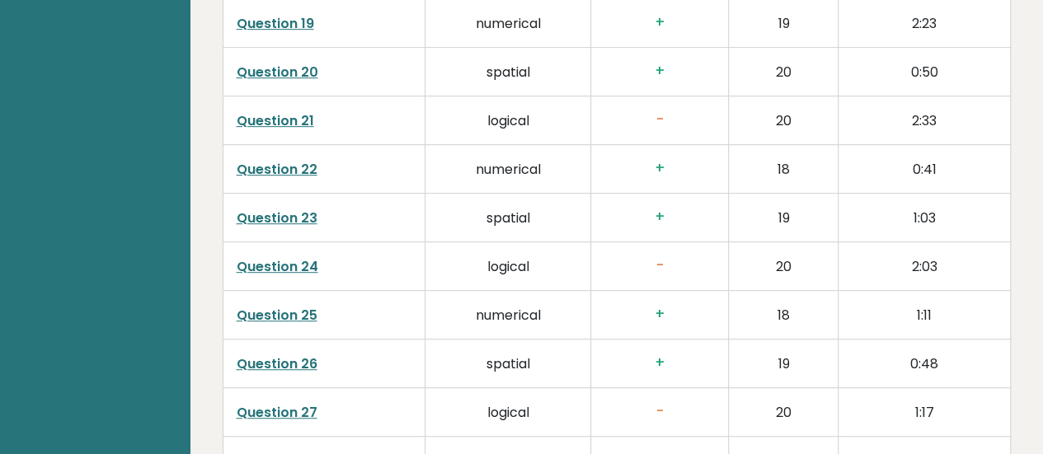
click at [293, 257] on link "Question 24" at bounding box center [278, 266] width 82 height 19
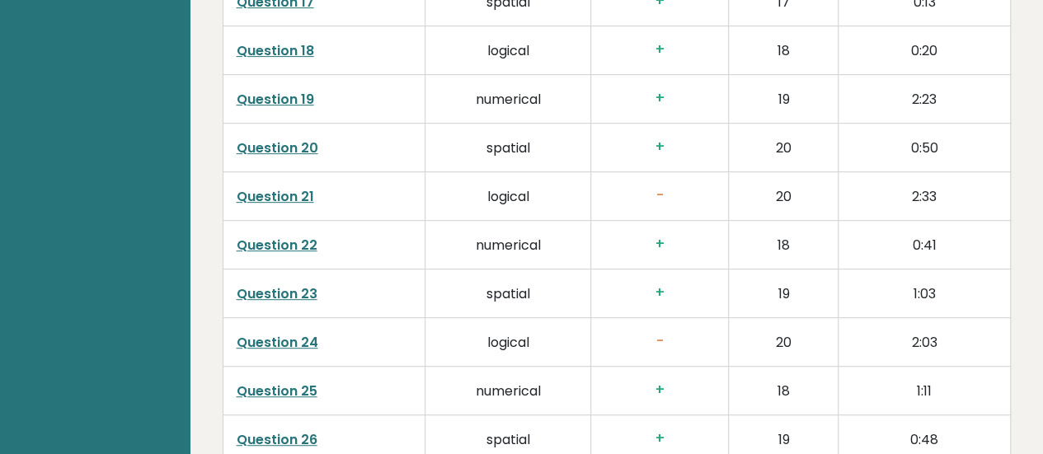
scroll to position [3436, 0]
click at [252, 188] on link "Question 21" at bounding box center [275, 197] width 77 height 19
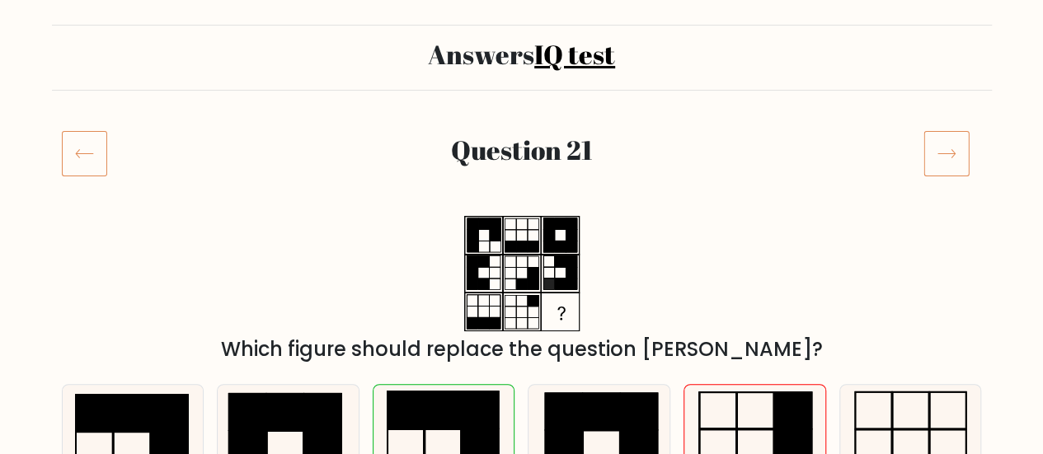
scroll to position [61, 0]
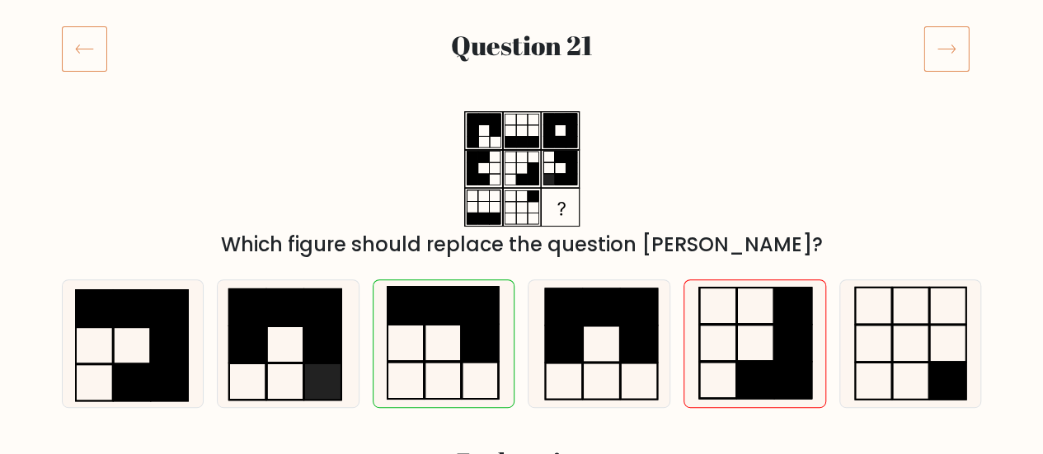
scroll to position [233, 0]
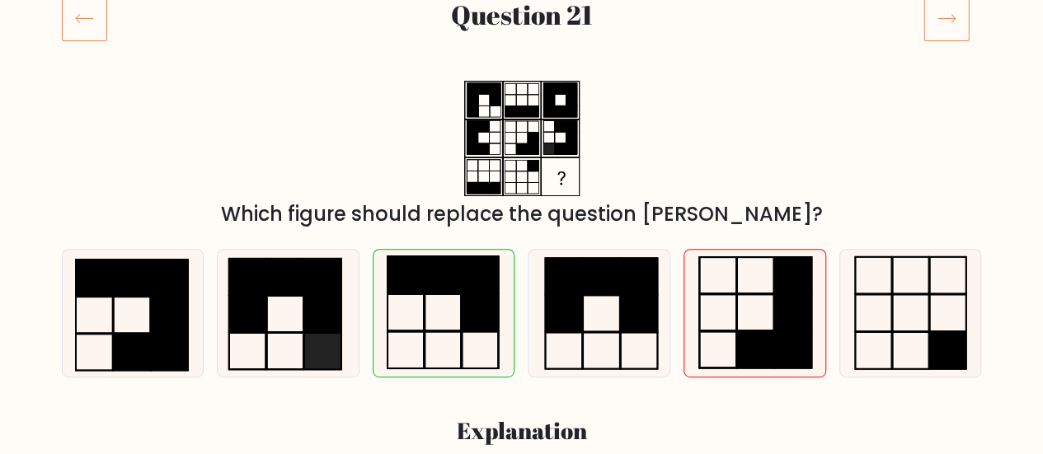
click at [826, 113] on div "Which figure should replace the question mark?" at bounding box center [522, 155] width 940 height 148
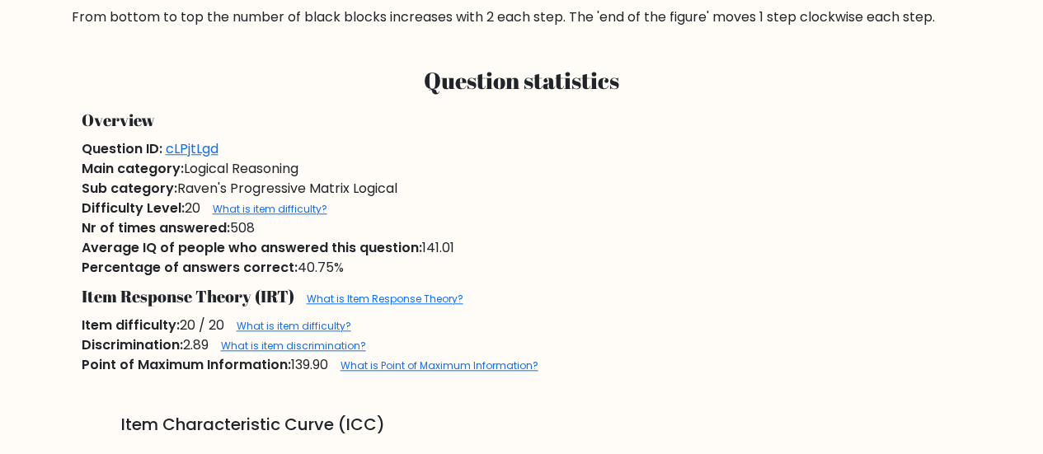
scroll to position [712, 0]
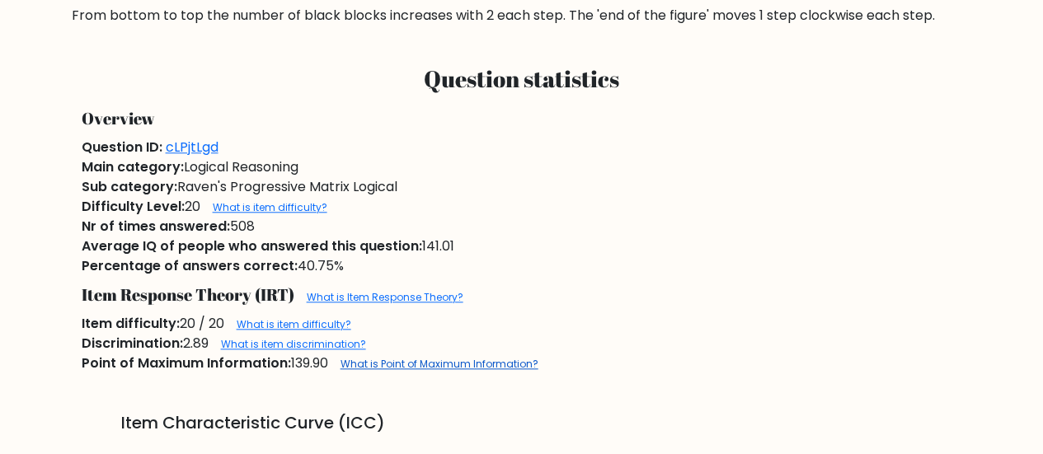
click at [498, 365] on link "What is Point of Maximum Information?" at bounding box center [439, 364] width 198 height 14
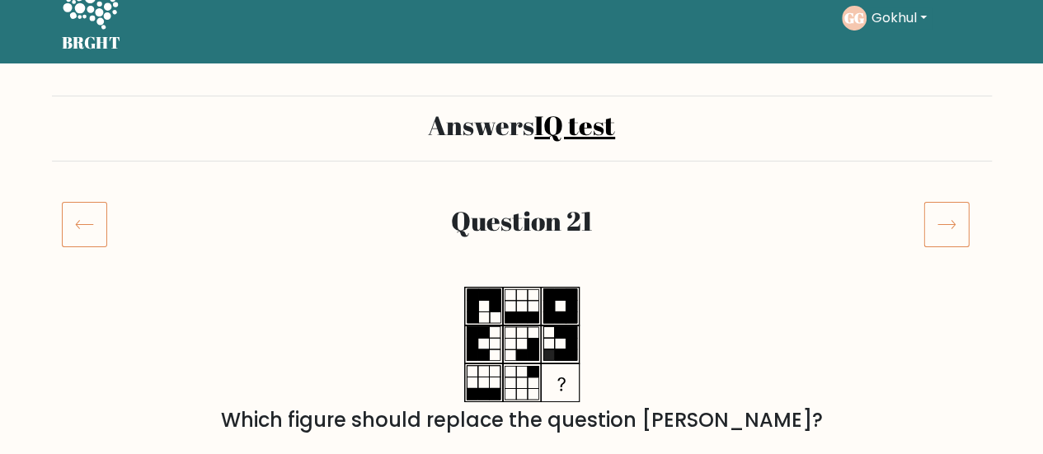
scroll to position [0, 0]
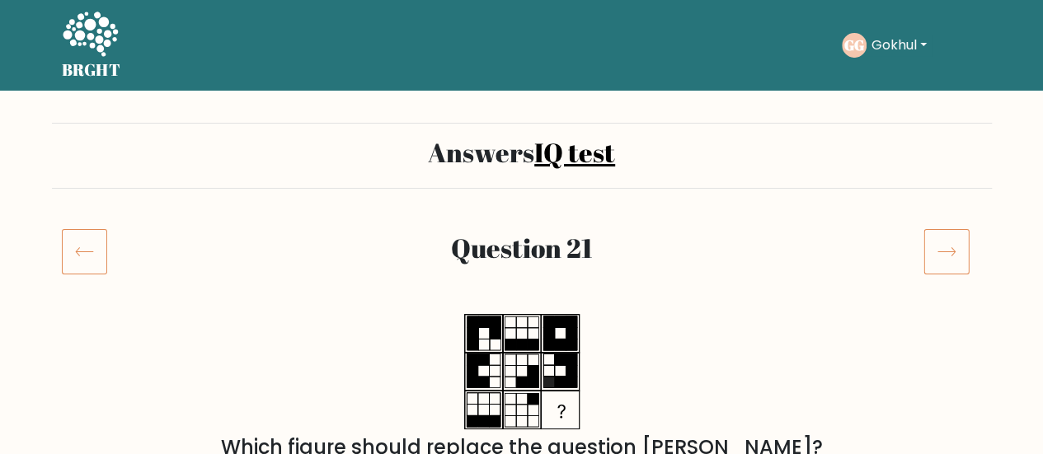
click at [914, 243] on div at bounding box center [952, 251] width 78 height 46
click at [936, 263] on icon at bounding box center [946, 251] width 46 height 46
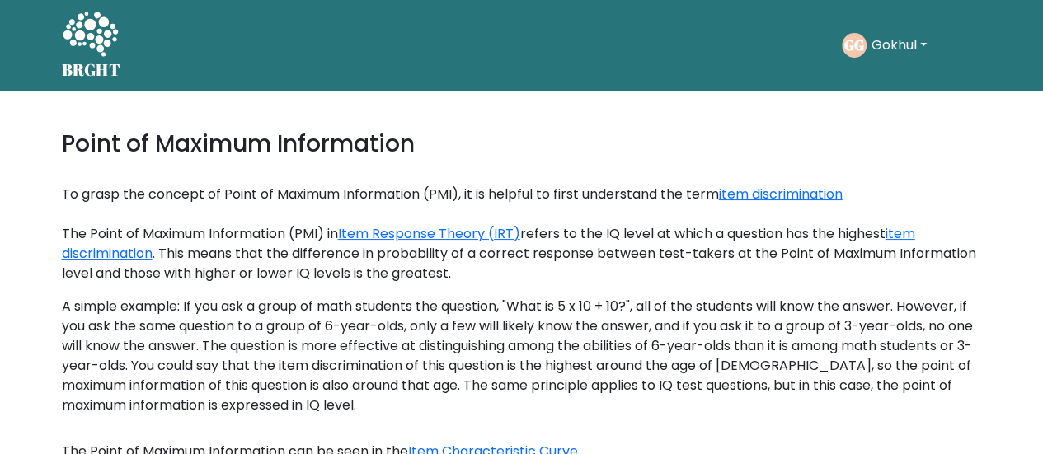
click at [805, 82] on div "BRGHT BRGHT Take the test [PERSON_NAME][GEOGRAPHIC_DATA] Dashboard Profile Sett…" at bounding box center [522, 45] width 940 height 77
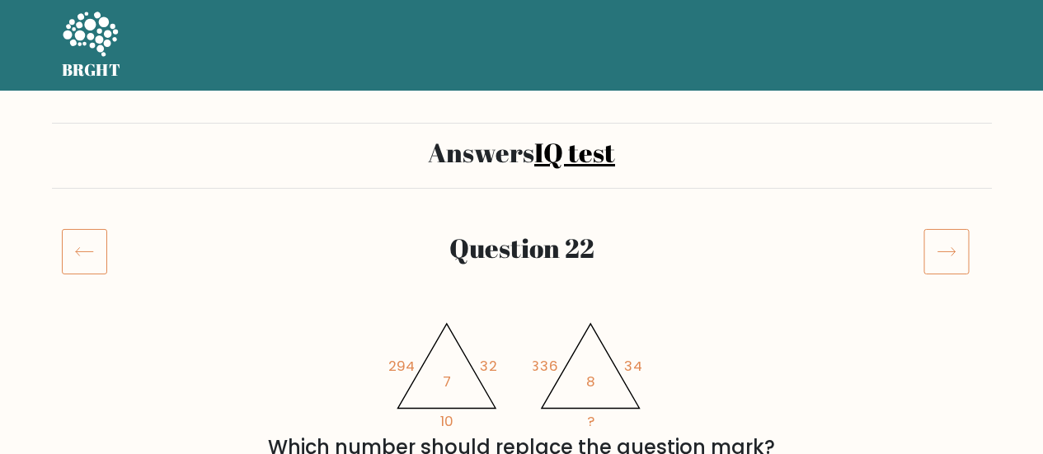
click at [946, 253] on icon at bounding box center [946, 251] width 46 height 46
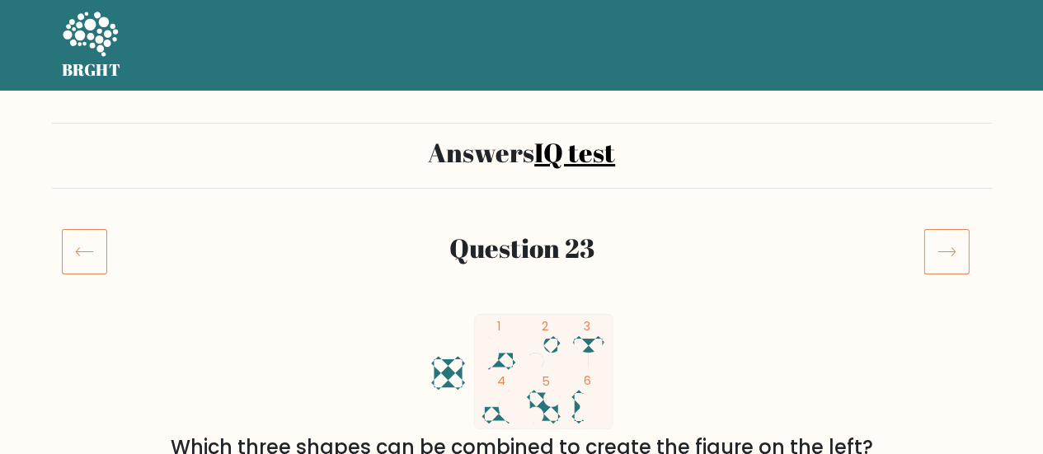
click at [941, 258] on icon at bounding box center [946, 251] width 46 height 46
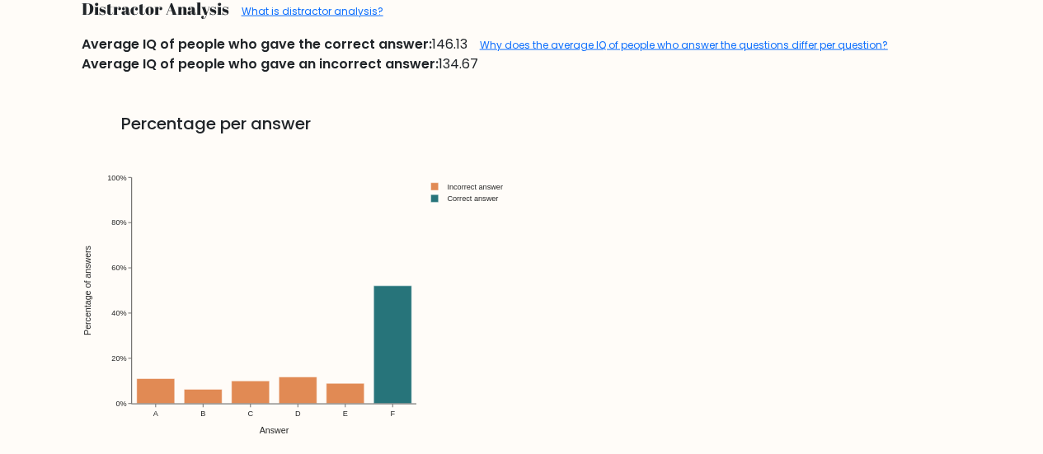
scroll to position [1698, 0]
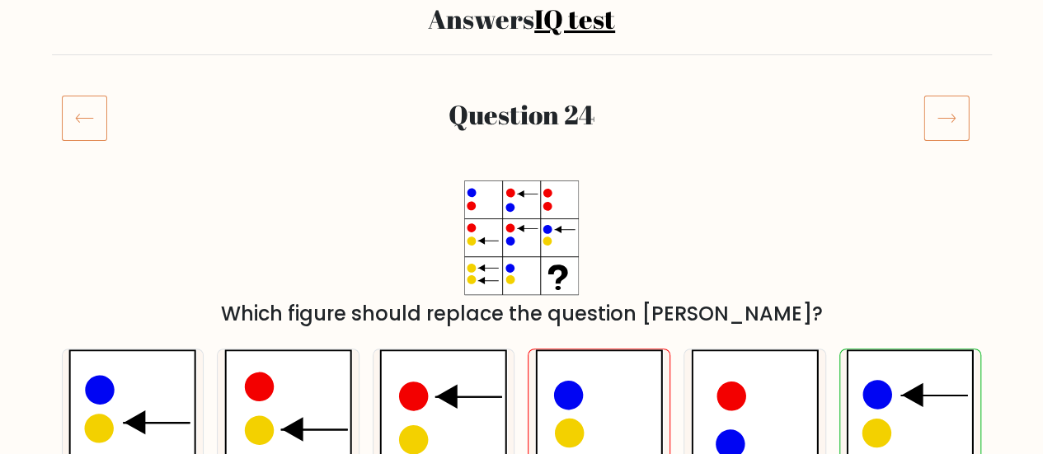
click at [948, 127] on icon at bounding box center [946, 118] width 46 height 46
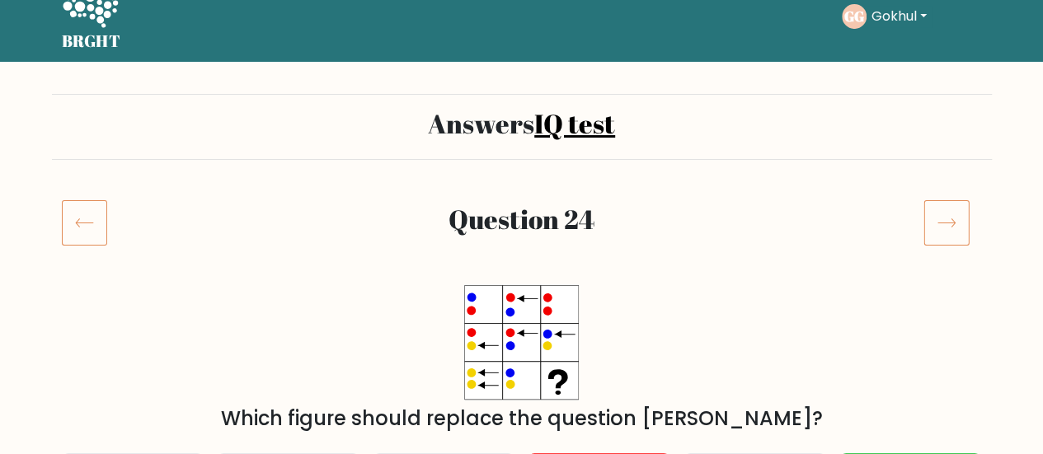
scroll to position [28, 0]
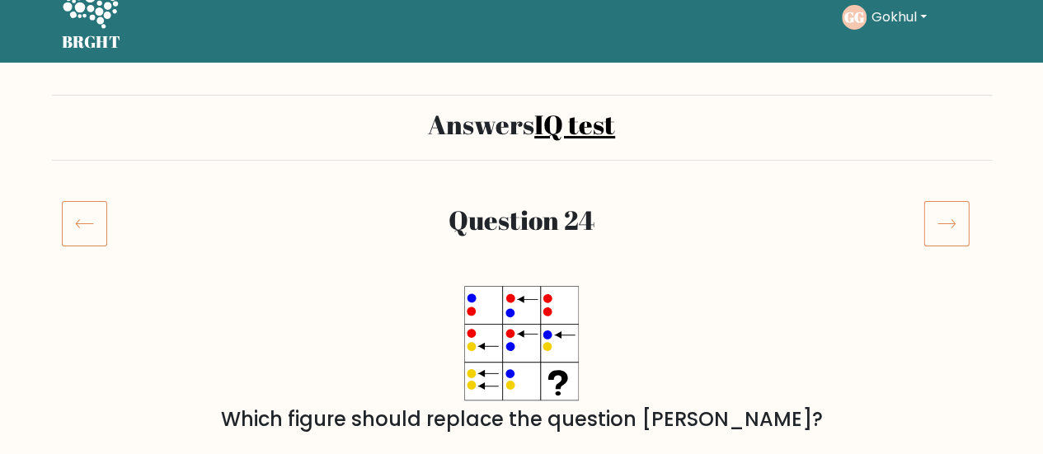
click at [940, 231] on icon at bounding box center [946, 223] width 46 height 46
click at [949, 228] on icon at bounding box center [946, 223] width 46 height 46
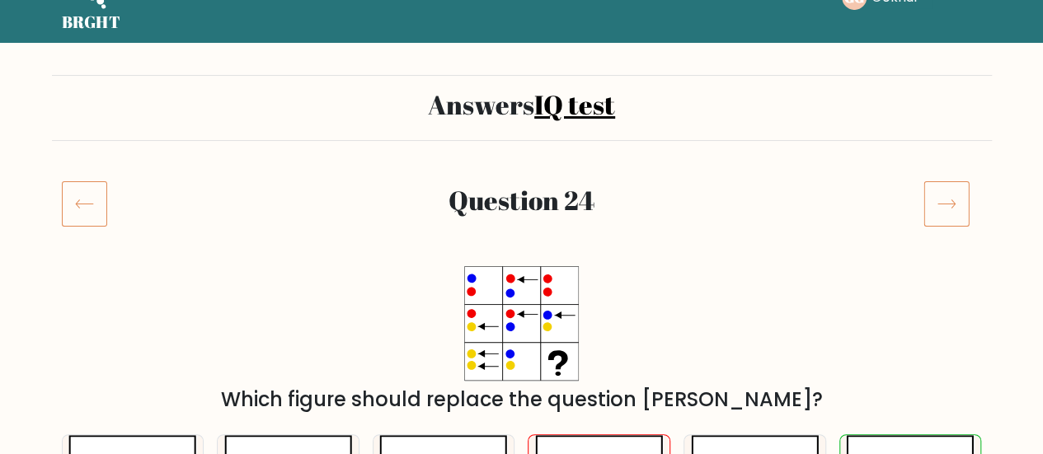
scroll to position [0, 0]
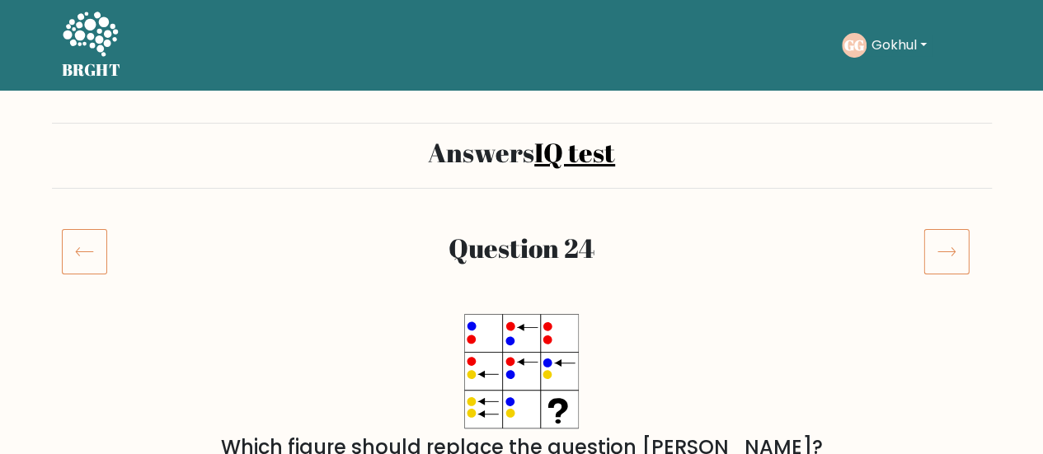
click at [959, 228] on icon at bounding box center [946, 251] width 46 height 46
click at [941, 267] on icon at bounding box center [946, 251] width 46 height 46
click at [940, 270] on icon at bounding box center [946, 251] width 46 height 46
click at [950, 264] on icon at bounding box center [946, 251] width 46 height 46
click at [949, 262] on icon at bounding box center [946, 251] width 46 height 46
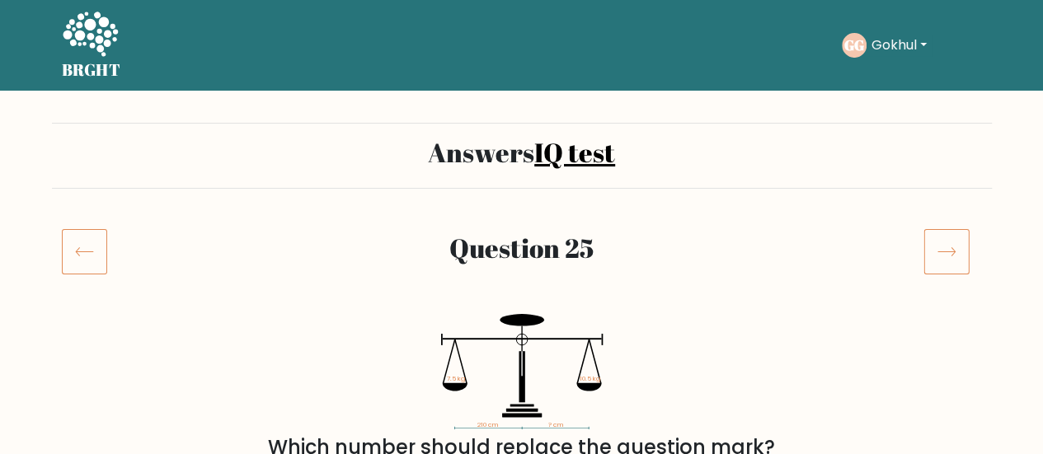
click at [941, 260] on icon at bounding box center [946, 251] width 46 height 46
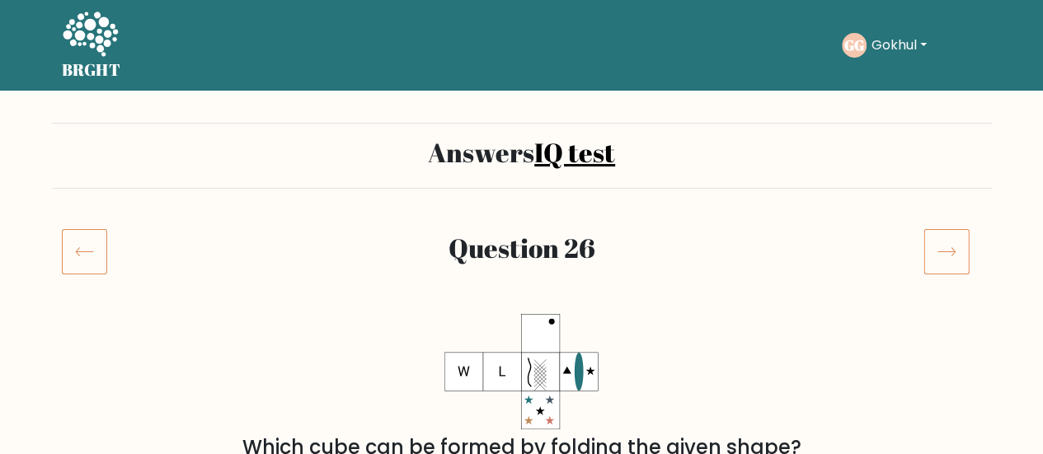
click at [944, 256] on icon at bounding box center [946, 251] width 46 height 46
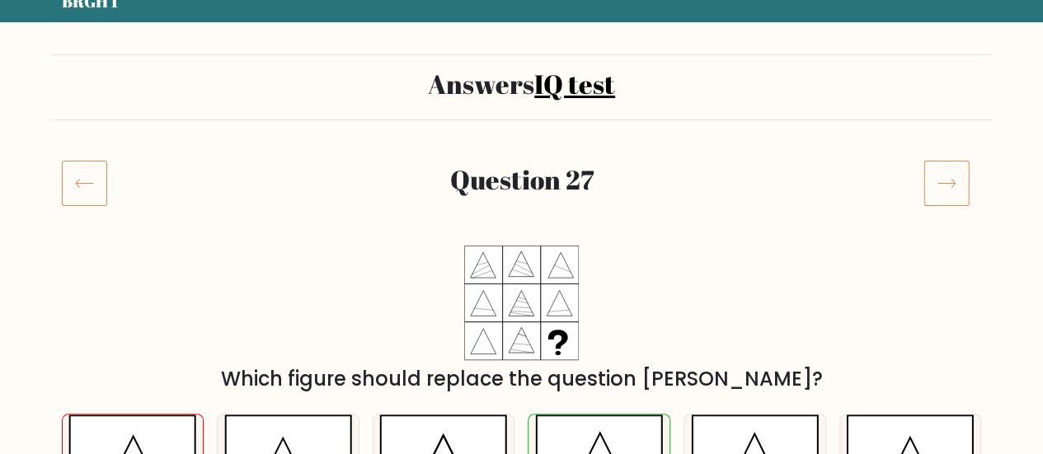
scroll to position [75, 0]
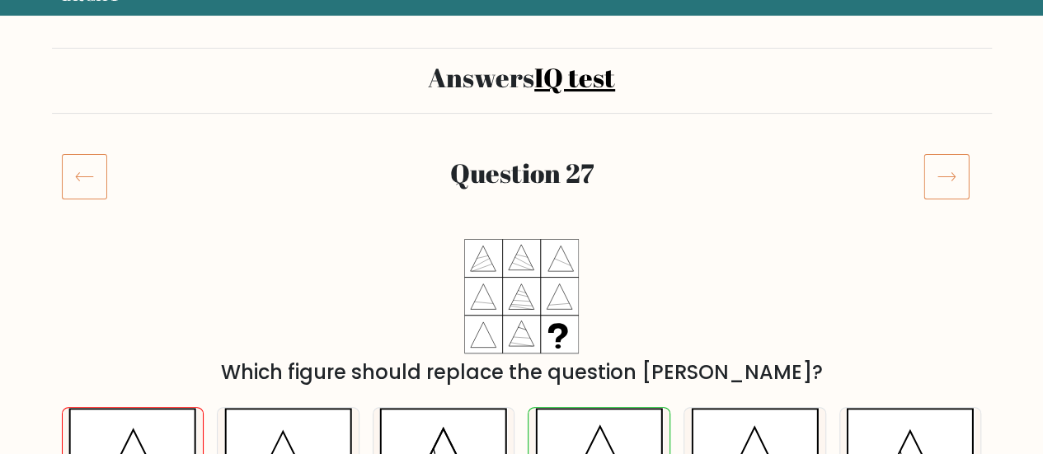
click at [944, 171] on icon at bounding box center [946, 176] width 46 height 46
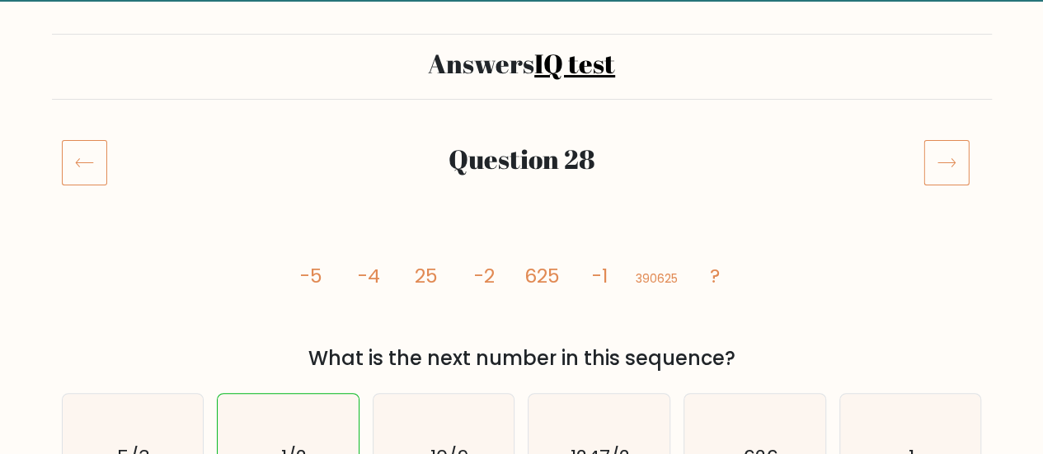
scroll to position [82, 0]
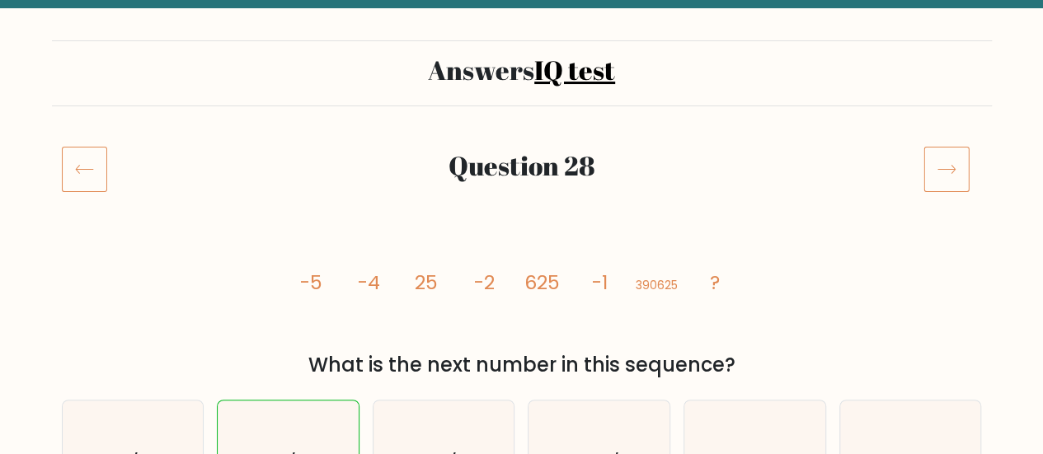
click at [960, 177] on icon at bounding box center [946, 169] width 46 height 46
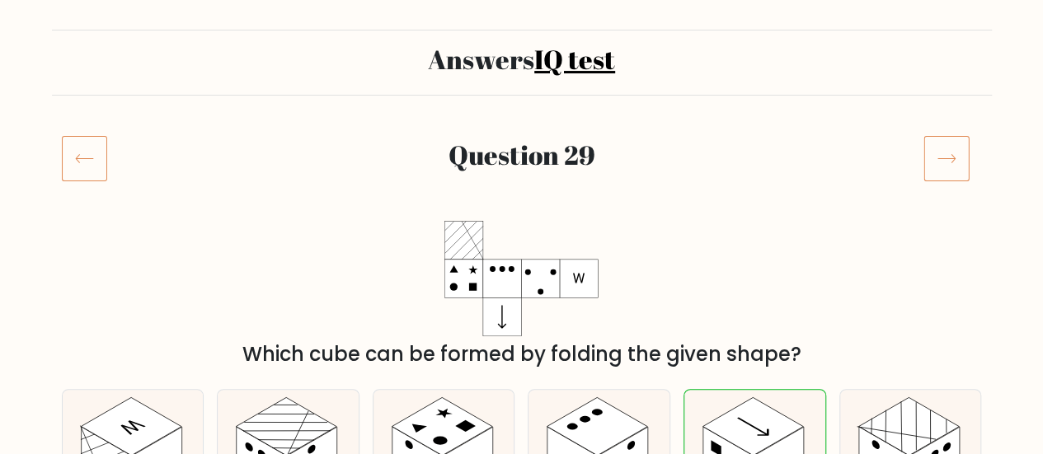
scroll to position [92, 0]
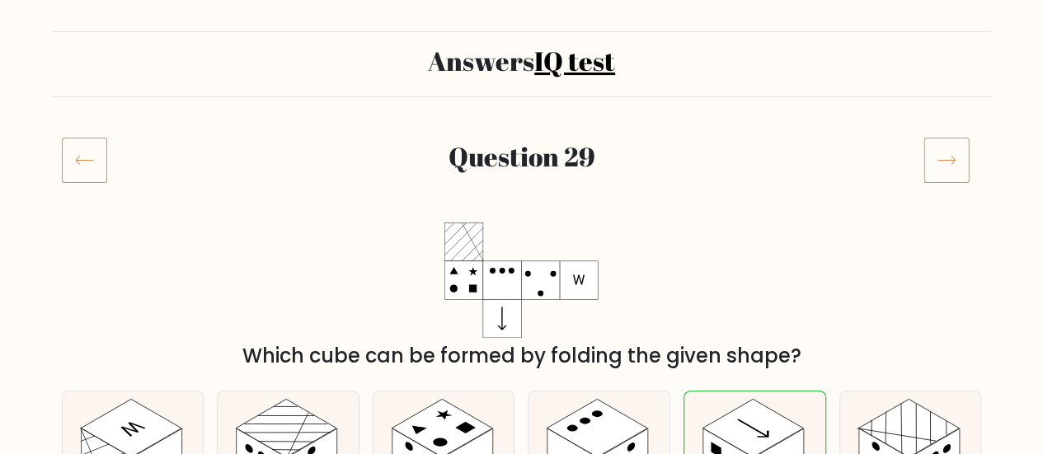
click at [957, 162] on icon at bounding box center [946, 160] width 46 height 46
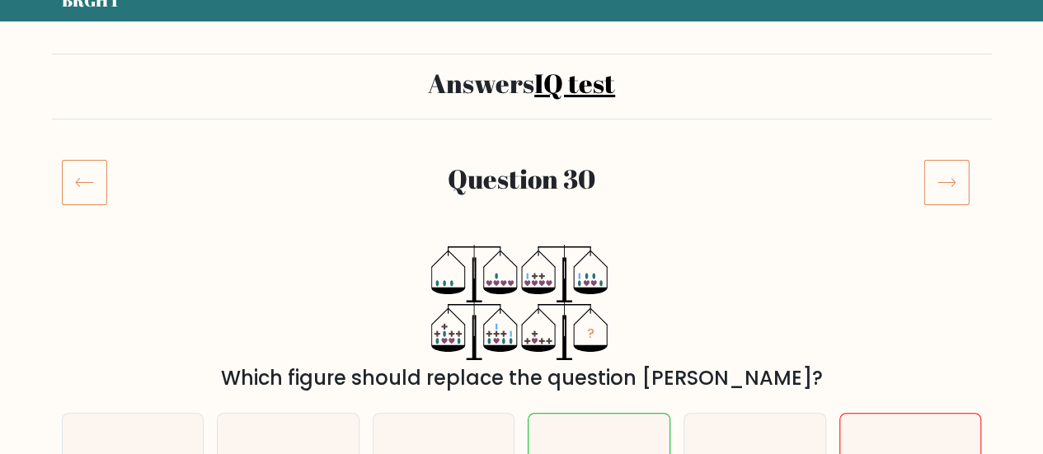
scroll to position [68, 0]
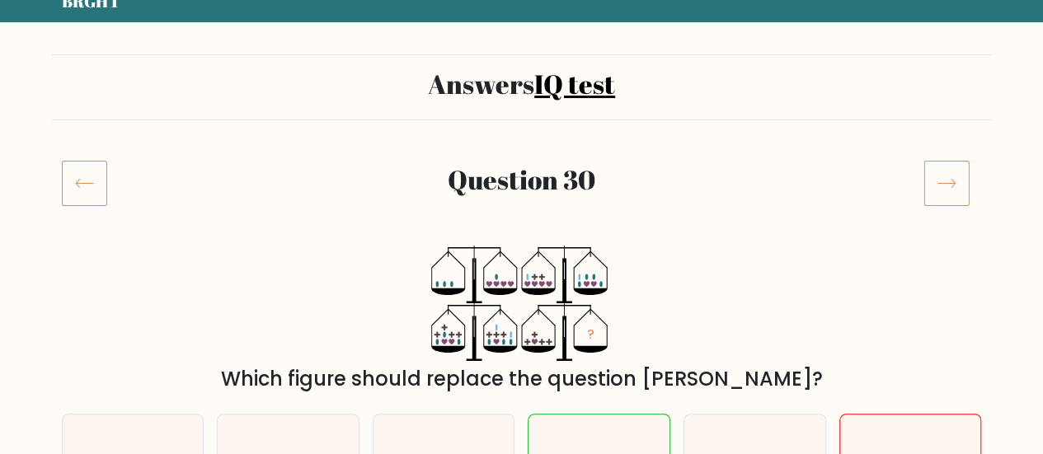
click at [941, 180] on icon at bounding box center [946, 183] width 46 height 46
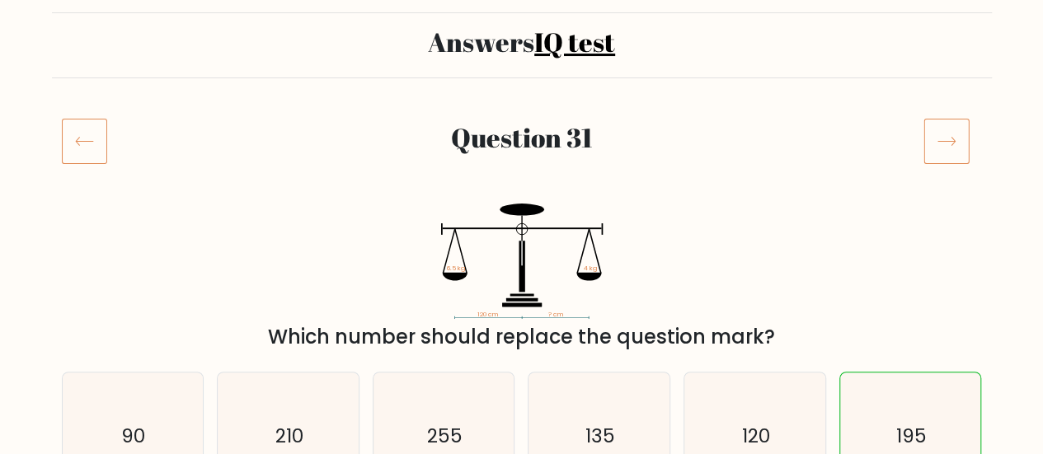
scroll to position [110, 0]
click at [952, 152] on icon at bounding box center [946, 141] width 46 height 46
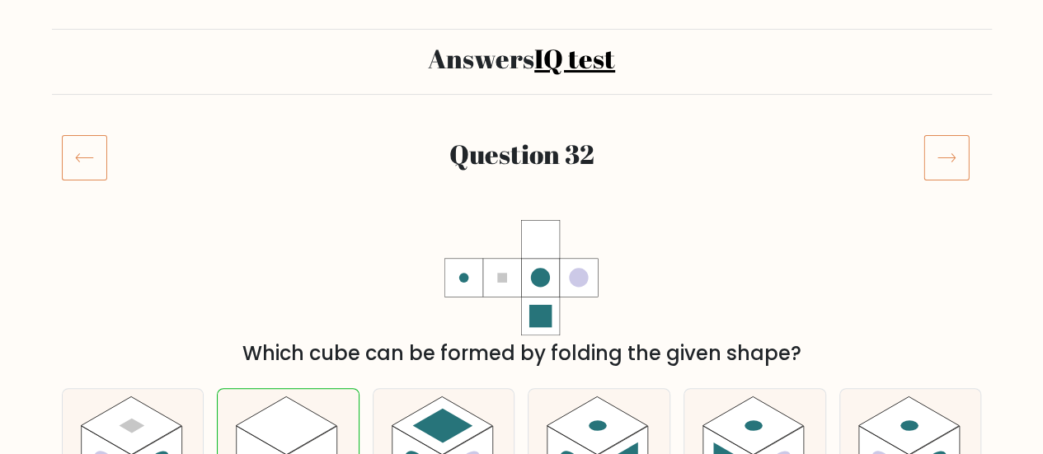
scroll to position [95, 0]
click at [948, 153] on icon at bounding box center [946, 157] width 46 height 46
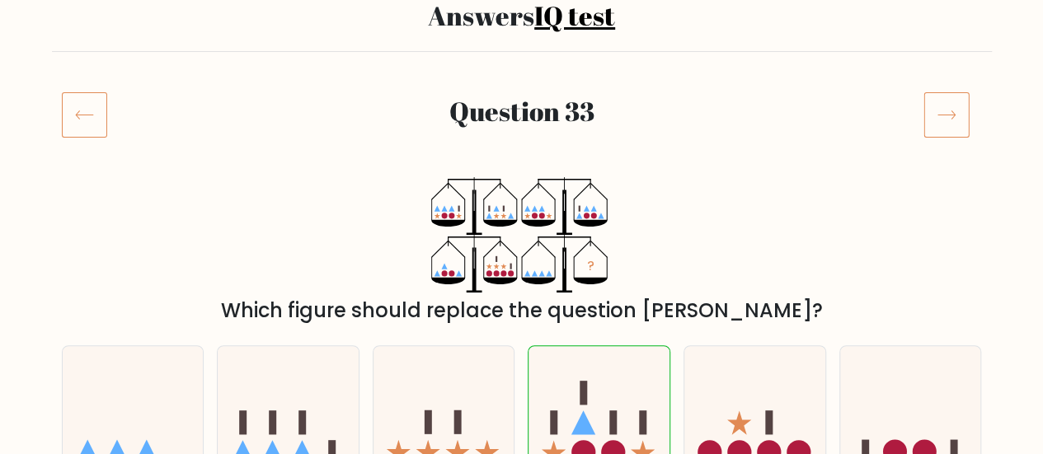
scroll to position [138, 0]
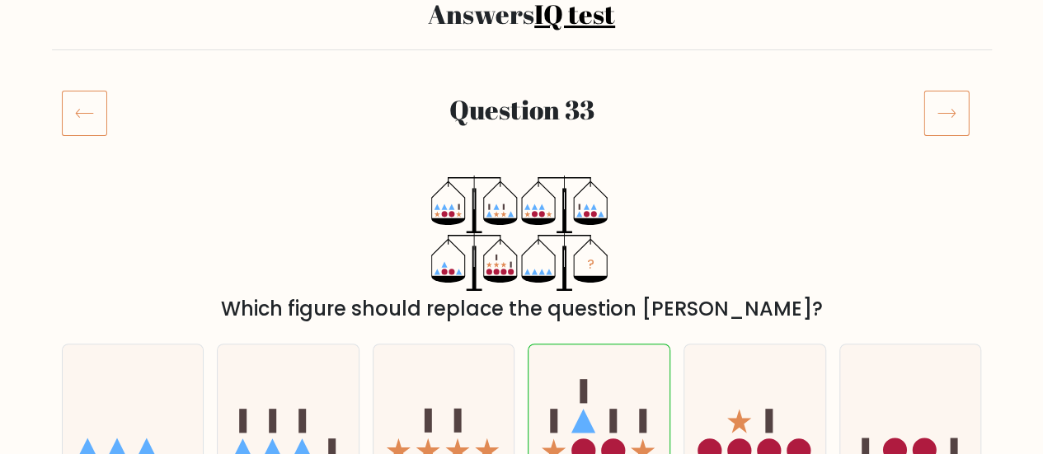
click at [944, 119] on icon at bounding box center [946, 113] width 46 height 46
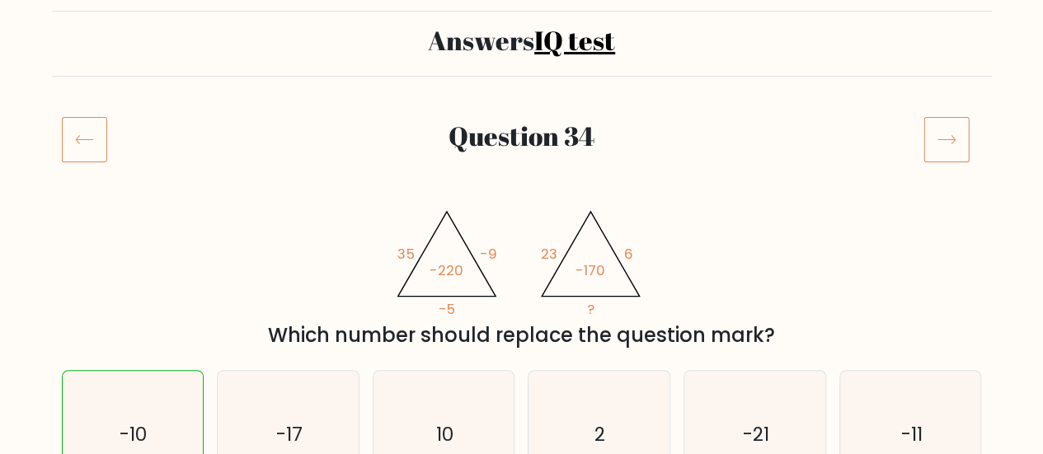
scroll to position [110, 0]
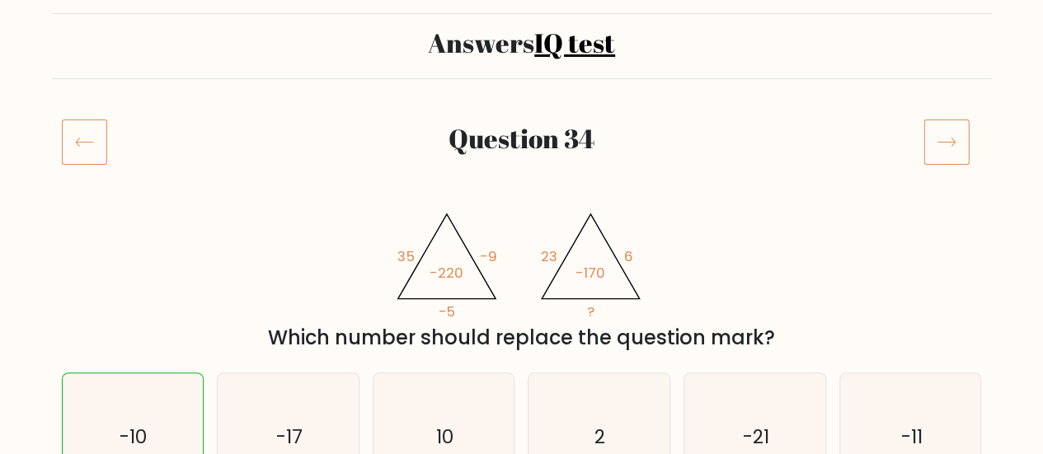
click at [948, 153] on icon at bounding box center [946, 142] width 46 height 46
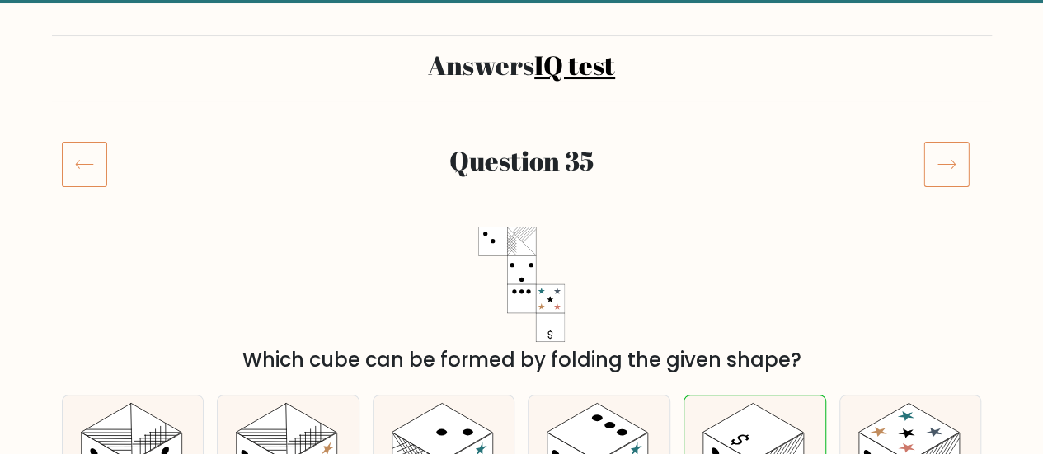
scroll to position [130, 0]
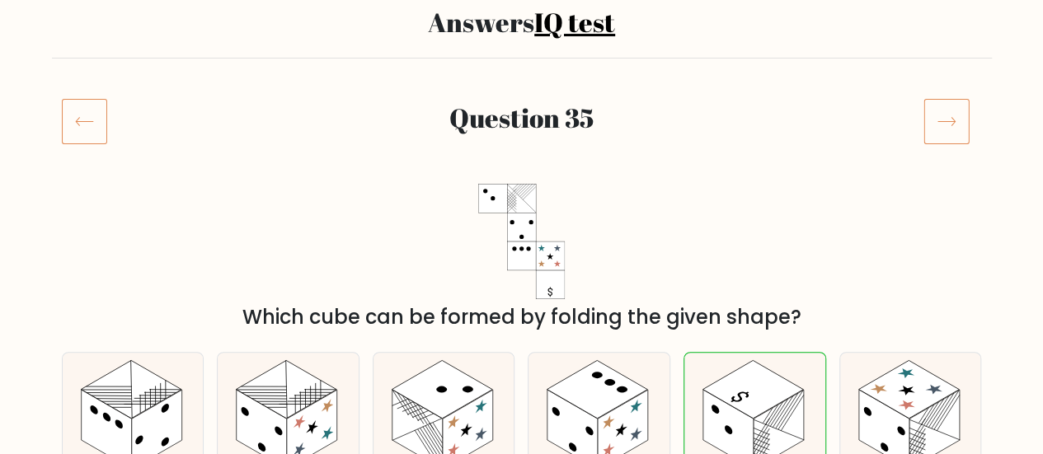
click at [950, 143] on rect at bounding box center [946, 122] width 45 height 45
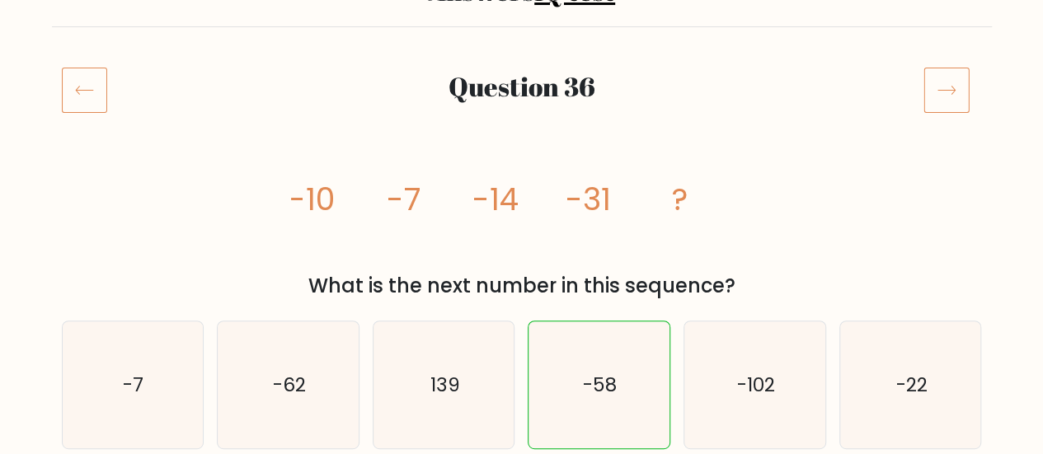
scroll to position [176, 0]
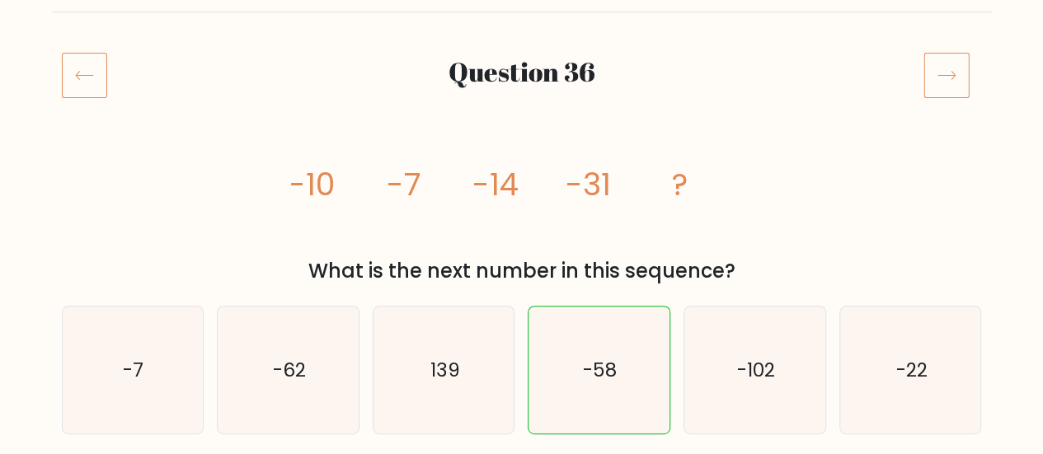
click at [942, 91] on icon at bounding box center [946, 75] width 46 height 46
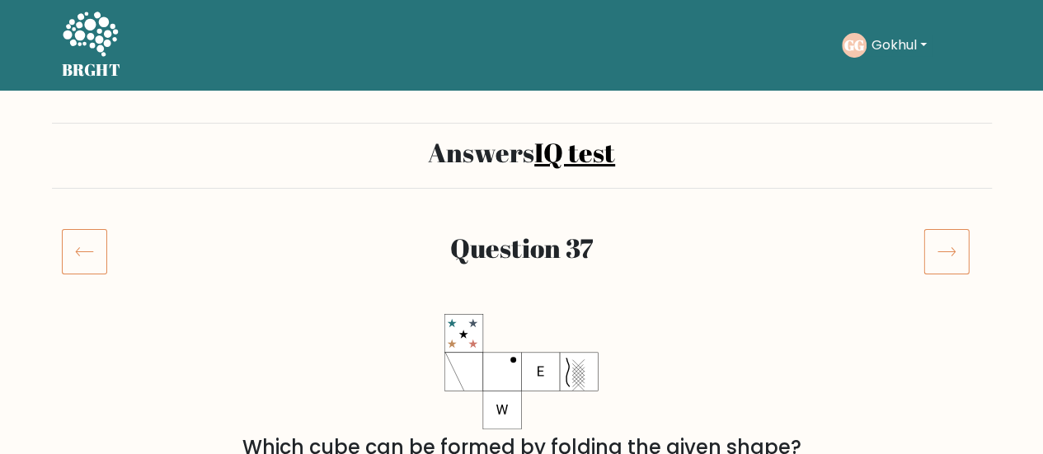
click at [97, 262] on icon at bounding box center [84, 251] width 45 height 46
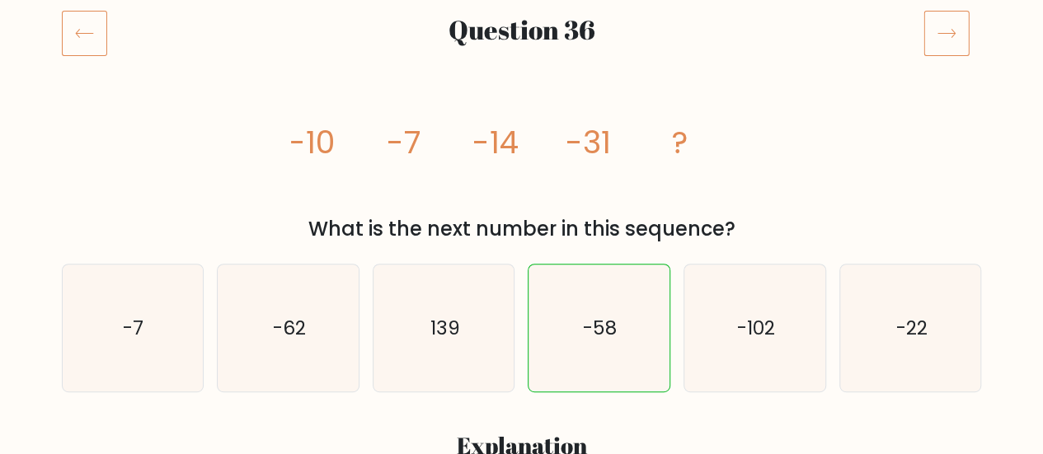
scroll to position [195, 0]
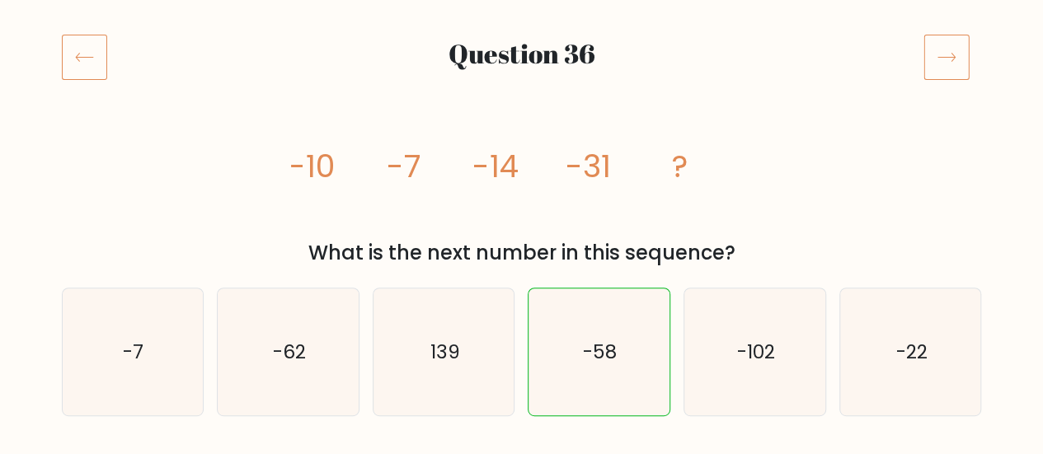
click at [943, 64] on icon at bounding box center [946, 57] width 46 height 46
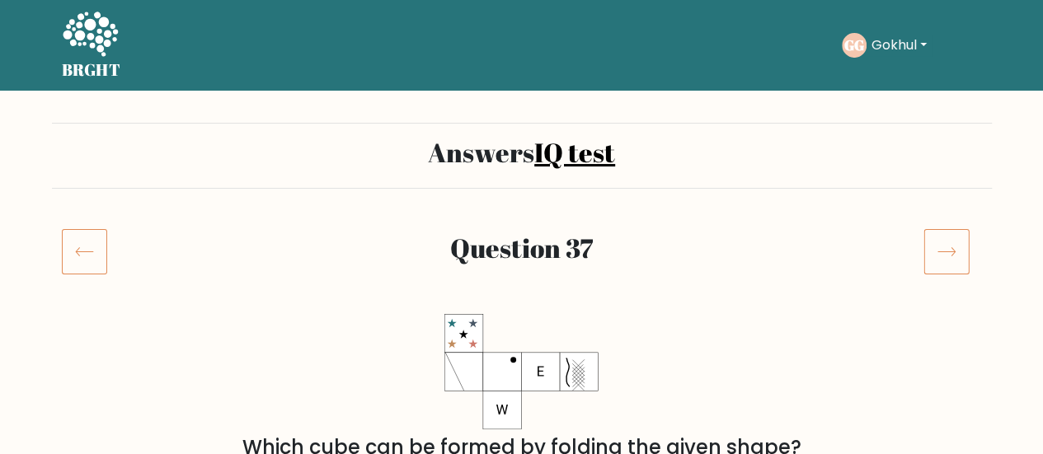
click at [947, 252] on icon at bounding box center [946, 251] width 46 height 46
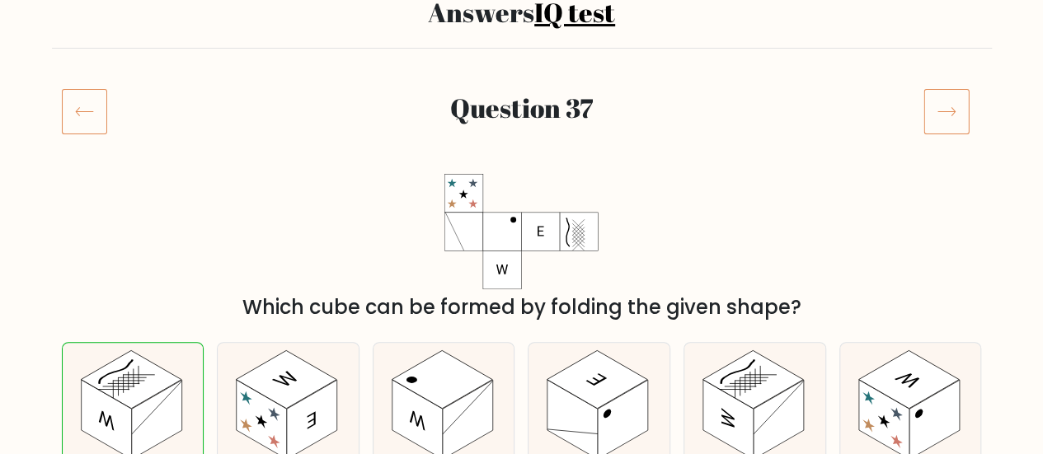
scroll to position [149, 0]
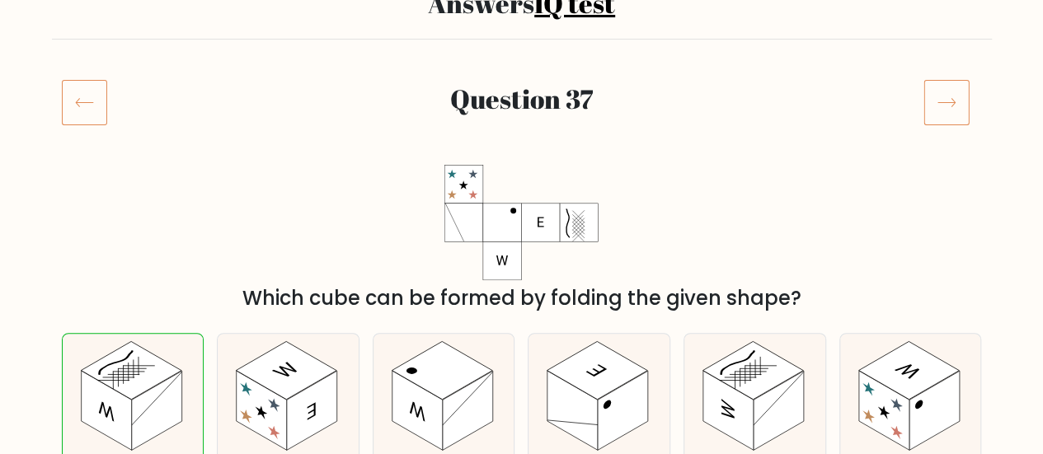
click at [960, 94] on icon at bounding box center [946, 102] width 46 height 46
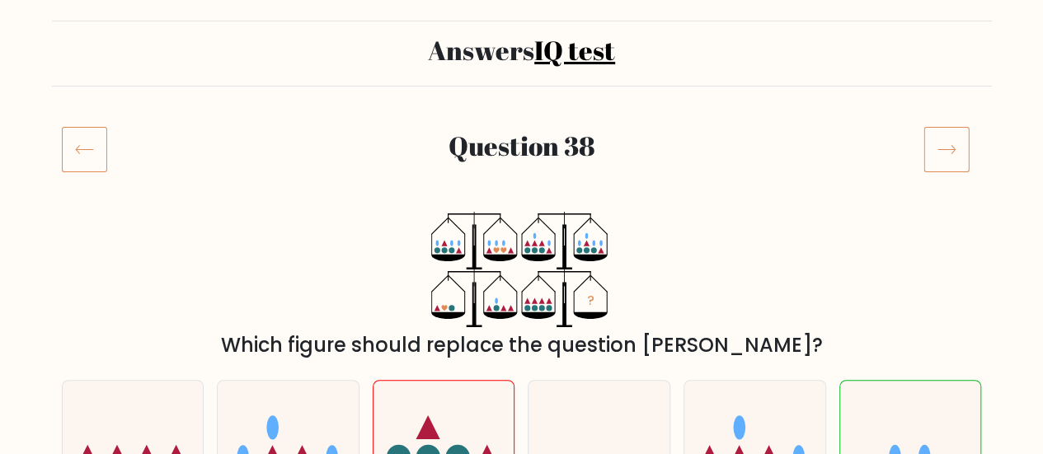
scroll to position [107, 0]
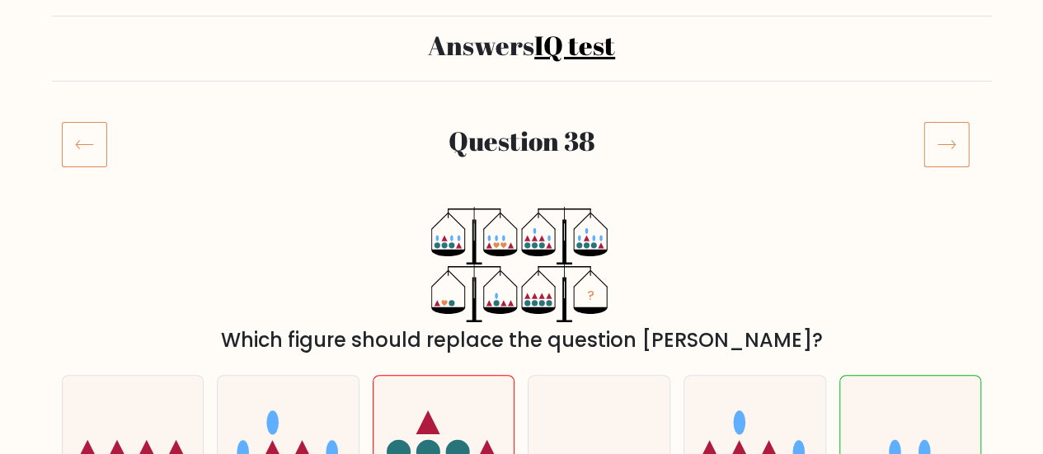
click at [930, 148] on icon at bounding box center [946, 144] width 46 height 46
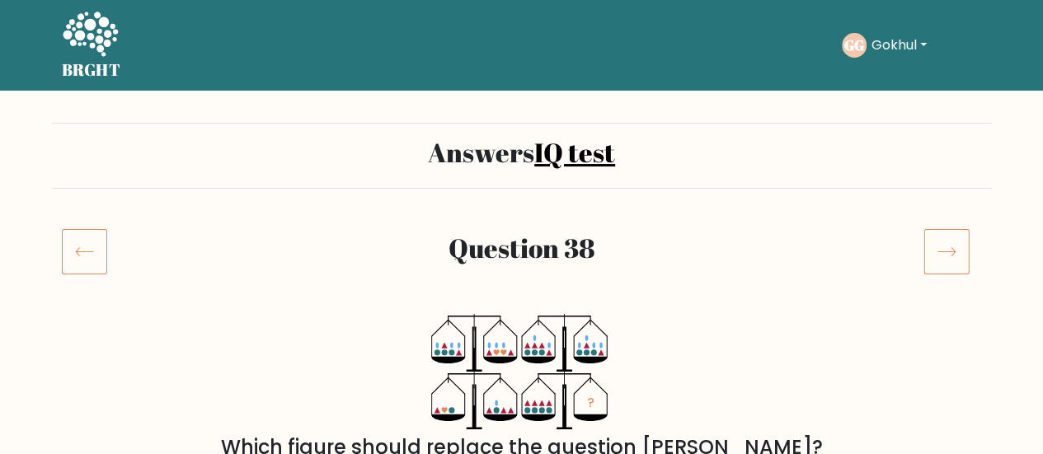
click at [897, 38] on button "Gokhul" at bounding box center [898, 45] width 65 height 21
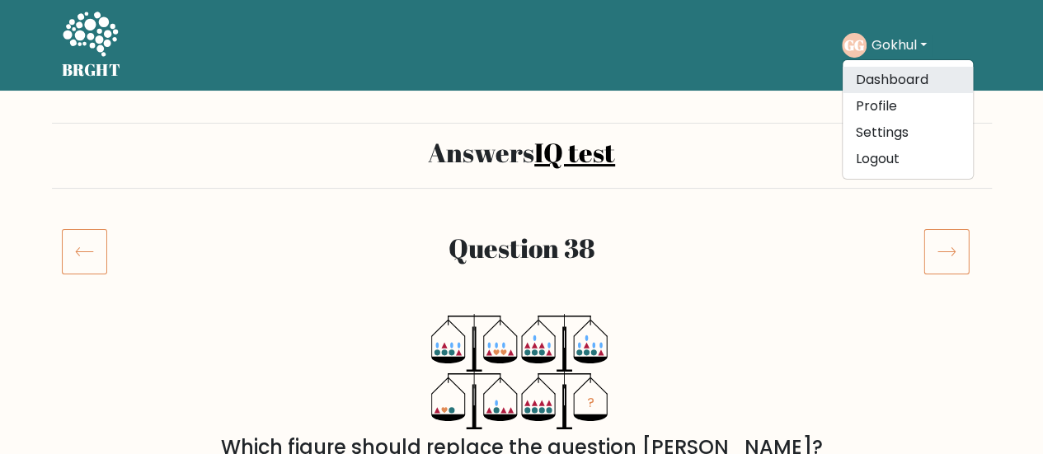
click at [922, 79] on link "Dashboard" at bounding box center [907, 80] width 130 height 26
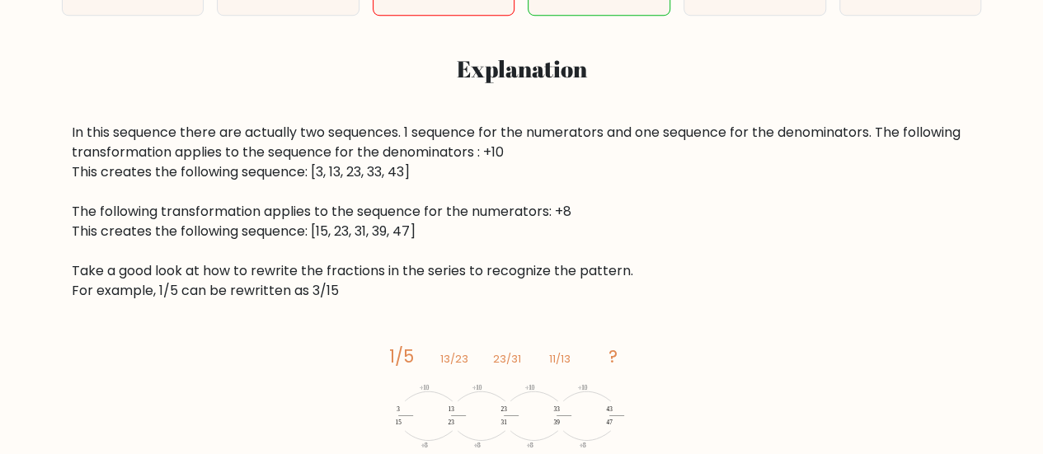
scroll to position [596, 0]
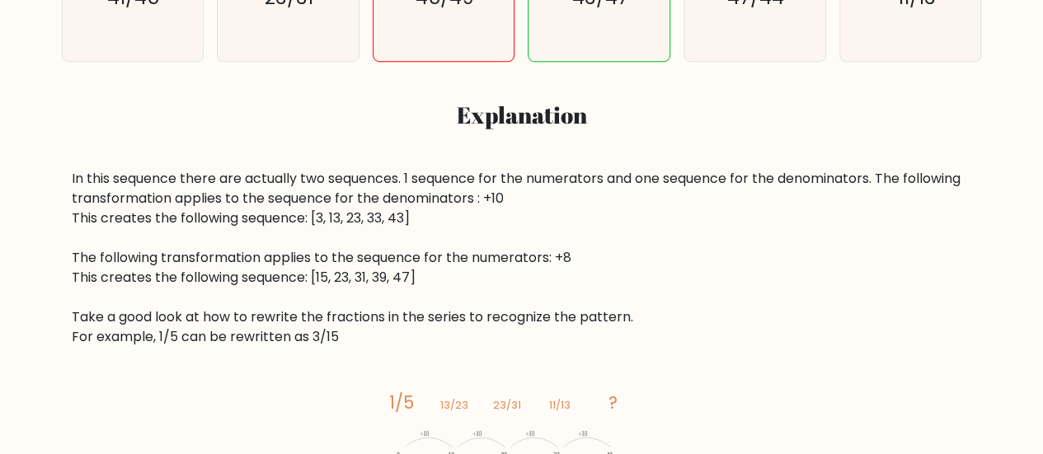
click at [96, 347] on div "In this sequence there are actually two sequences. 1 sequence for the numerator…" at bounding box center [522, 258] width 900 height 178
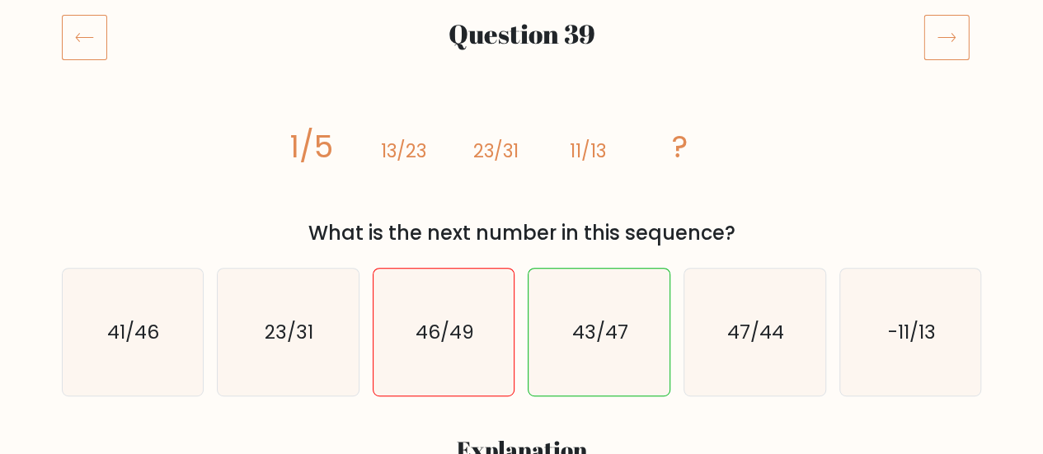
scroll to position [214, 0]
click at [941, 25] on icon at bounding box center [946, 38] width 46 height 46
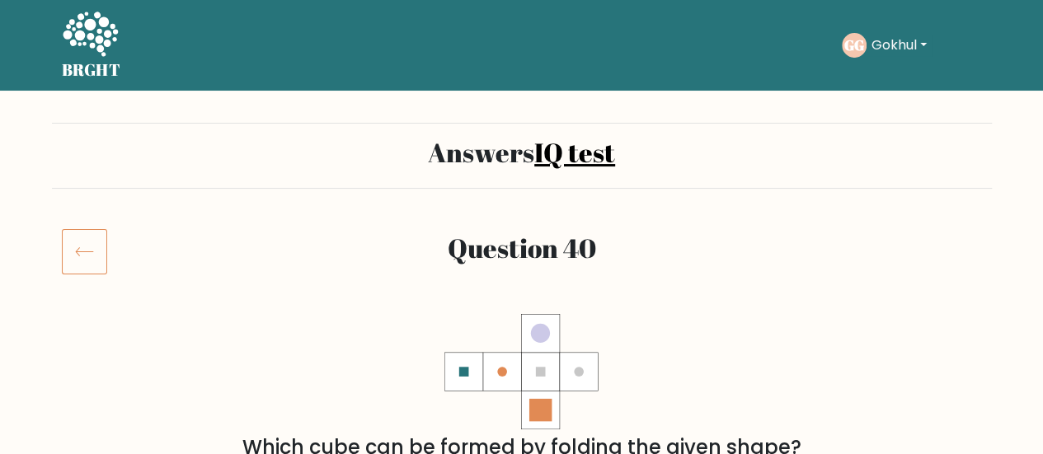
click at [80, 252] on icon at bounding box center [84, 251] width 45 height 46
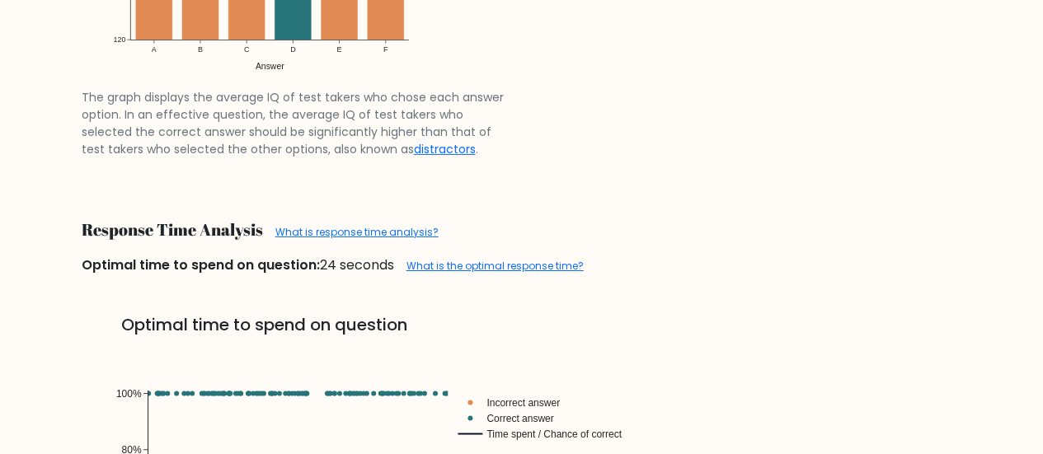
scroll to position [2818, 0]
click at [544, 272] on link "What is the optimal response time?" at bounding box center [494, 265] width 177 height 14
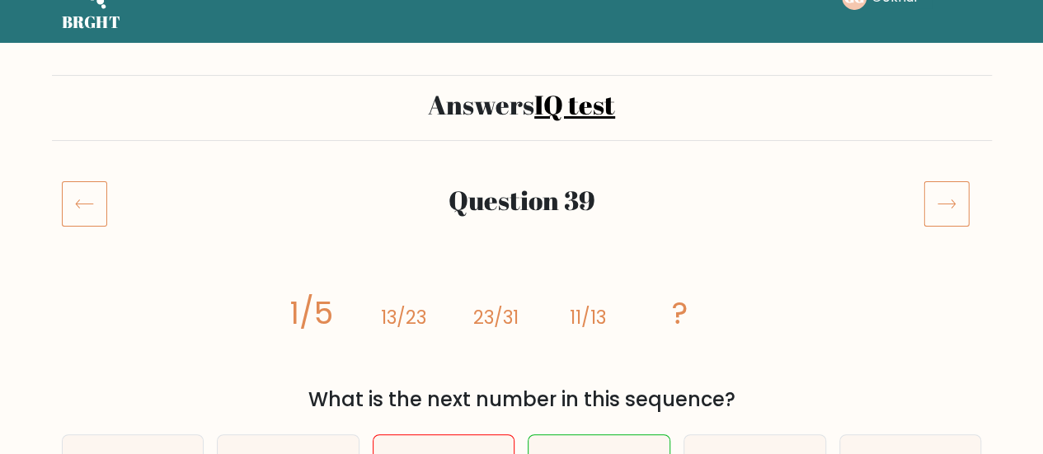
scroll to position [46, 0]
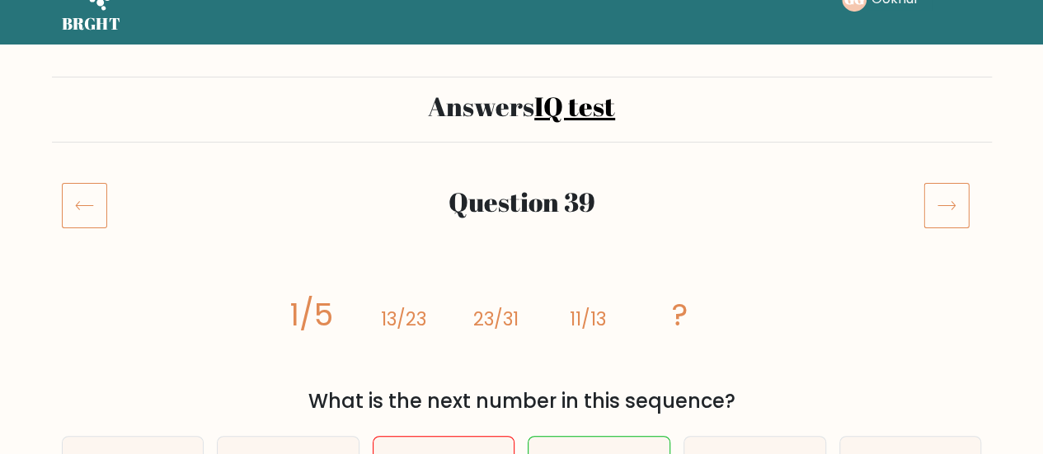
click at [957, 203] on icon at bounding box center [946, 205] width 46 height 46
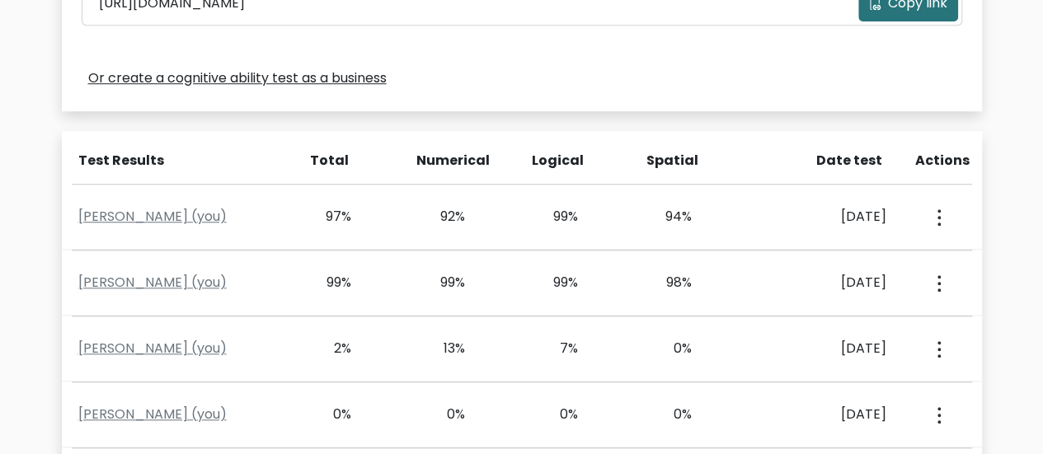
scroll to position [619, 0]
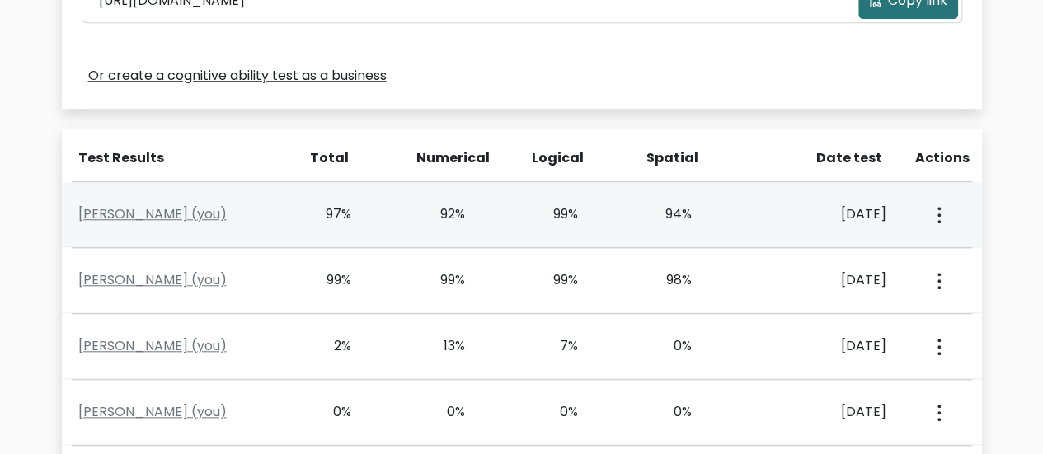
click at [931, 208] on button "button" at bounding box center [937, 214] width 13 height 51
click at [864, 252] on link "View Profile" at bounding box center [877, 262] width 130 height 26
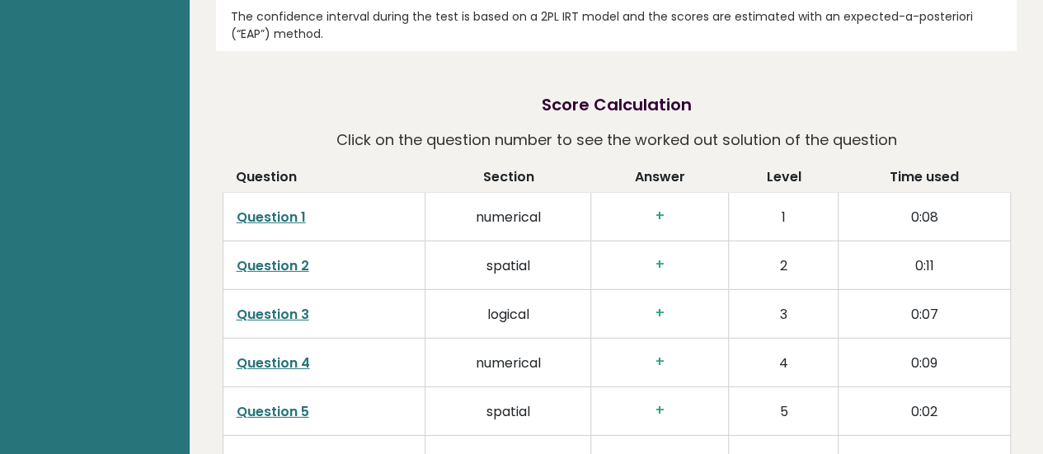
scroll to position [2430, 0]
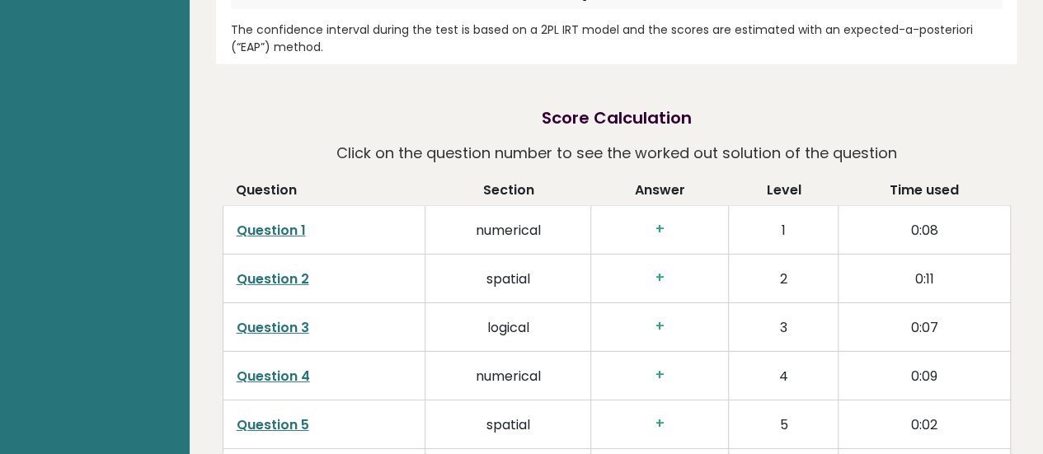
click at [693, 205] on td "+" at bounding box center [660, 229] width 138 height 49
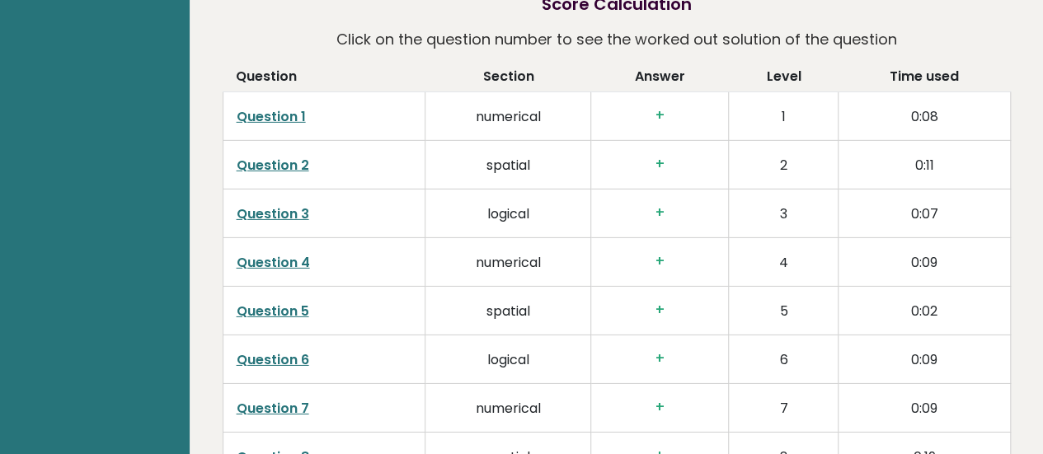
scroll to position [2547, 0]
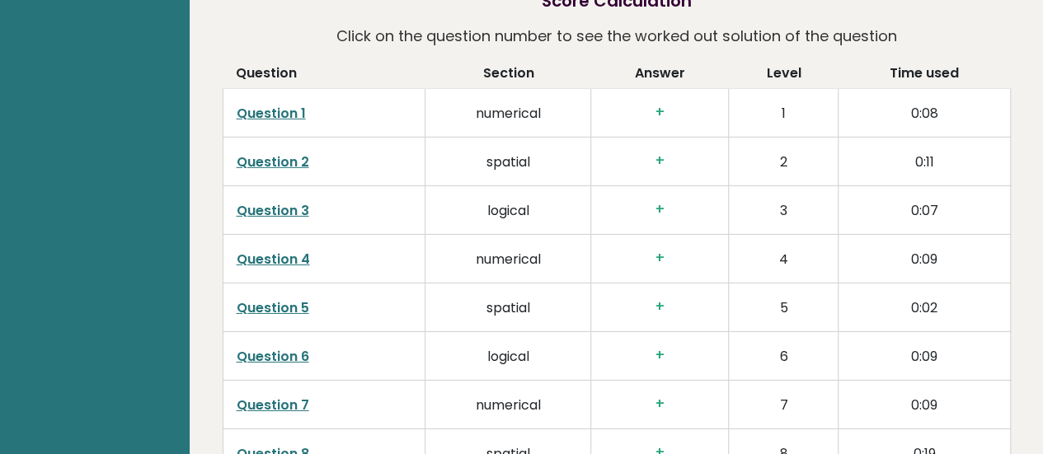
click at [659, 298] on h3 "+" at bounding box center [659, 306] width 110 height 17
click at [293, 298] on link "Question 5" at bounding box center [273, 307] width 73 height 19
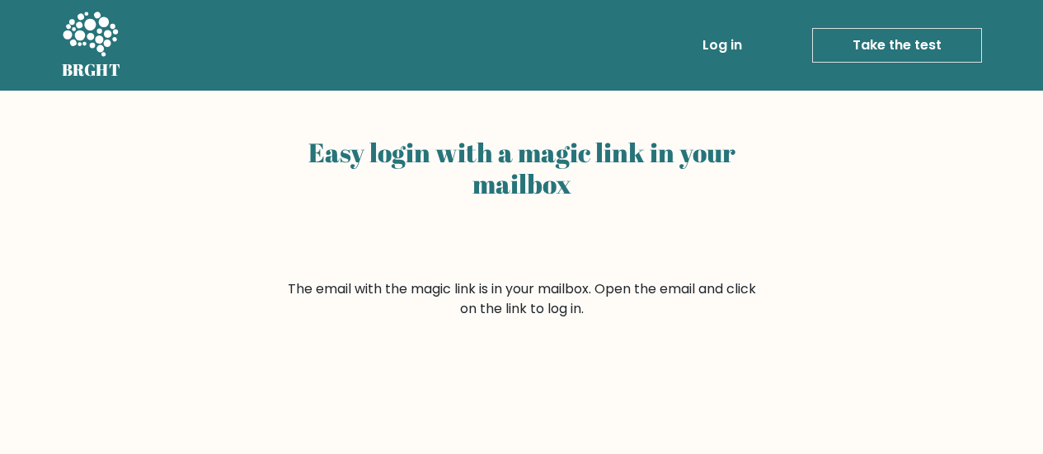
scroll to position [361, 0]
